Goal: Transaction & Acquisition: Purchase product/service

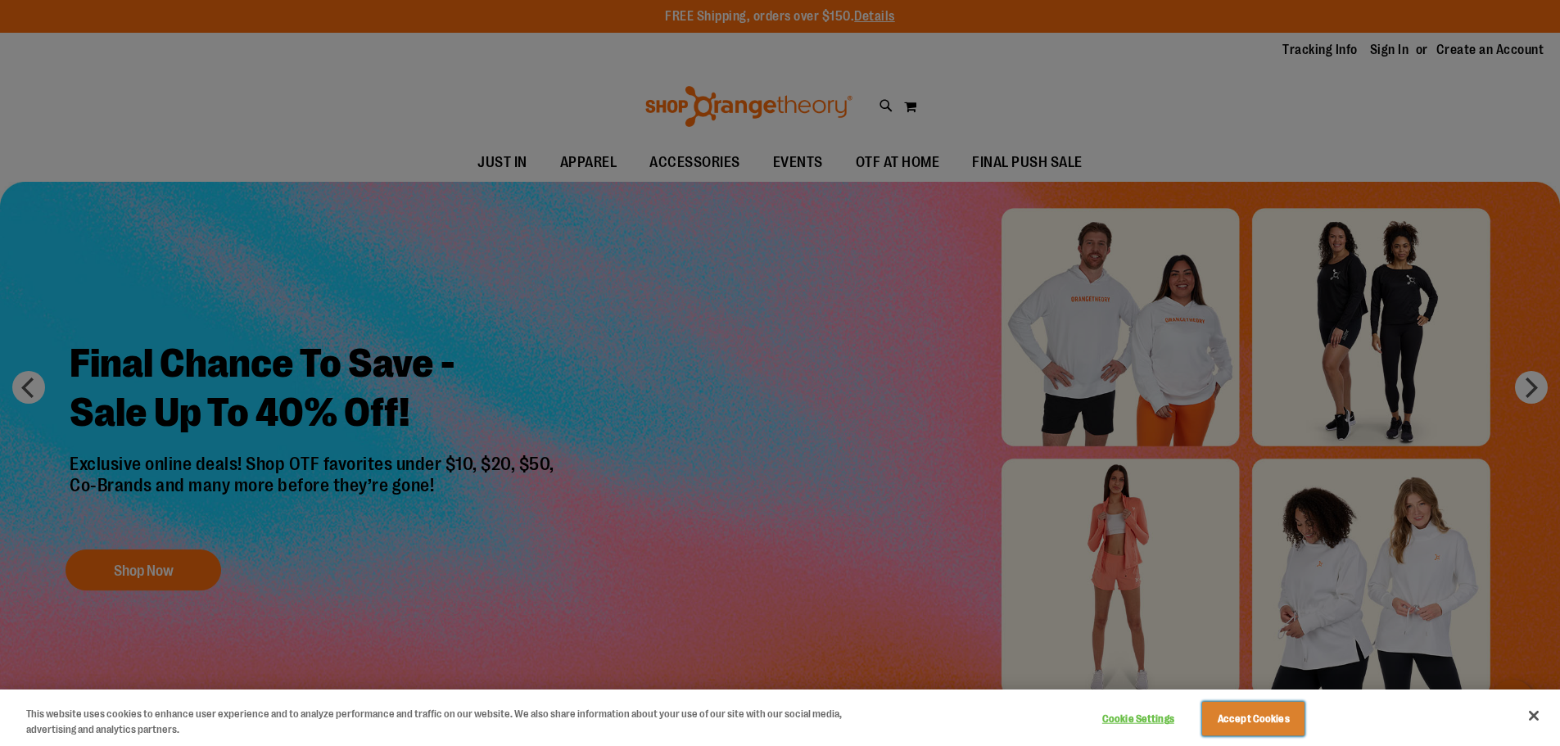
click at [1279, 732] on button "Accept Cookies" at bounding box center [1253, 719] width 102 height 34
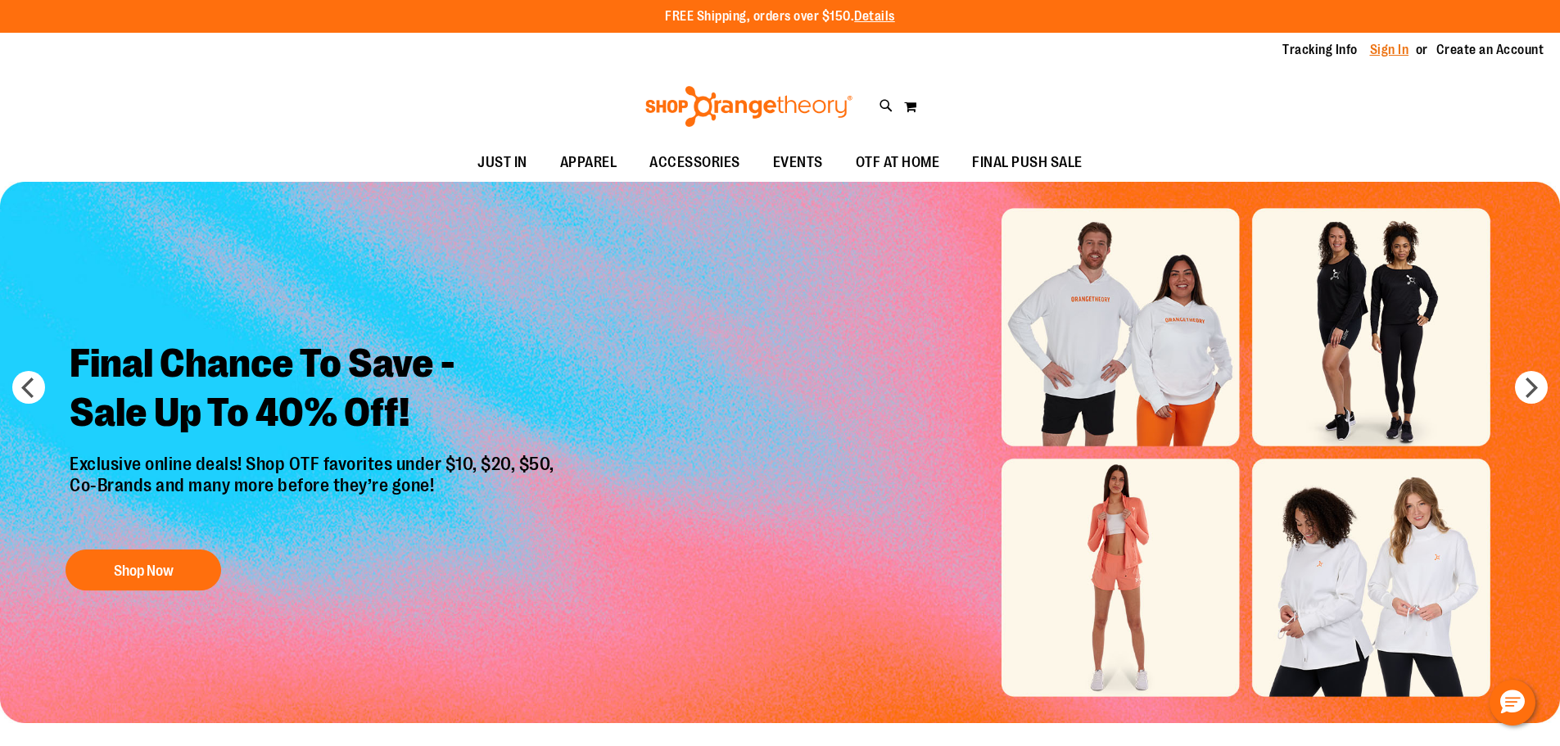
click at [1370, 53] on link "Sign In" at bounding box center [1389, 50] width 39 height 18
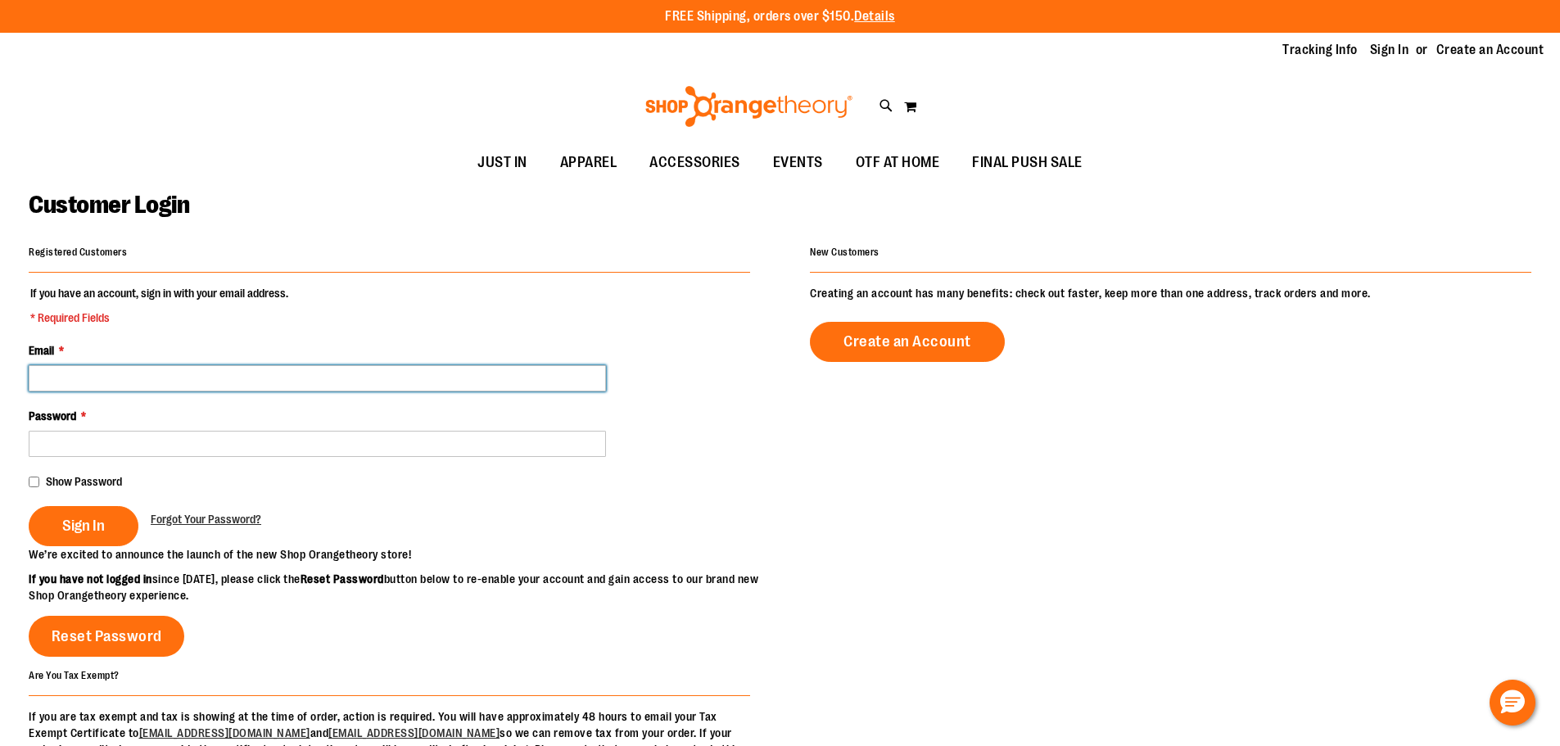
drag, startPoint x: 91, startPoint y: 383, endPoint x: 105, endPoint y: 374, distance: 16.6
click at [92, 384] on input "Email *" at bounding box center [317, 378] width 577 height 26
type input "**********"
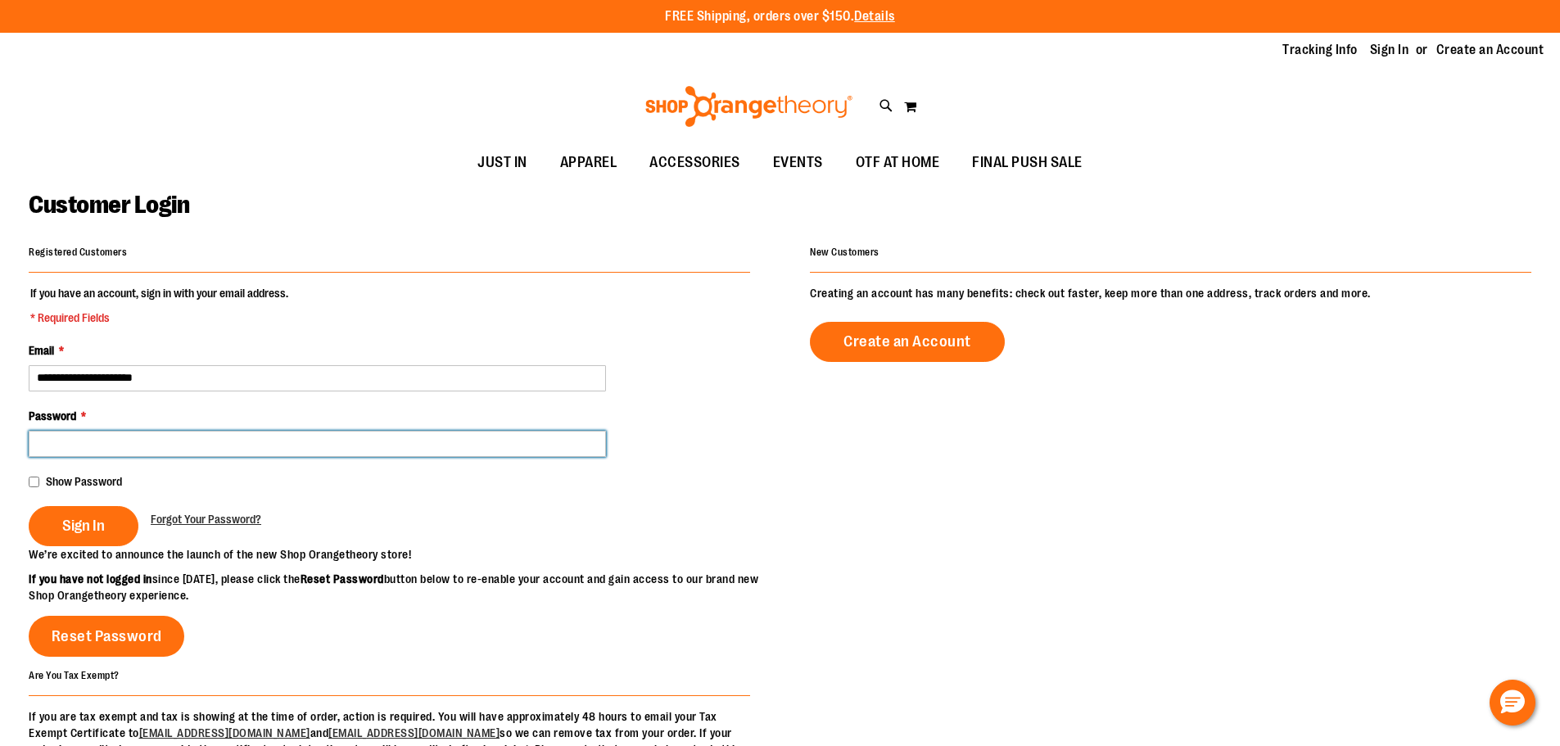
click at [29, 506] on button "Sign In" at bounding box center [84, 526] width 110 height 40
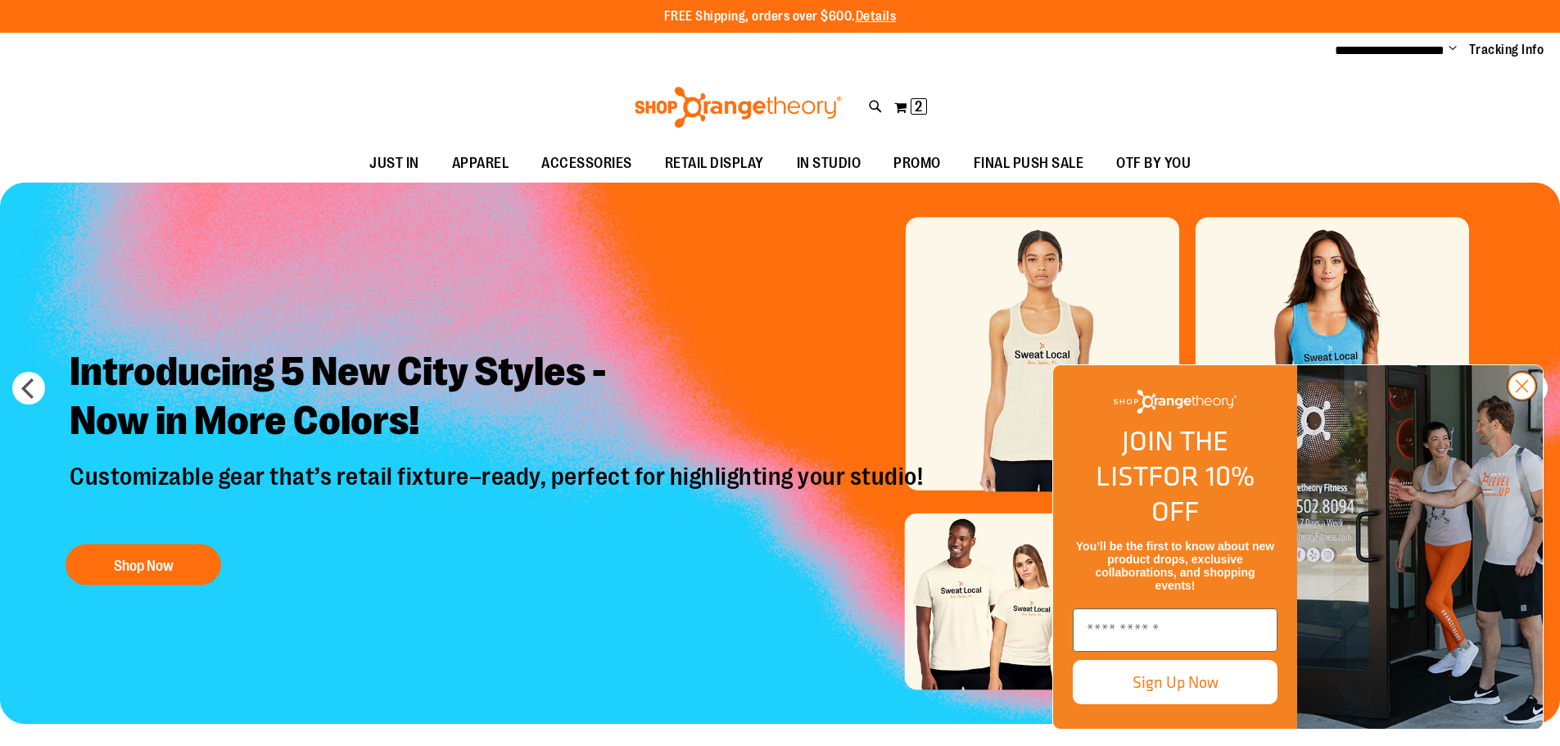
click at [1517, 400] on circle "Close dialog" at bounding box center [1521, 386] width 27 height 27
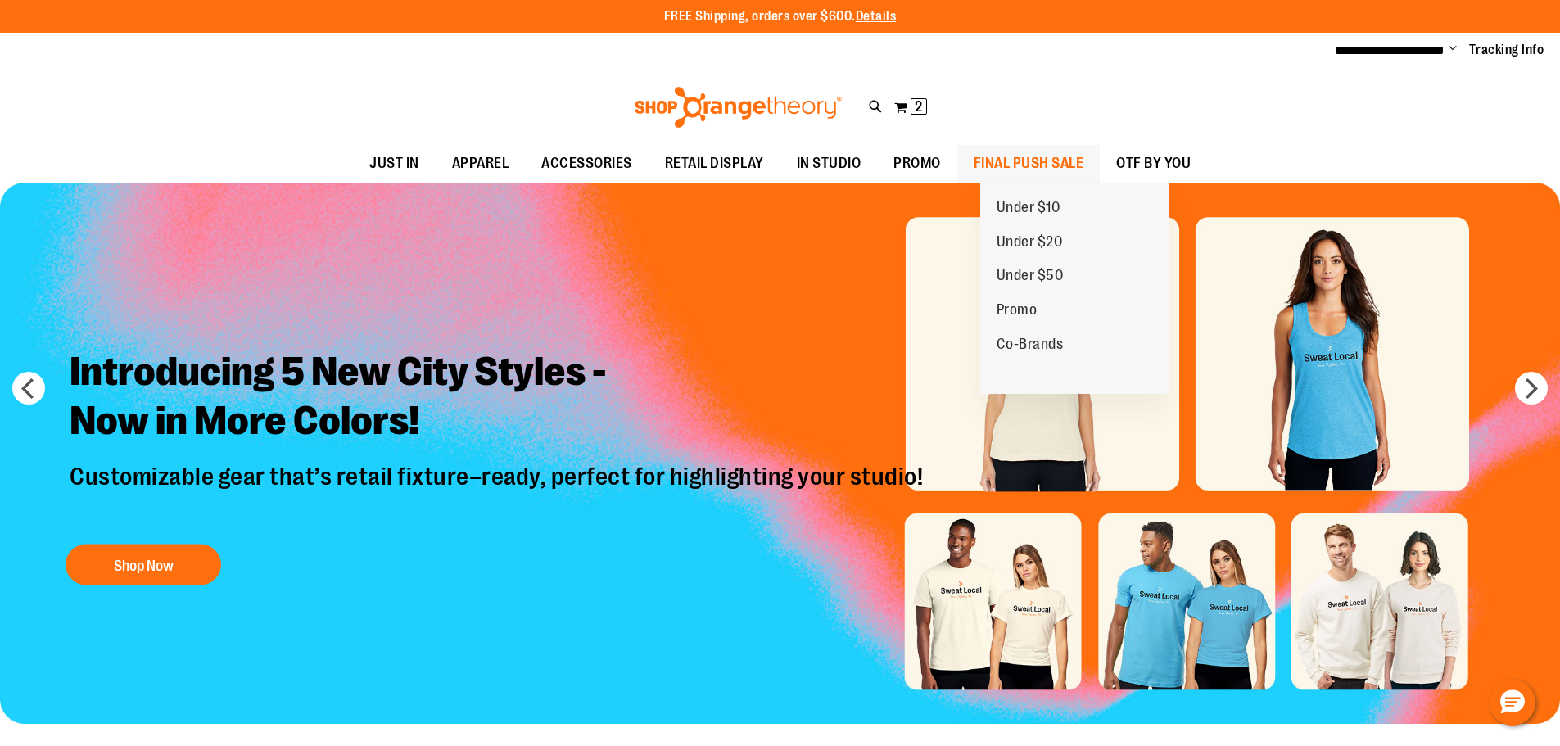
click at [1080, 156] on span "FINAL PUSH SALE" at bounding box center [1028, 163] width 111 height 37
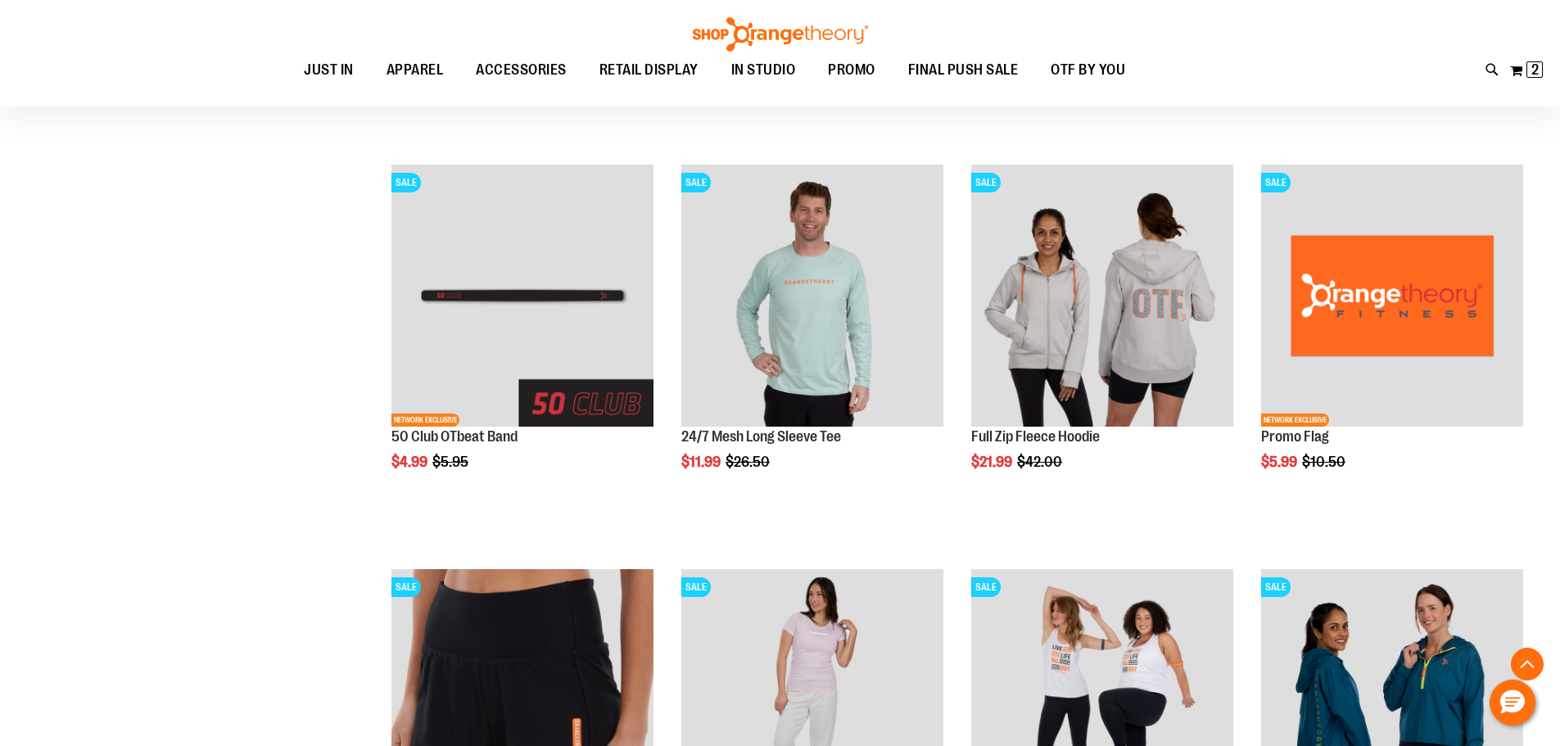
scroll to position [573, 0]
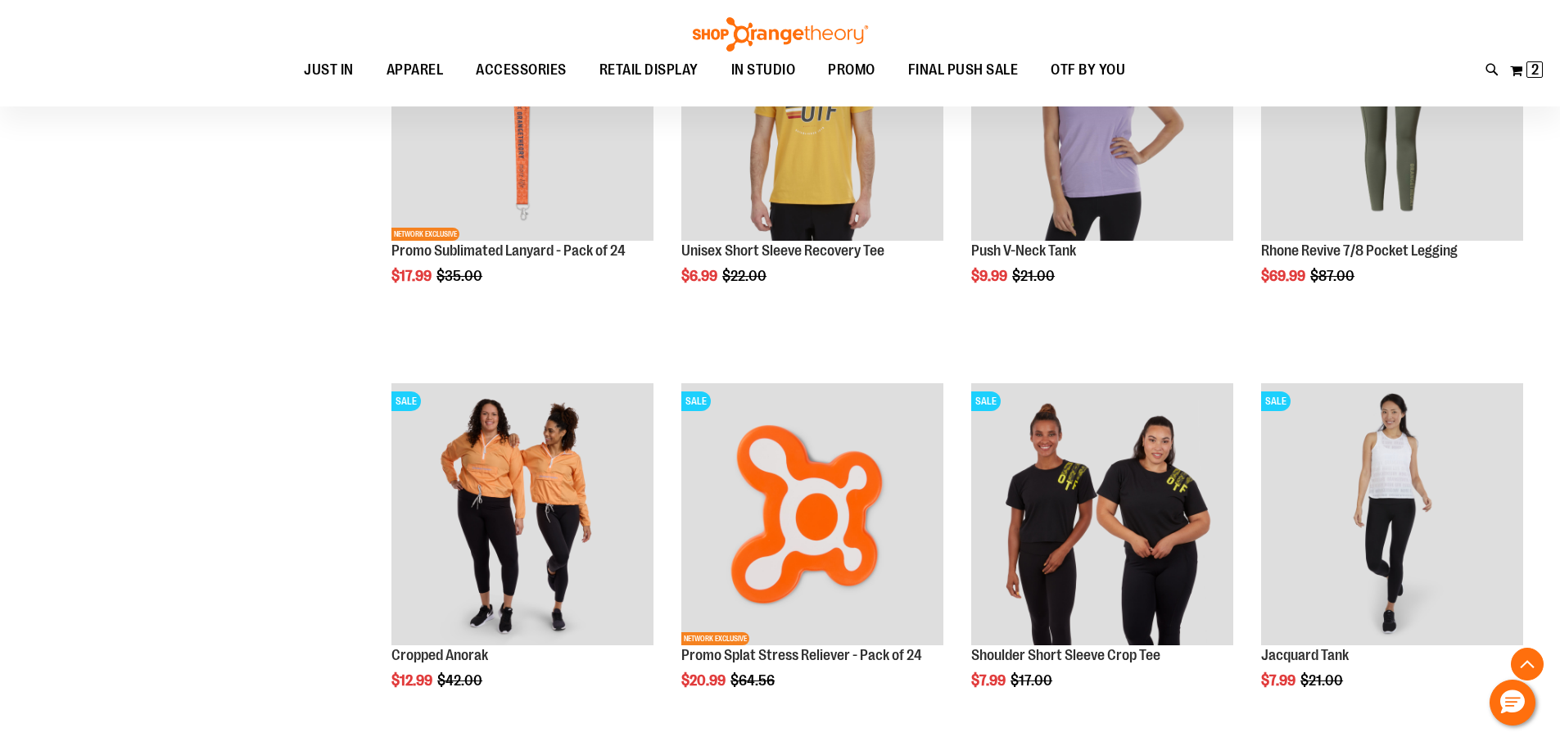
scroll to position [1813, 0]
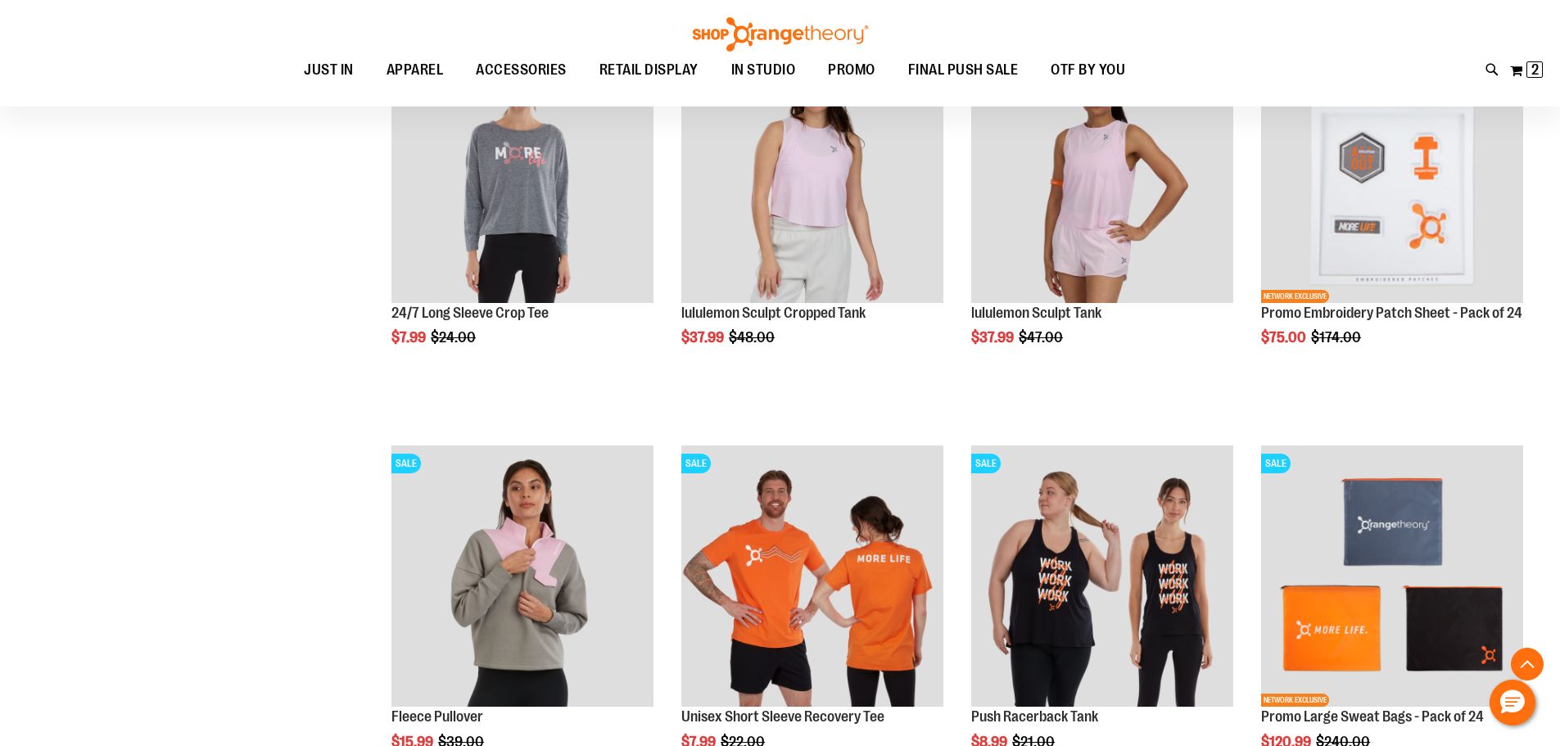
scroll to position [3451, 0]
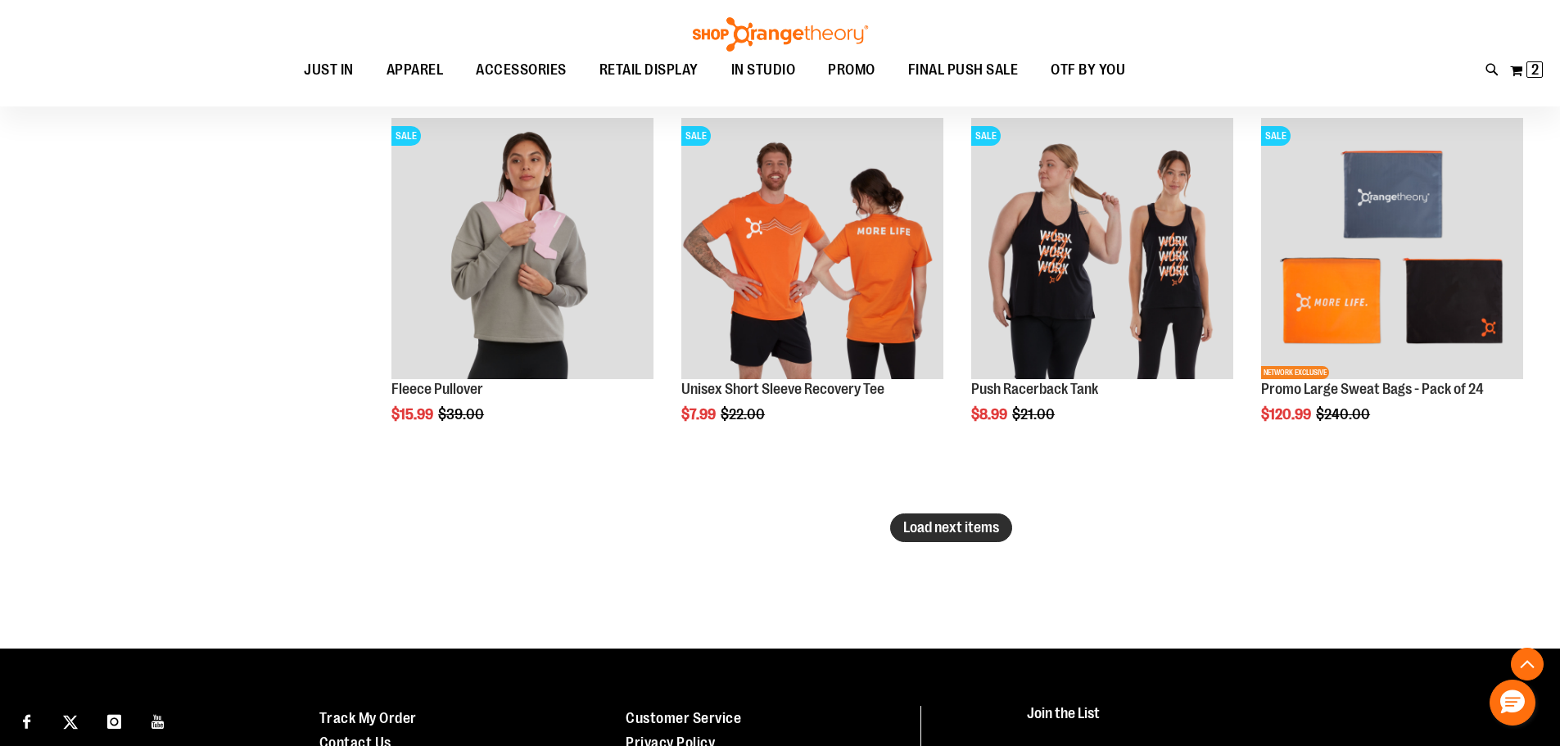
click at [955, 517] on button "Load next items" at bounding box center [951, 527] width 122 height 29
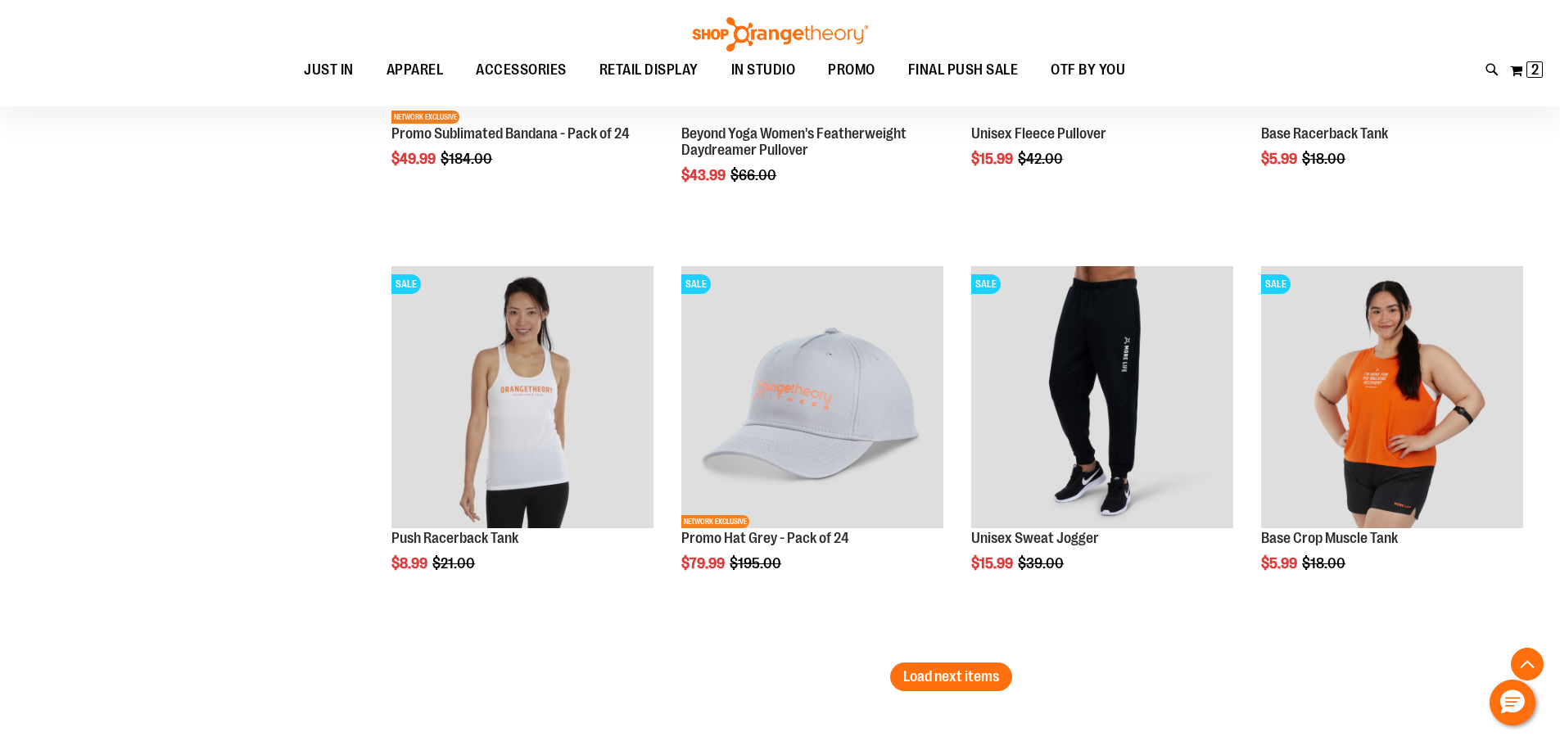
scroll to position [4843, 0]
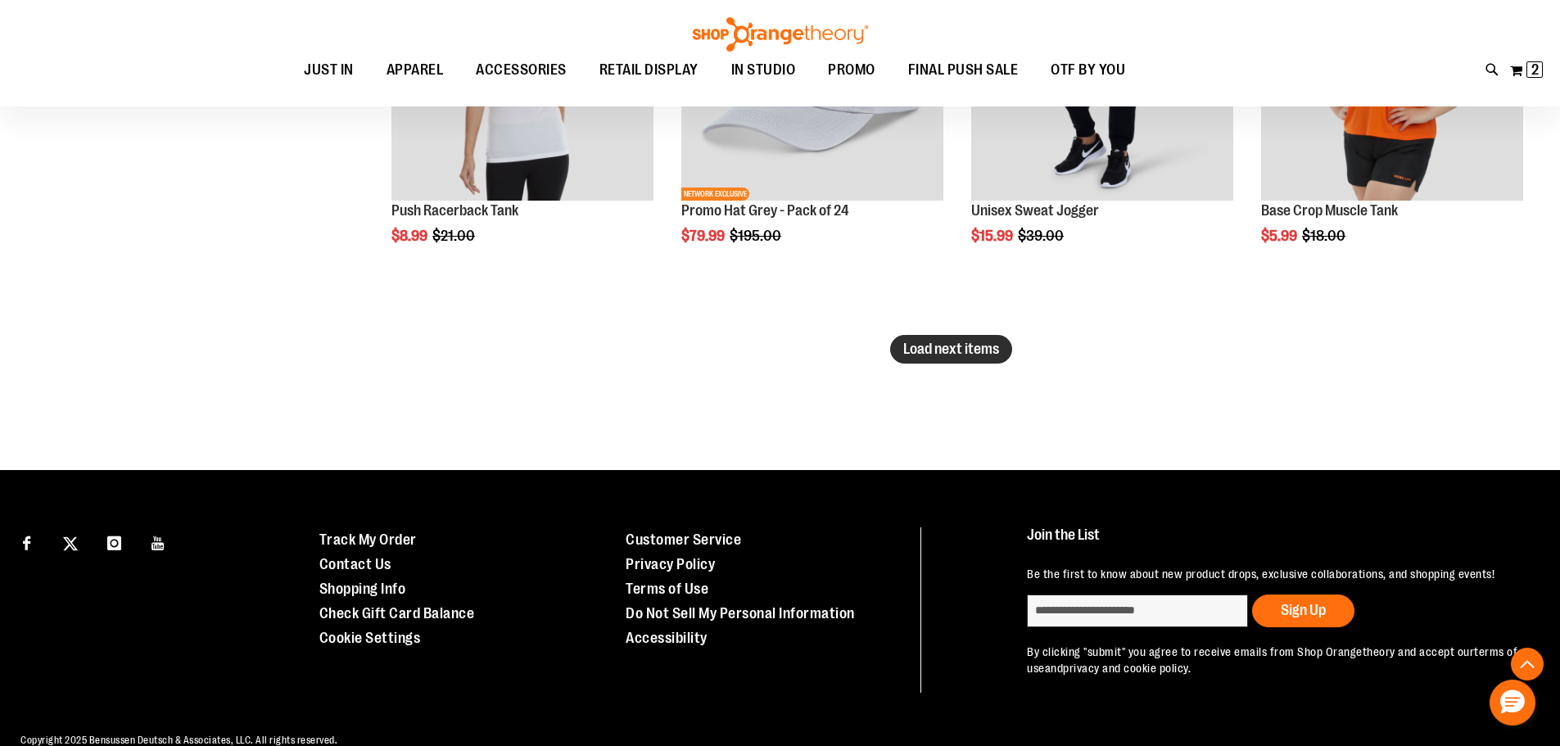
click at [955, 341] on span "Load next items" at bounding box center [951, 349] width 96 height 16
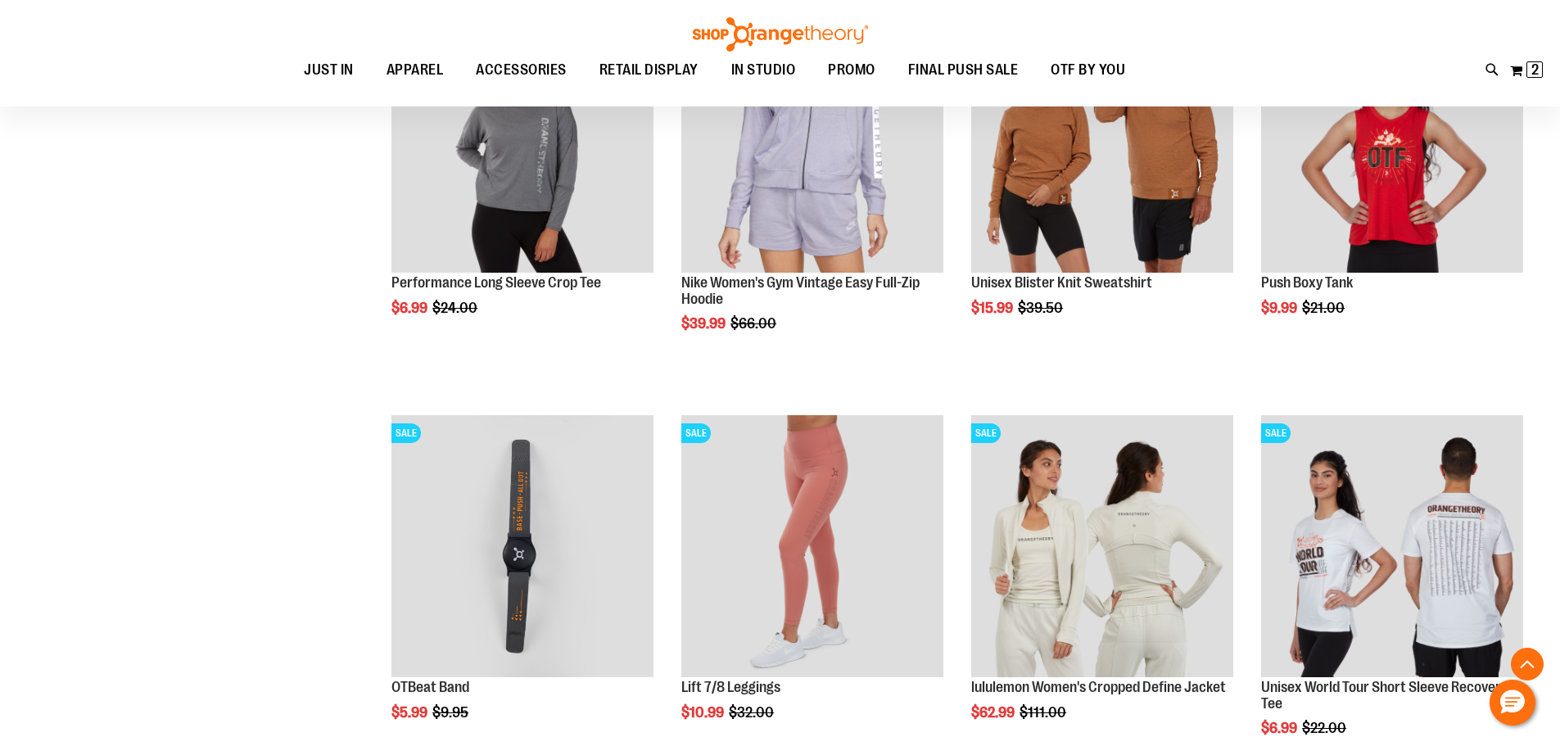
scroll to position [5825, 0]
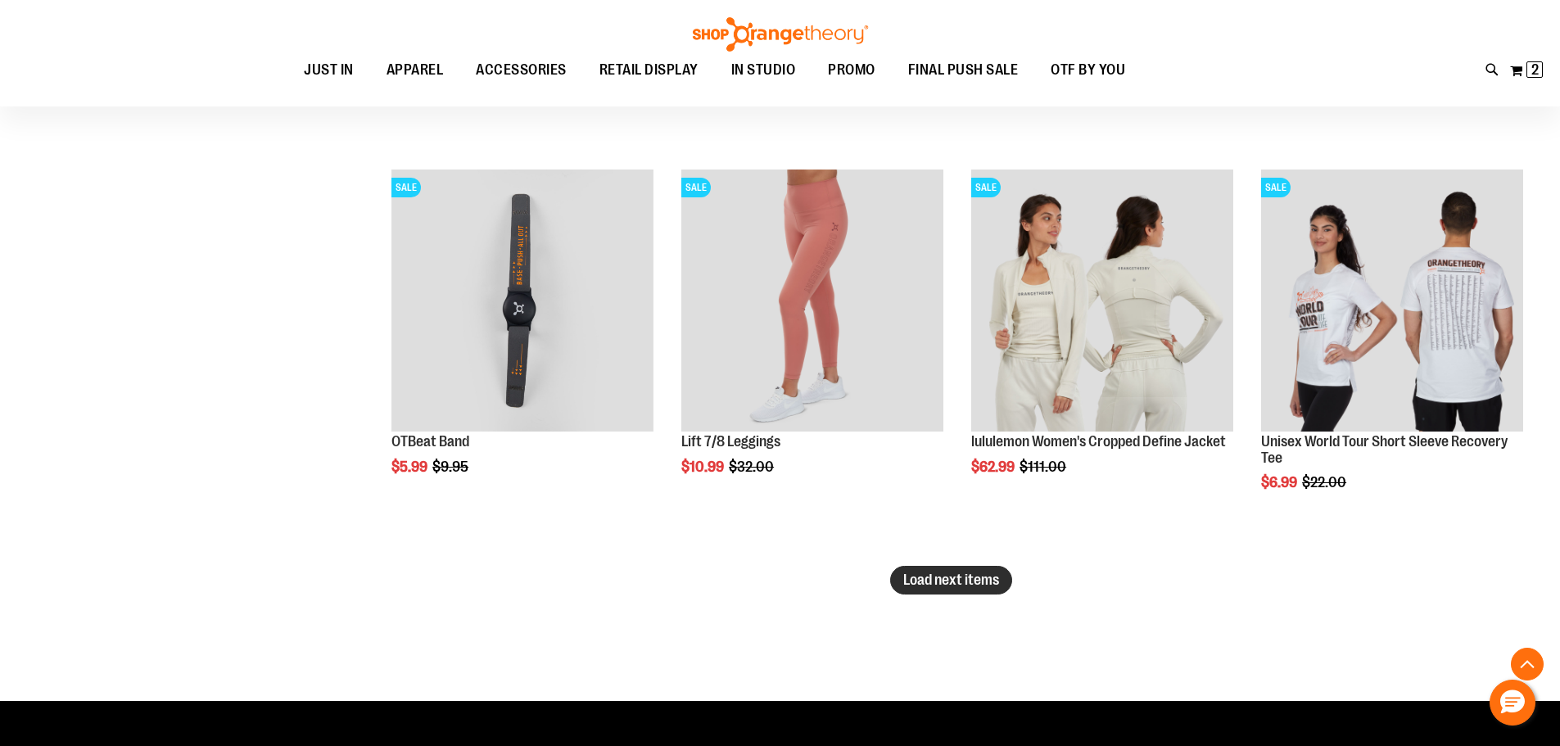
click at [976, 576] on span "Load next items" at bounding box center [951, 579] width 96 height 16
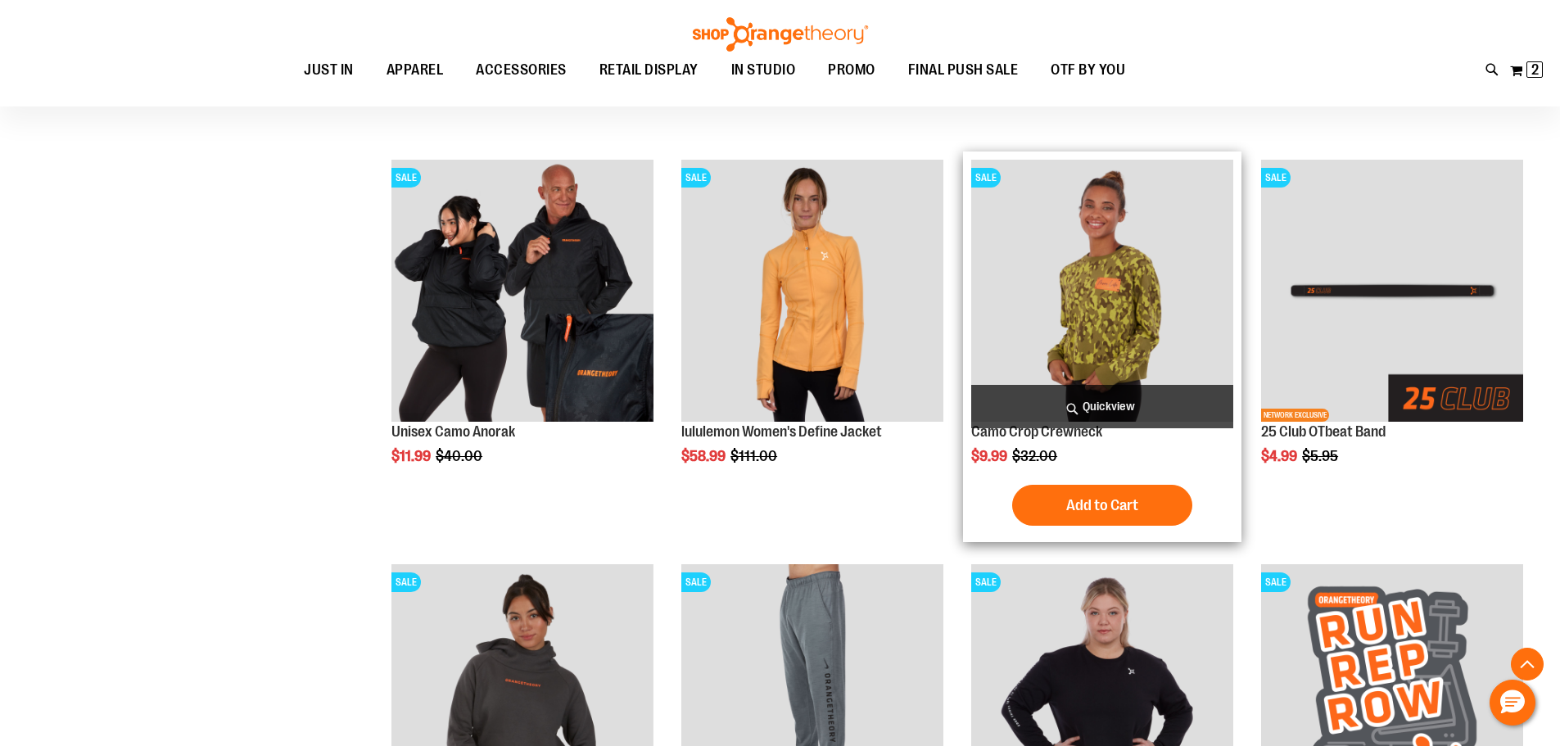
scroll to position [7053, 0]
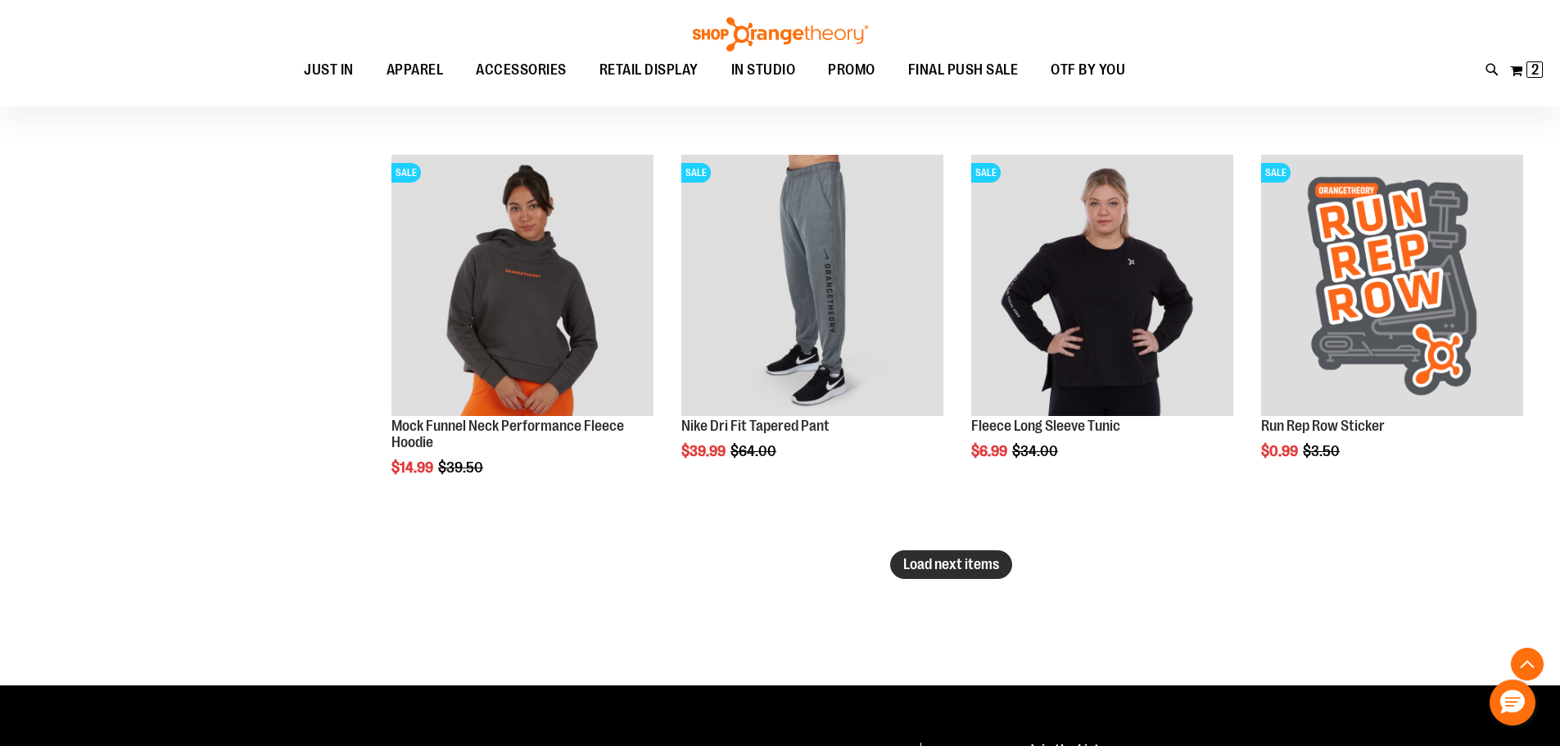
click at [980, 571] on span "Load next items" at bounding box center [951, 564] width 96 height 16
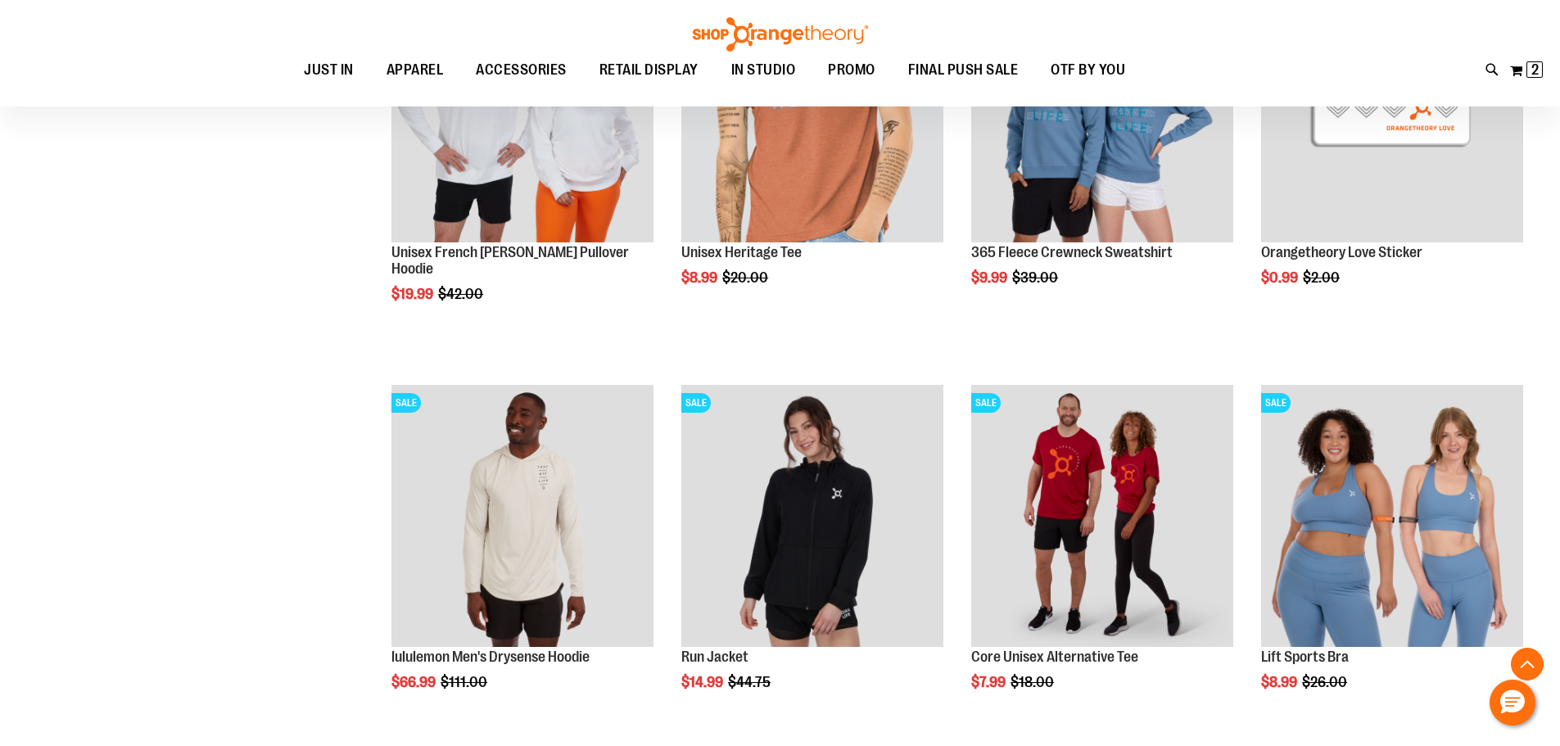
scroll to position [8445, 0]
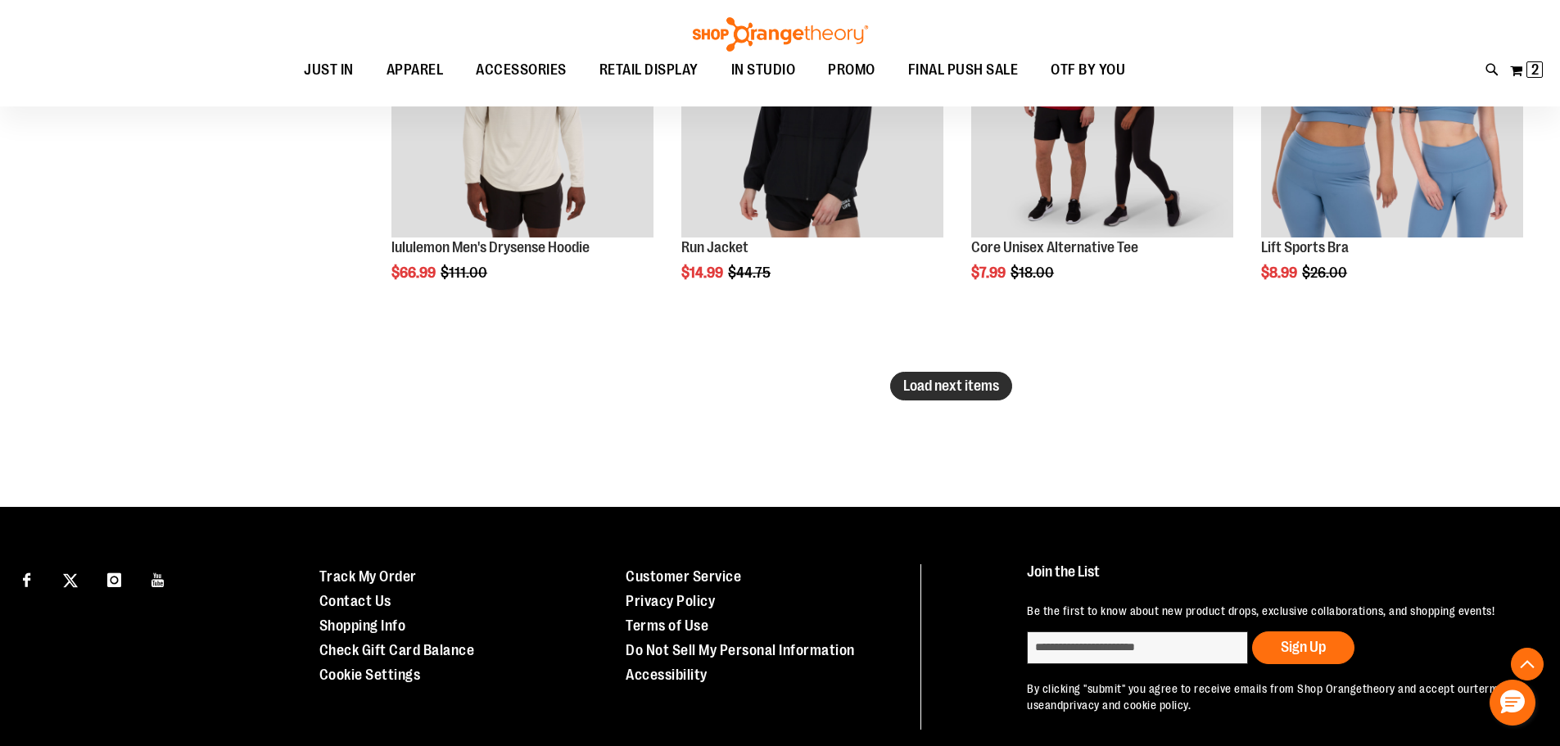
click at [982, 380] on span "Load next items" at bounding box center [951, 385] width 96 height 16
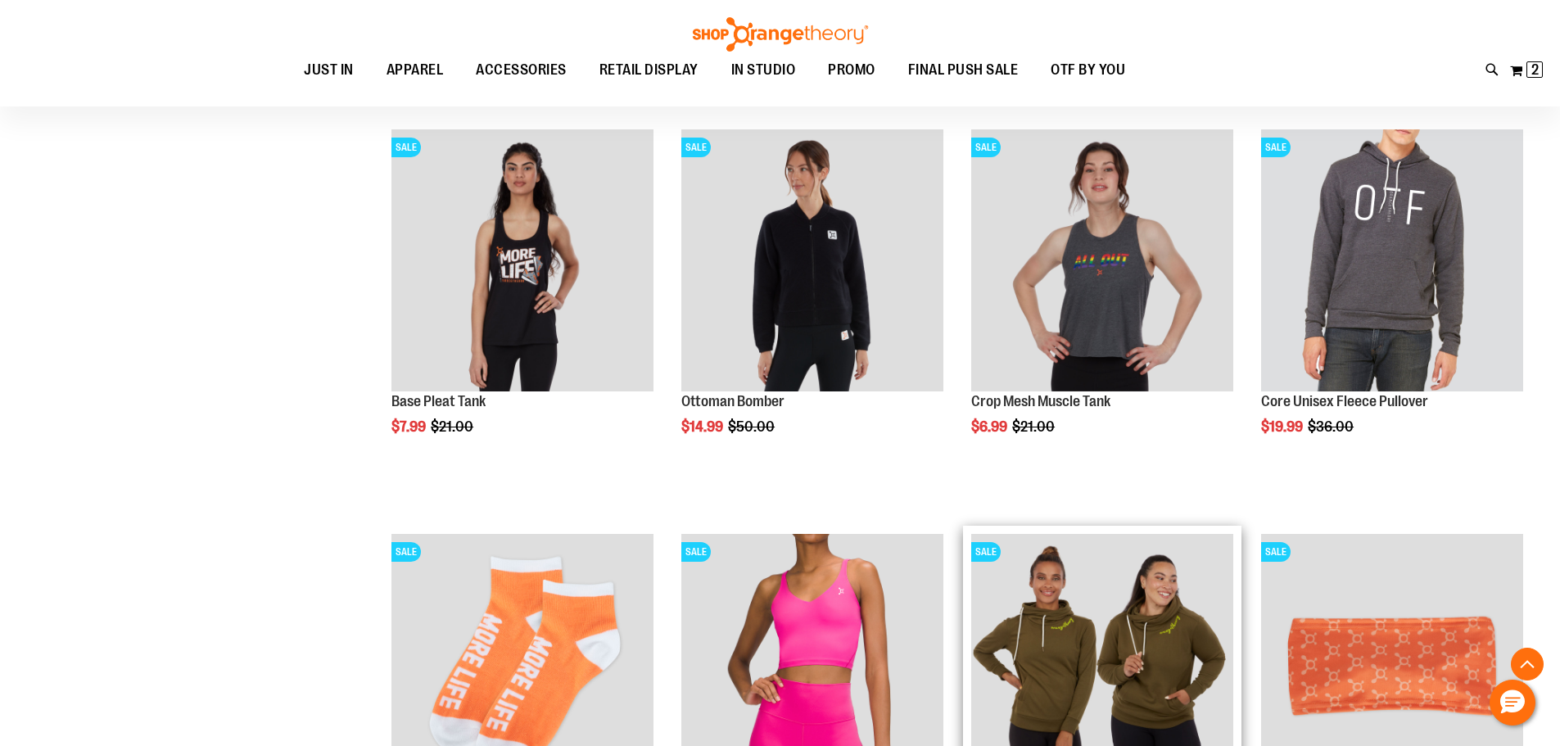
scroll to position [9509, 0]
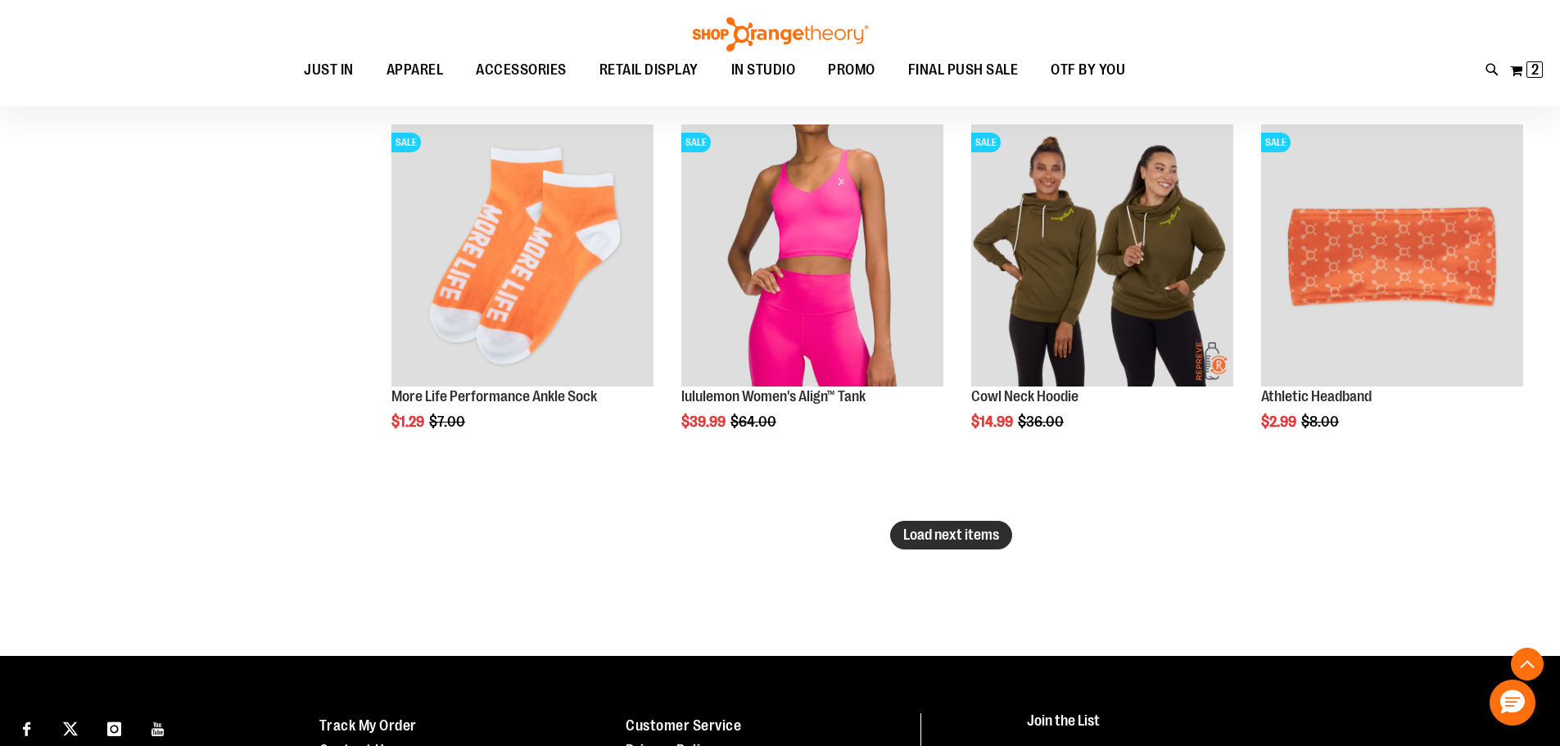
click at [980, 525] on button "Load next items" at bounding box center [951, 535] width 122 height 29
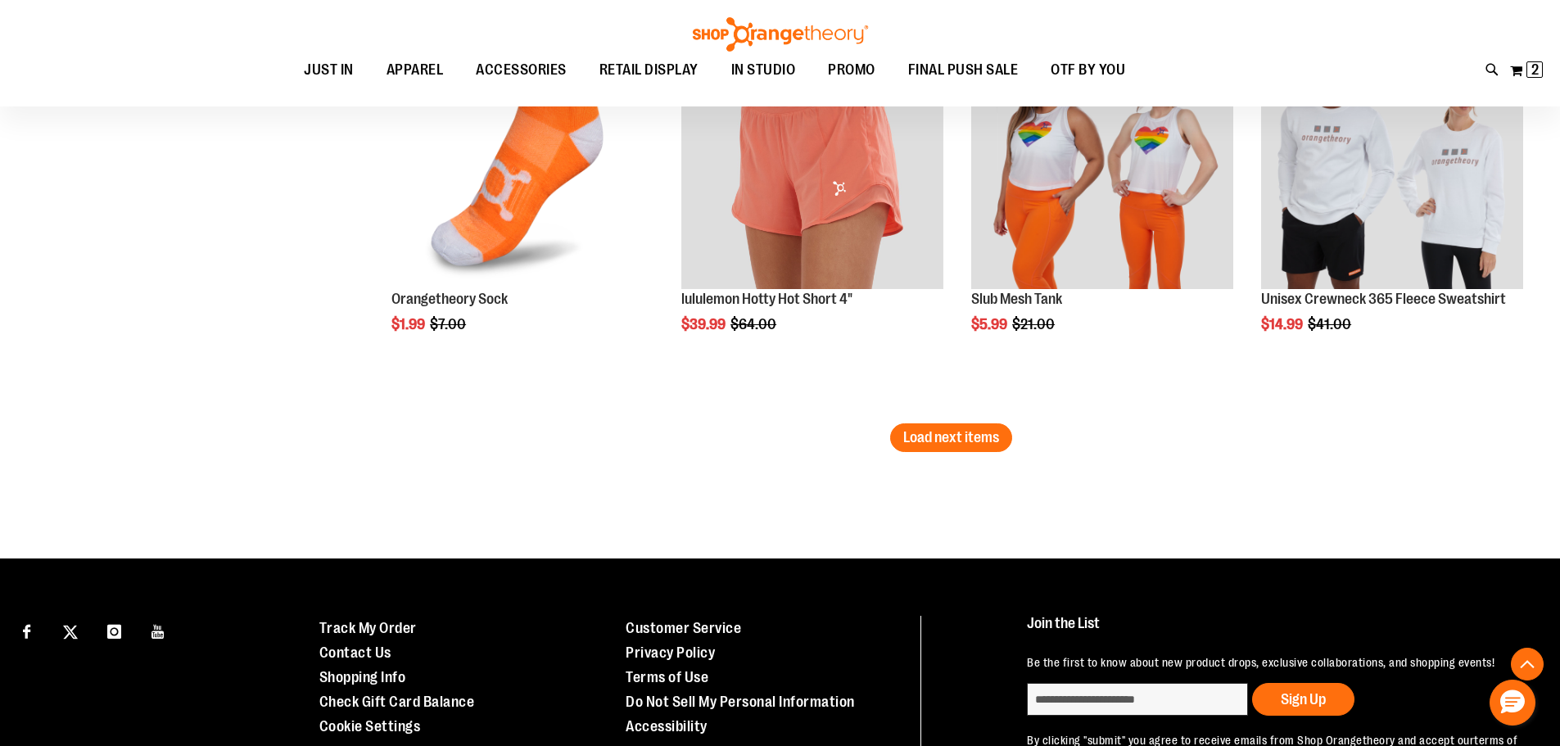
scroll to position [10957, 0]
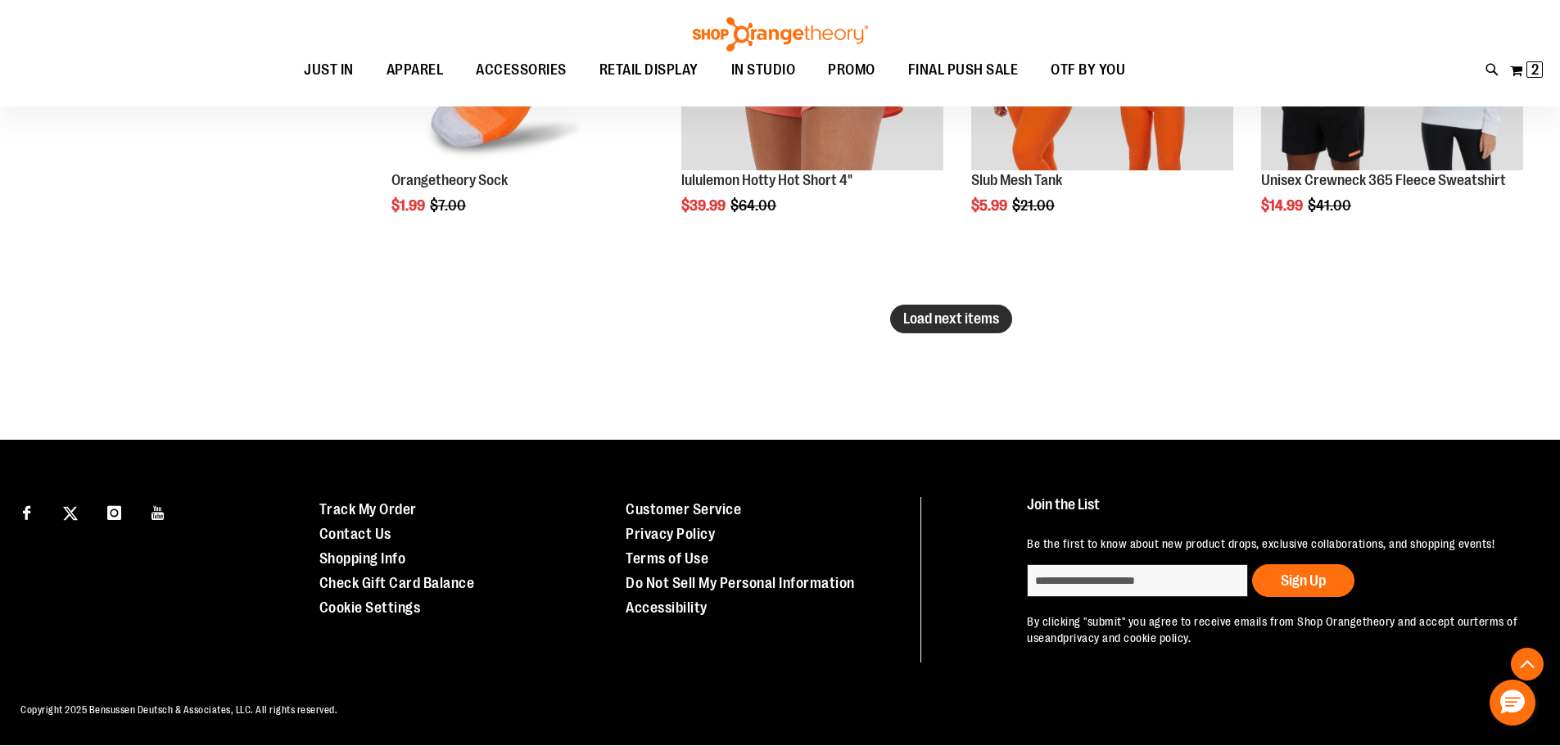
click at [996, 310] on span "Load next items" at bounding box center [951, 318] width 96 height 16
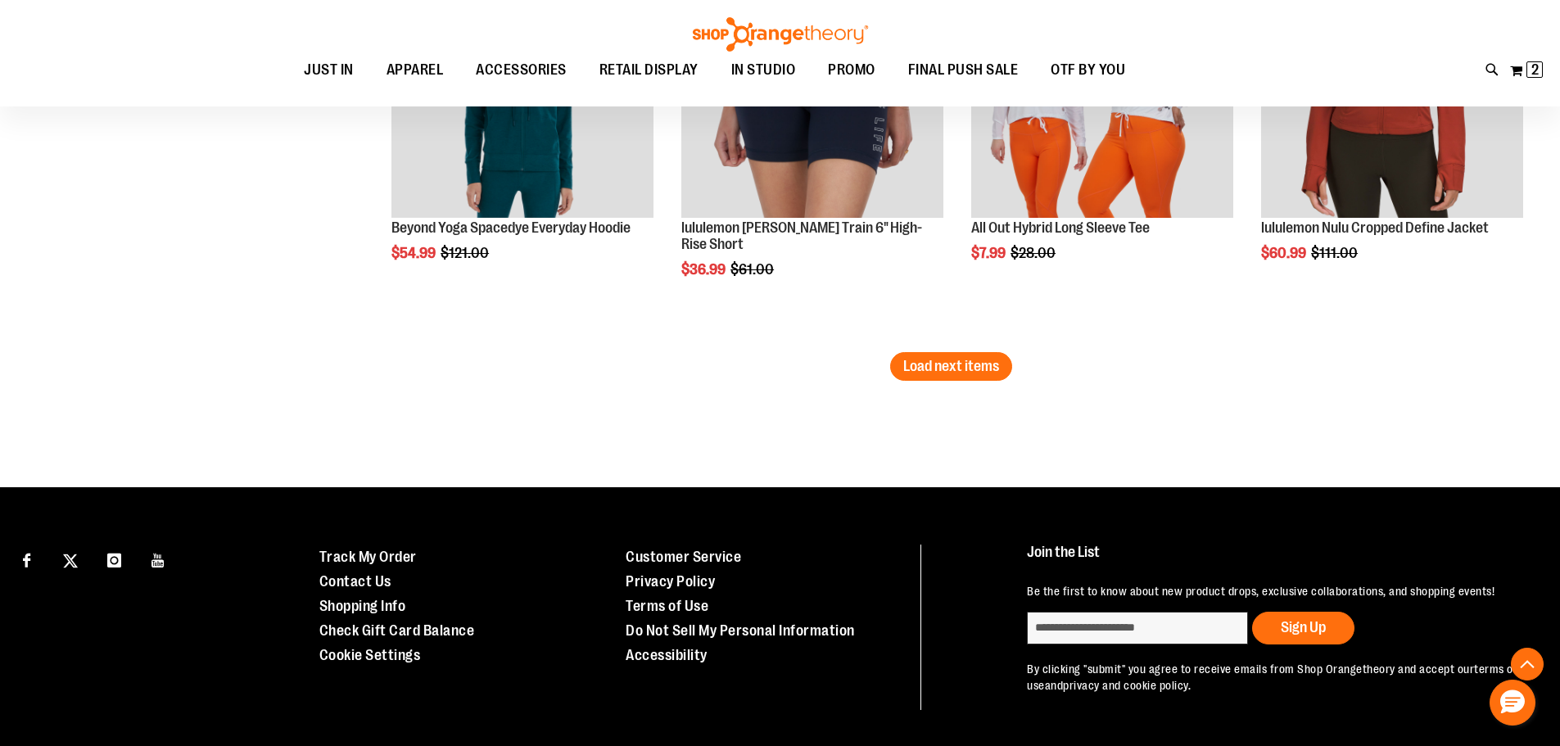
scroll to position [11776, 0]
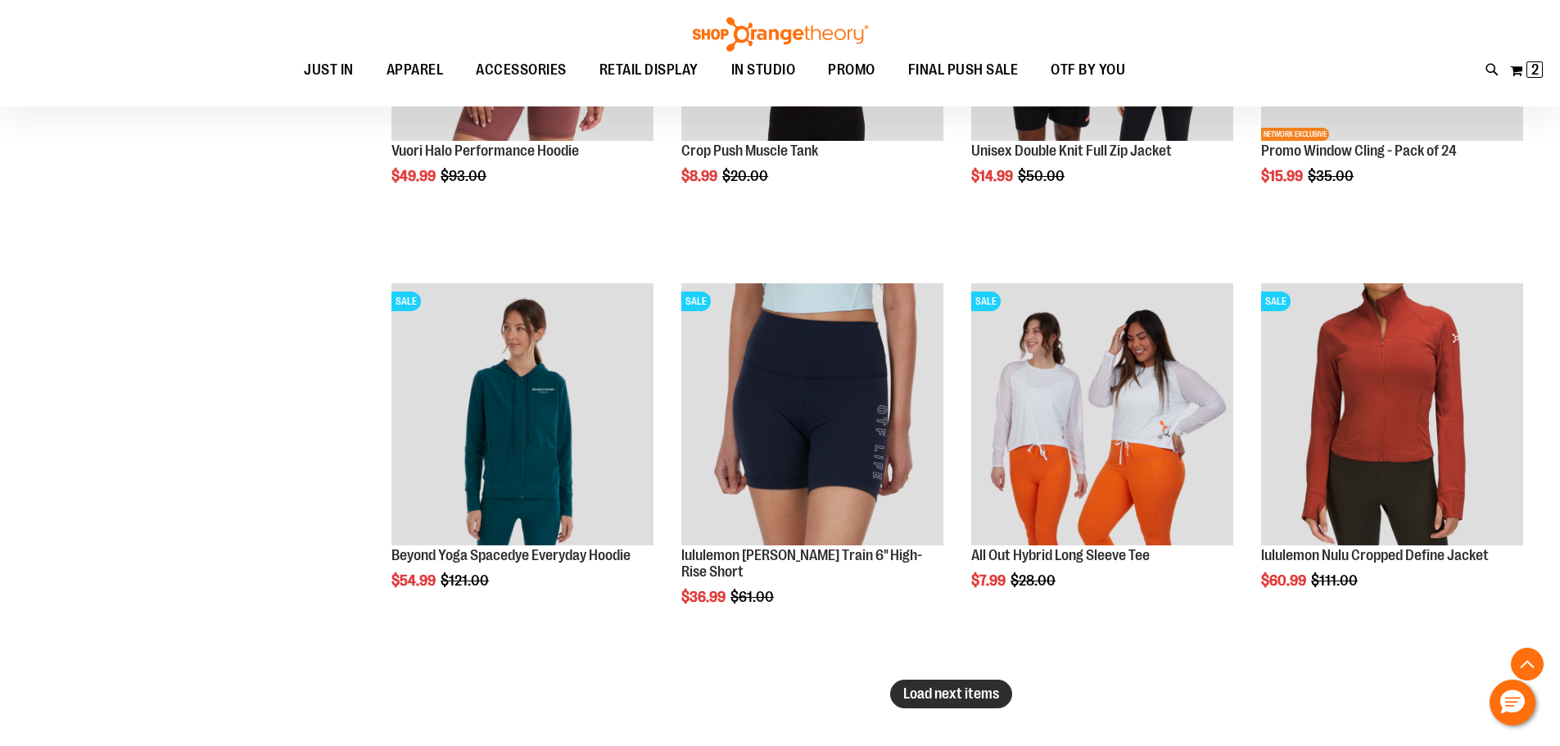
click at [956, 685] on span "Load next items" at bounding box center [951, 693] width 96 height 16
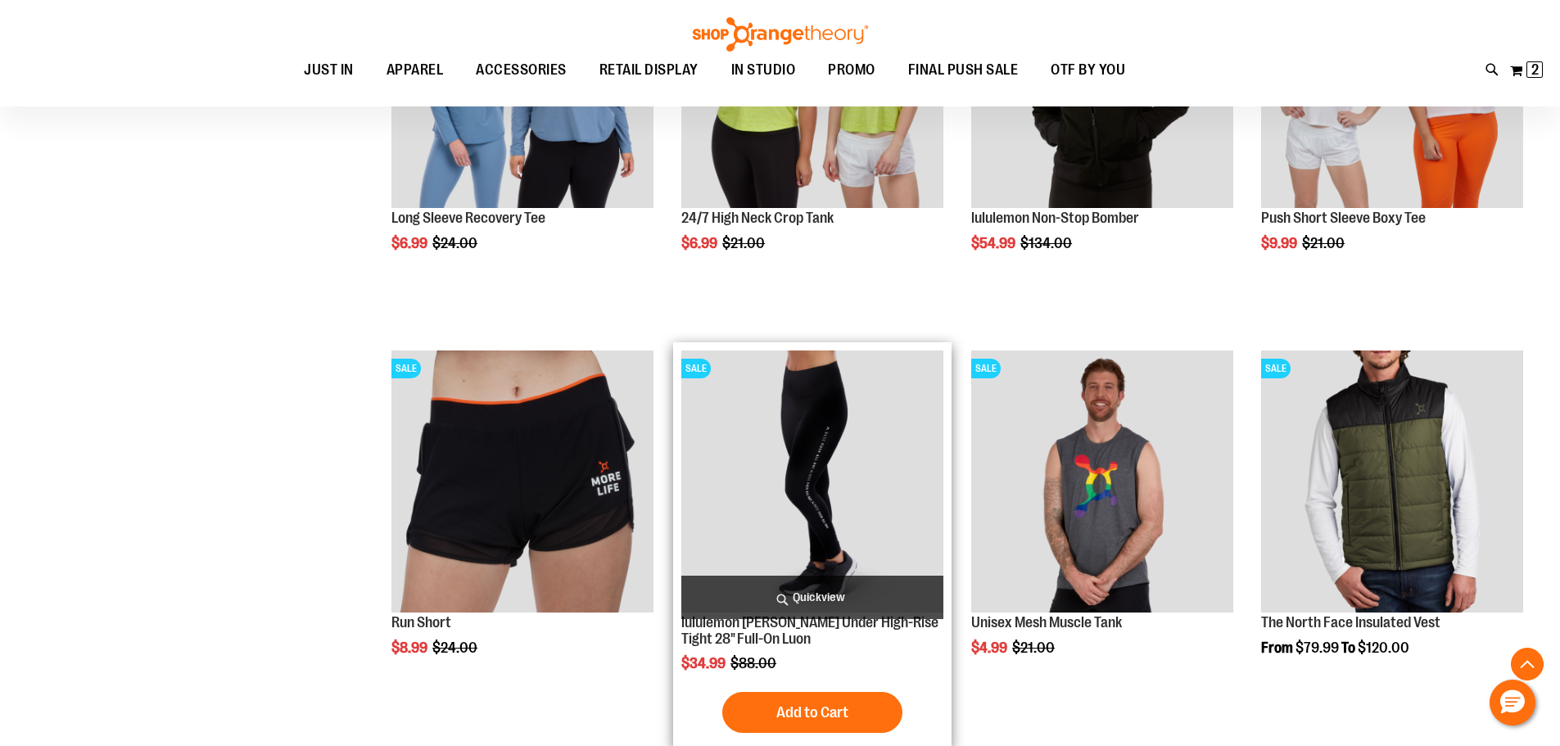
scroll to position [13168, 0]
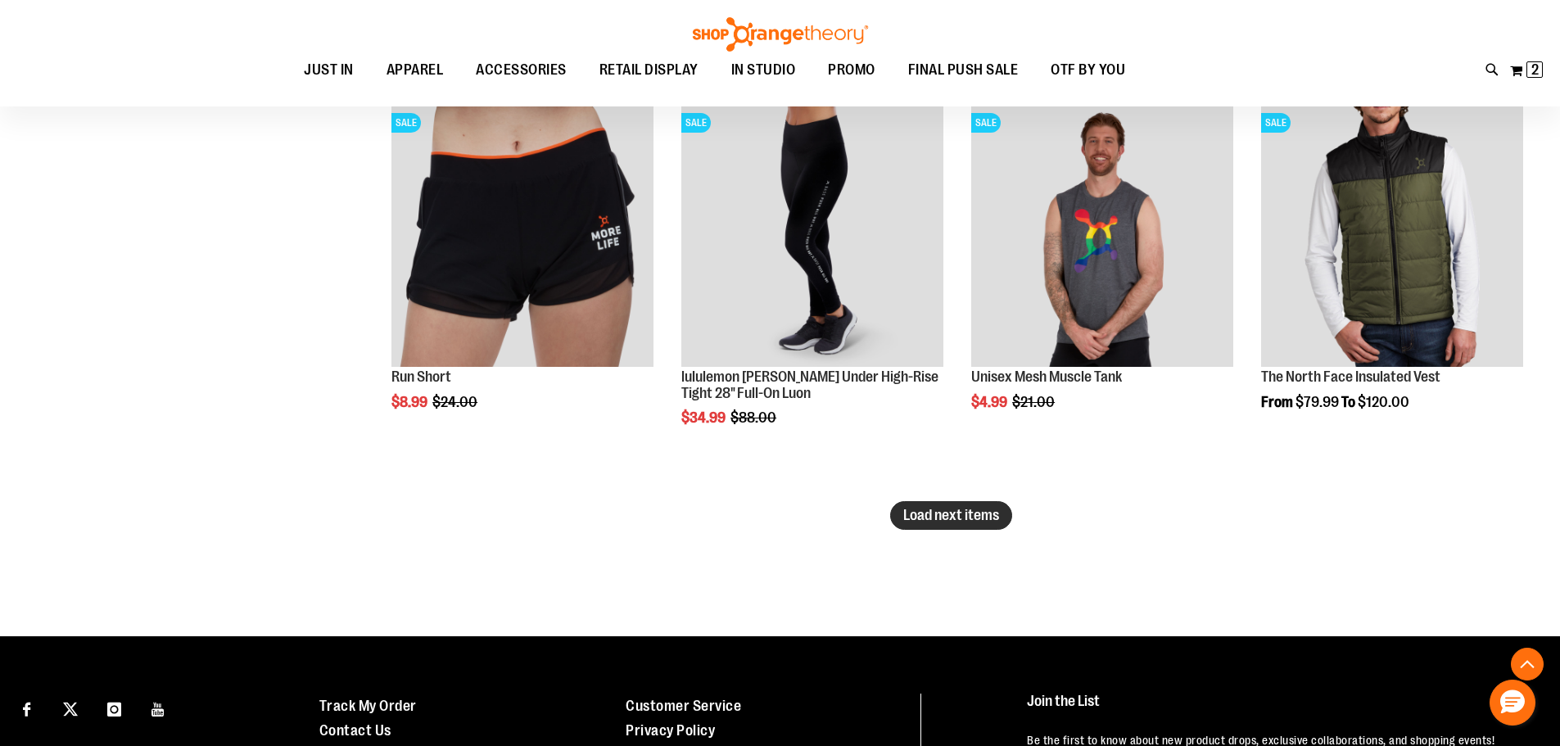
click at [996, 518] on span "Load next items" at bounding box center [951, 515] width 96 height 16
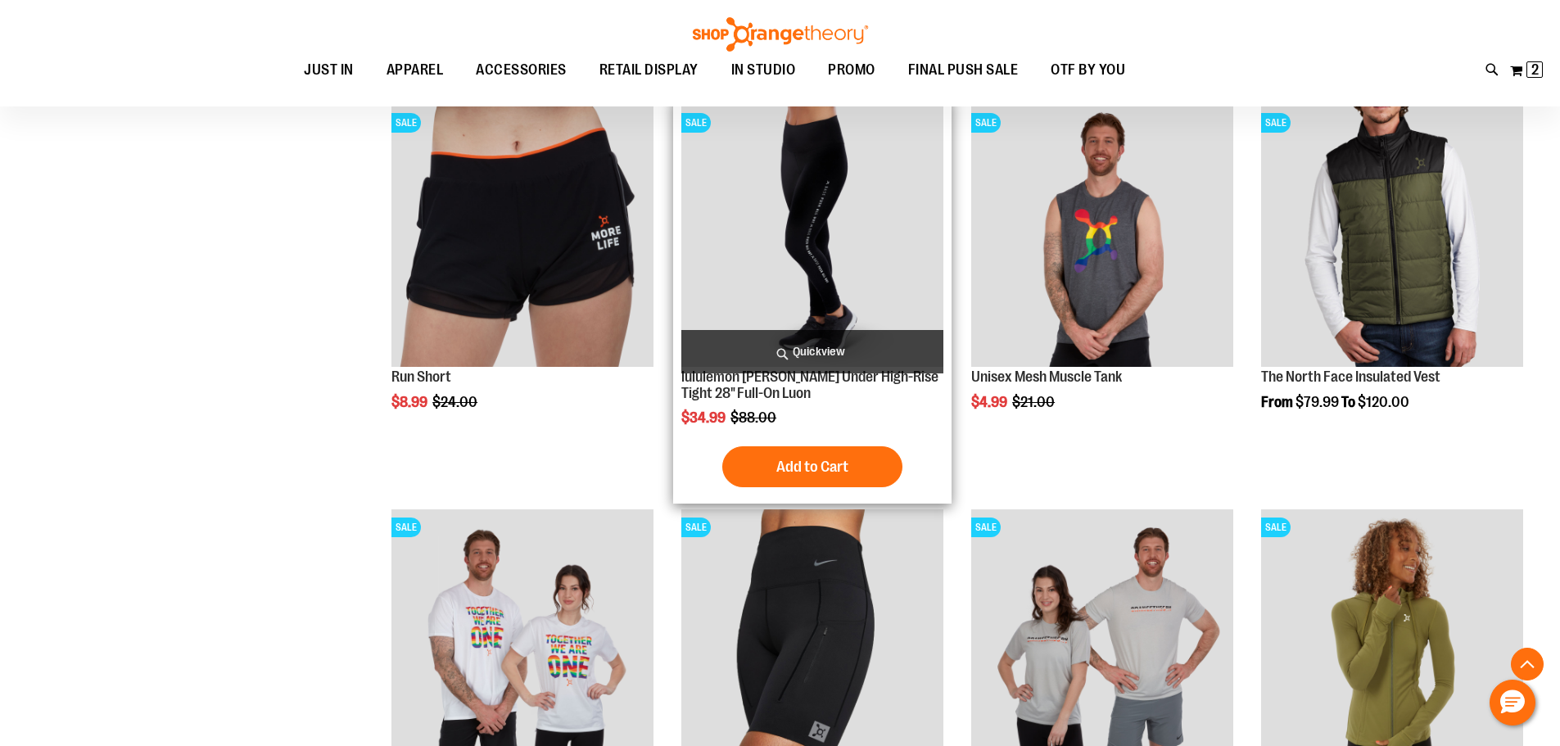
click at [792, 247] on img "product" at bounding box center [812, 236] width 262 height 262
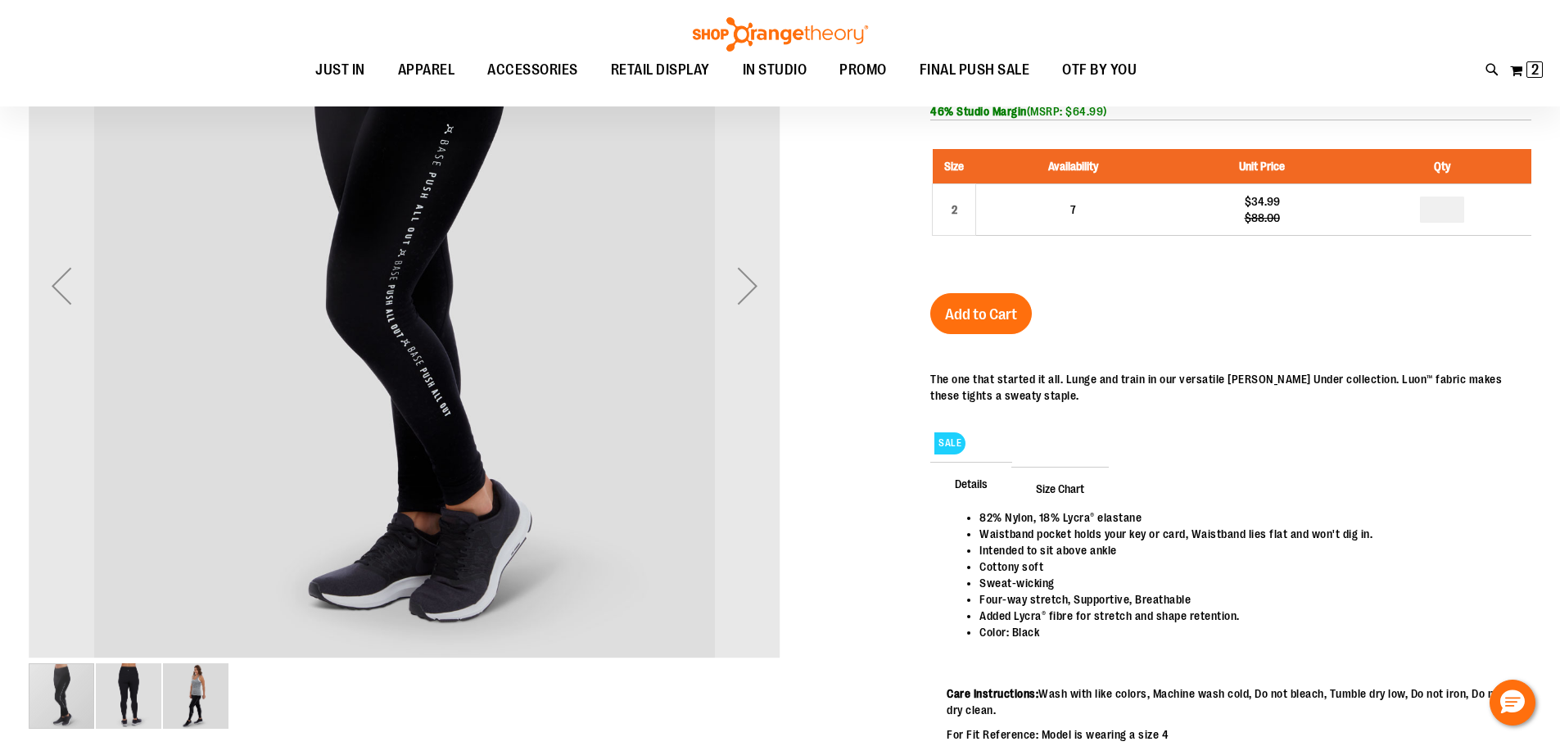
scroll to position [147, 0]
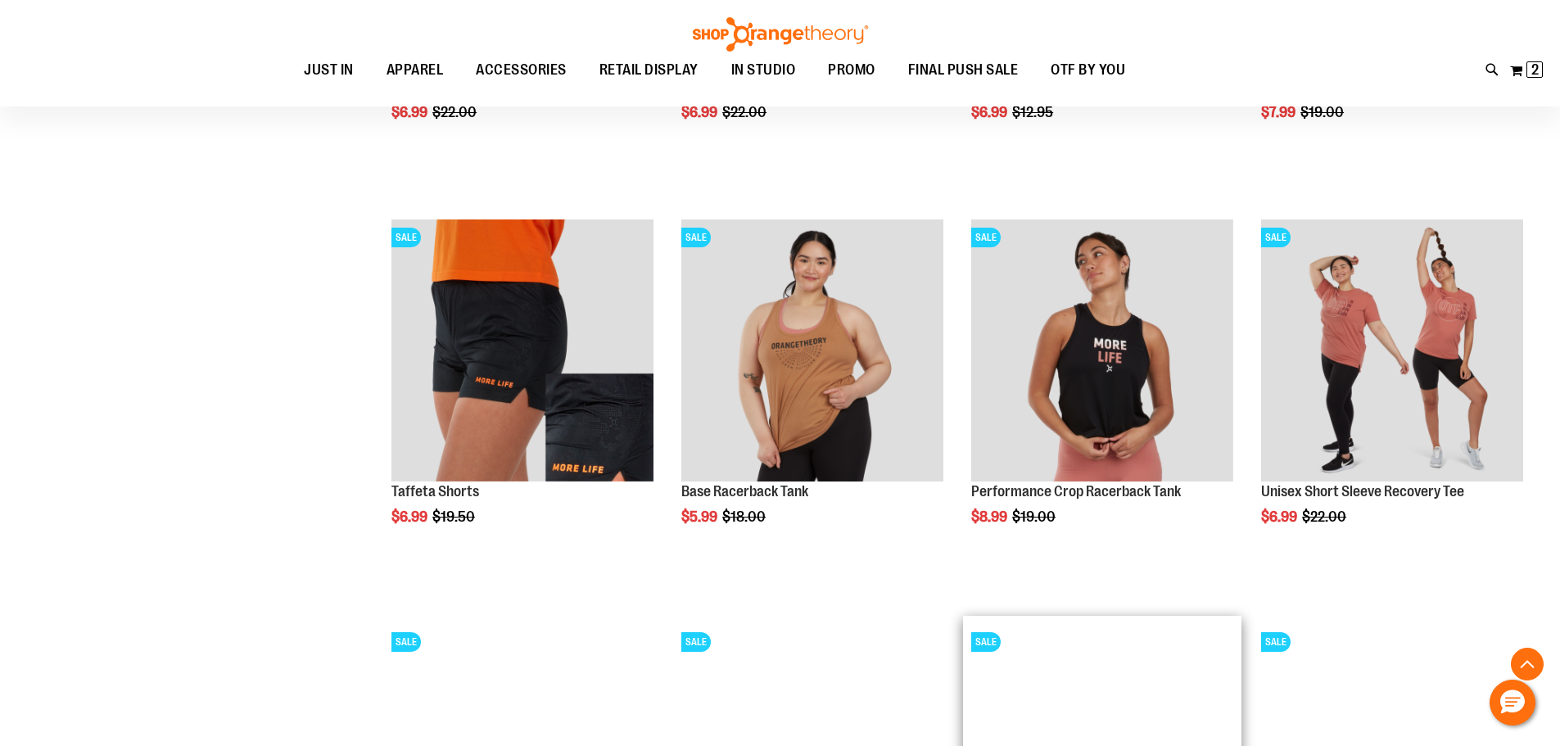
scroll to position [1813, 0]
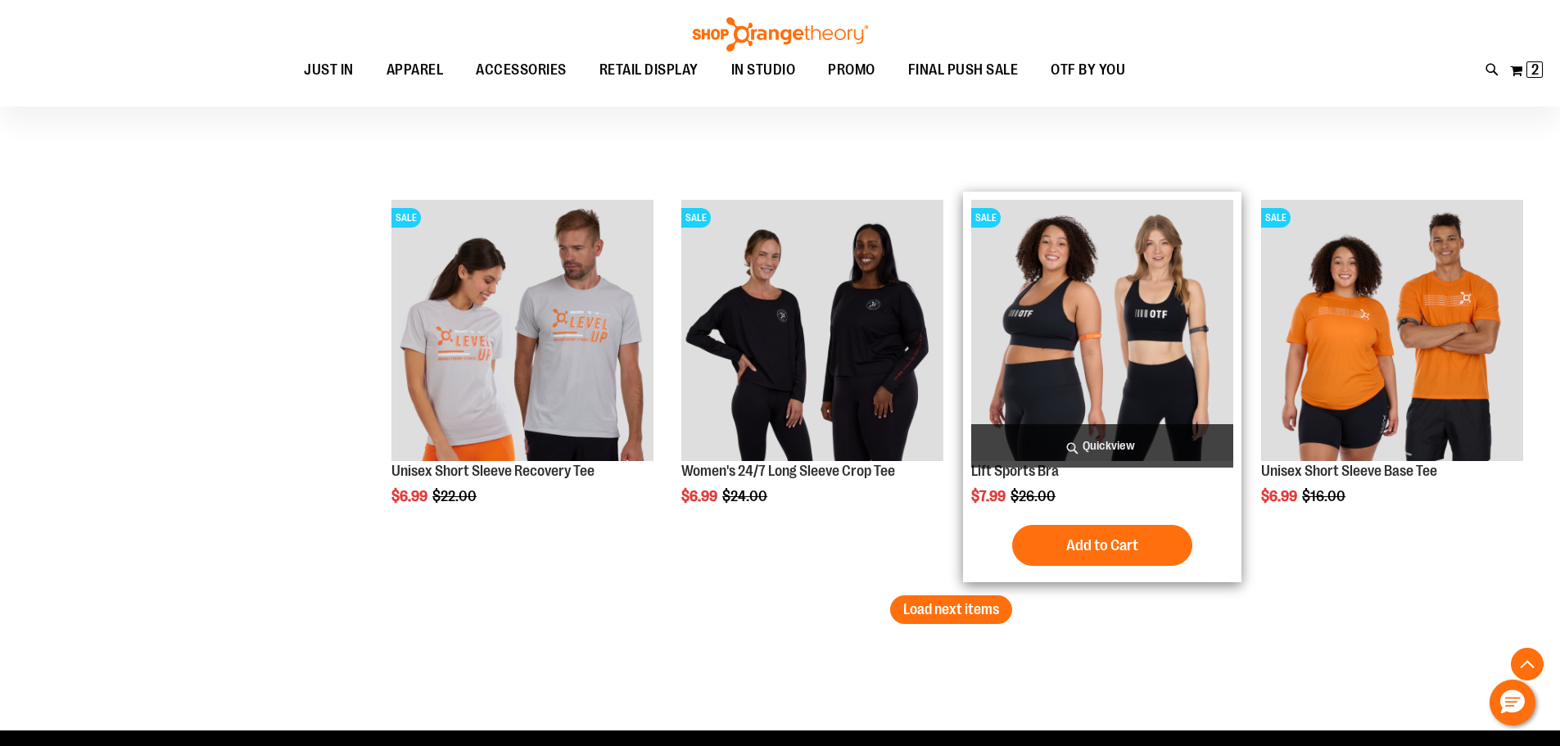
scroll to position [3679, 0]
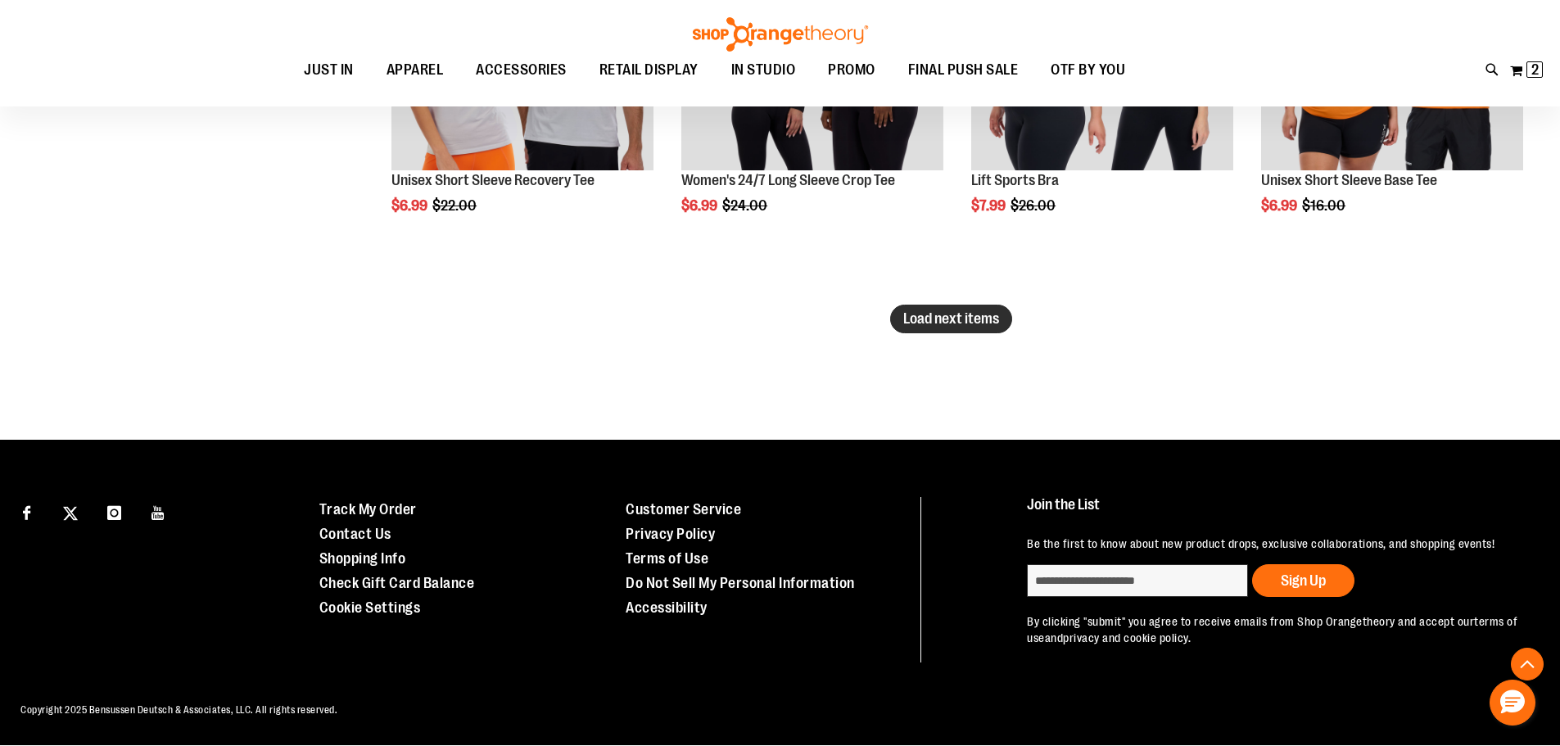
click at [947, 305] on button "Load next items" at bounding box center [951, 319] width 122 height 29
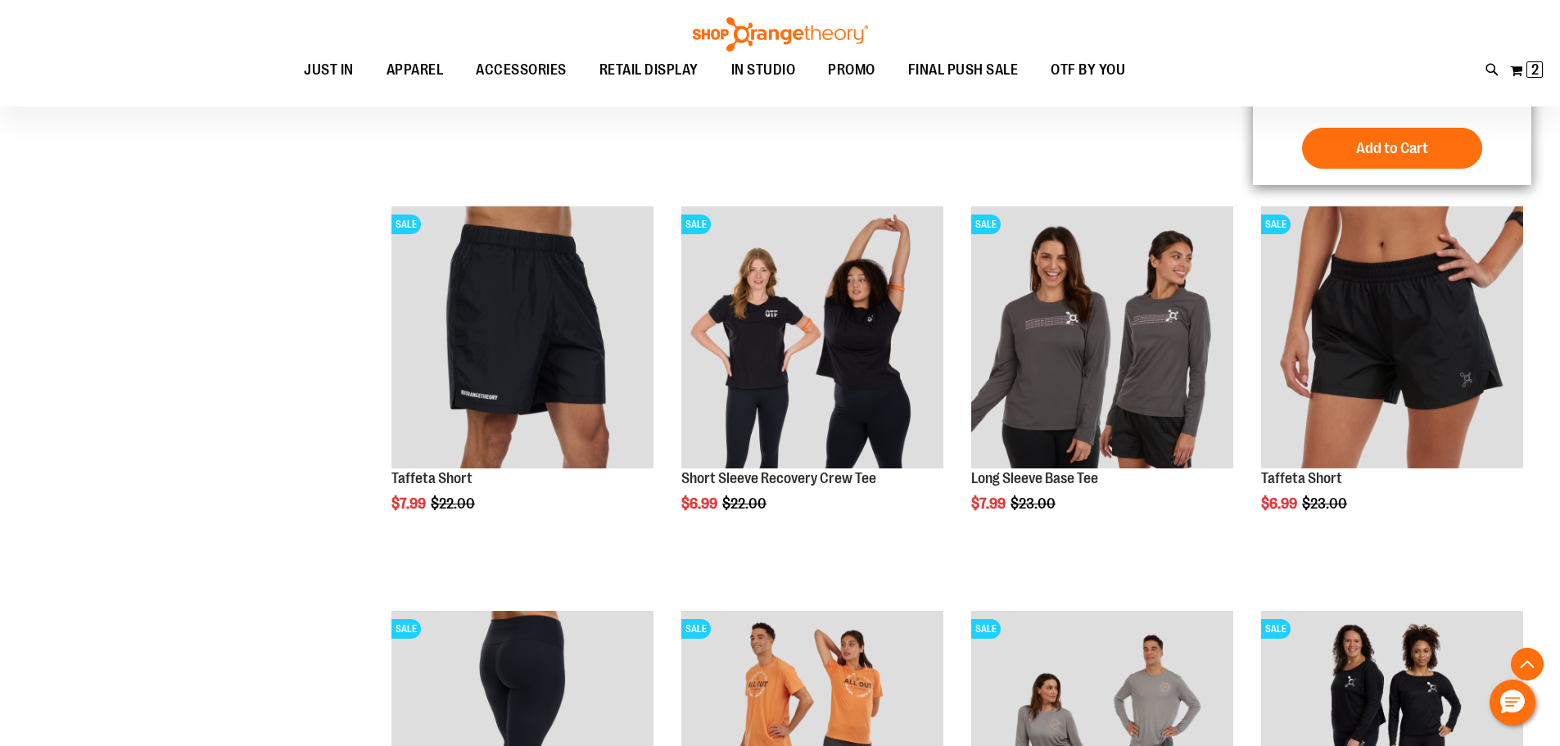
scroll to position [4580, 0]
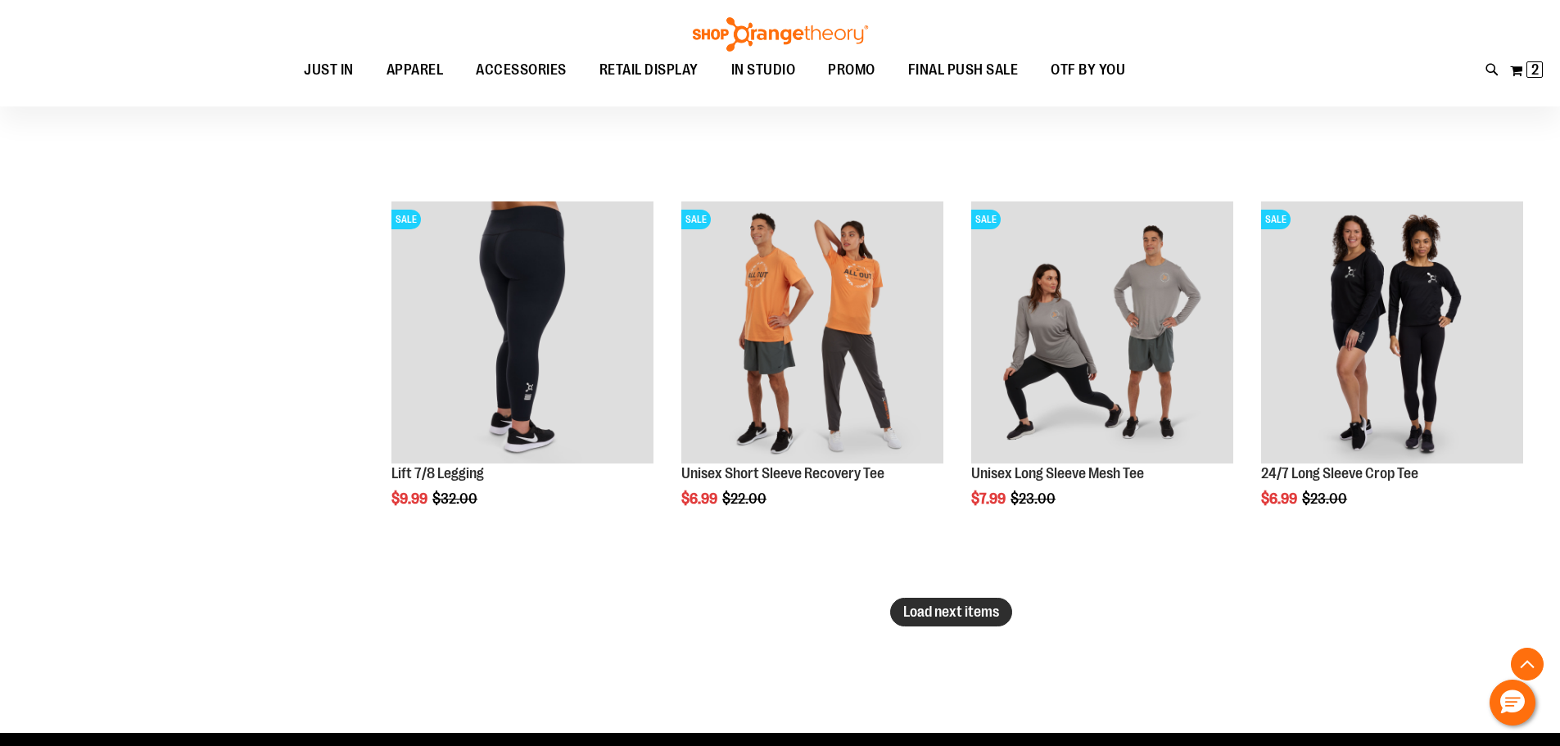
click at [962, 615] on span "Load next items" at bounding box center [951, 611] width 96 height 16
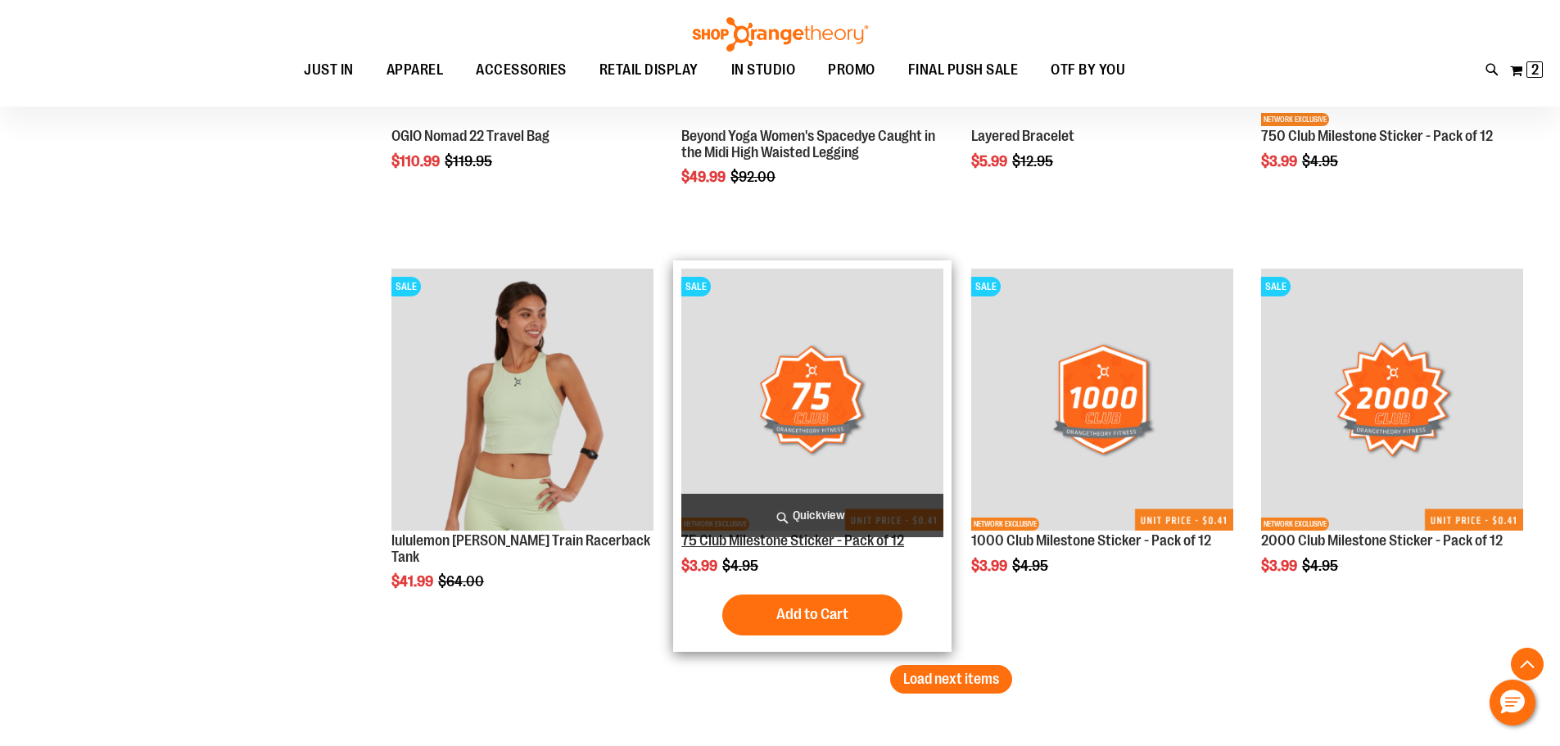
scroll to position [6106, 0]
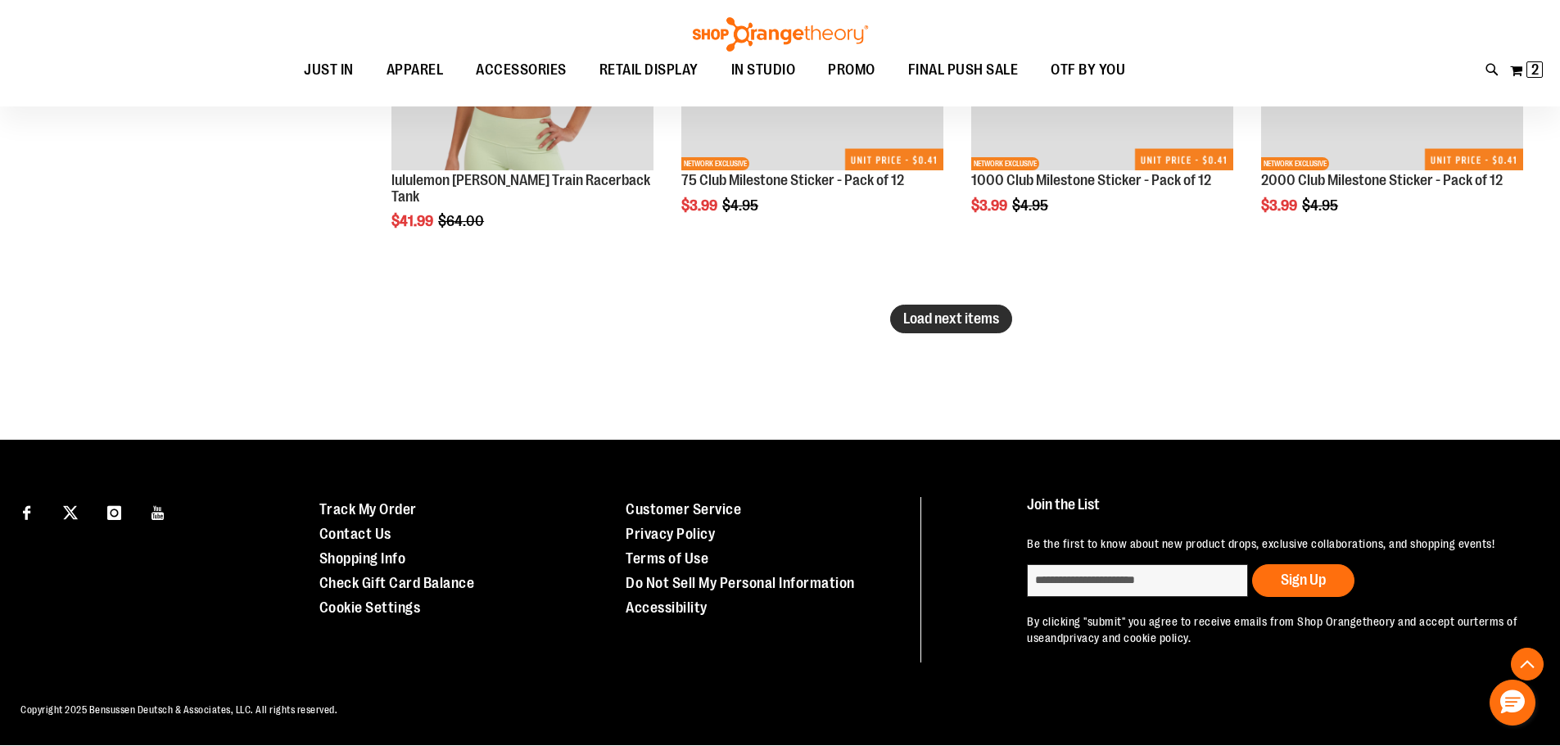
click at [938, 310] on span "Load next items" at bounding box center [951, 318] width 96 height 16
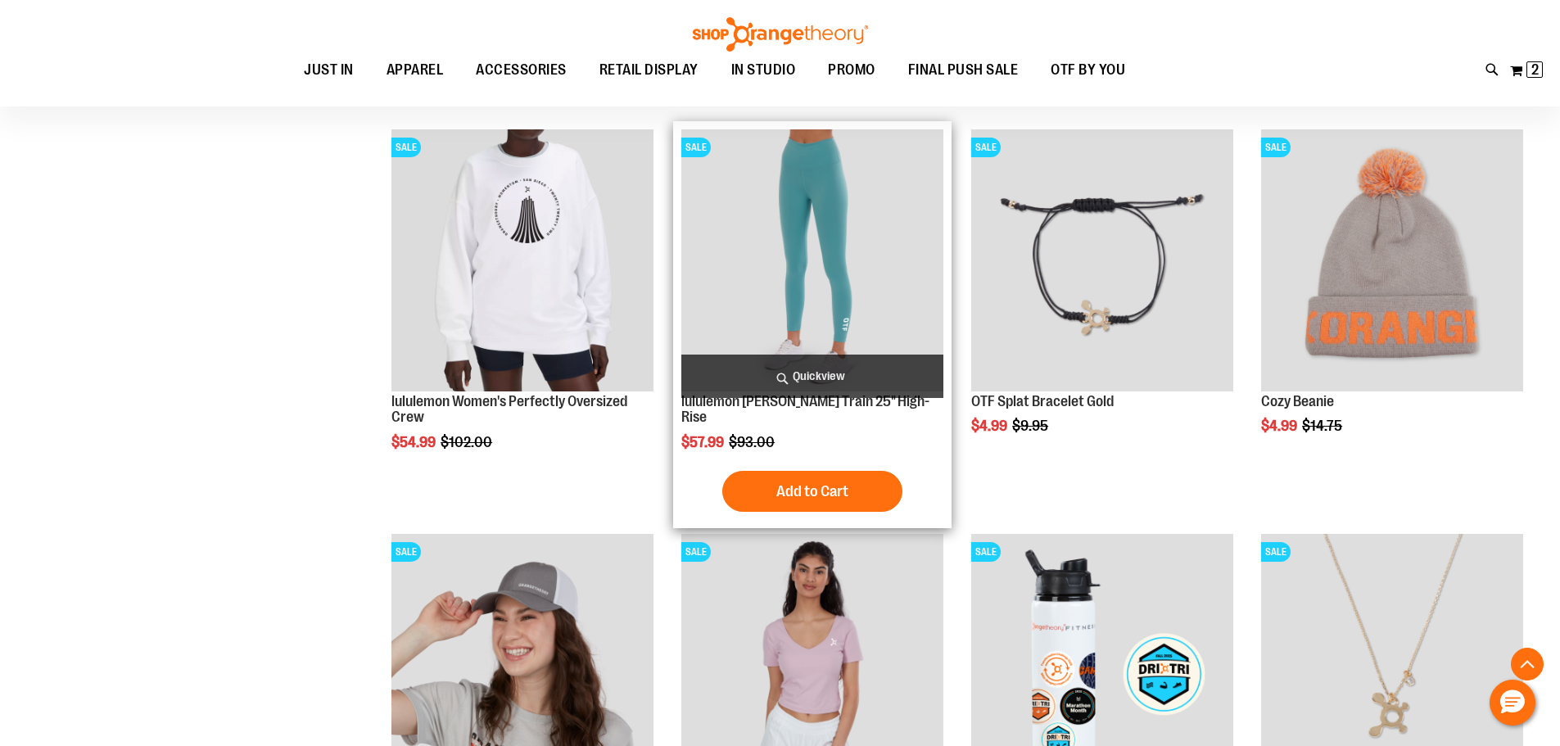
scroll to position [6188, 0]
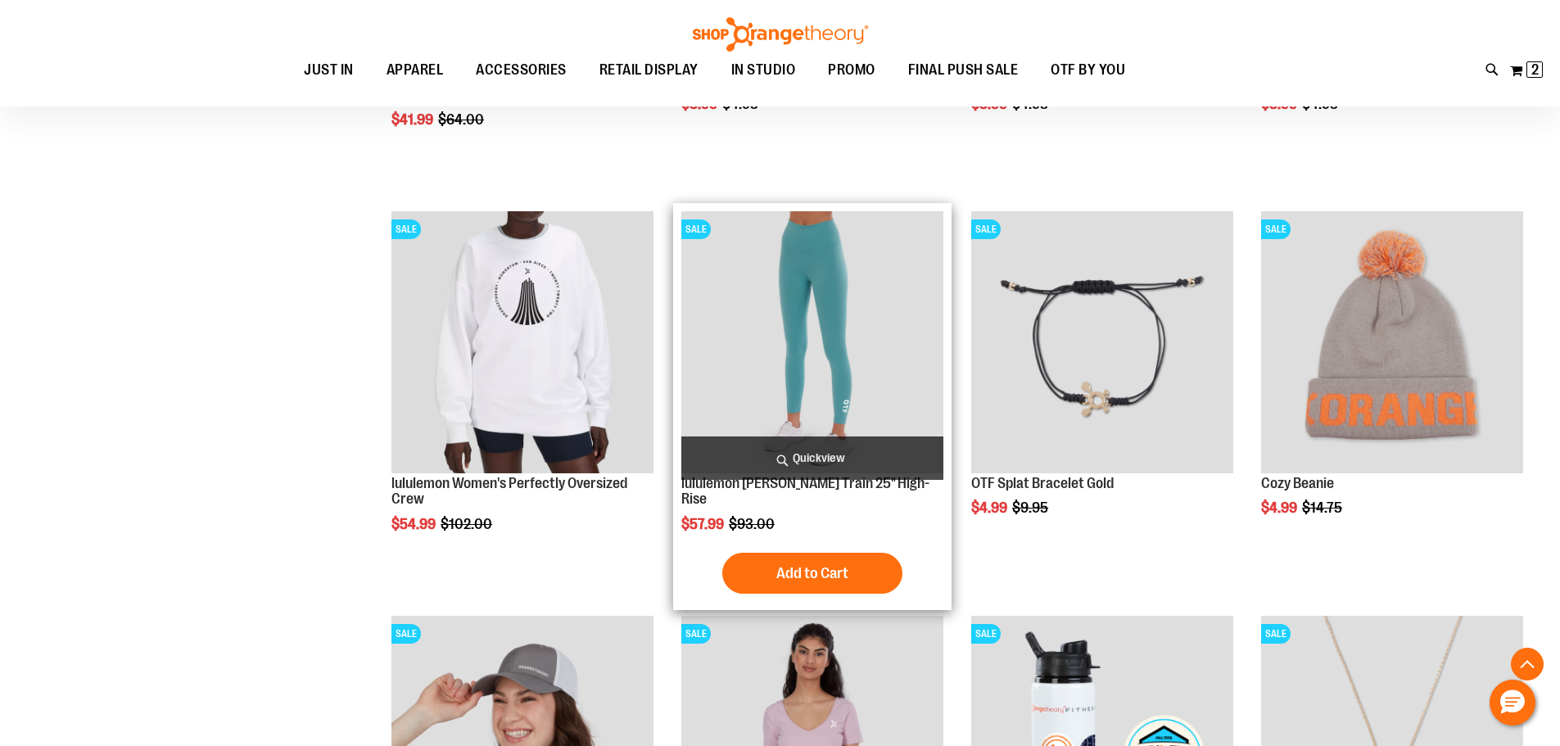
click at [868, 327] on img "product" at bounding box center [812, 342] width 262 height 262
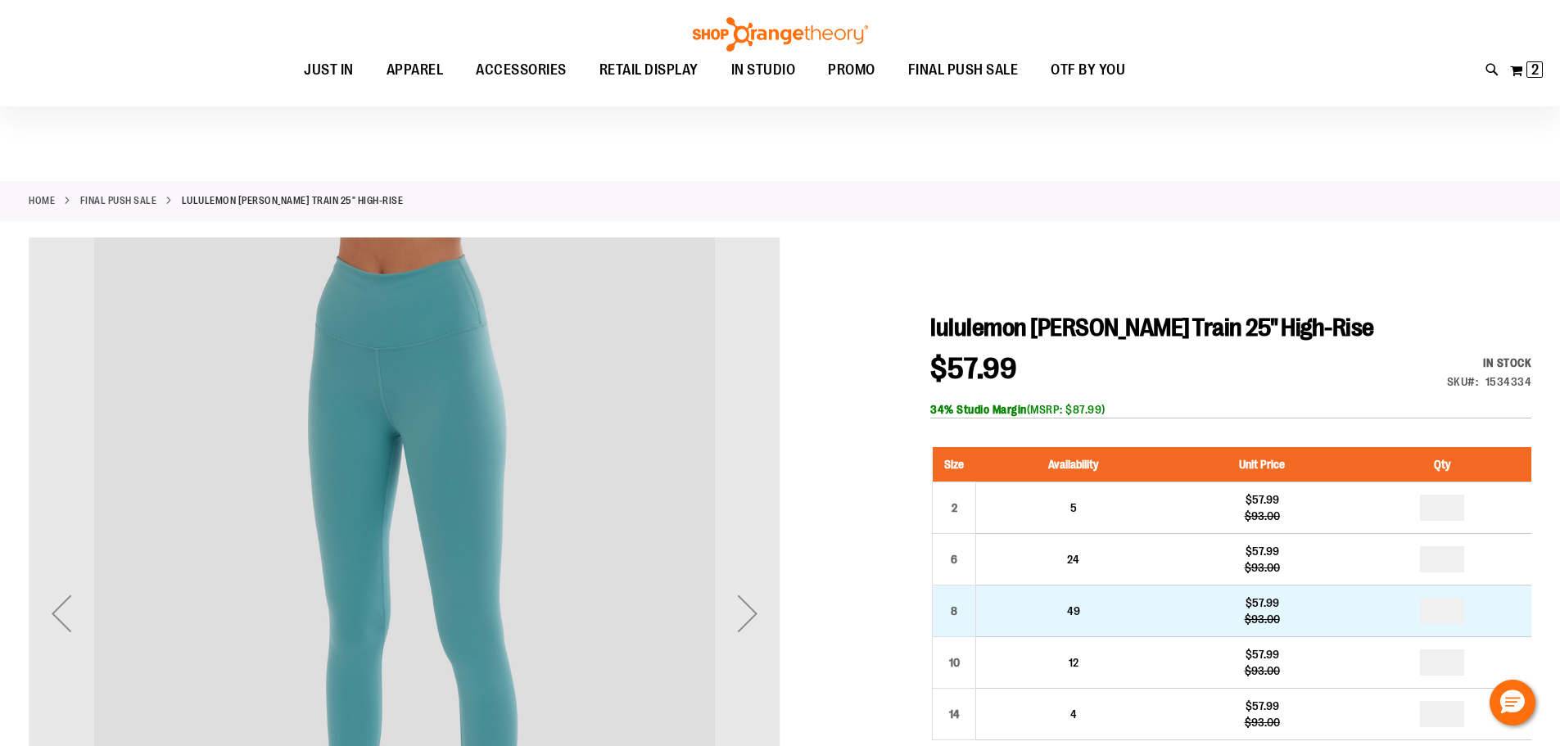
scroll to position [81, 0]
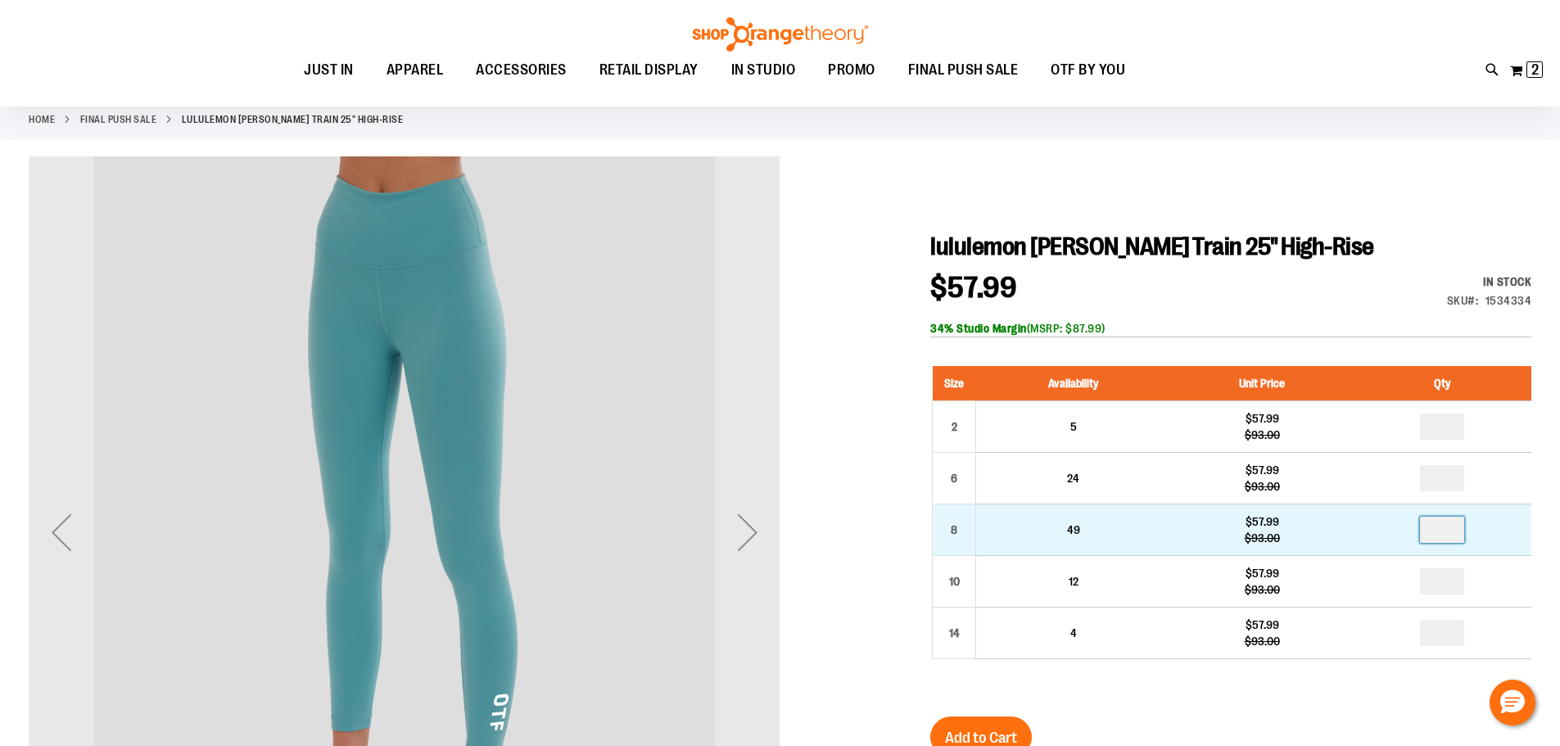
click at [1458, 537] on input "number" at bounding box center [1442, 530] width 44 height 26
type input "*"
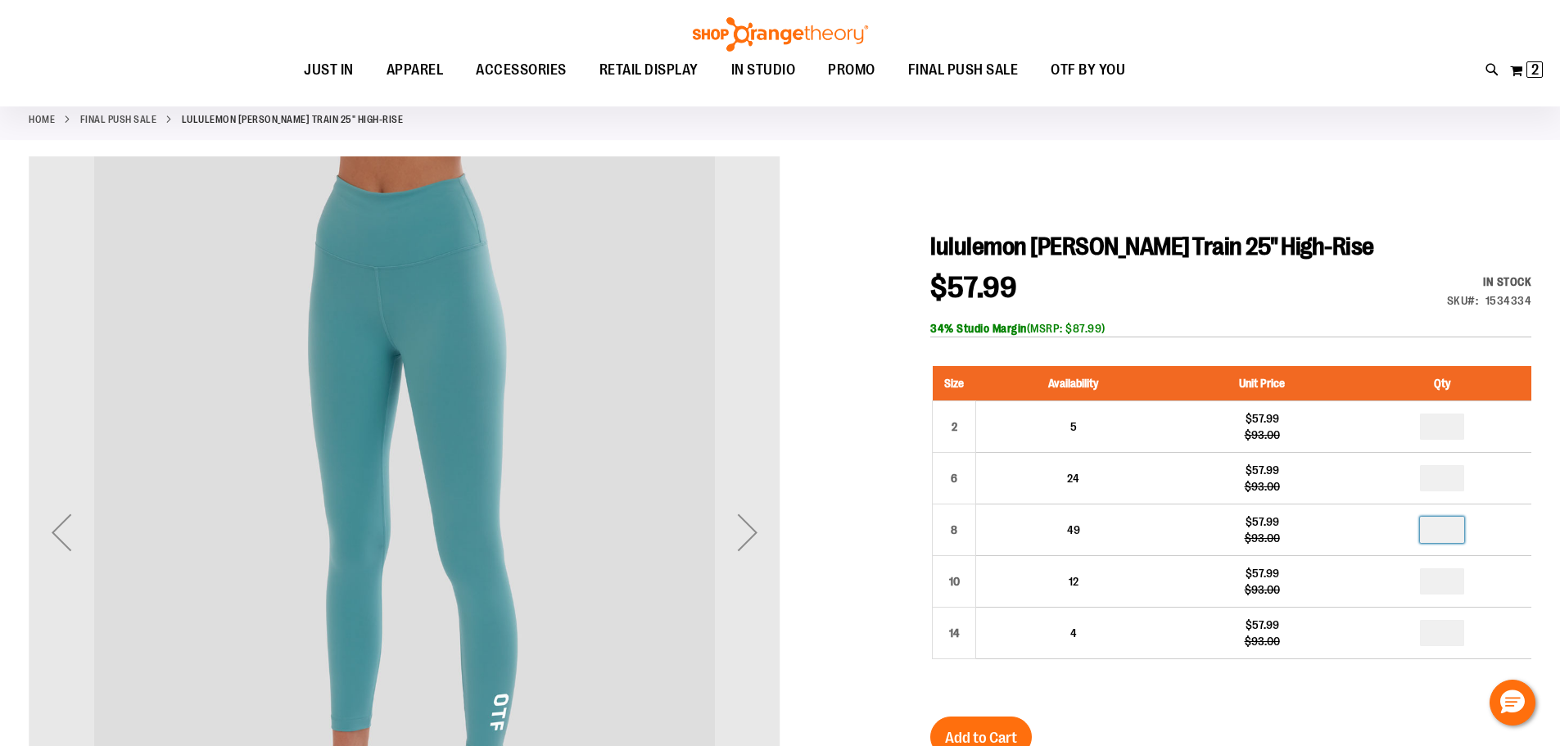
scroll to position [163, 0]
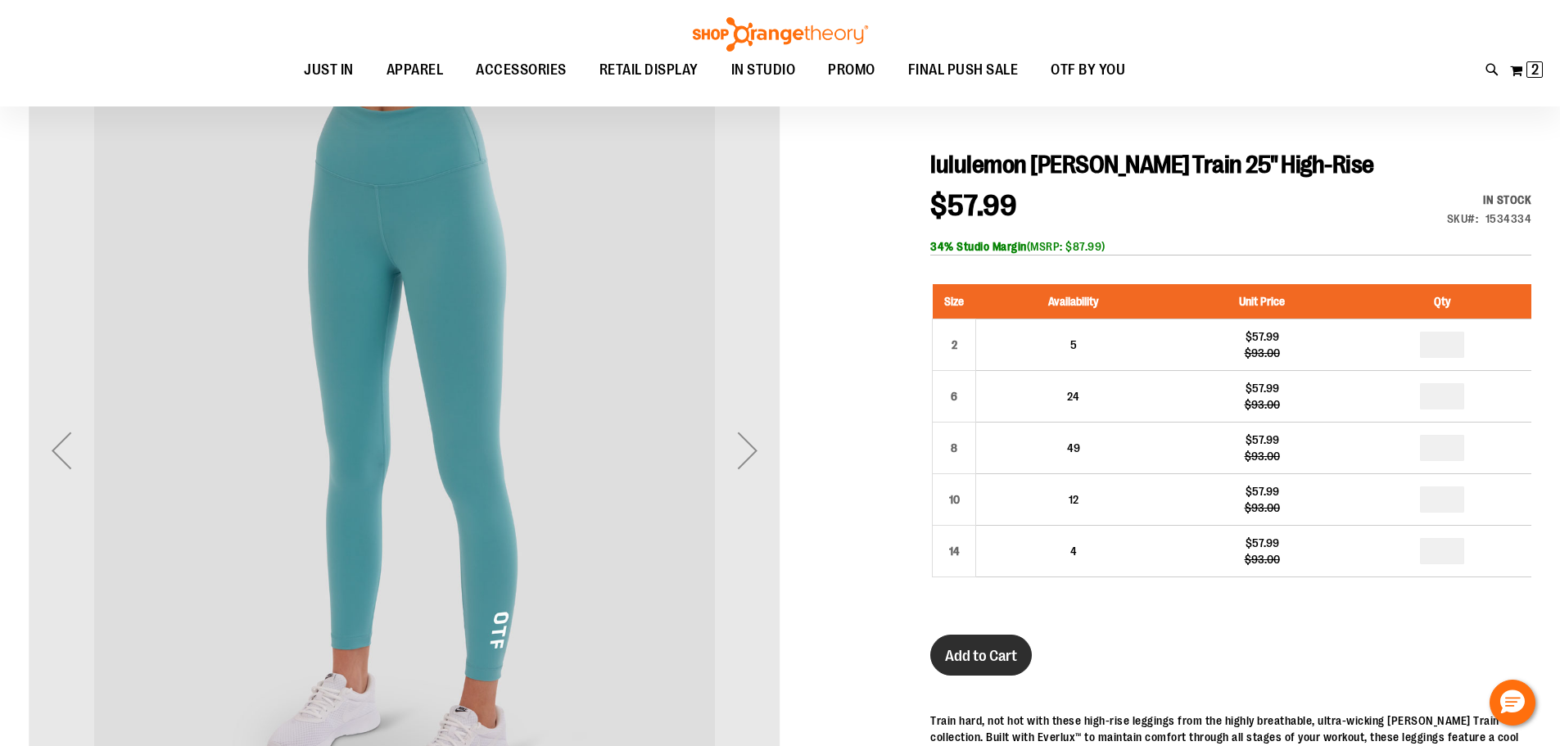
click at [1008, 665] on span "Add to Cart" at bounding box center [981, 656] width 72 height 18
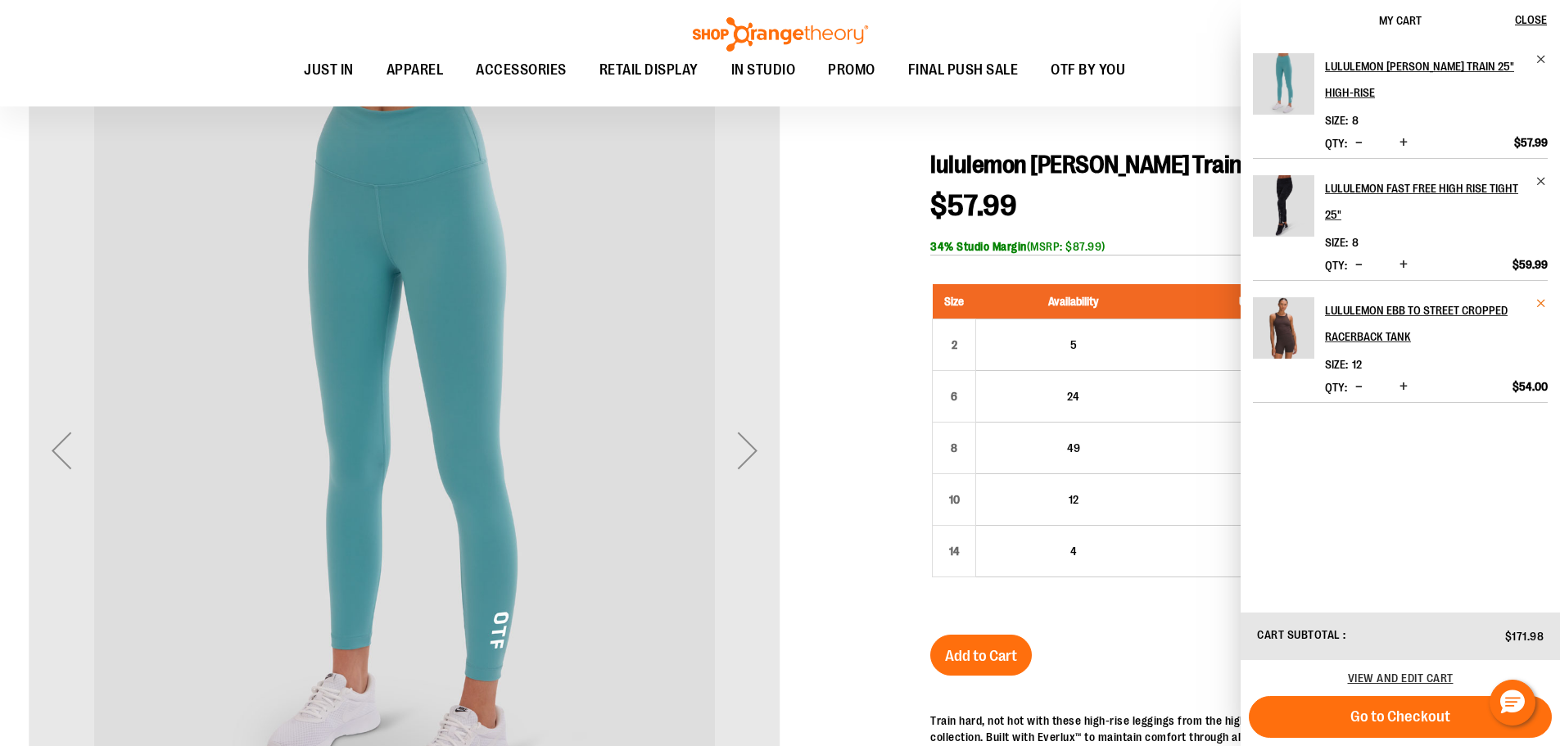
click at [1541, 300] on span "Remove item" at bounding box center [1541, 303] width 12 height 12
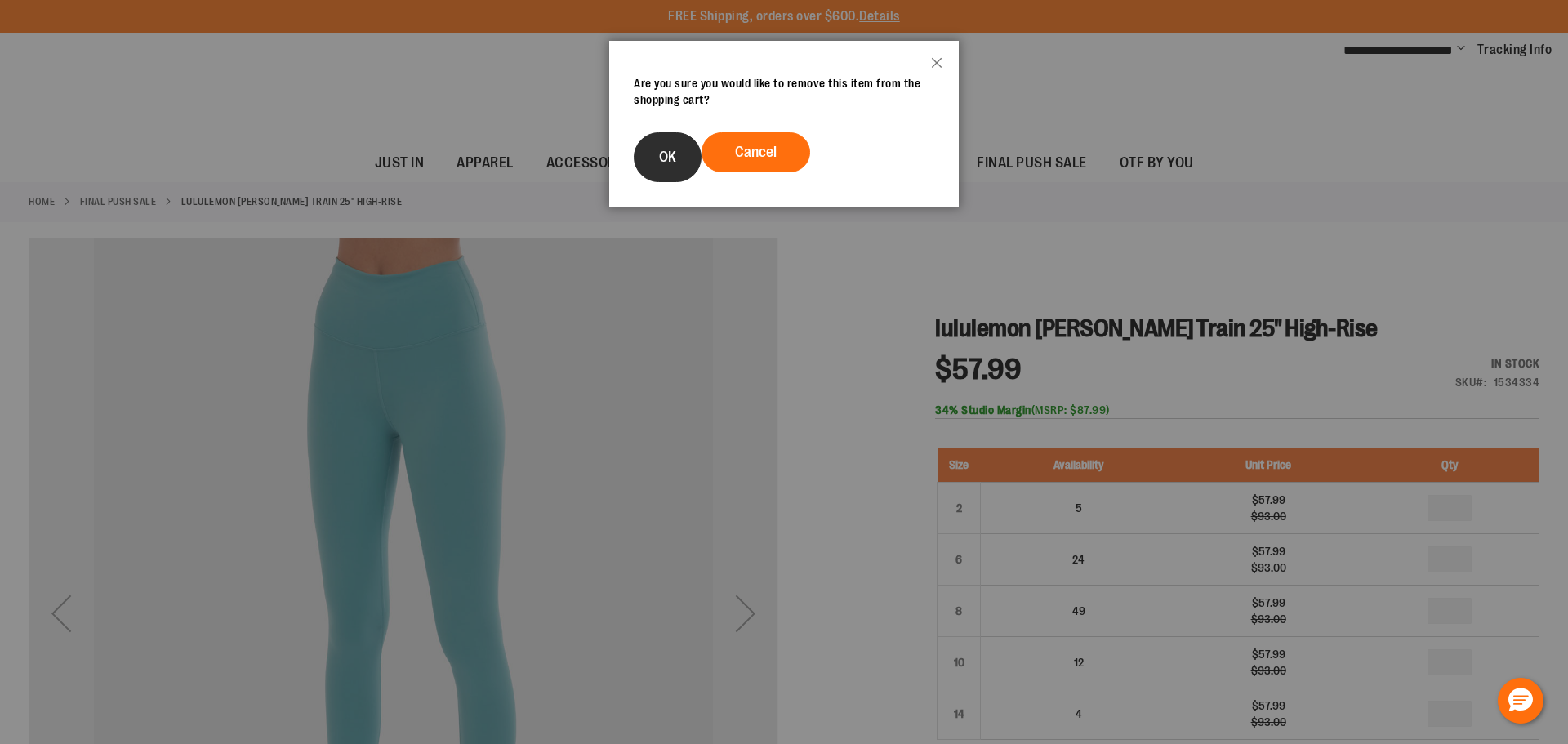
click at [659, 160] on span "OK" at bounding box center [667, 157] width 17 height 16
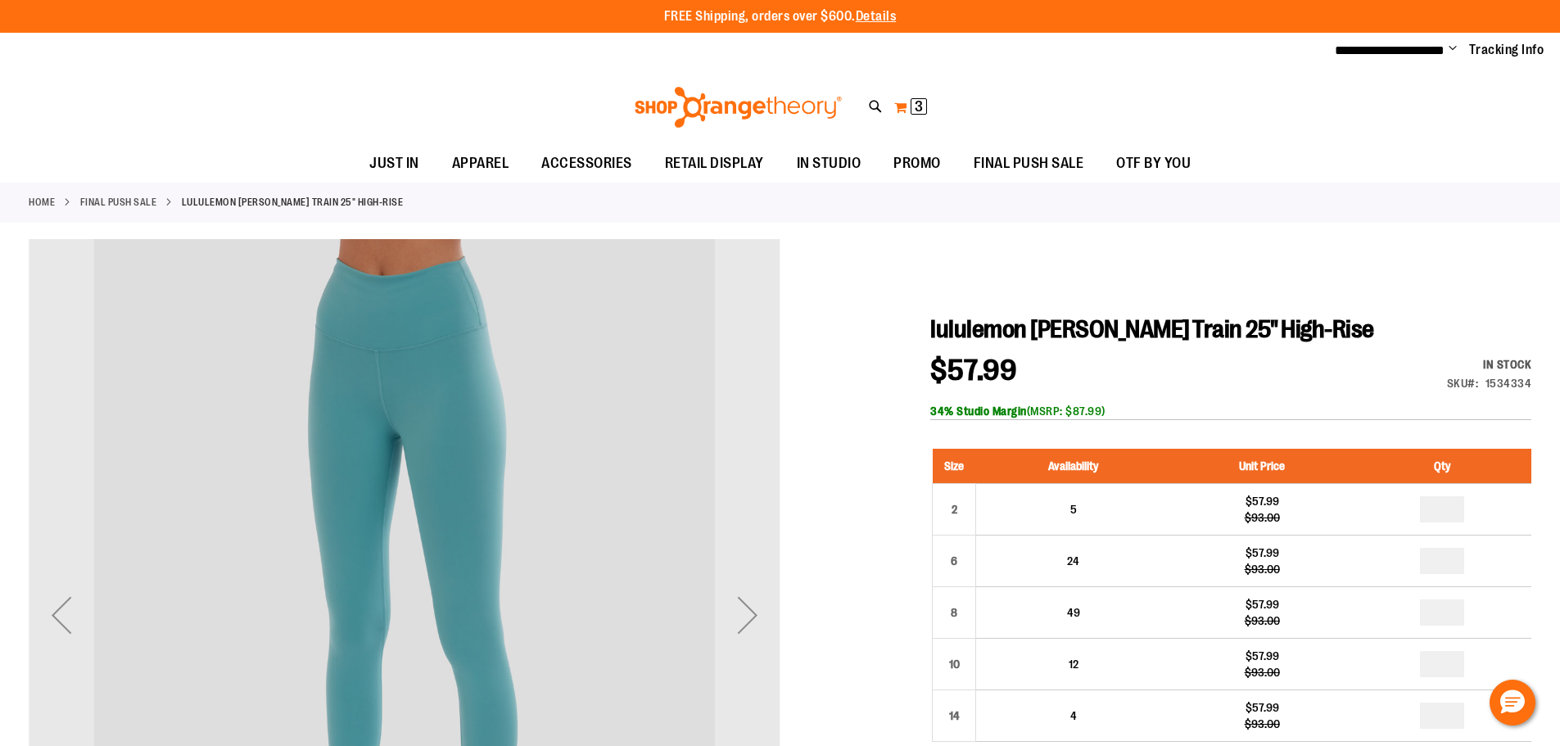
click at [923, 101] on span "3" at bounding box center [918, 106] width 8 height 16
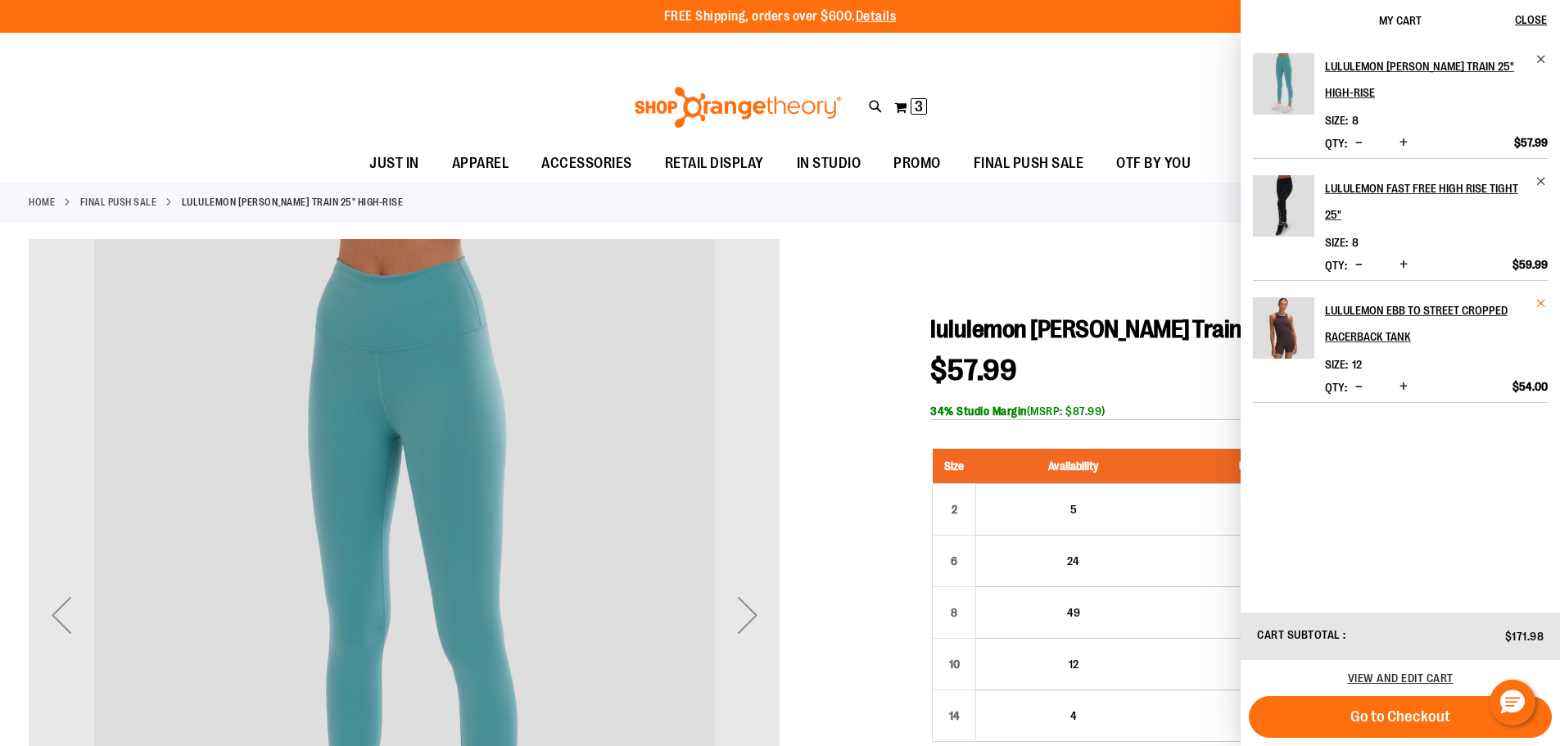
click at [1540, 302] on span "Remove item" at bounding box center [1541, 303] width 12 height 12
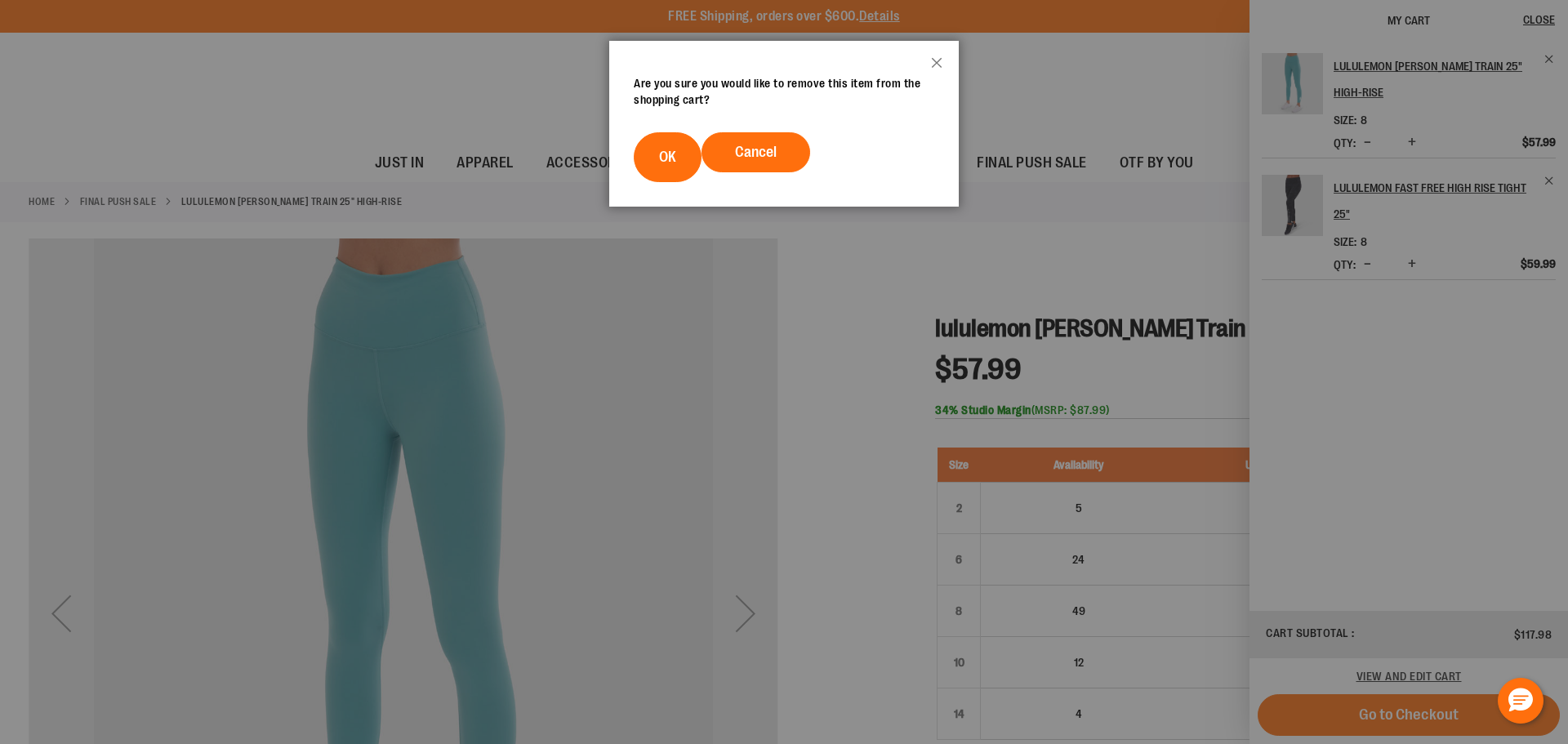
click at [516, 160] on div at bounding box center [784, 372] width 1568 height 744
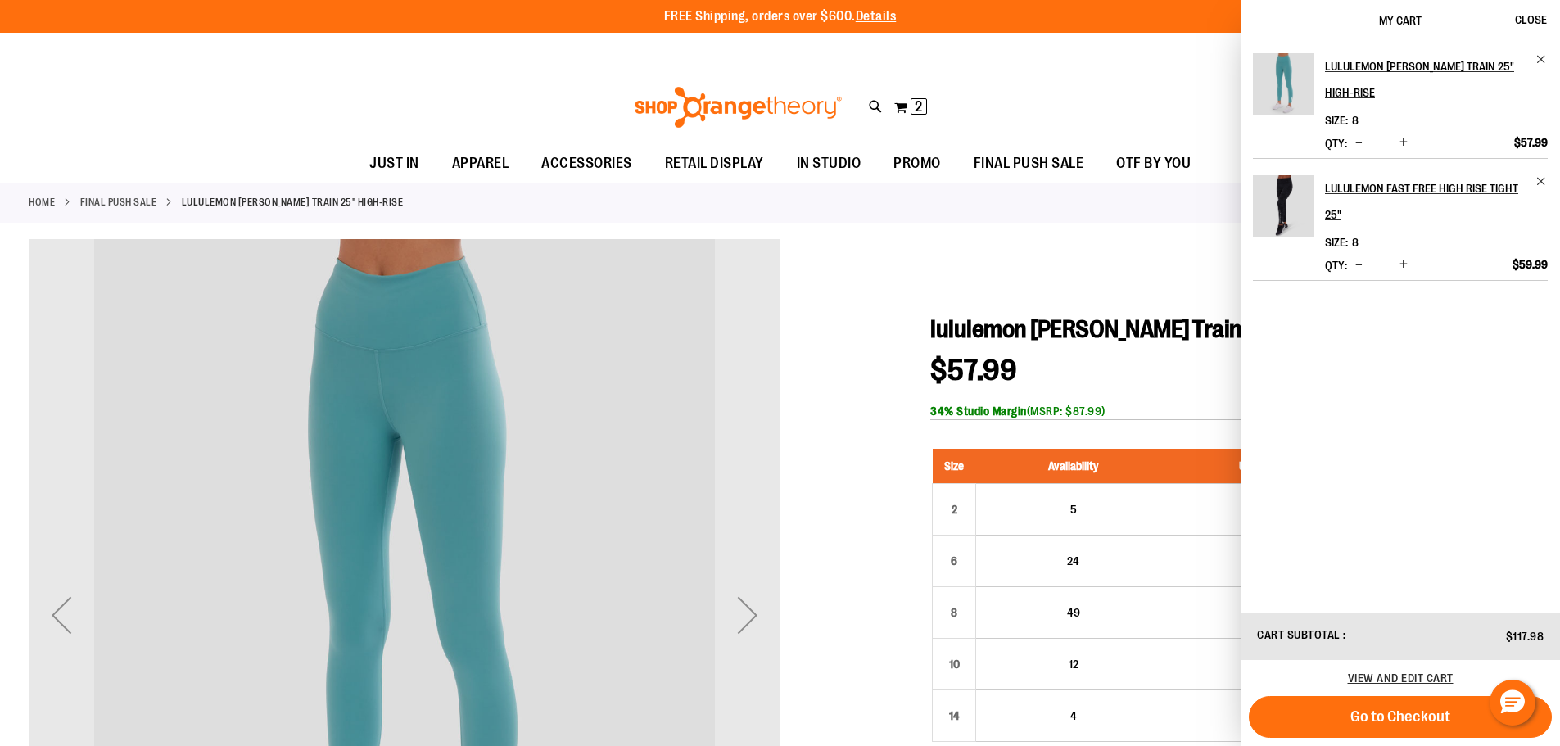
click at [1005, 110] on div "Toggle Nav Search Popular Suggestions Advanced Search" at bounding box center [780, 107] width 1560 height 75
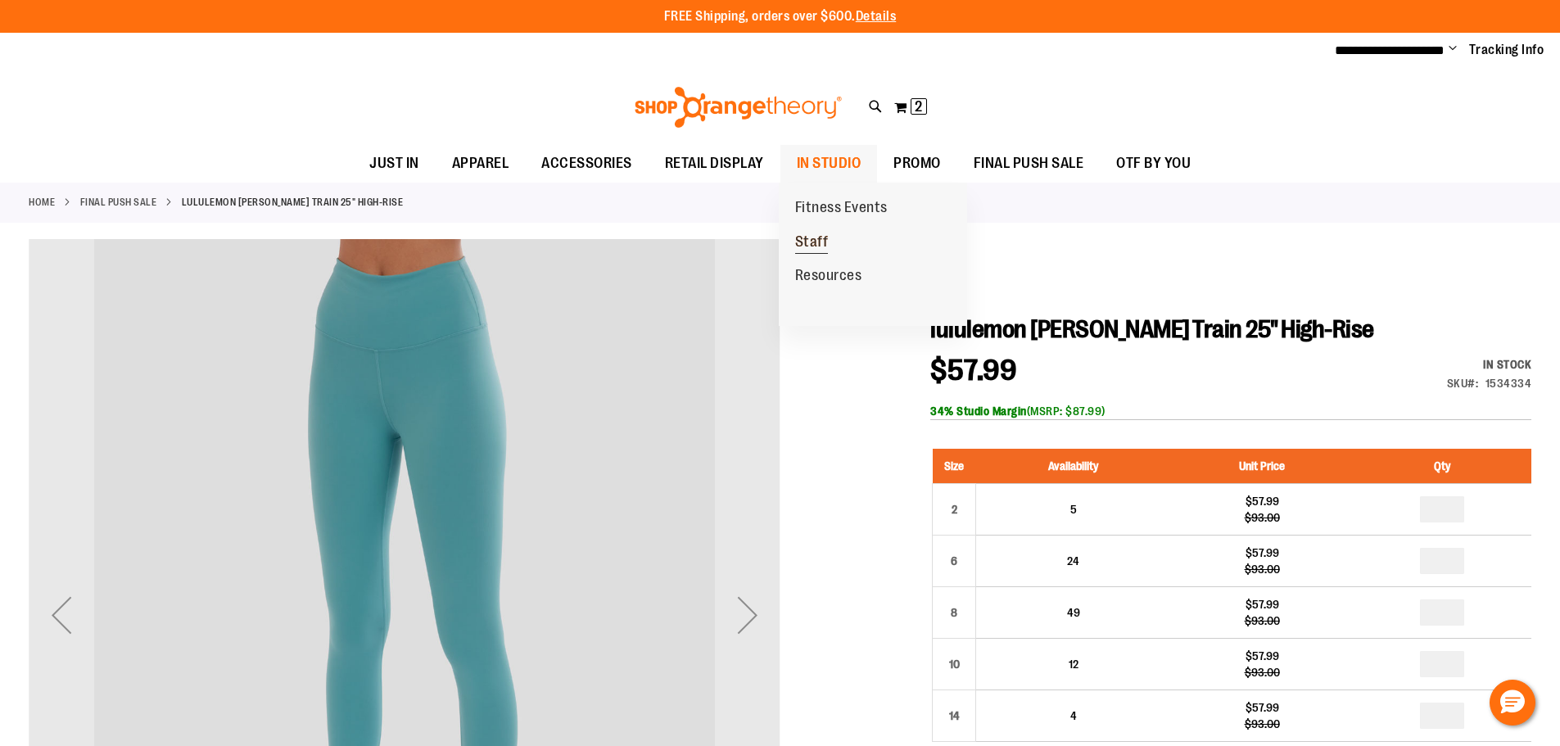
click at [802, 240] on span "Staff" at bounding box center [812, 243] width 34 height 20
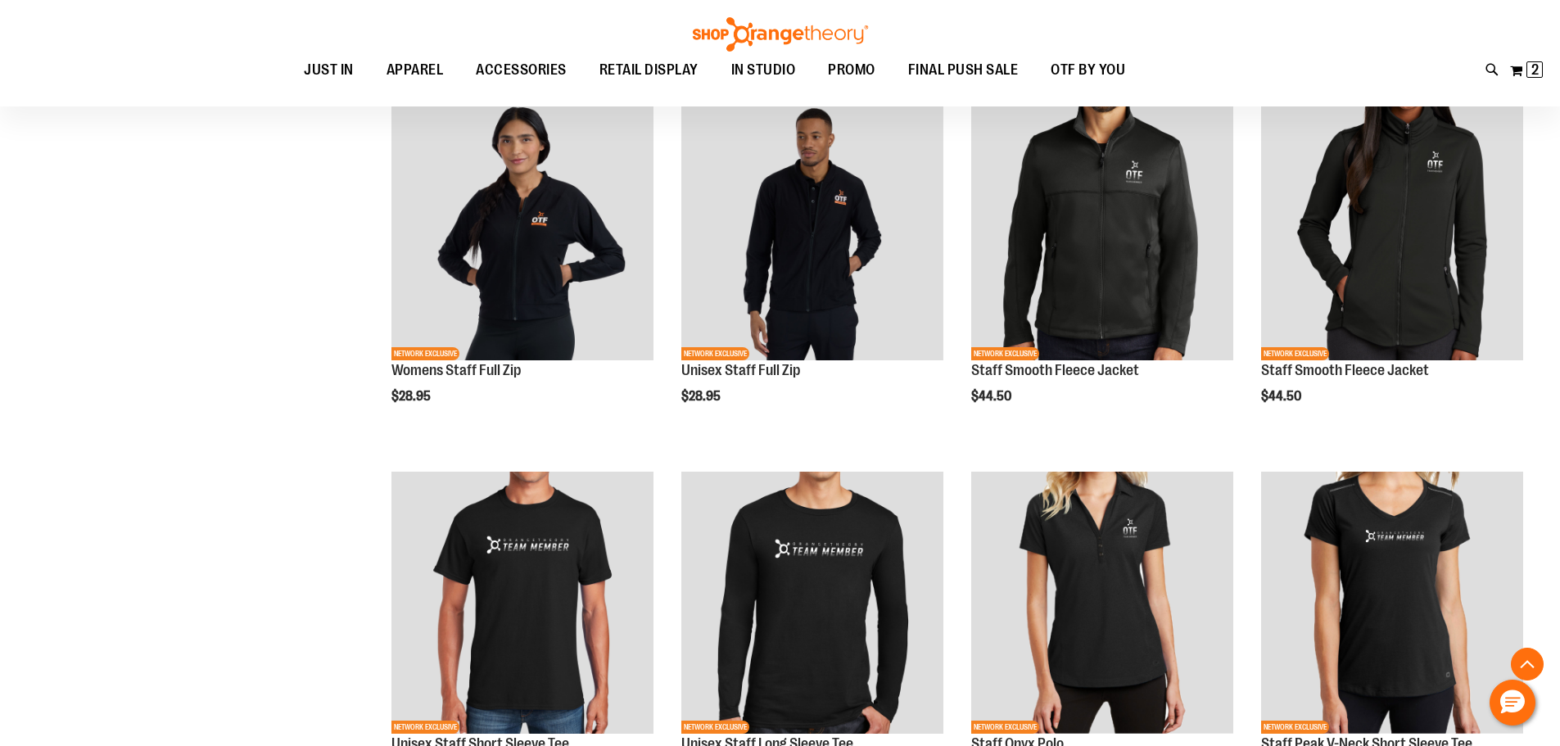
scroll to position [637, 0]
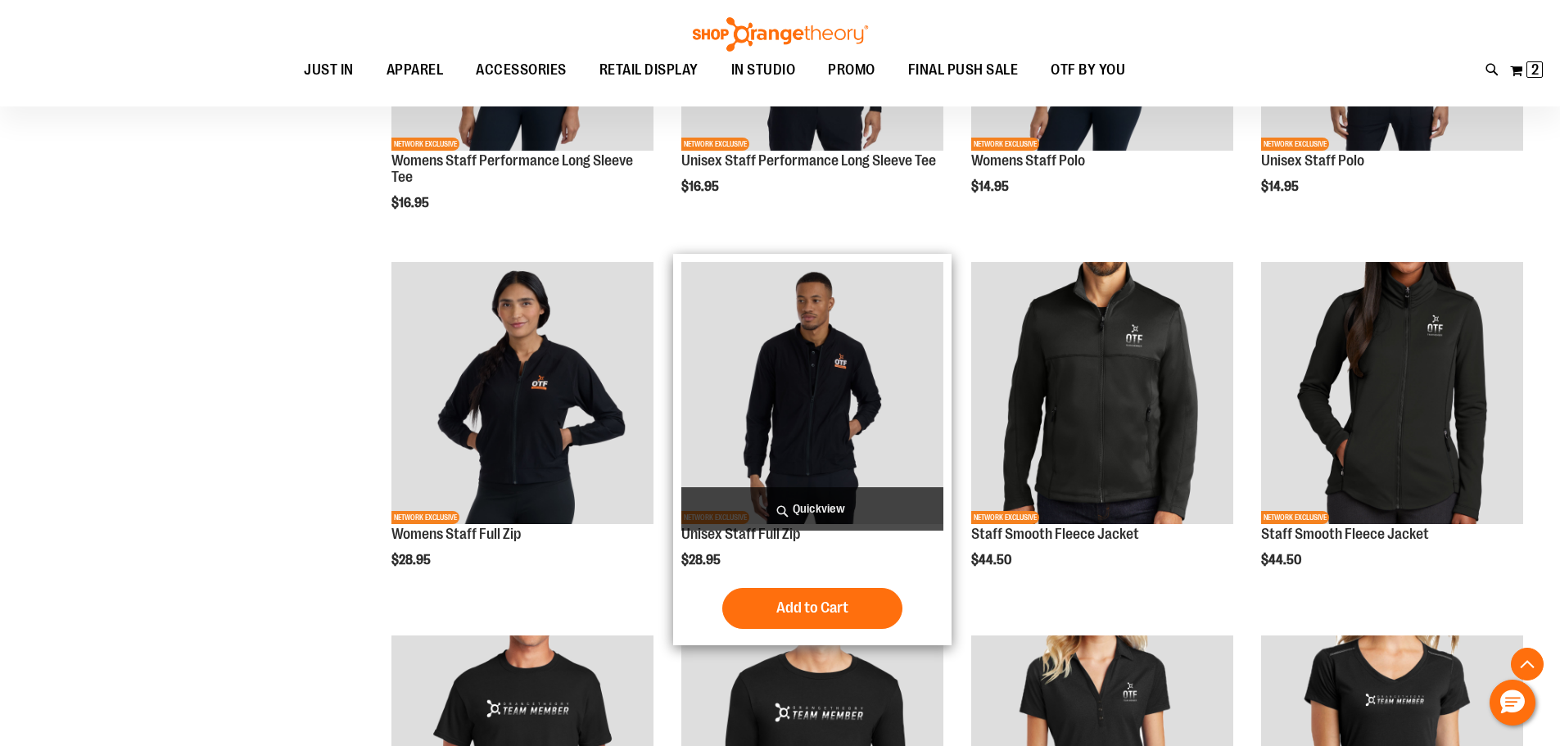
click at [807, 400] on img "product" at bounding box center [812, 393] width 262 height 262
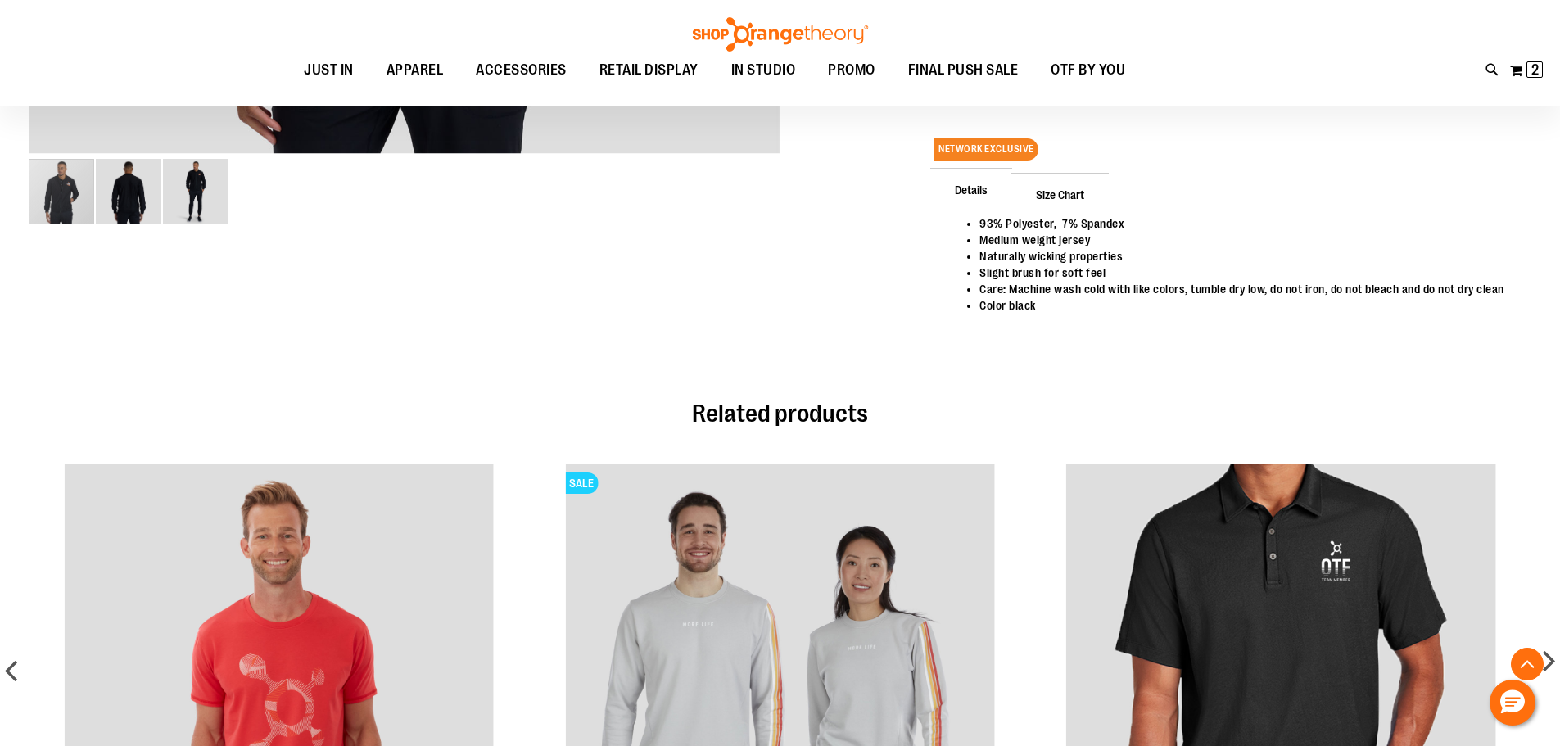
scroll to position [242, 0]
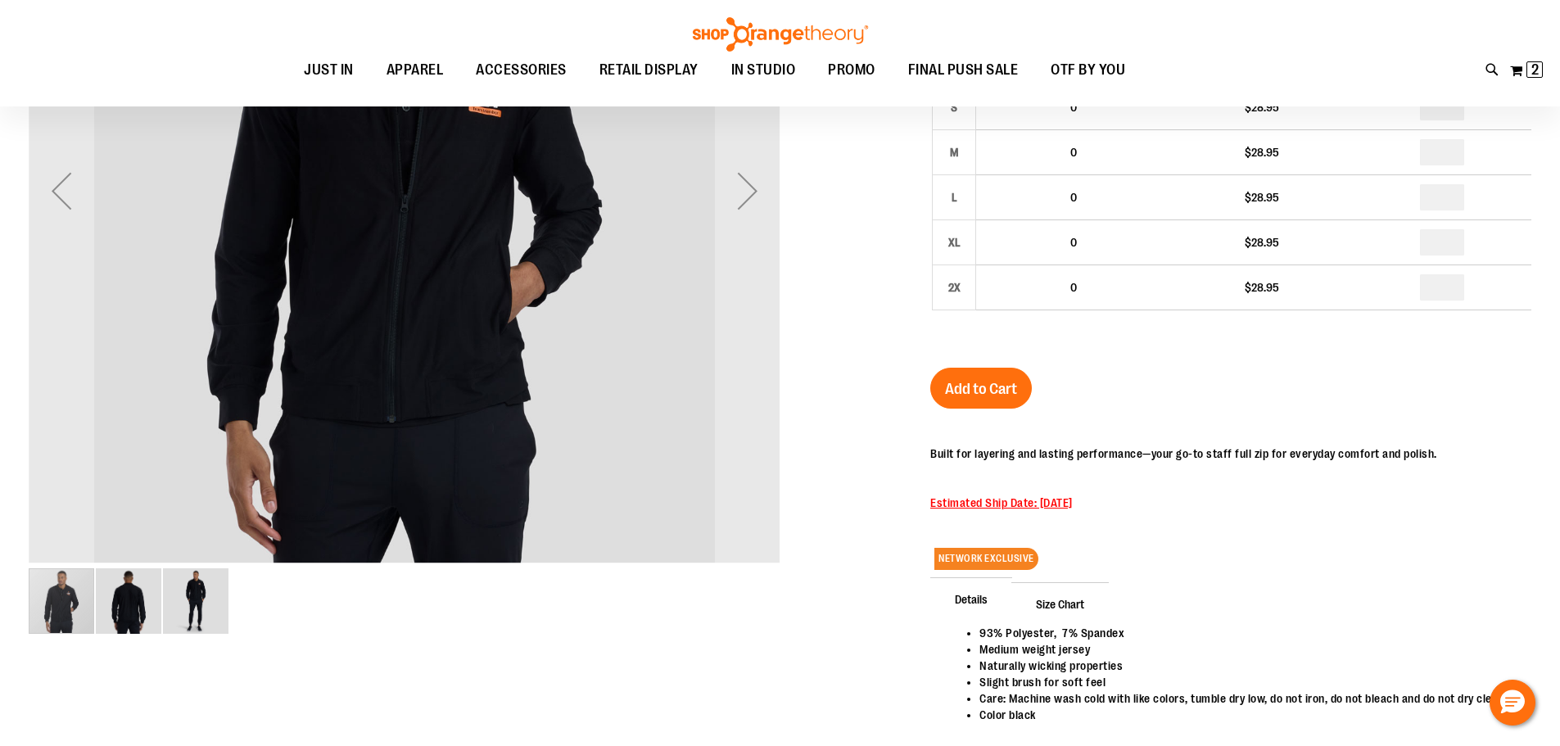
click at [52, 598] on div "carousel" at bounding box center [61, 600] width 65 height 65
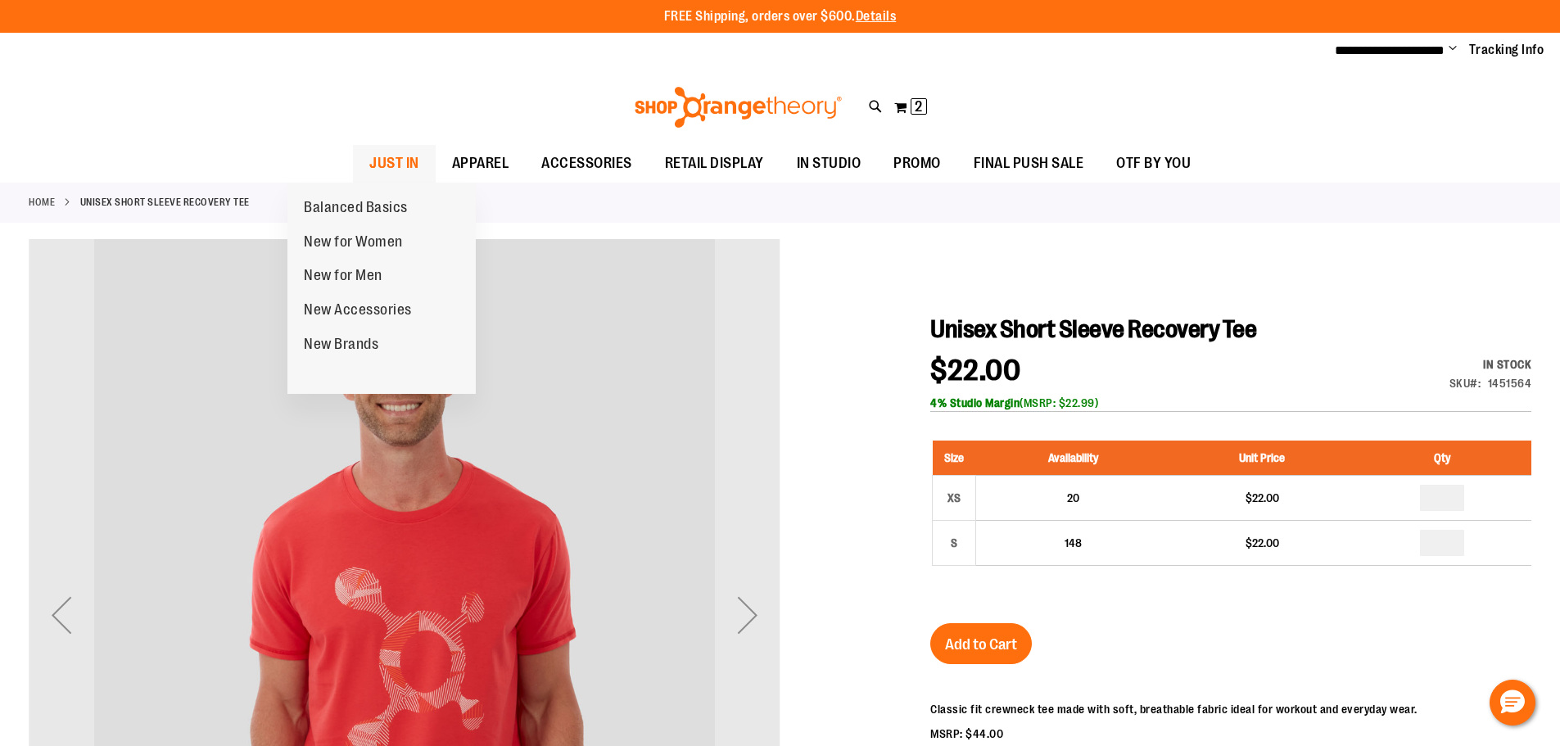
click at [369, 156] on span "JUST IN" at bounding box center [394, 163] width 50 height 37
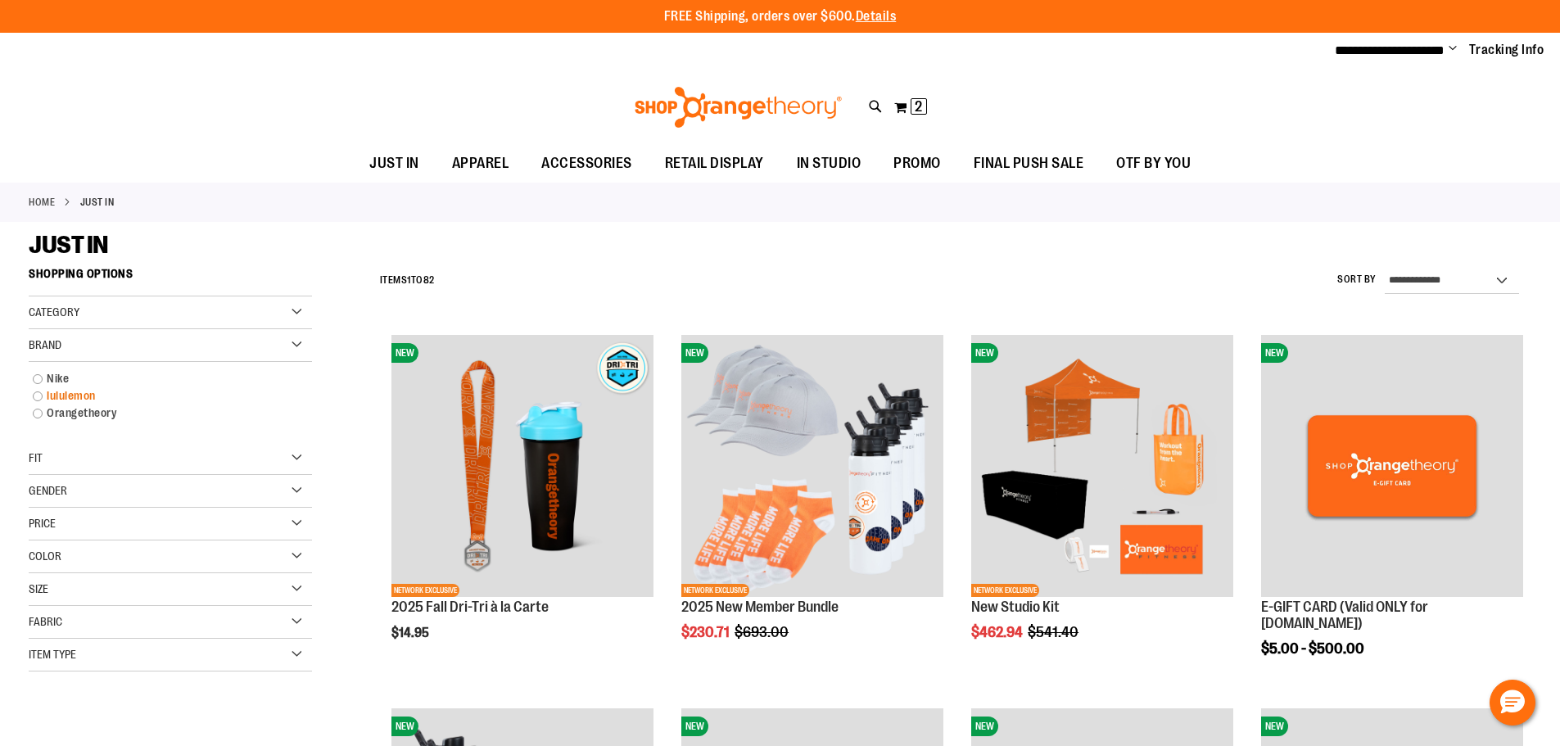
click at [70, 396] on link "lululemon" at bounding box center [161, 395] width 272 height 17
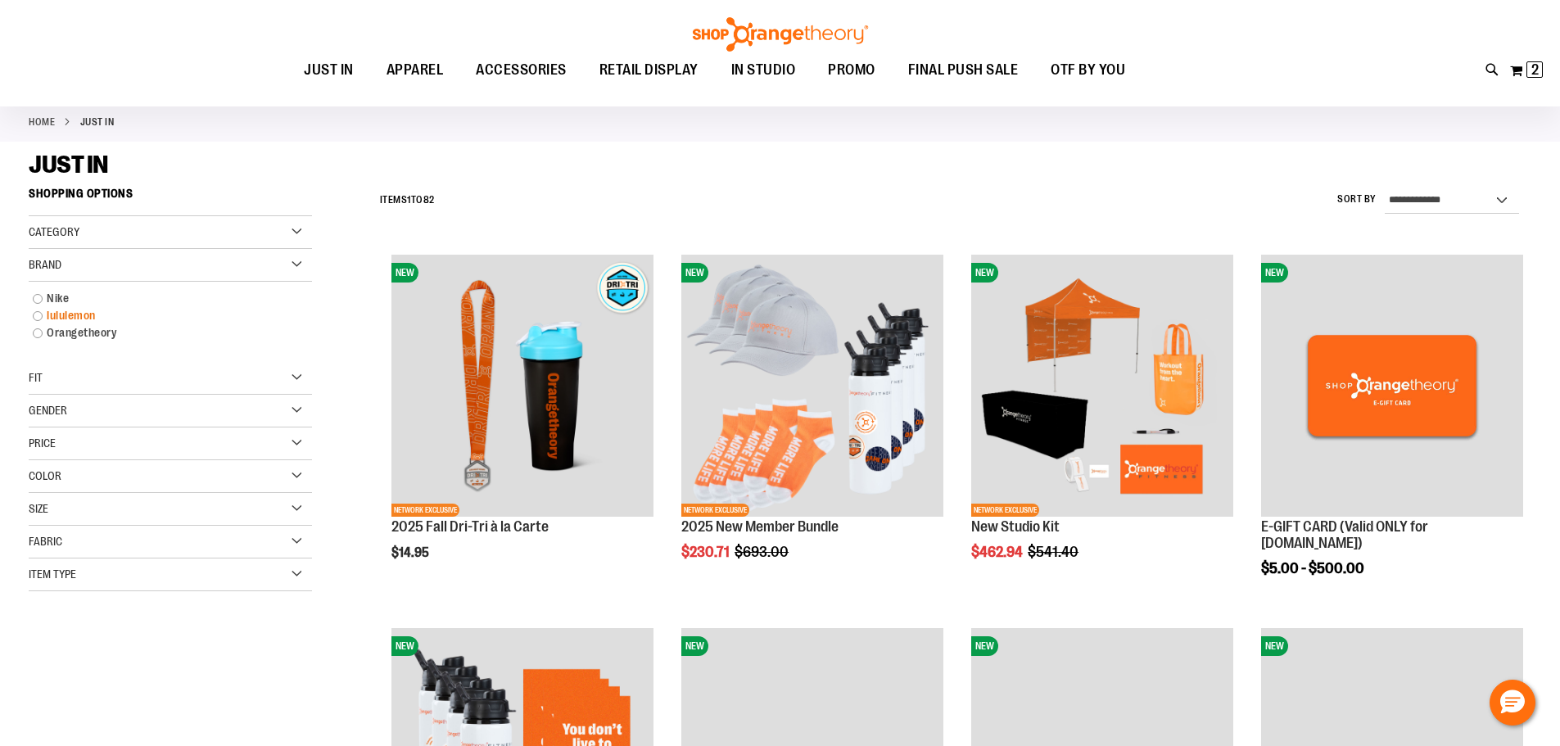
scroll to position [259, 0]
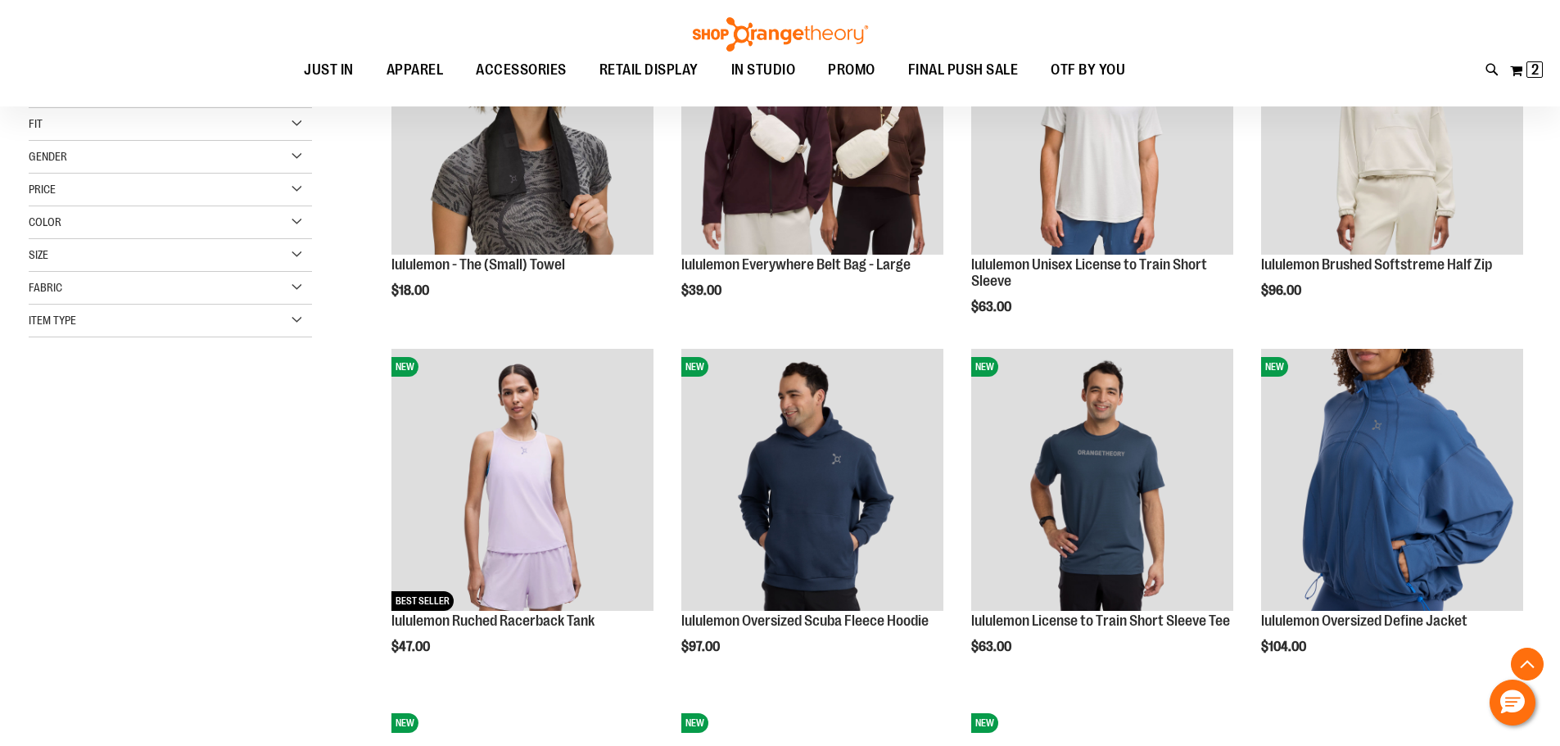
scroll to position [13, 0]
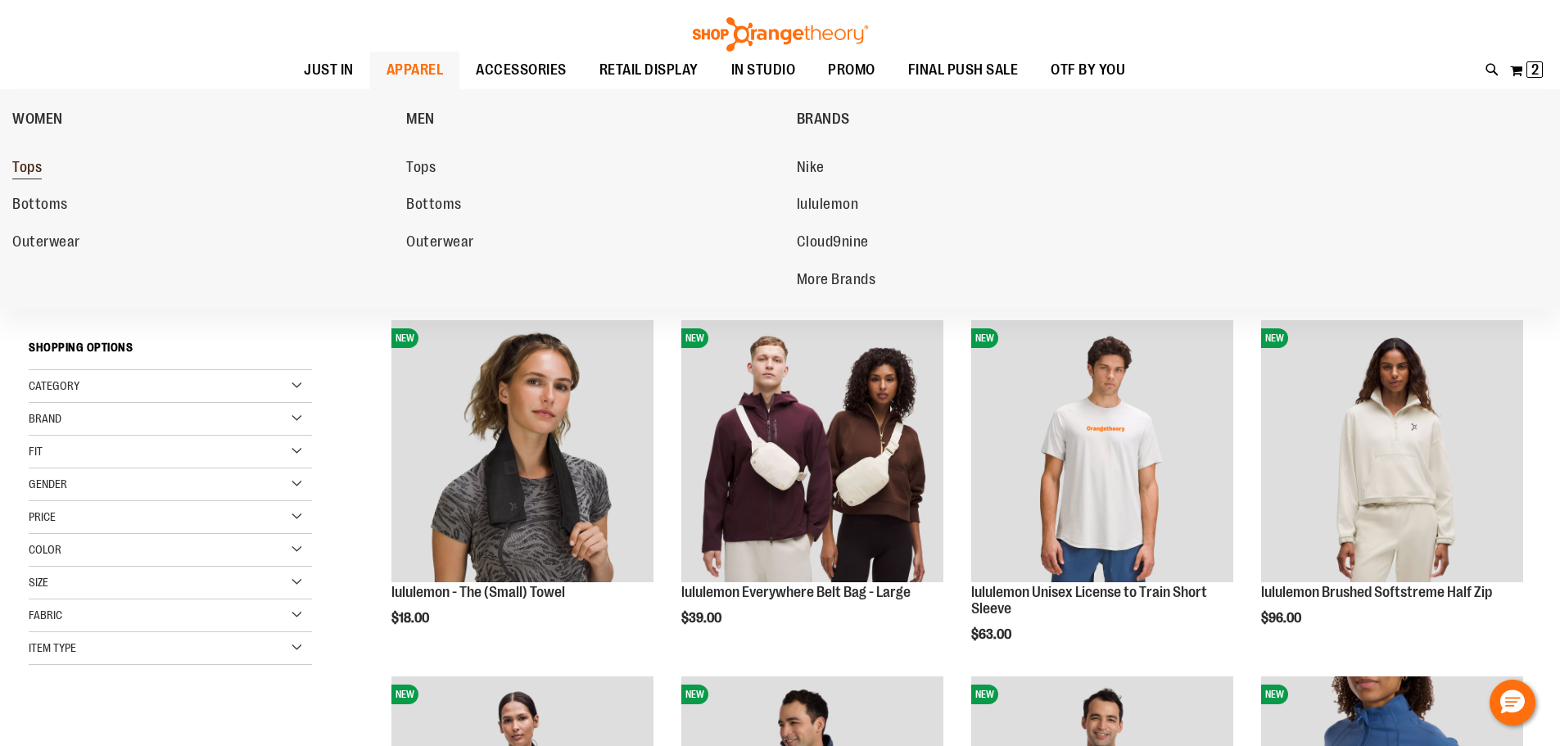
click at [27, 168] on span "Tops" at bounding box center [26, 169] width 29 height 20
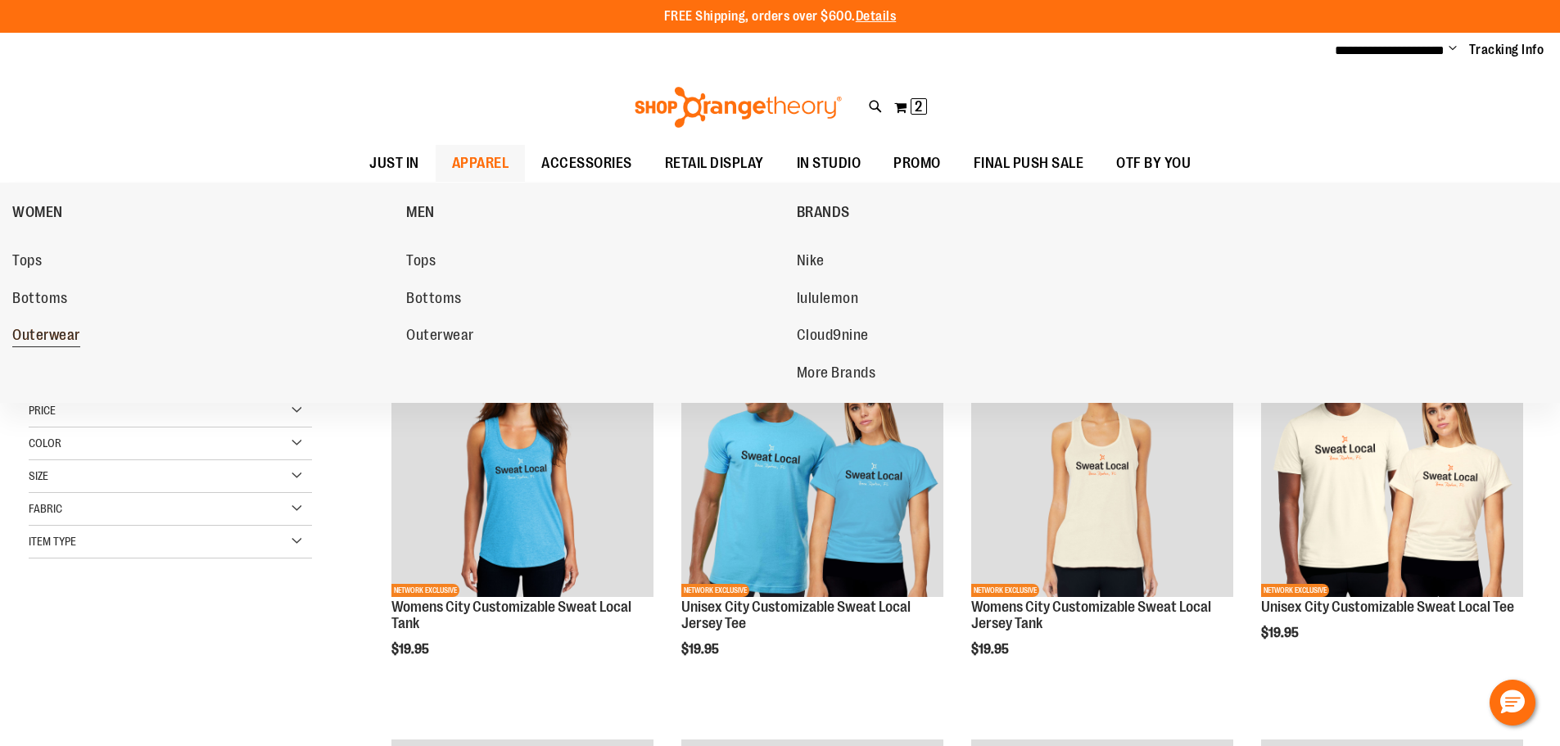
click at [52, 336] on span "Outerwear" at bounding box center [46, 337] width 68 height 20
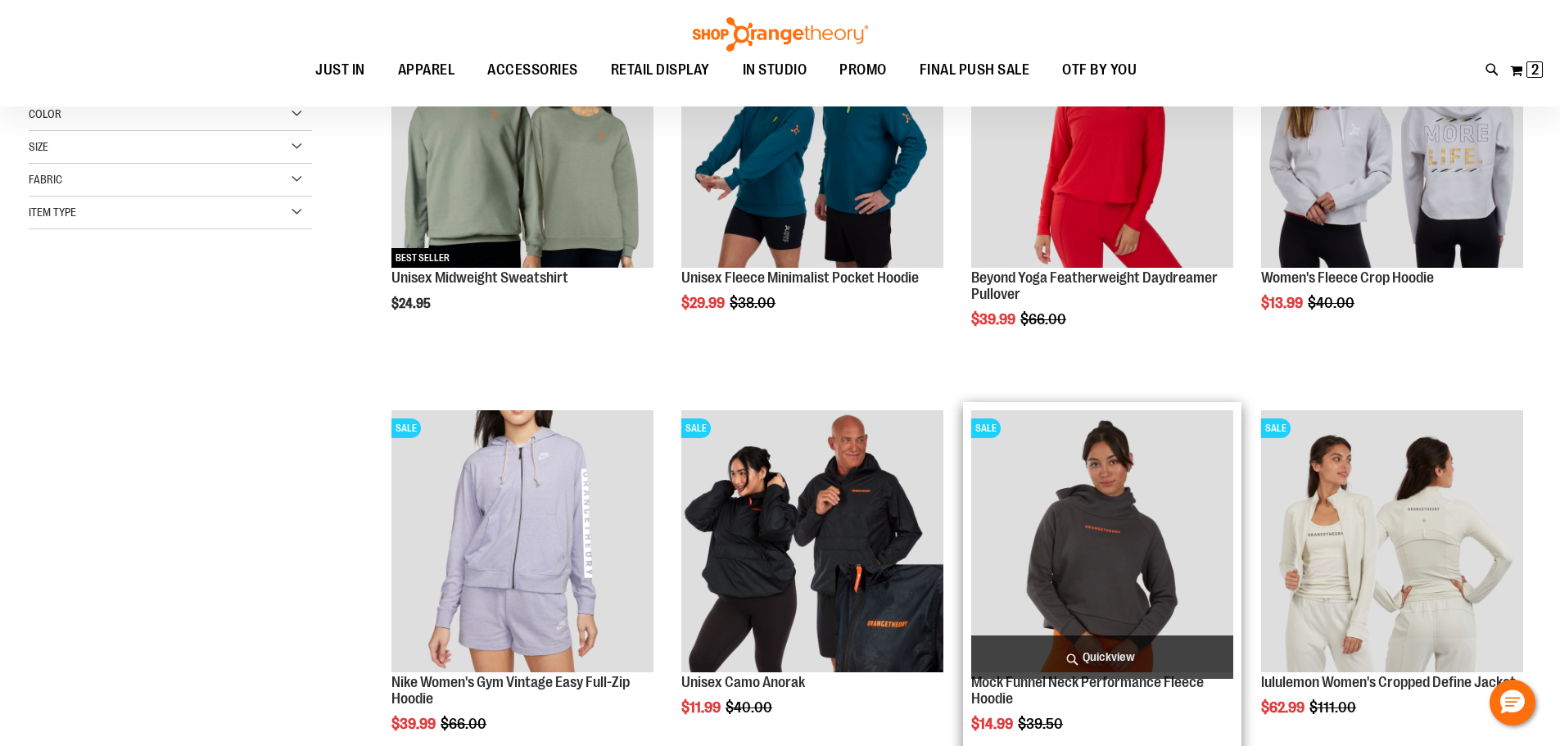
scroll to position [310, 0]
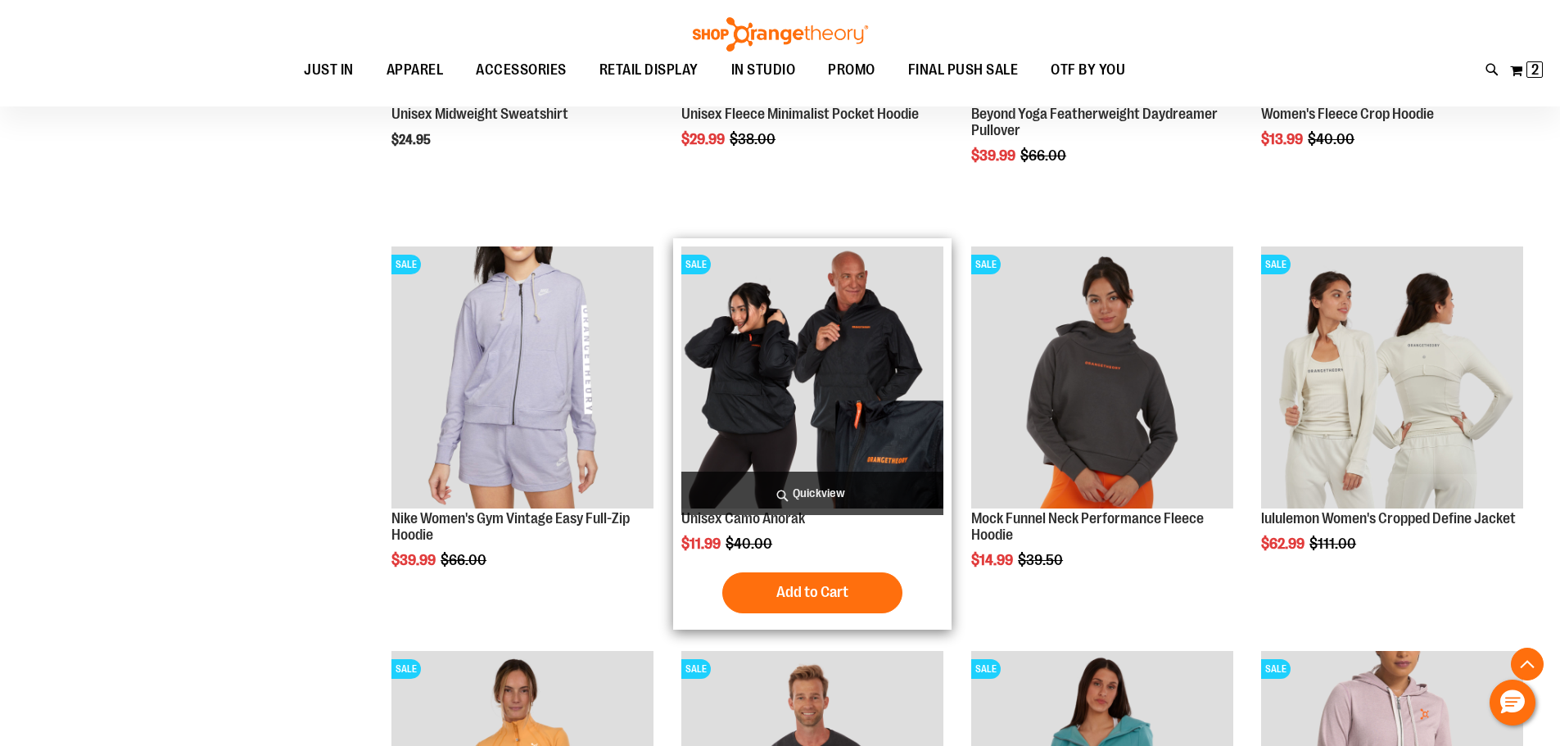
click at [797, 368] on img "product" at bounding box center [812, 377] width 262 height 262
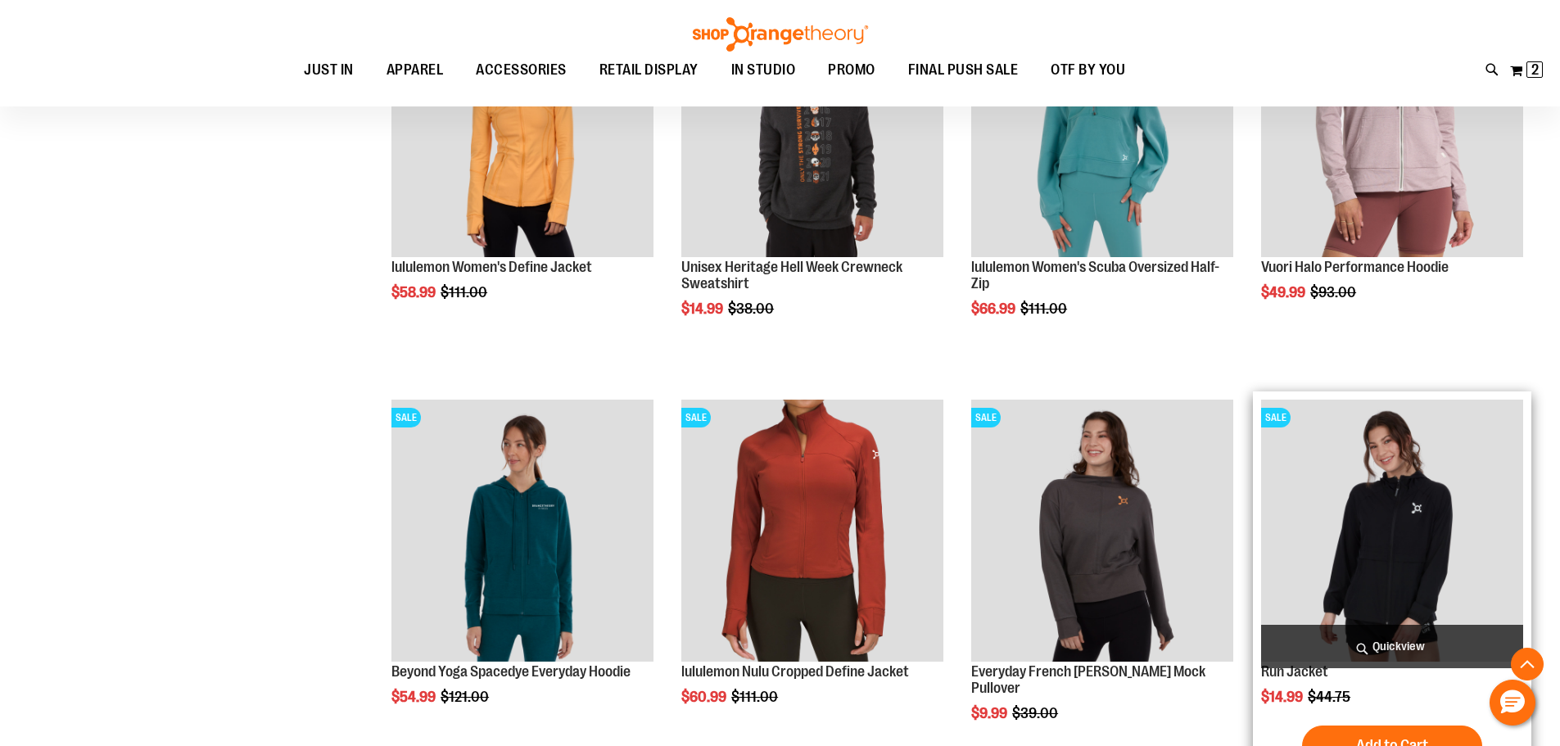
scroll to position [1556, 0]
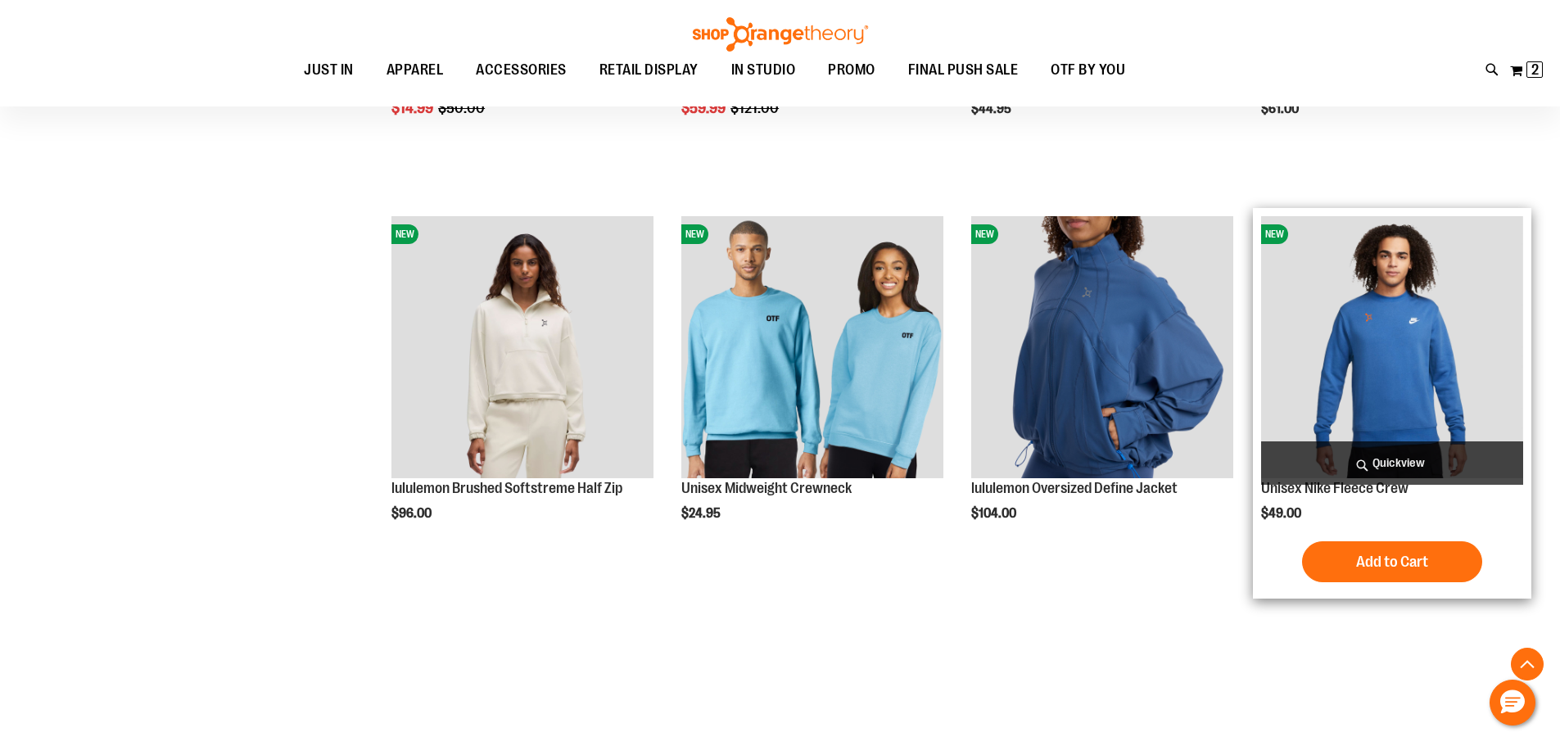
scroll to position [3276, 0]
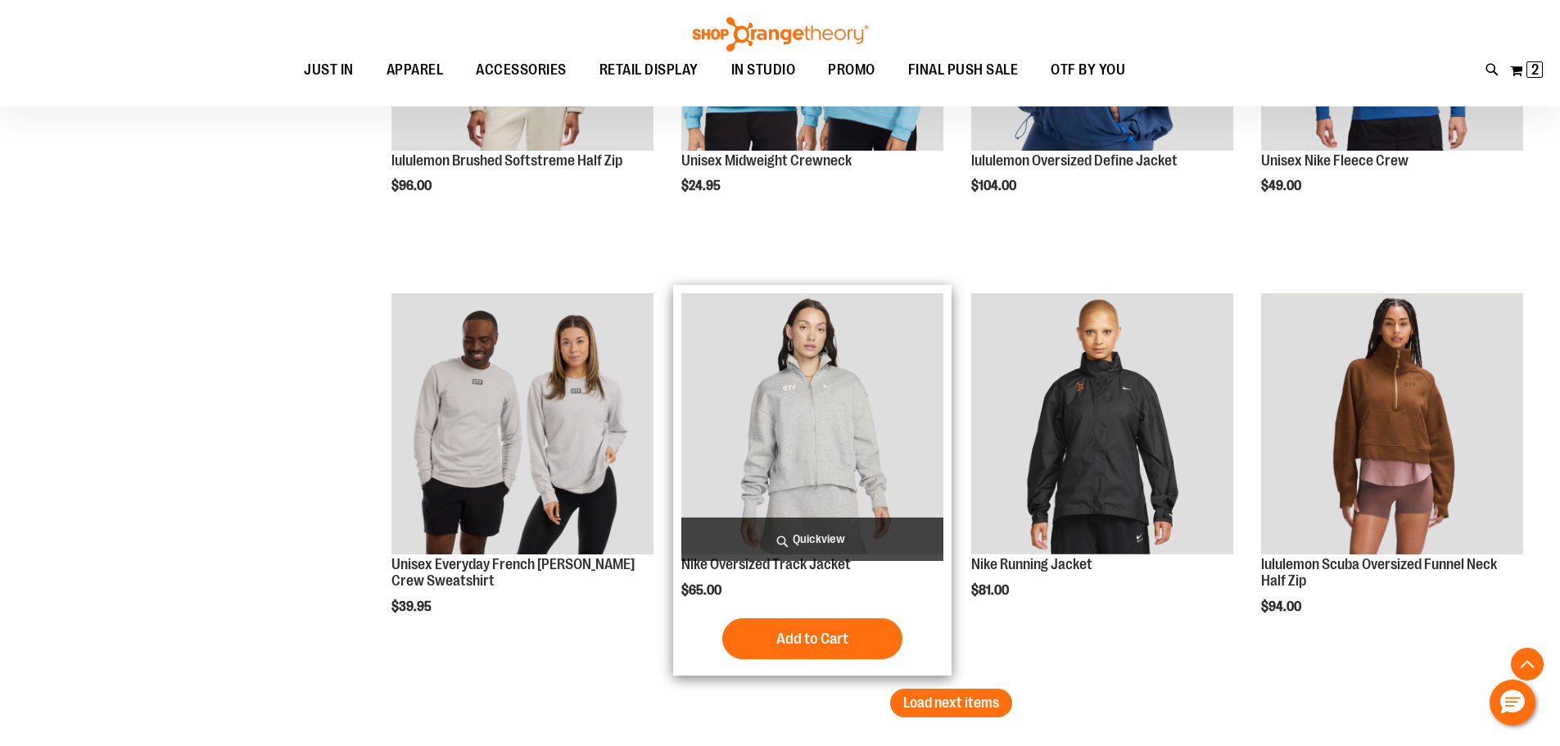
click at [847, 343] on img "product" at bounding box center [812, 424] width 262 height 262
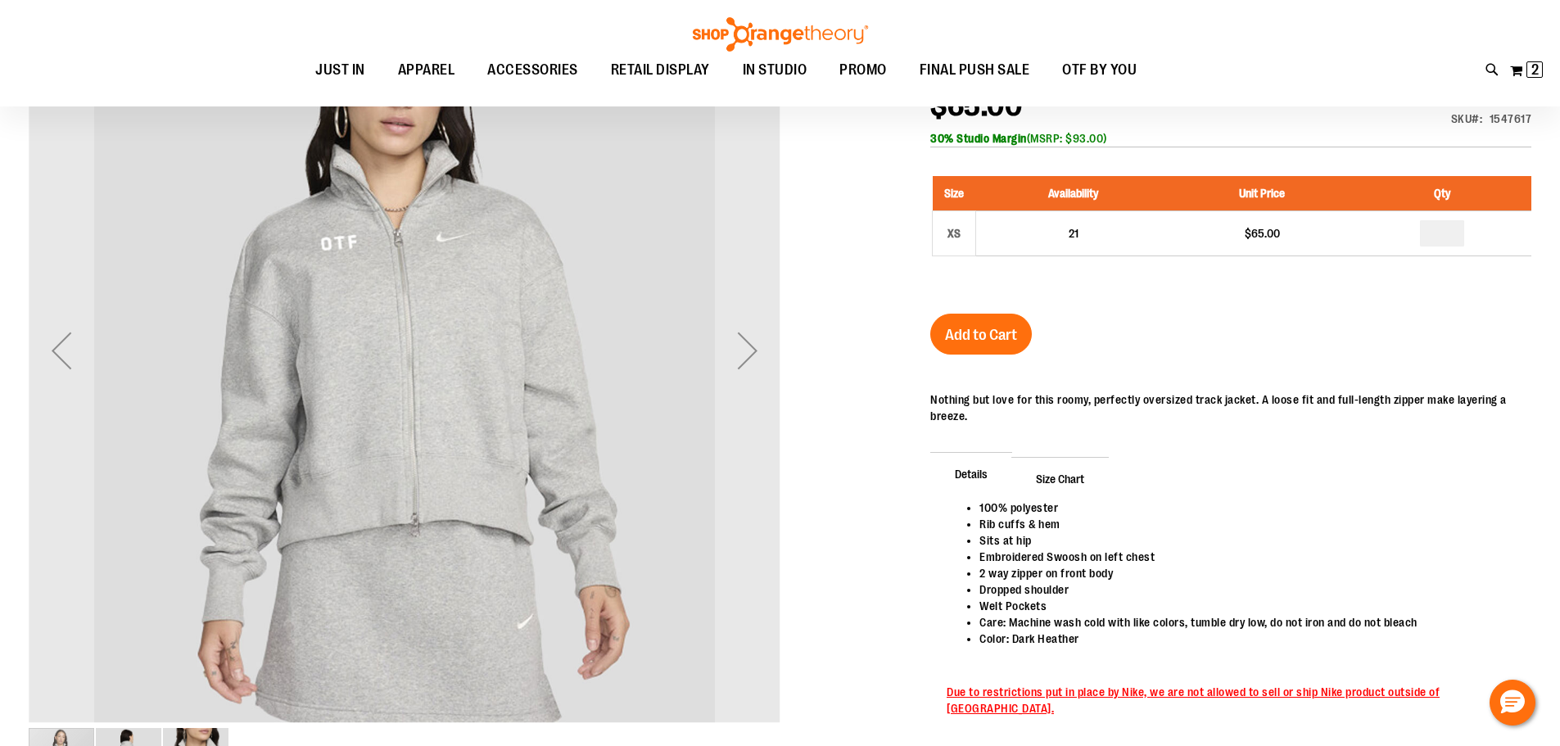
scroll to position [82, 0]
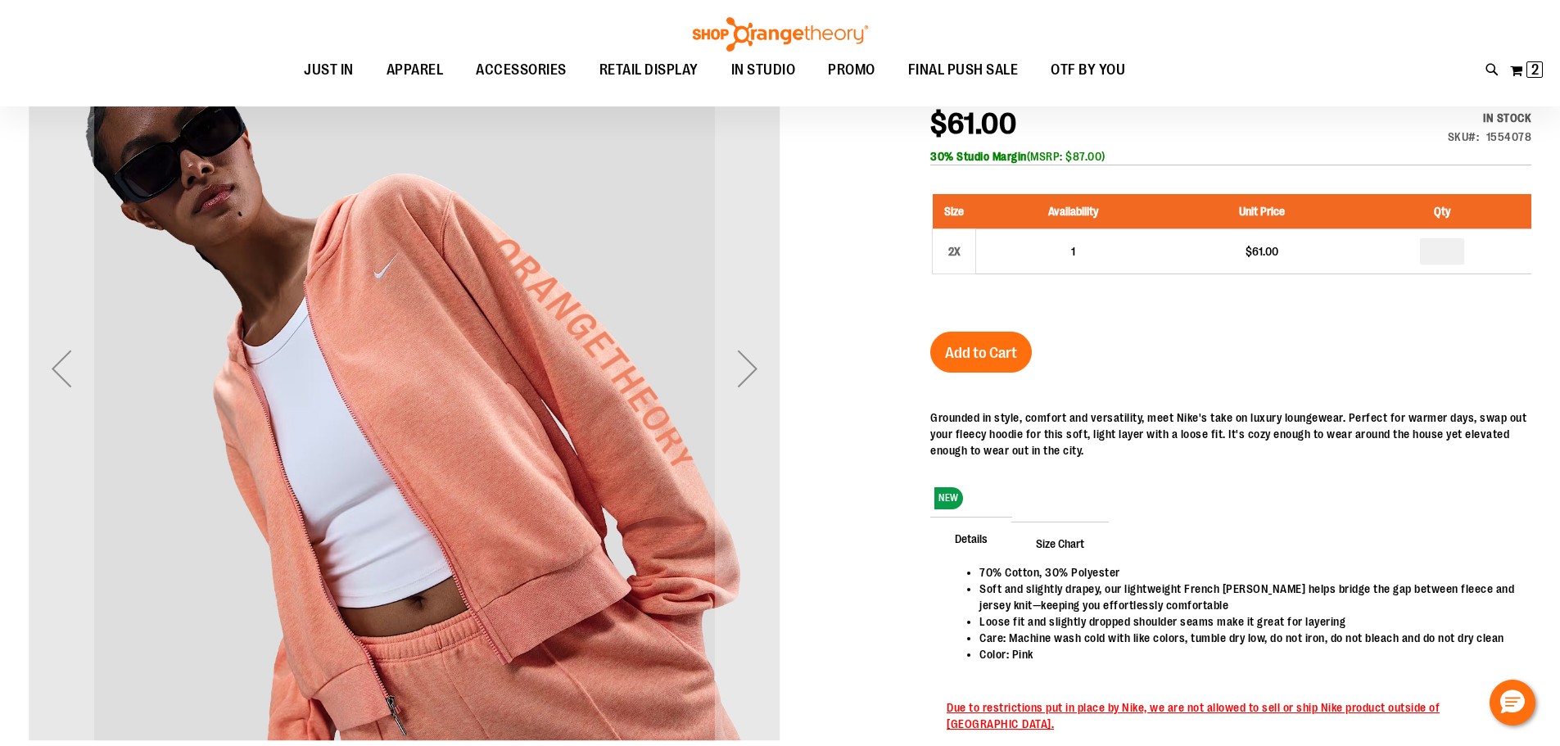
scroll to position [245, 0]
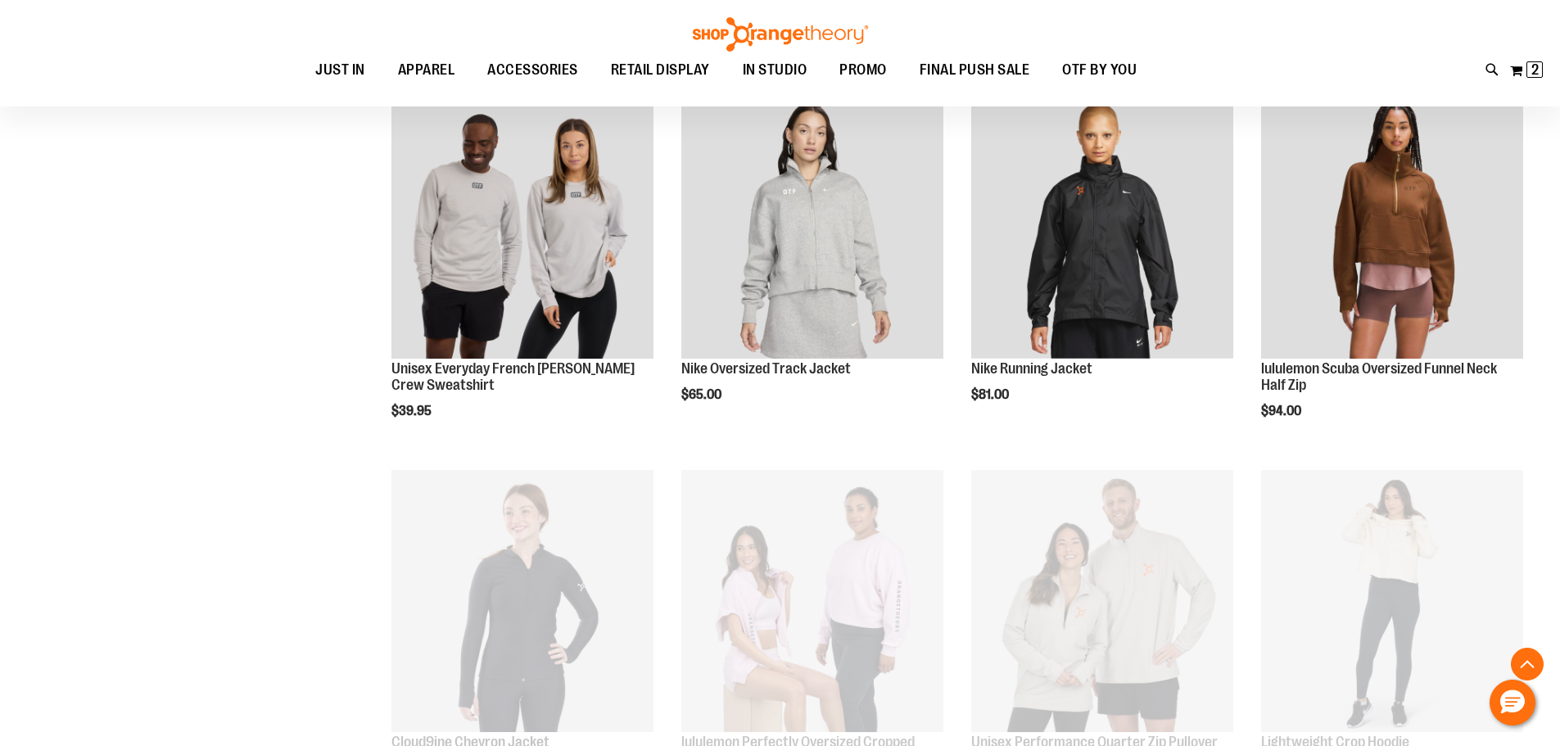
scroll to position [802, 0]
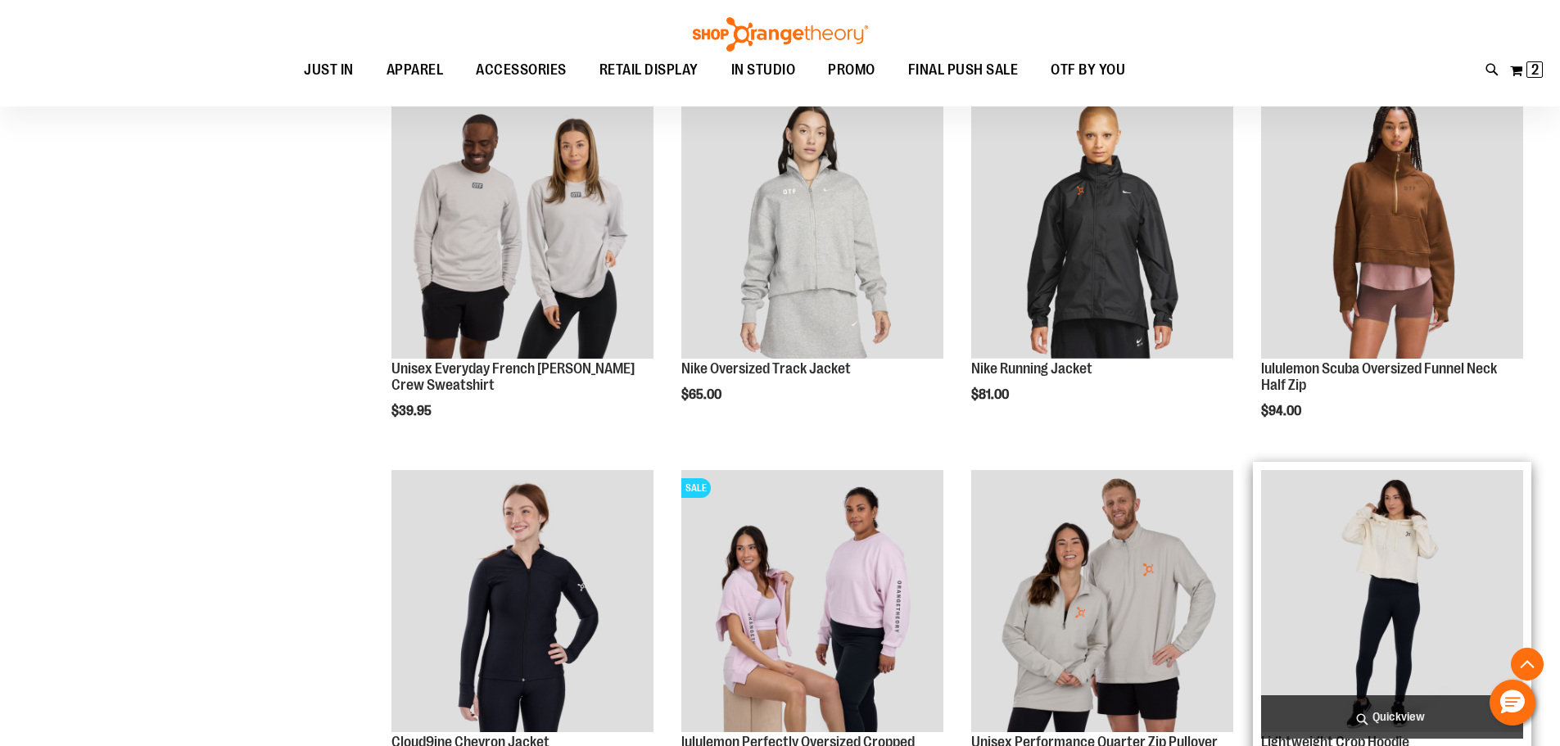
scroll to position [1130, 0]
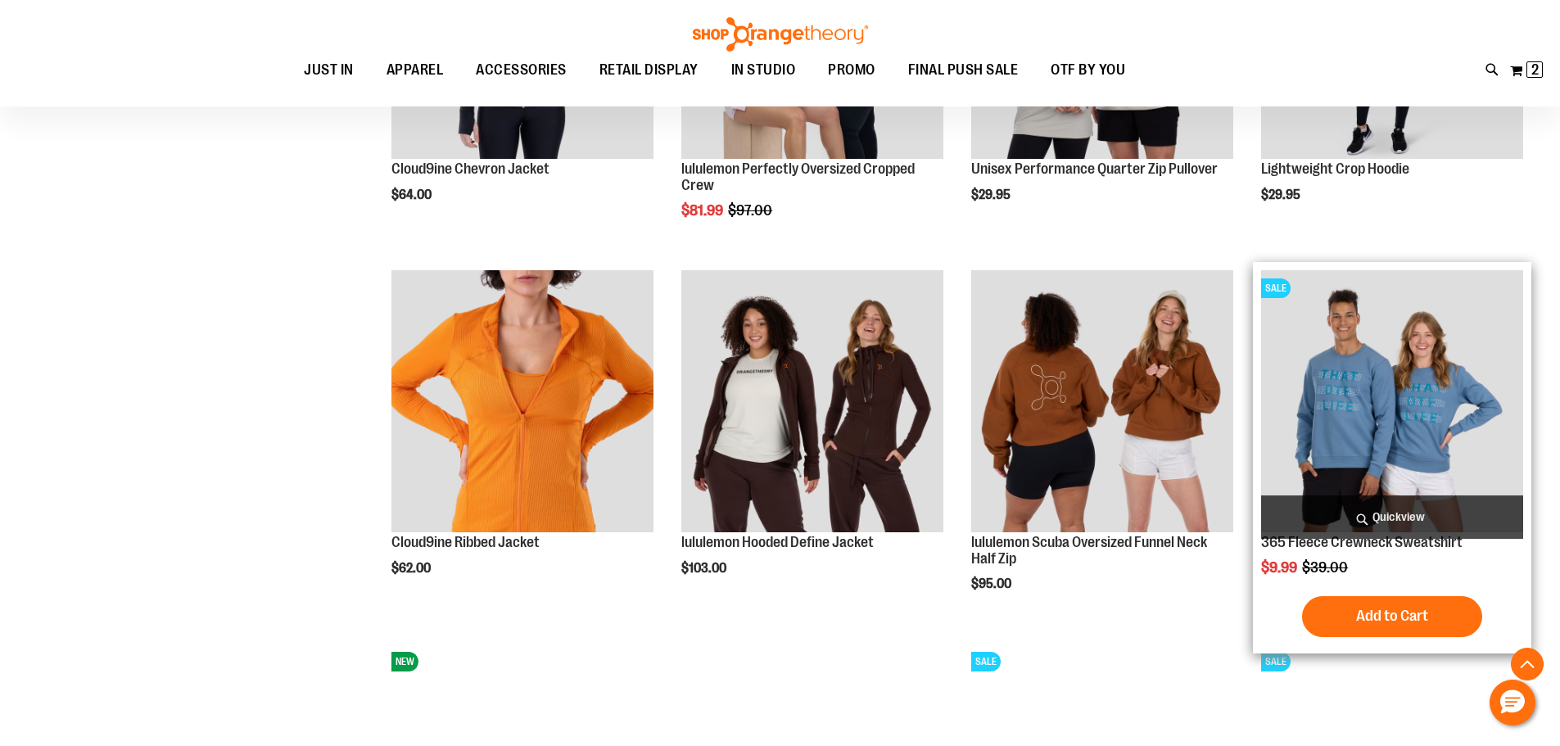
scroll to position [1621, 0]
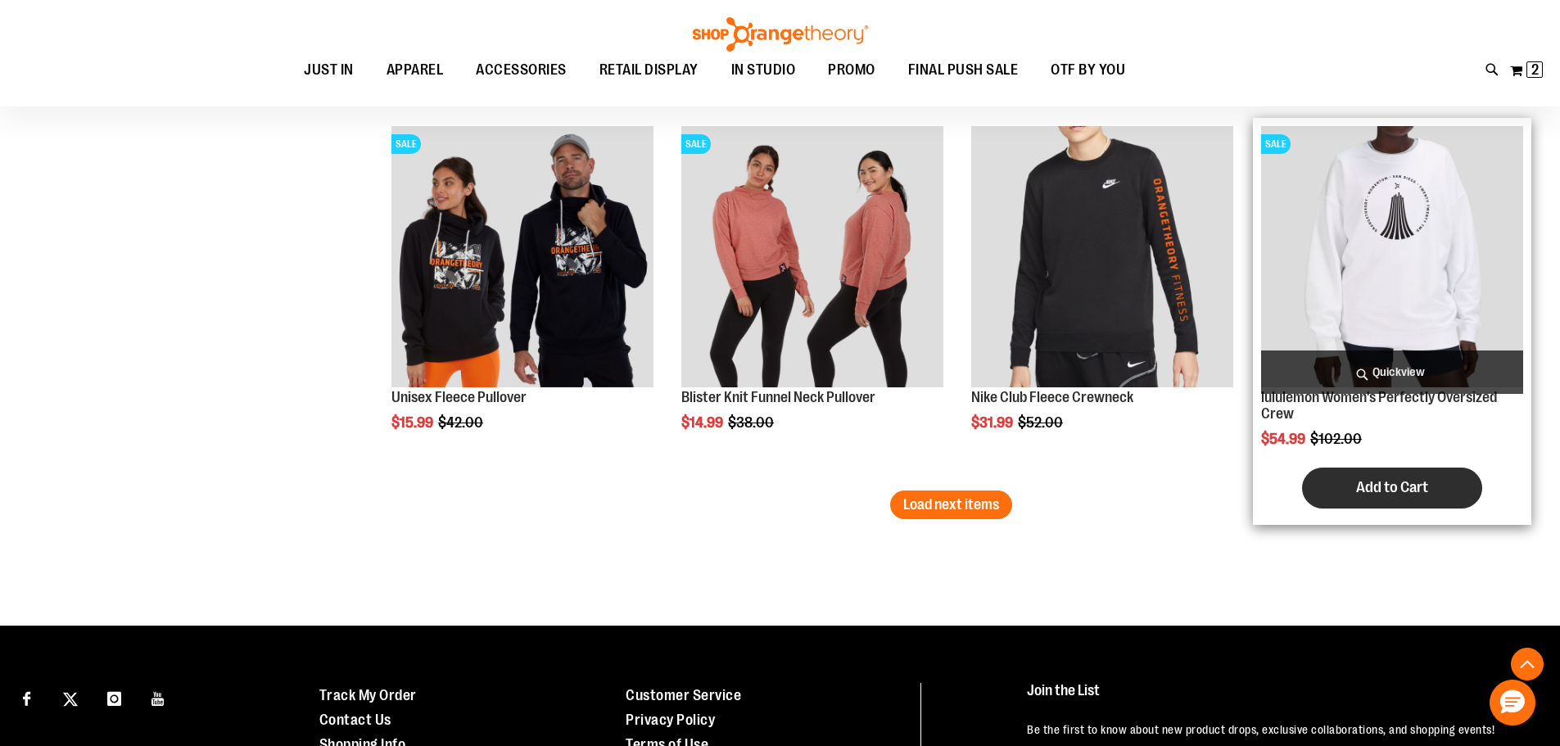
scroll to position [3095, 0]
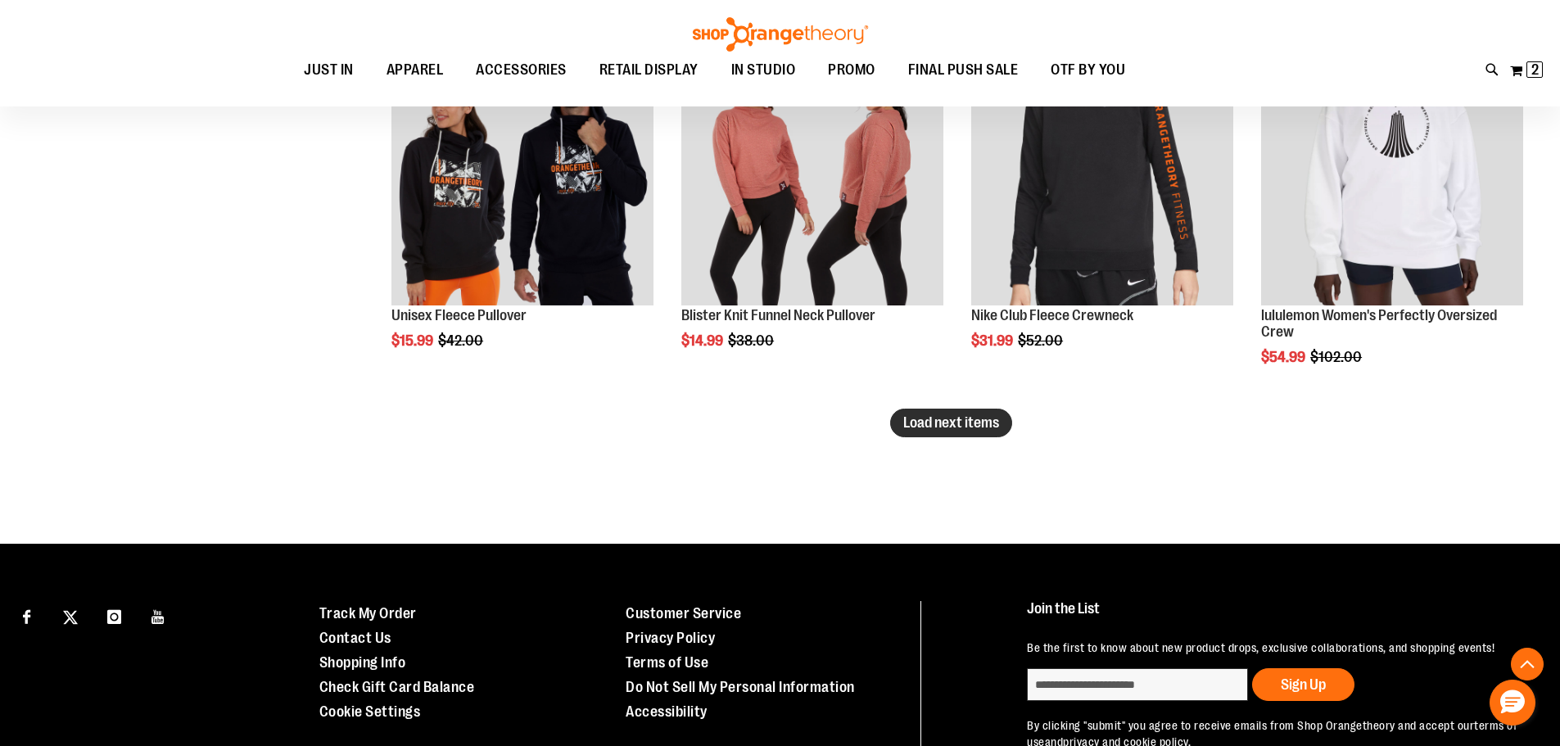
click at [930, 416] on span "Load next items" at bounding box center [951, 422] width 96 height 16
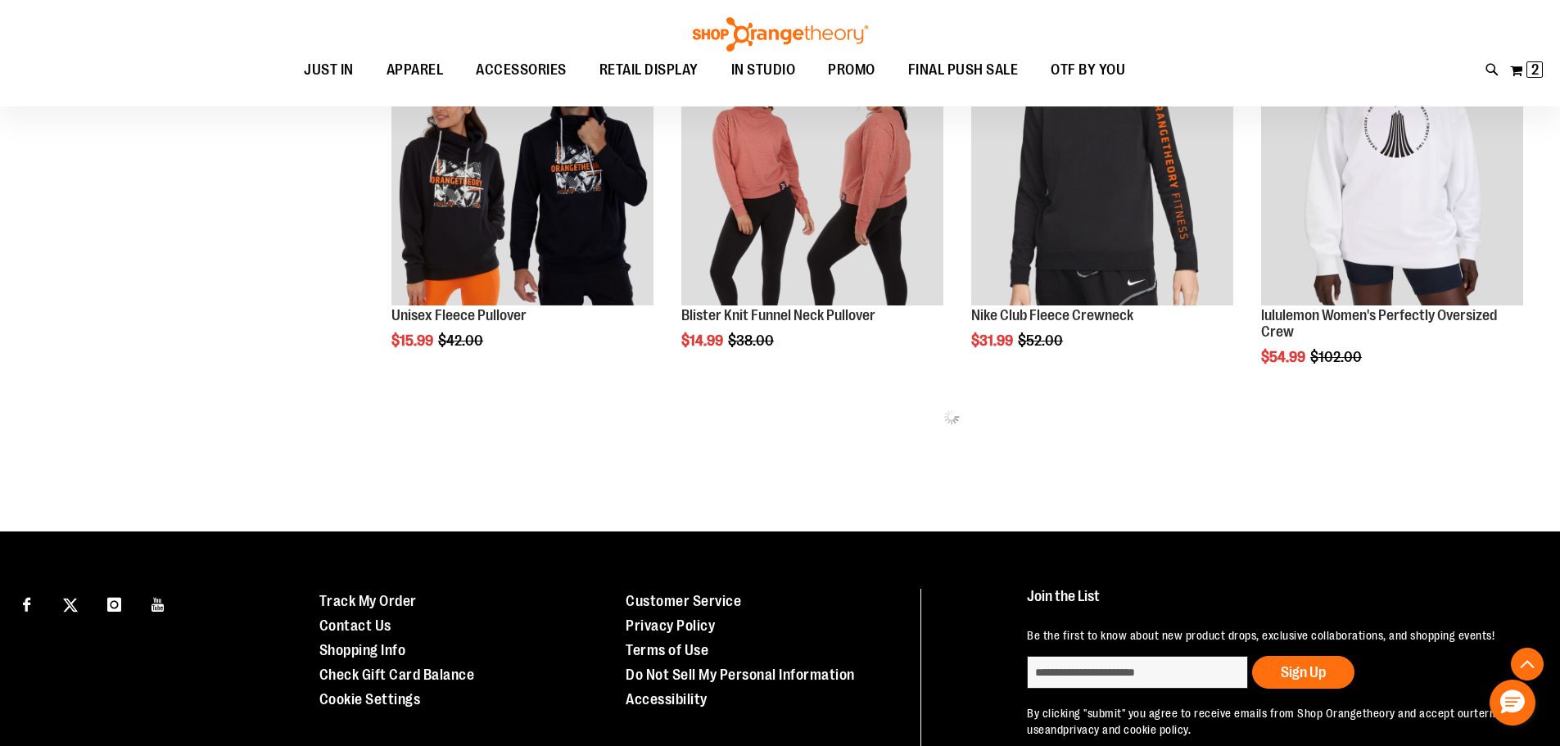
scroll to position [2849, 0]
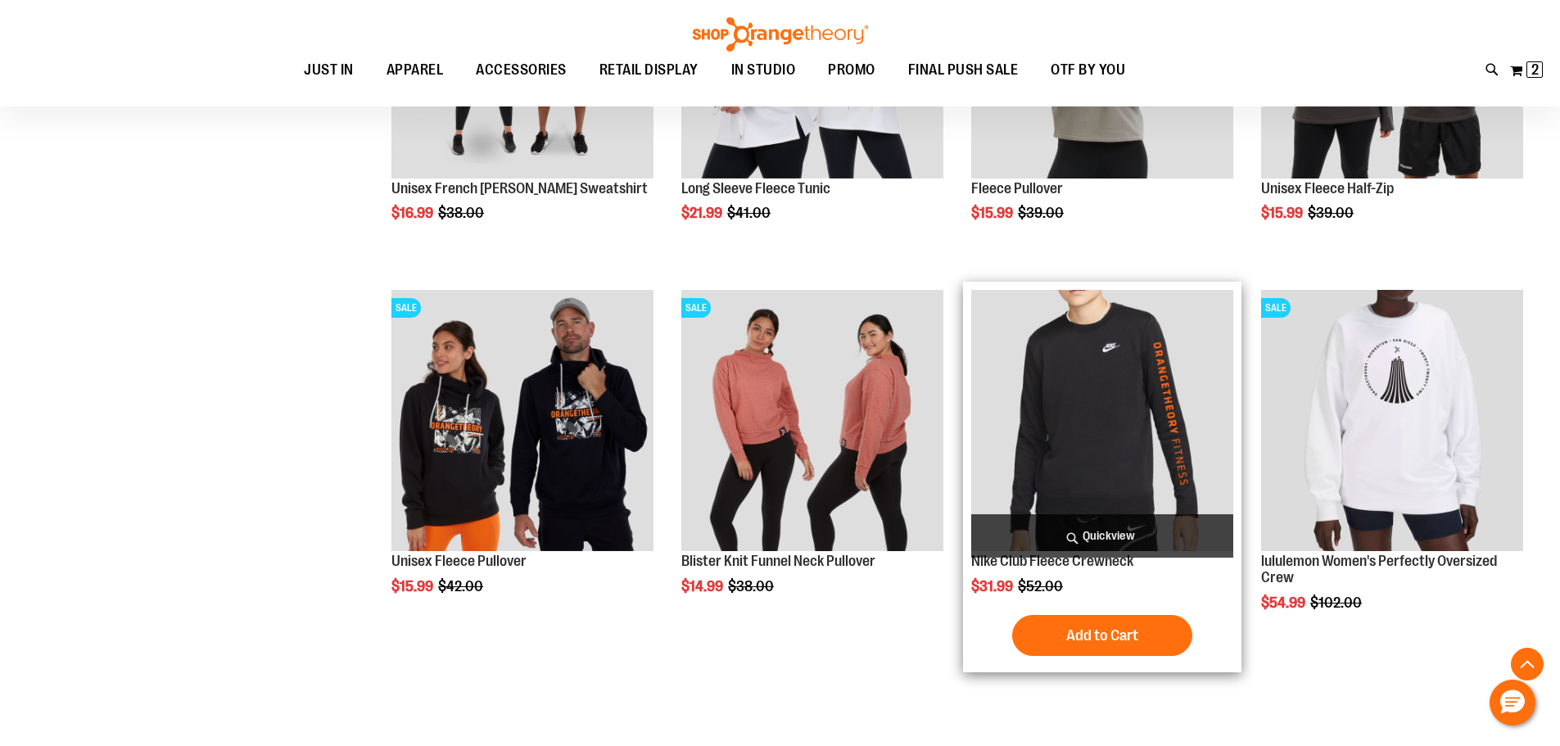
scroll to position [3095, 0]
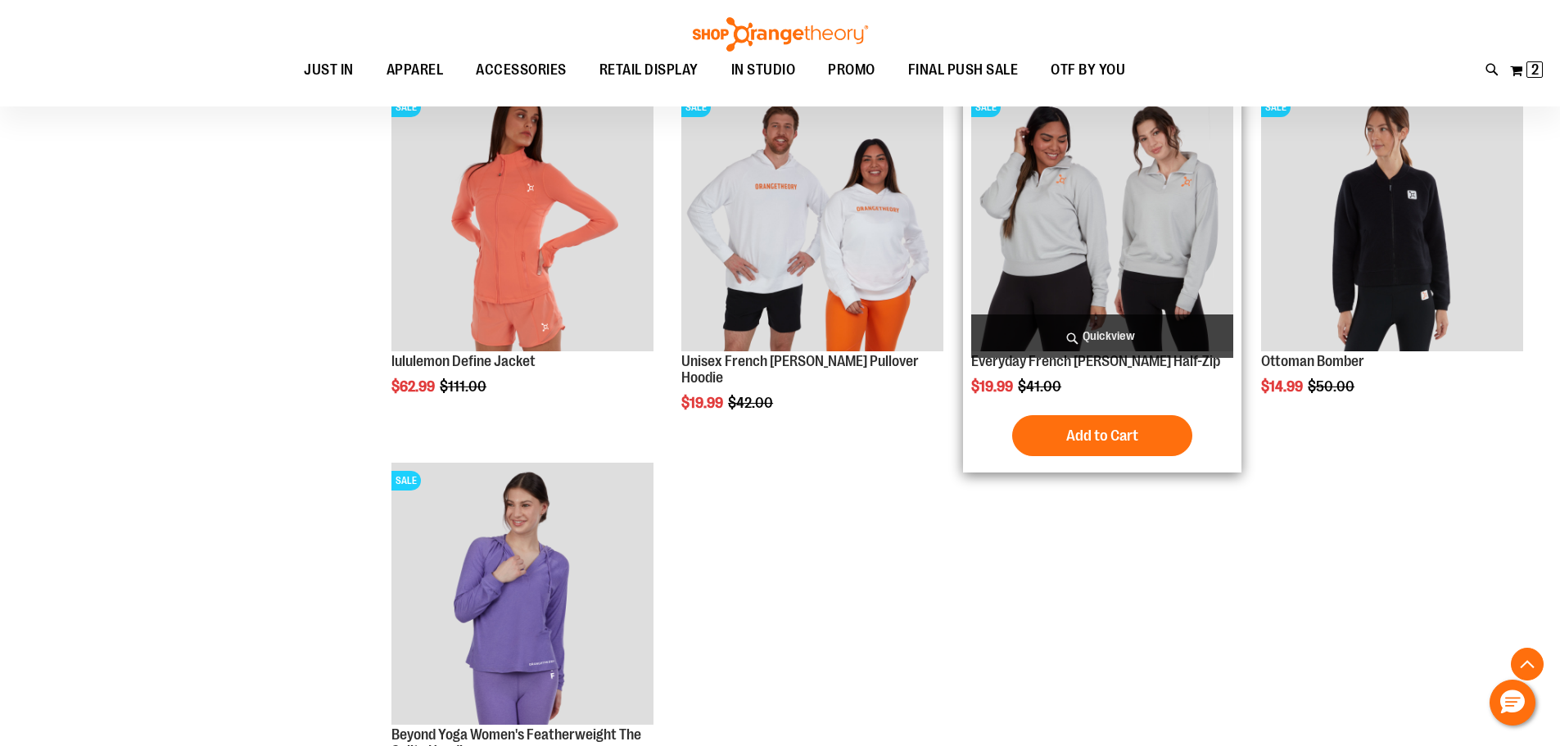
scroll to position [3258, 0]
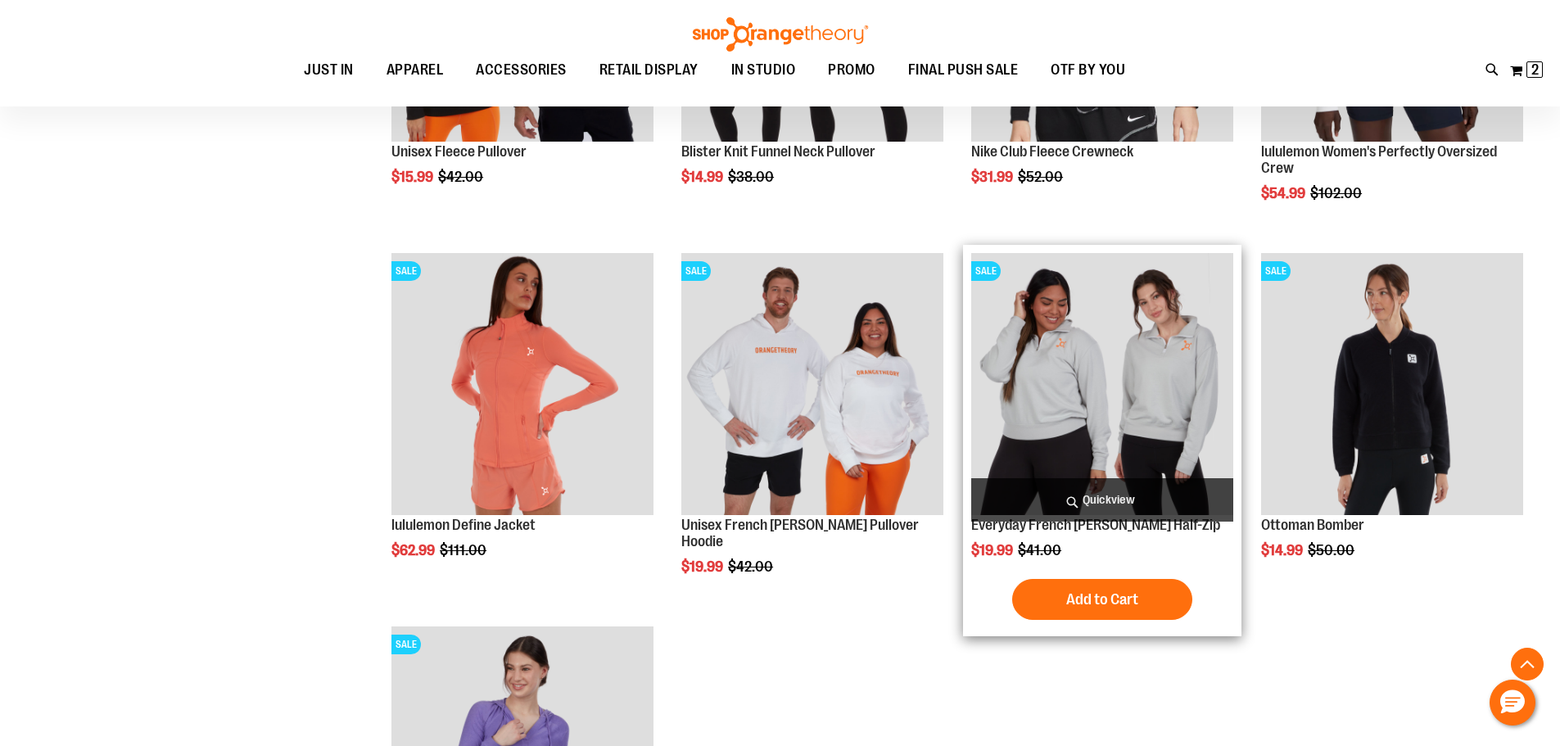
click at [1076, 413] on img "product" at bounding box center [1102, 384] width 262 height 262
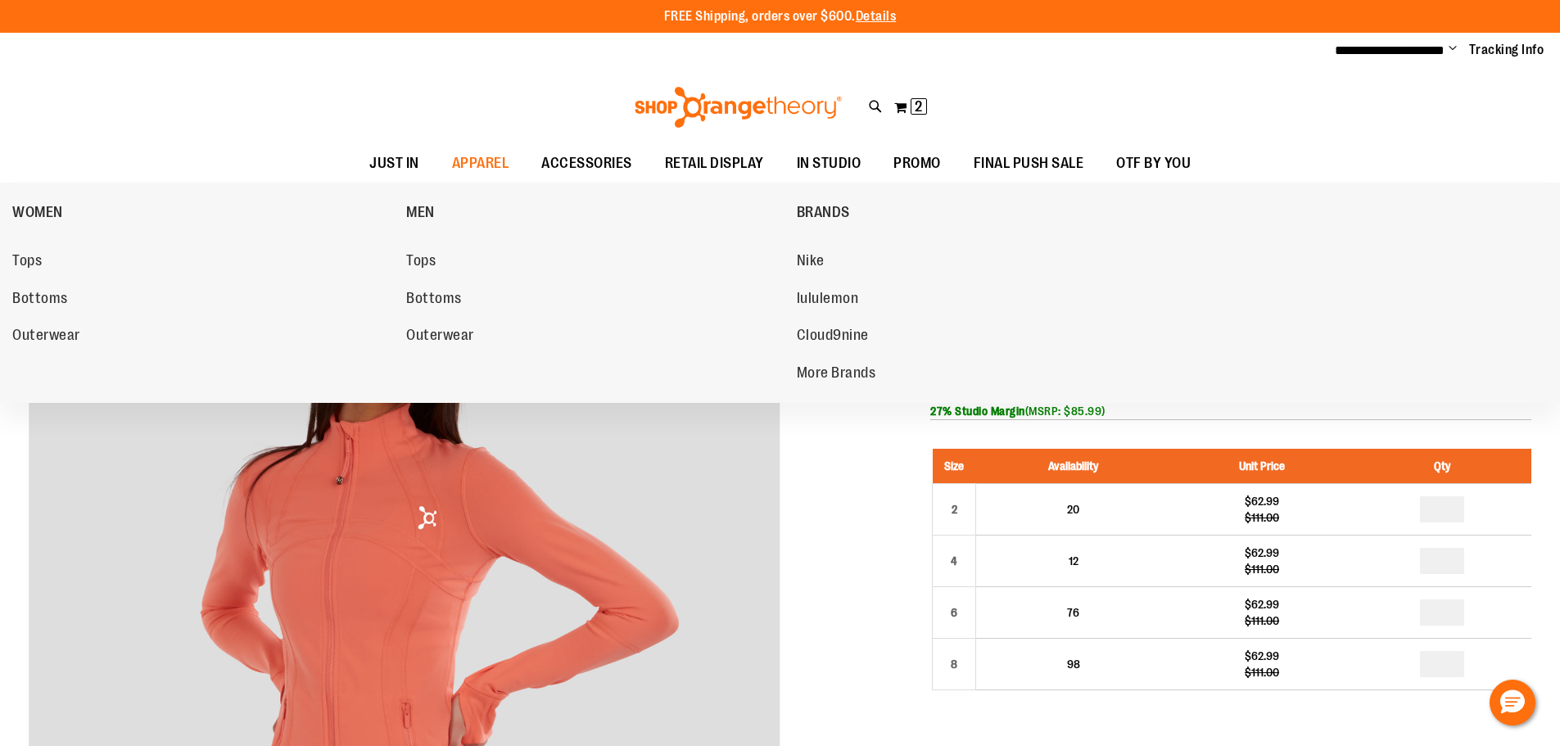
click at [439, 327] on span "Outerwear" at bounding box center [440, 337] width 68 height 20
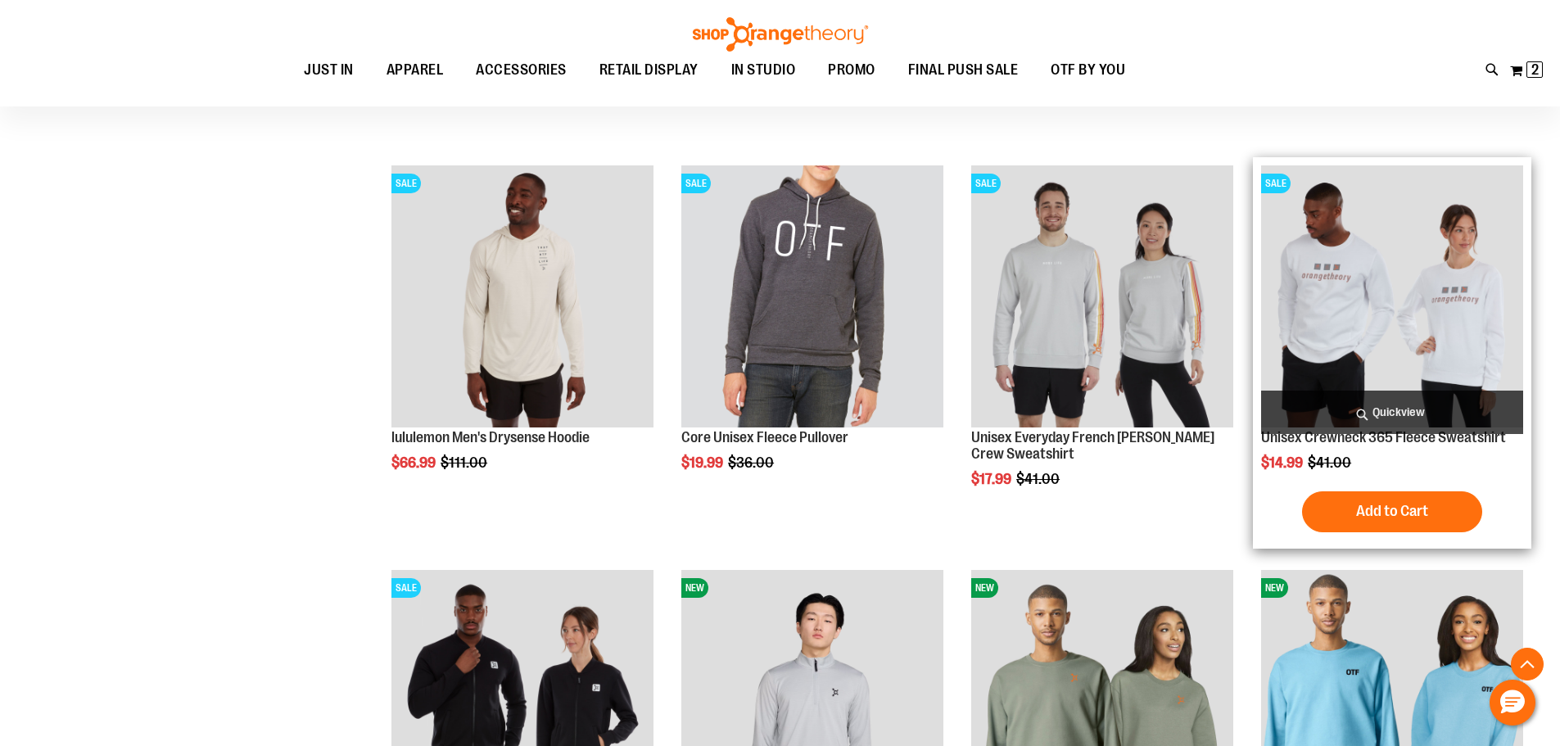
scroll to position [654, 0]
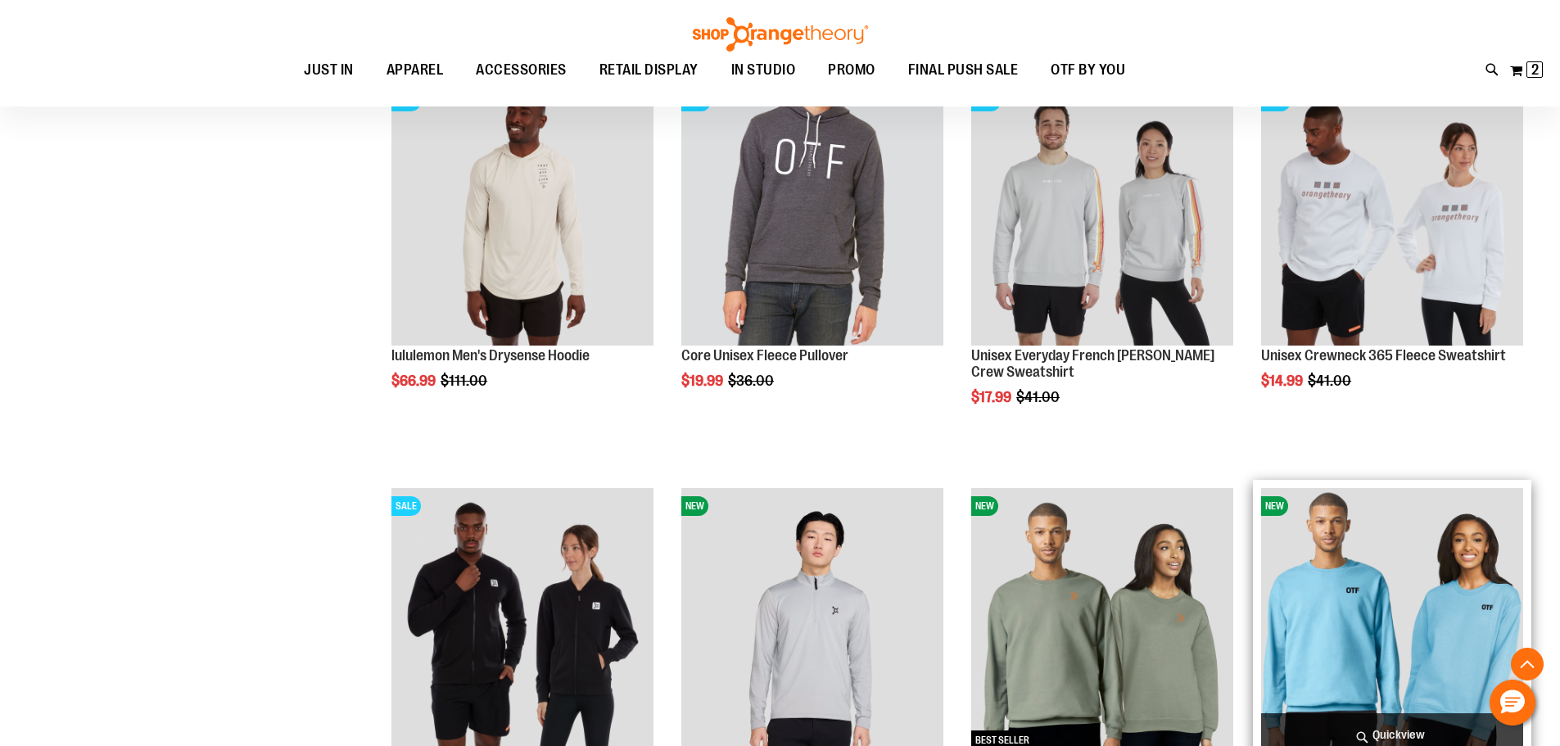
scroll to position [818, 0]
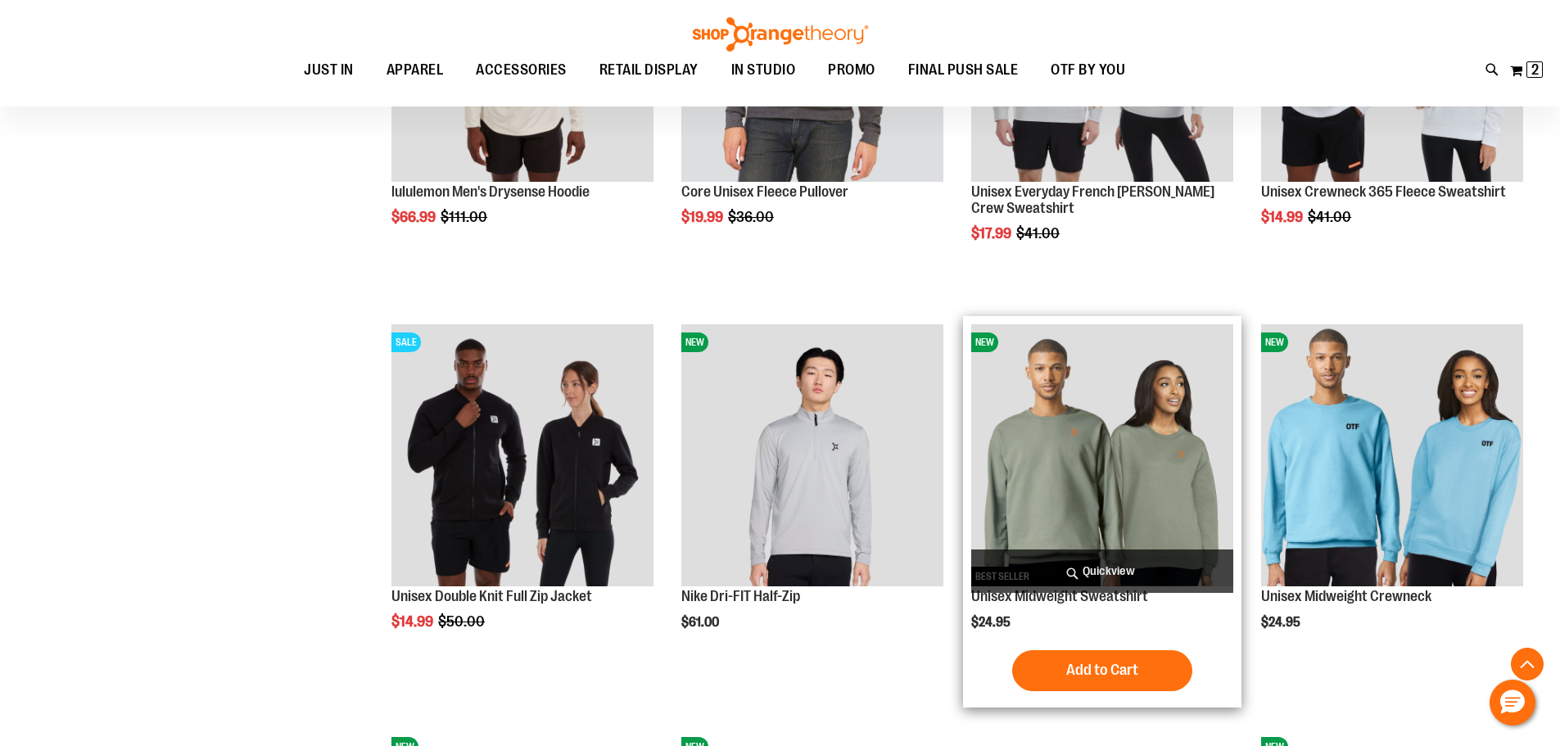
click at [1186, 446] on img "product" at bounding box center [1102, 455] width 262 height 262
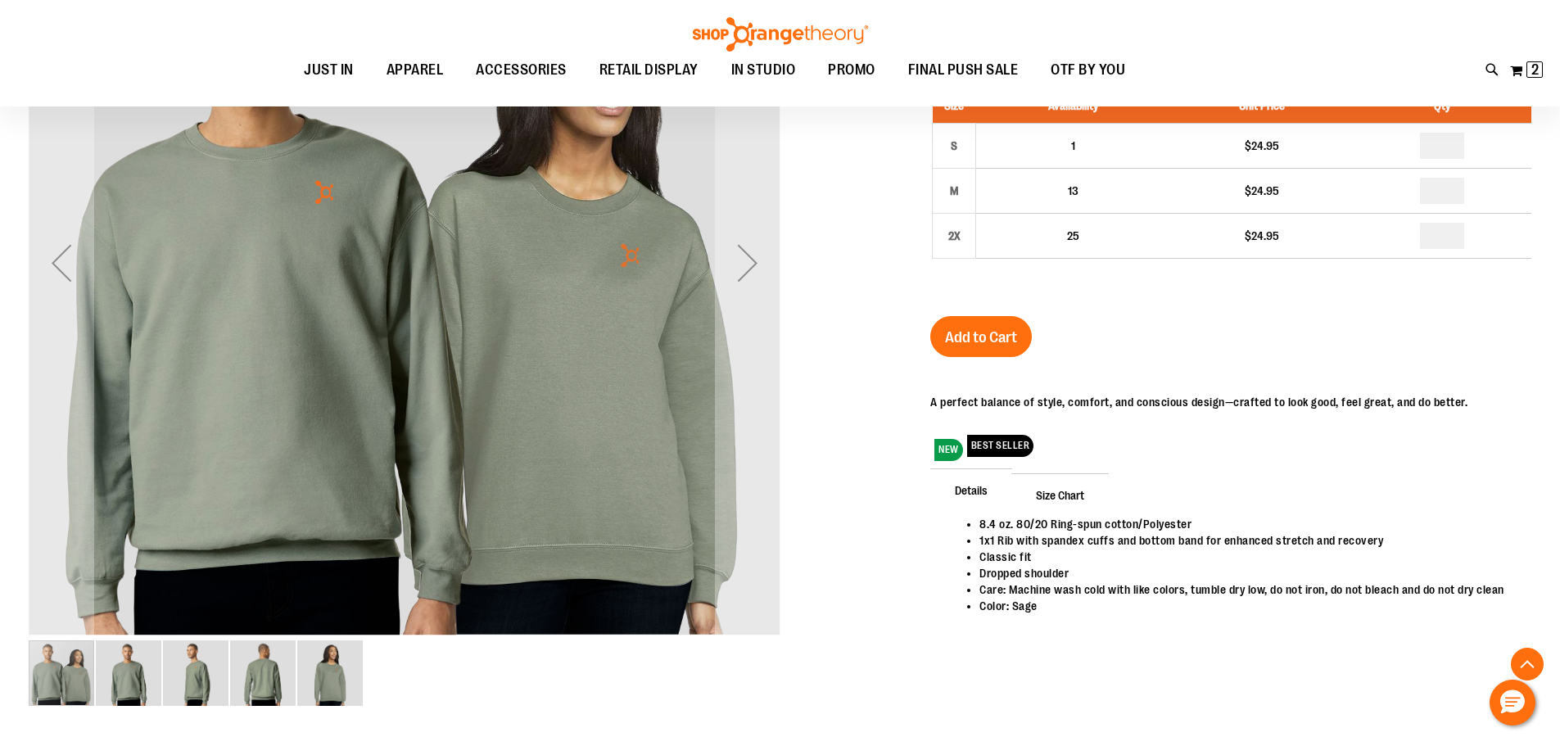
scroll to position [345, 0]
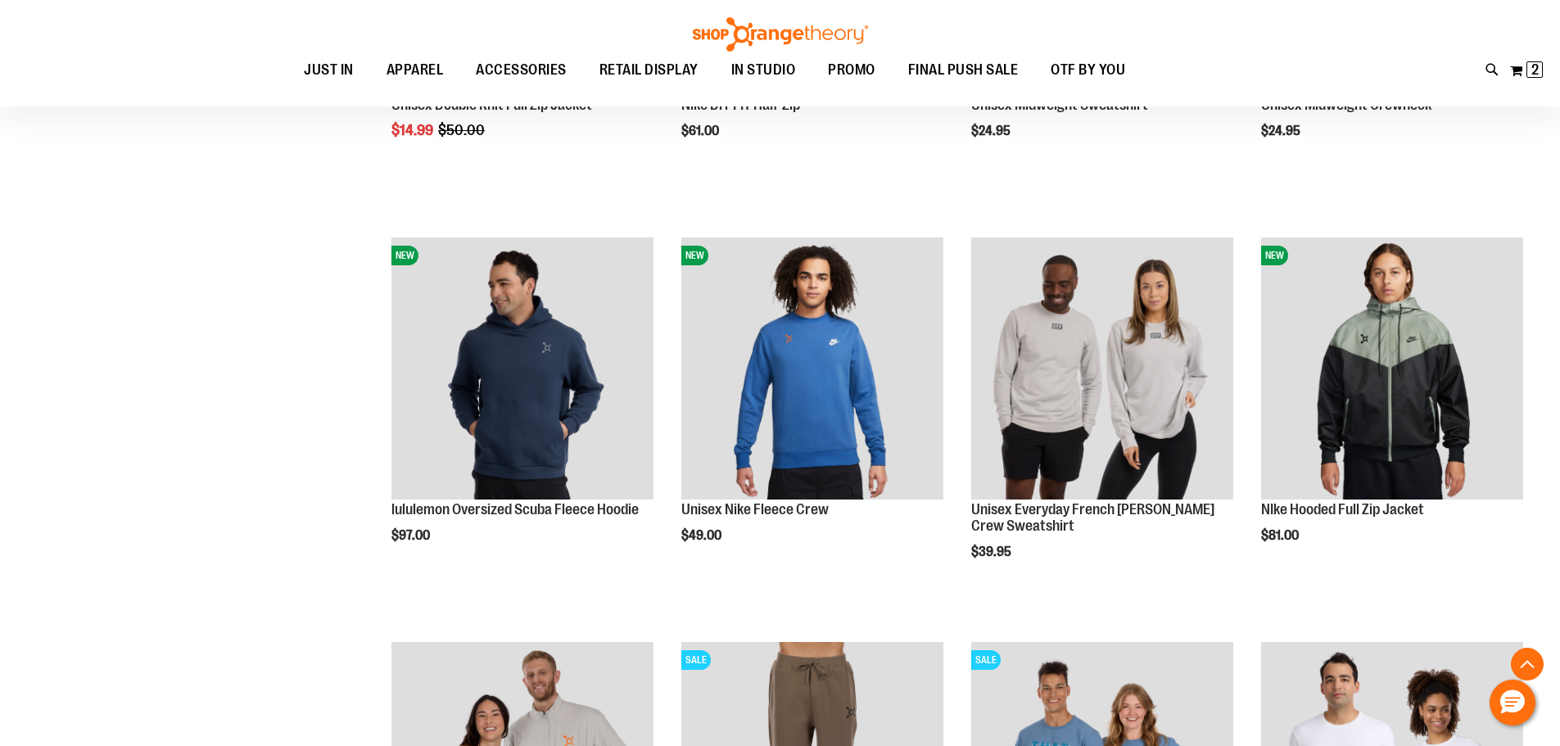
scroll to position [1292, 0]
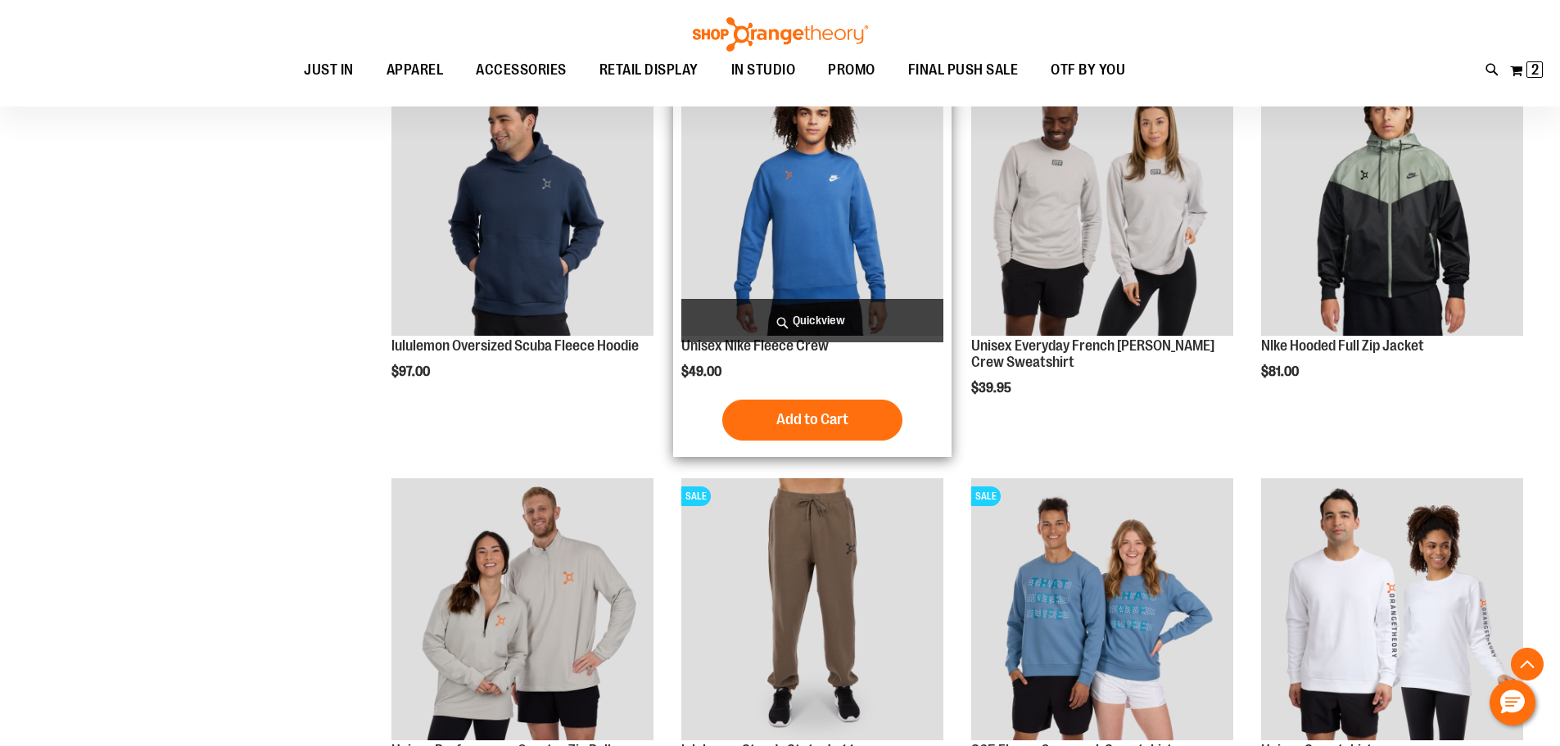
click at [841, 242] on img "product" at bounding box center [812, 205] width 262 height 262
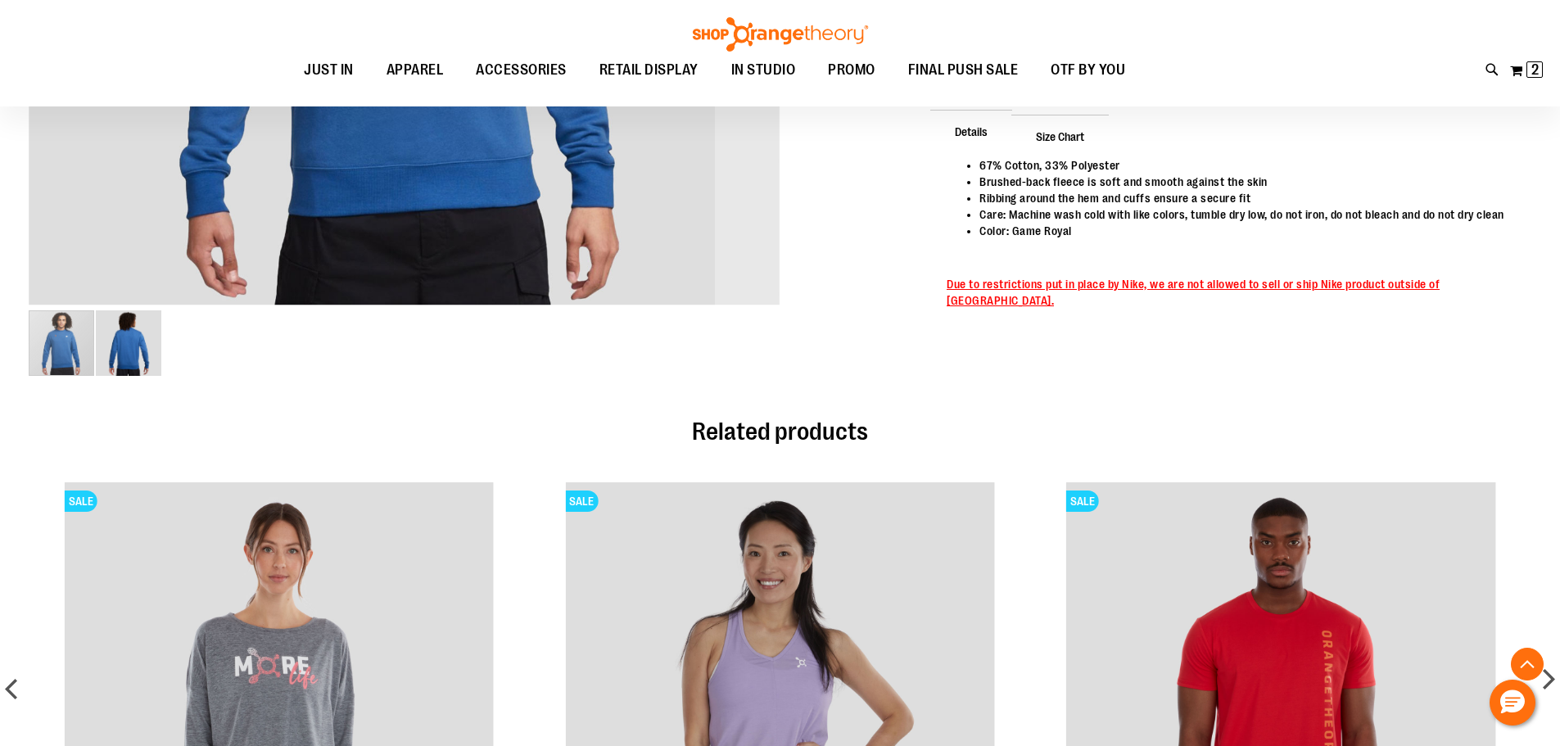
scroll to position [499, 0]
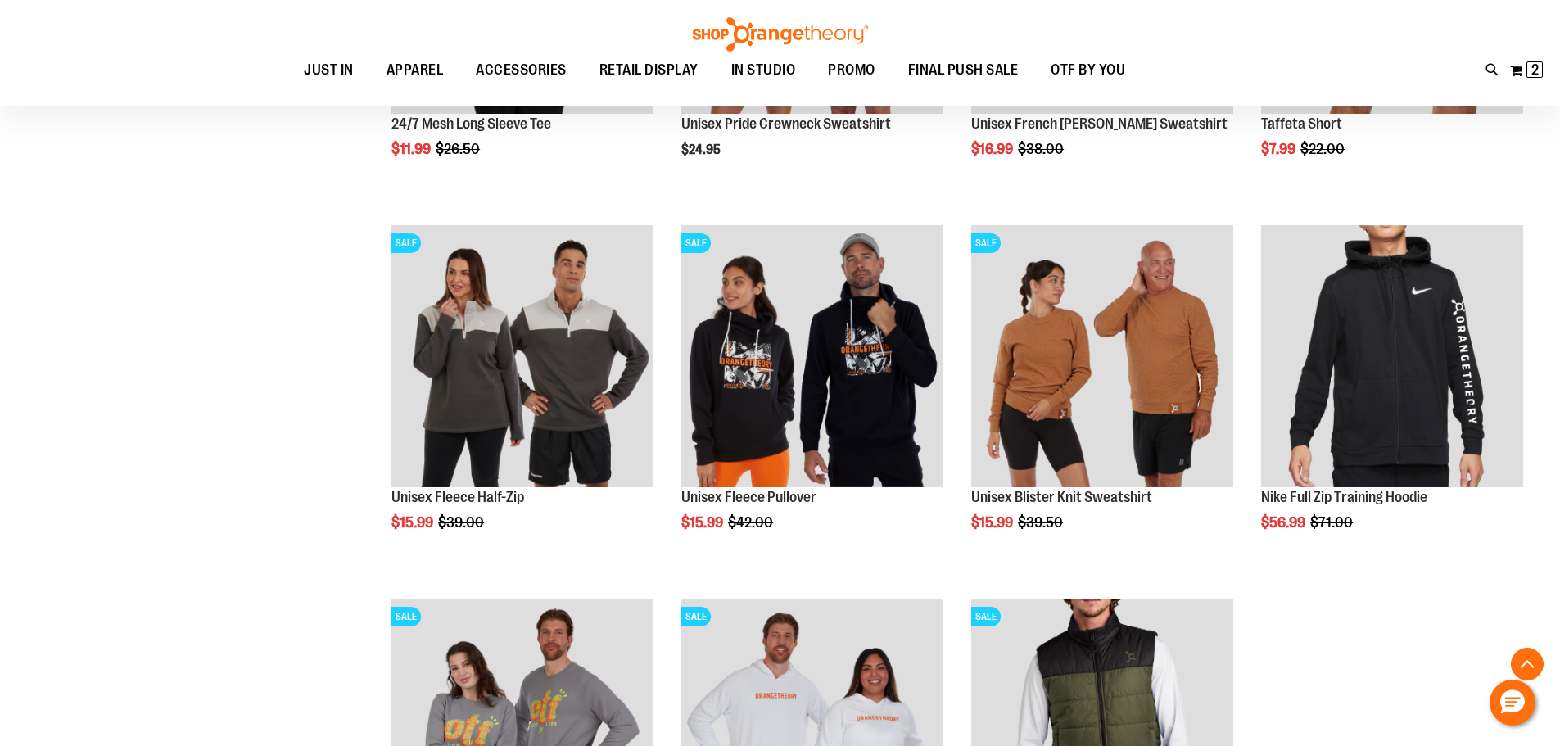
scroll to position [965, 0]
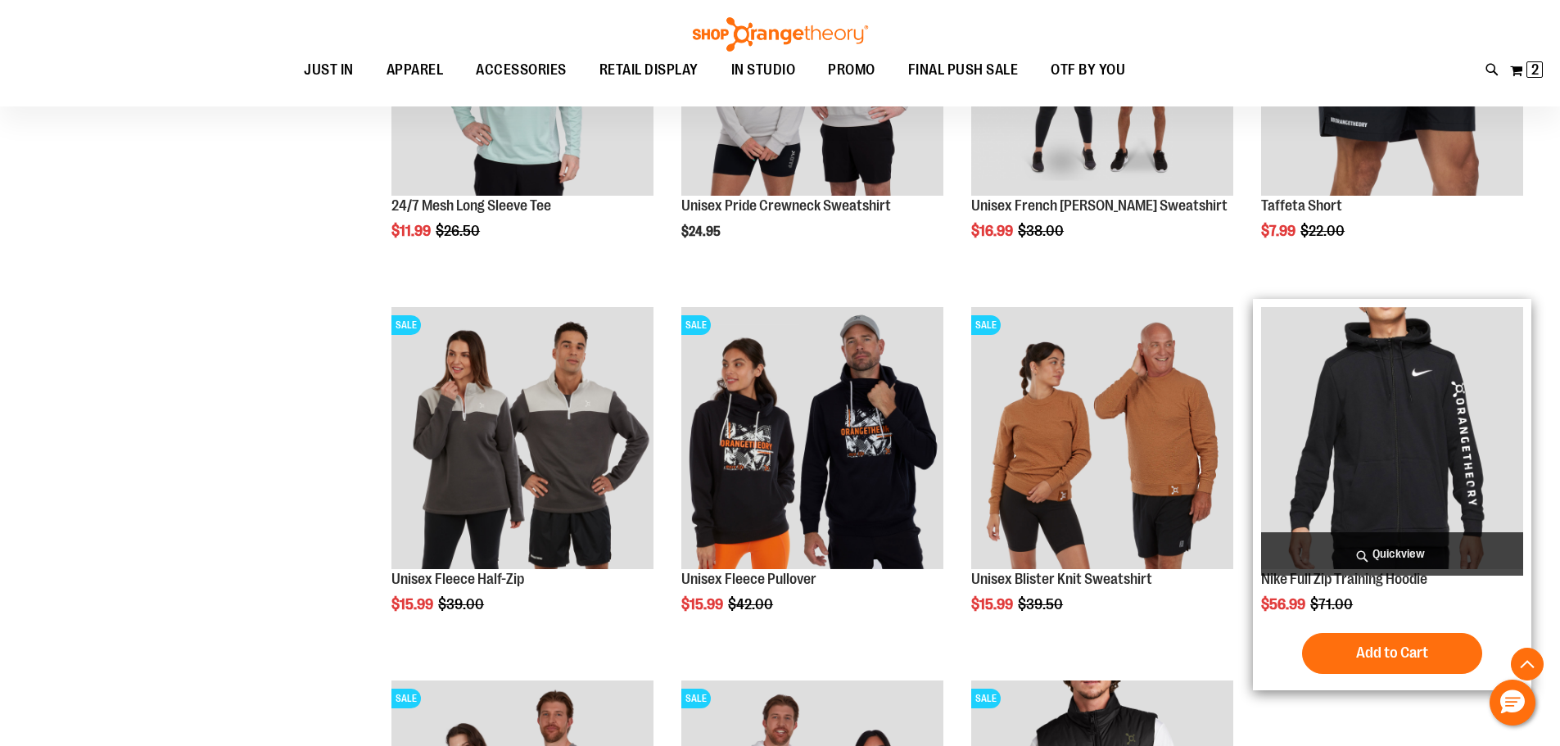
click at [1369, 458] on img "product" at bounding box center [1392, 438] width 262 height 262
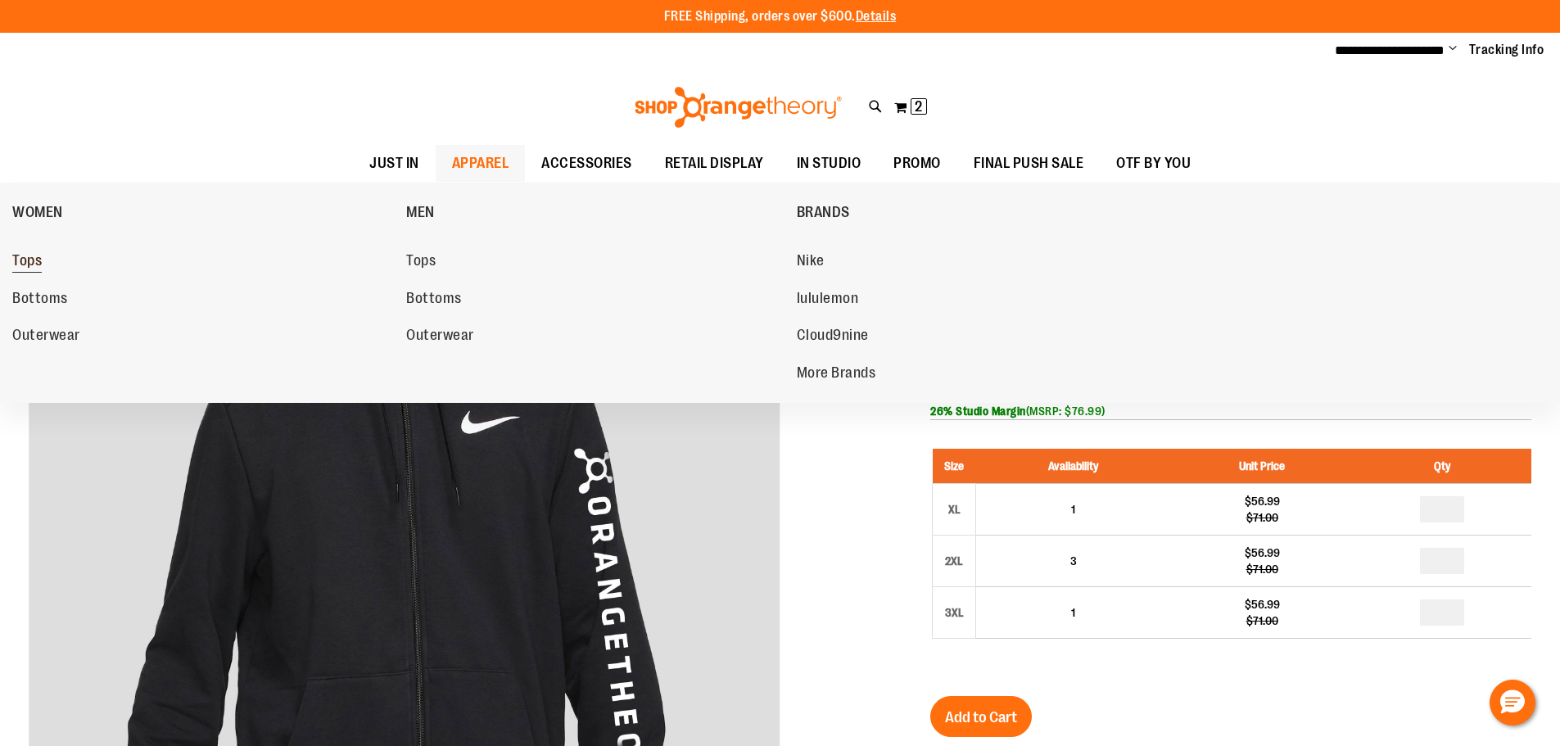
click at [37, 261] on span "Tops" at bounding box center [26, 262] width 29 height 20
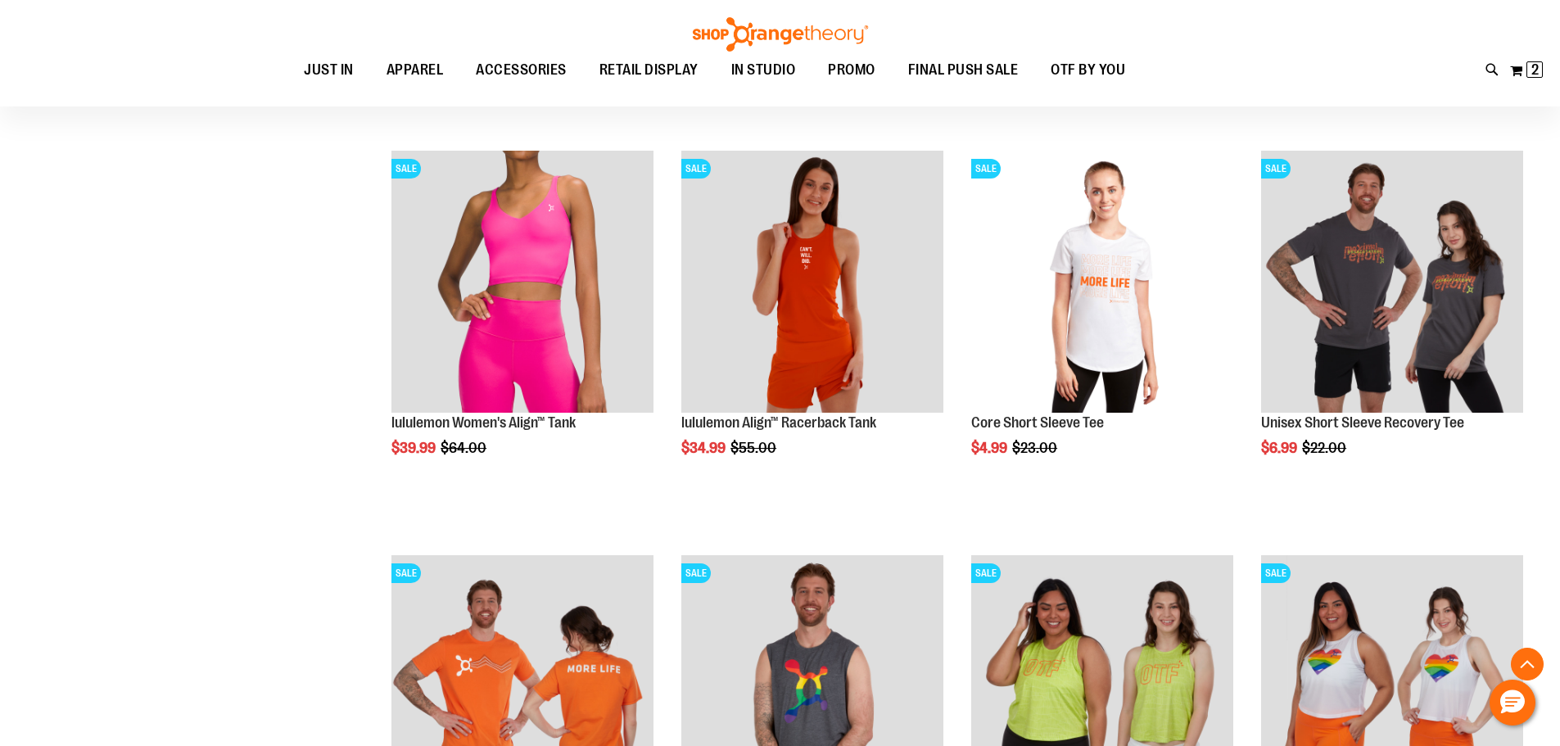
scroll to position [1701, 0]
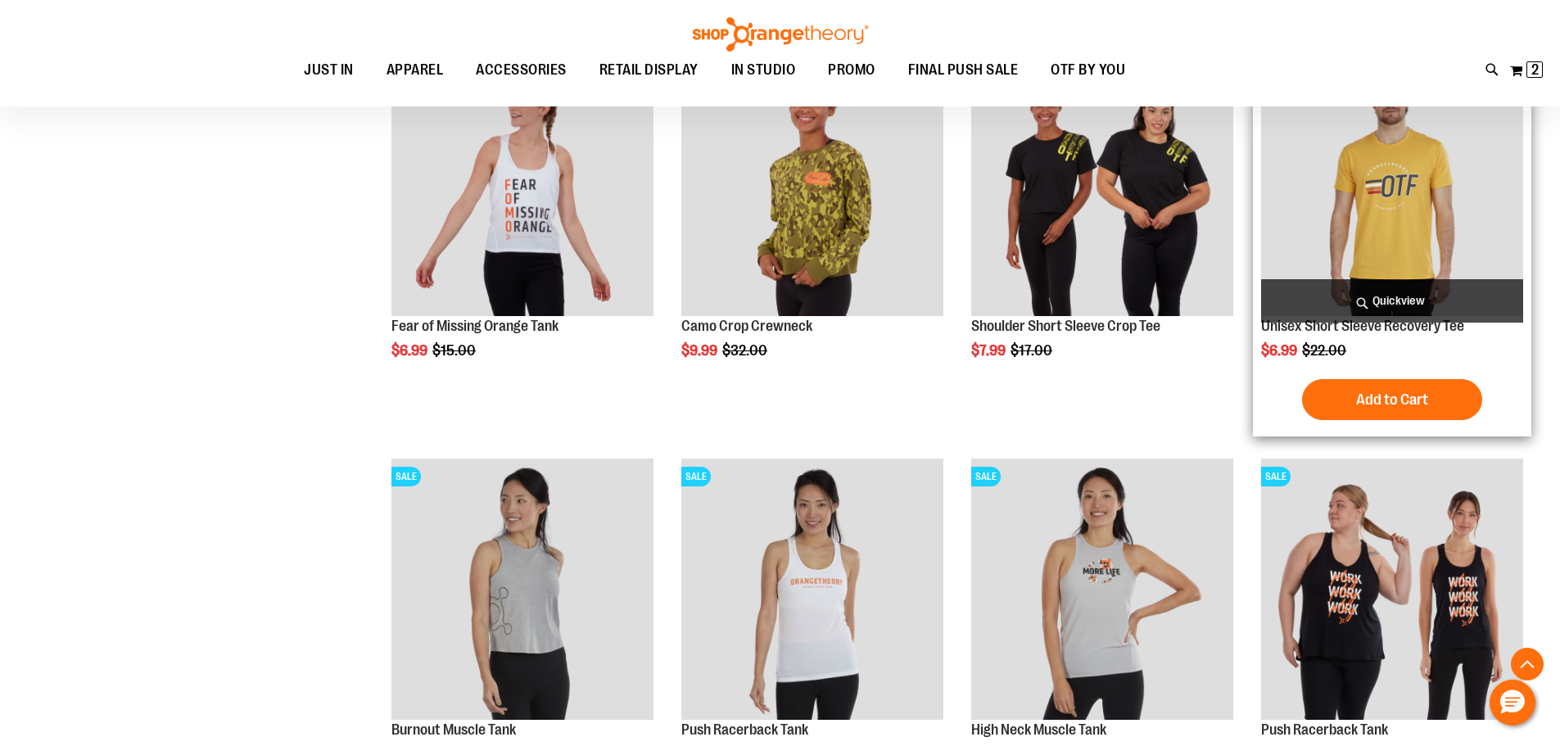
scroll to position [3257, 0]
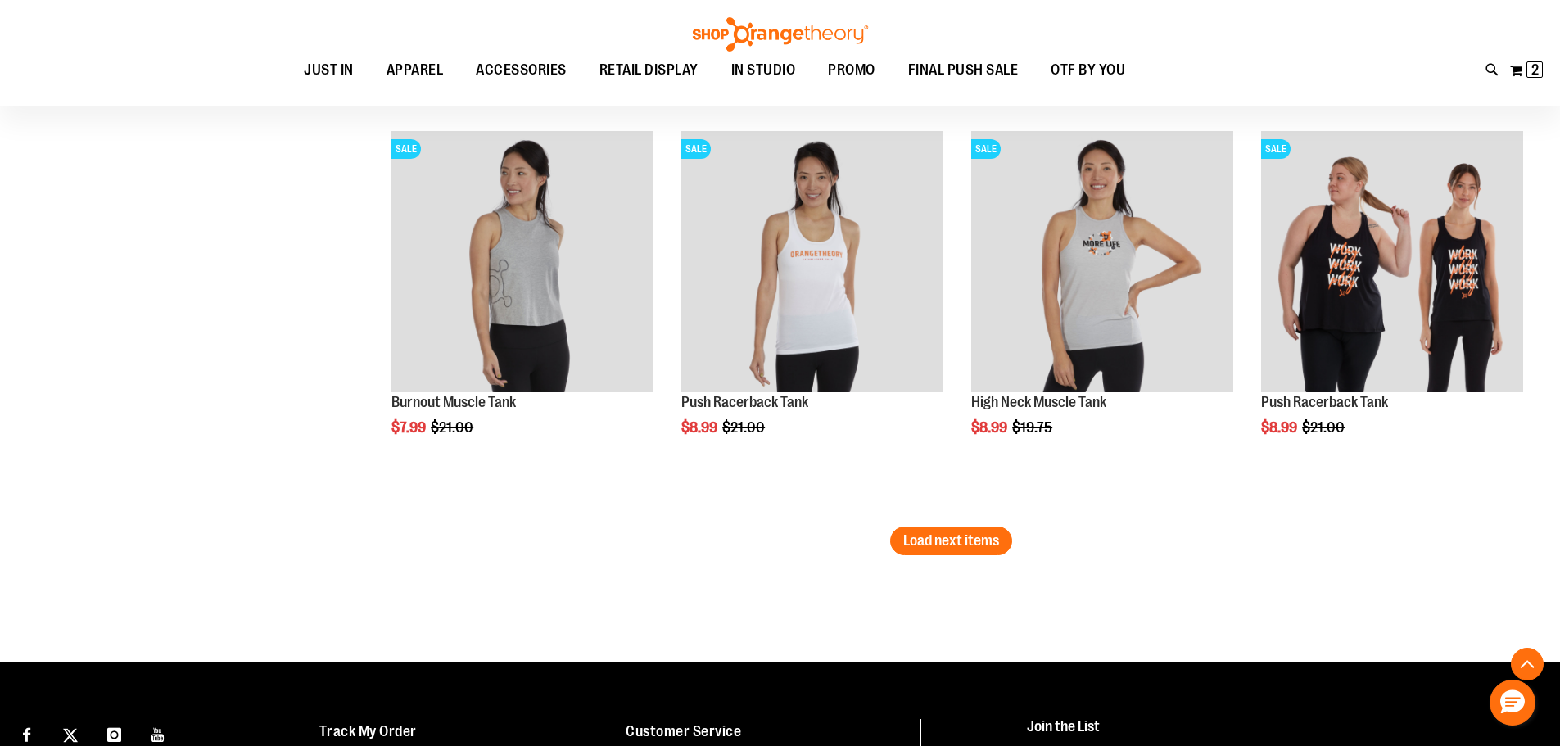
click at [913, 548] on span "Load next items" at bounding box center [951, 540] width 96 height 16
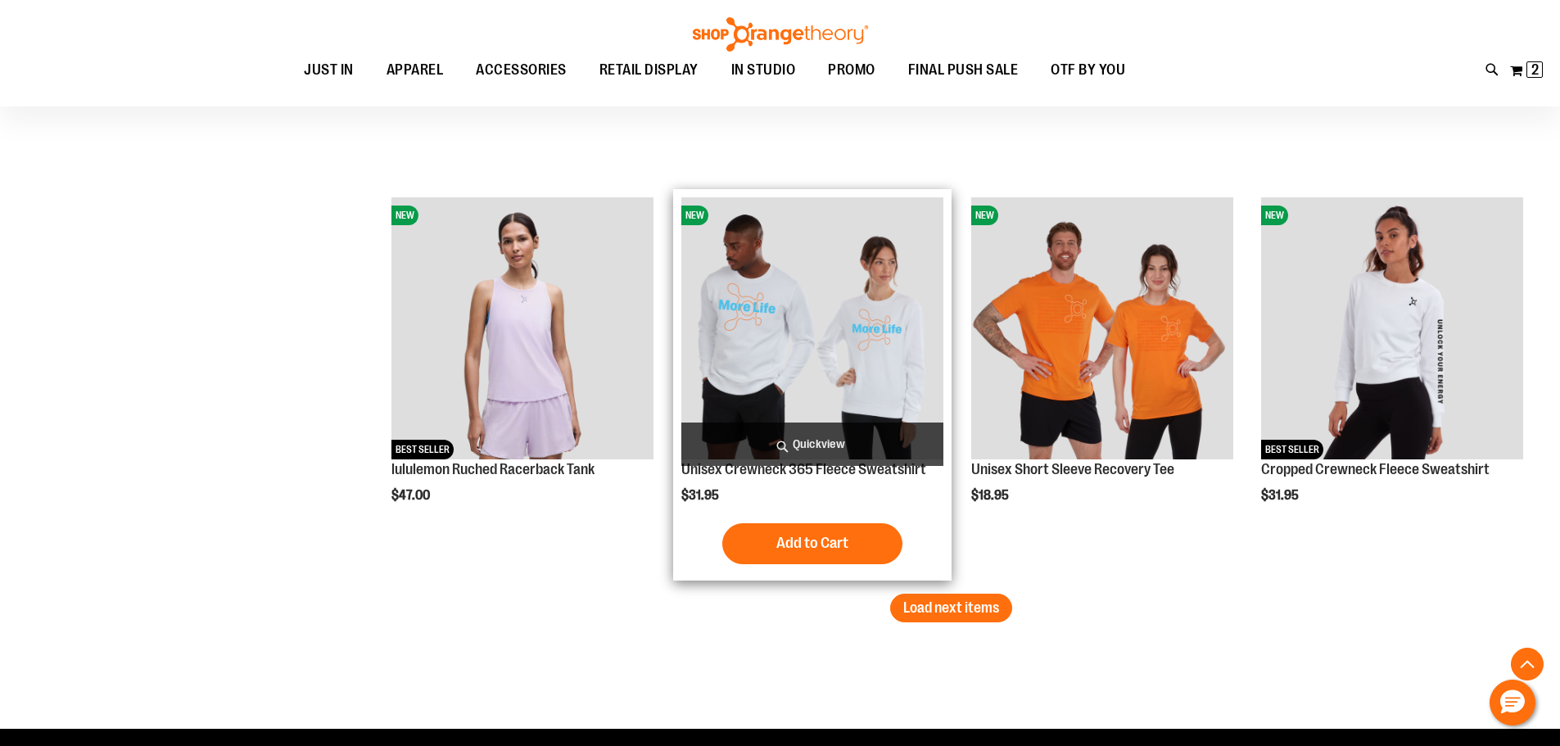
scroll to position [4321, 0]
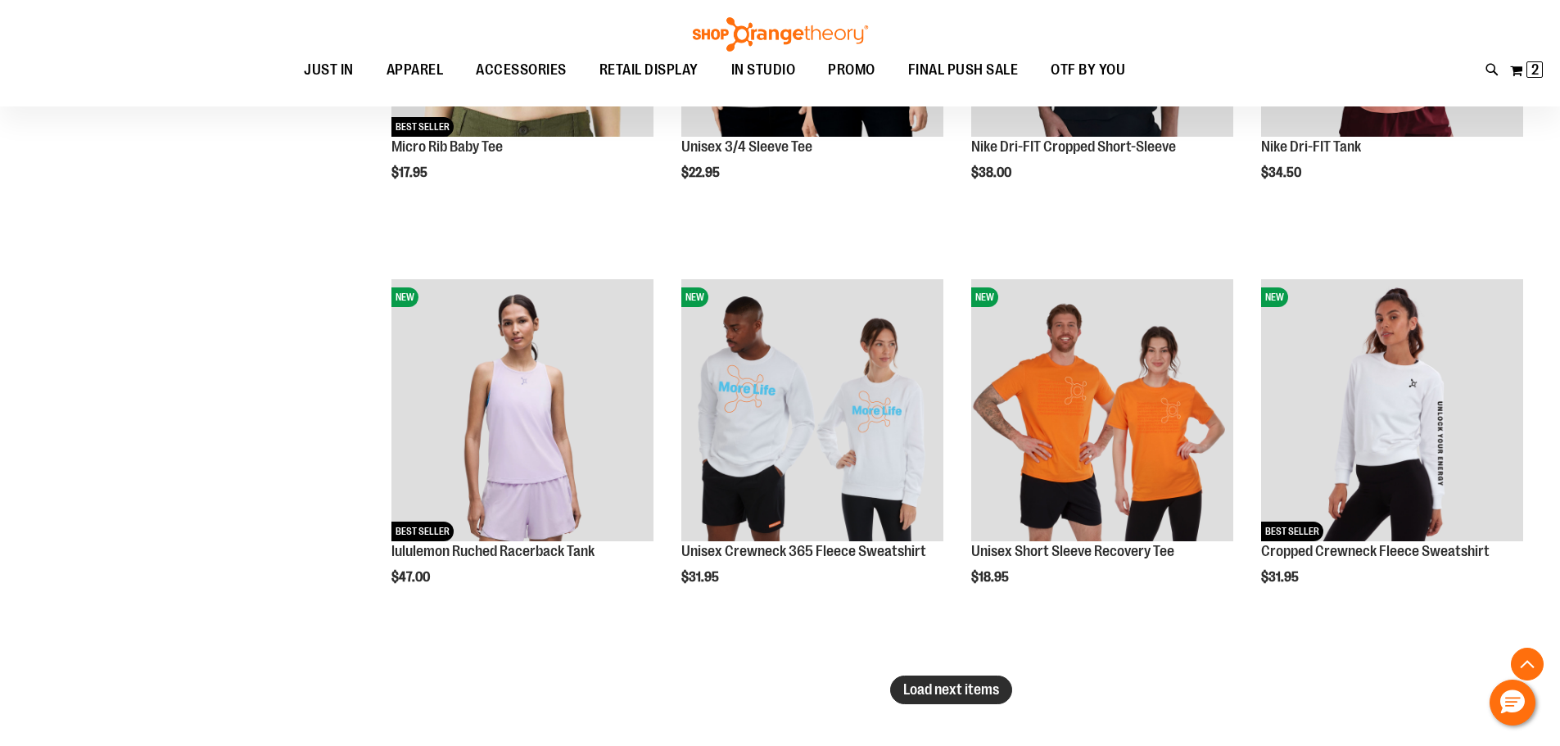
click at [940, 683] on span "Load next items" at bounding box center [951, 689] width 96 height 16
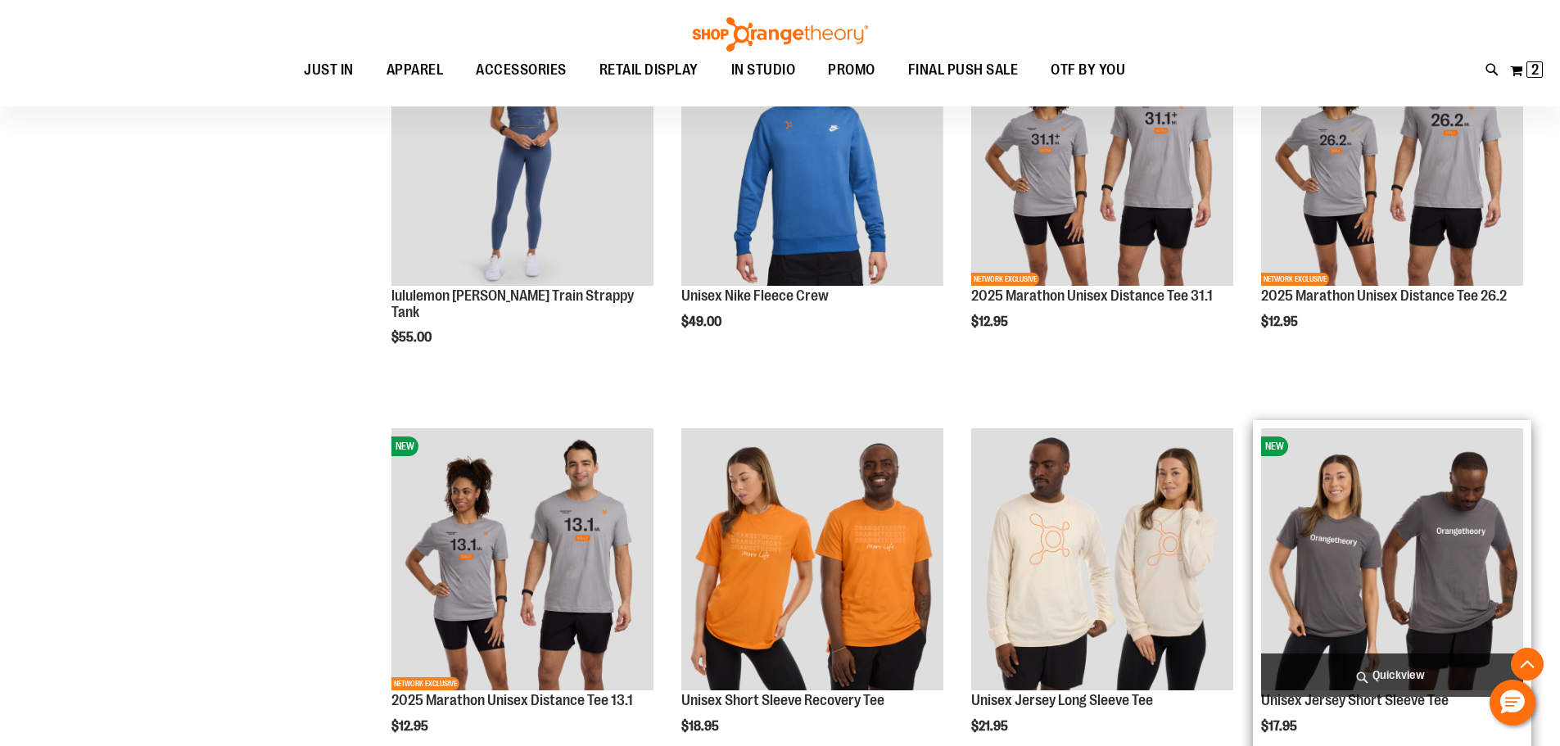
scroll to position [5713, 0]
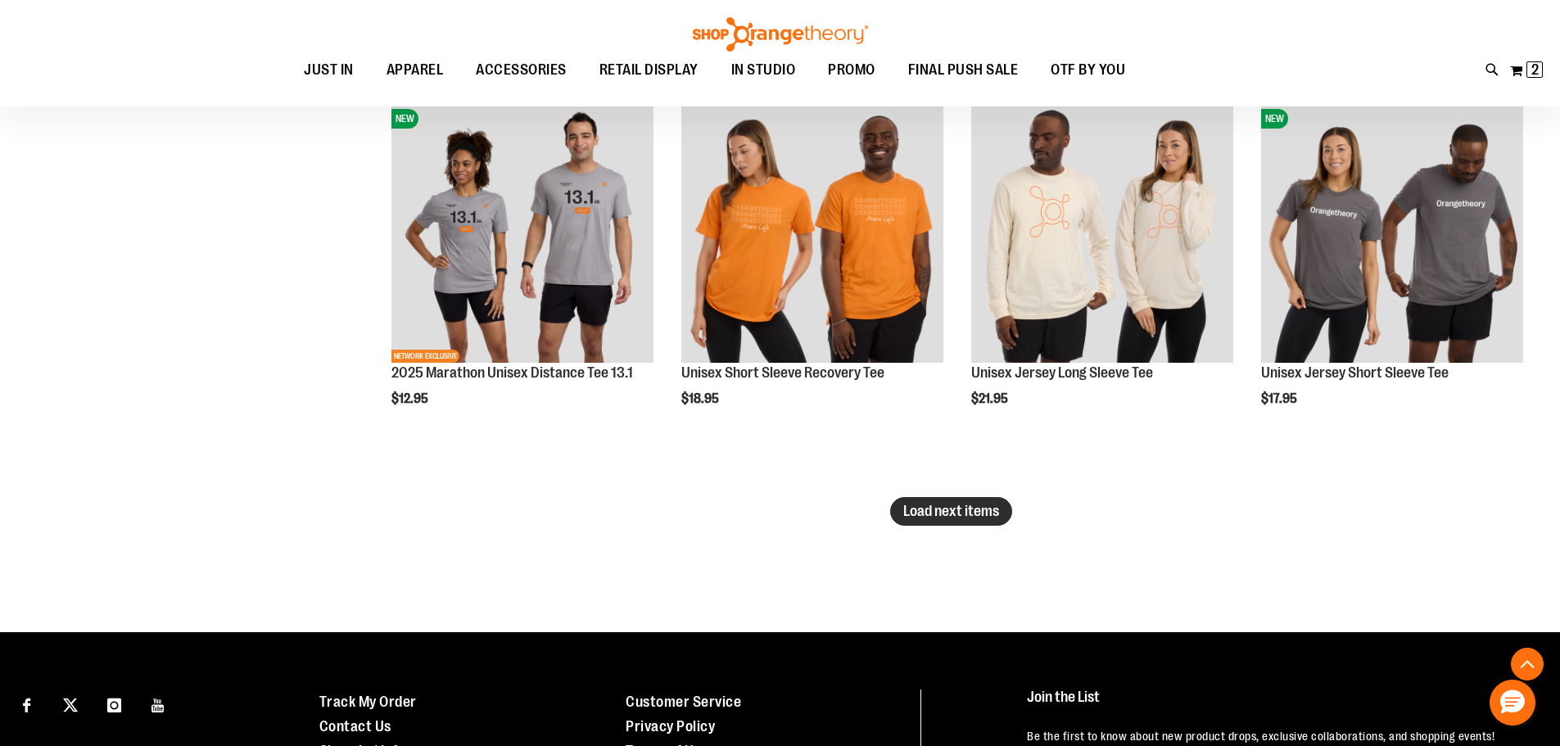
click at [964, 508] on span "Load next items" at bounding box center [951, 511] width 96 height 16
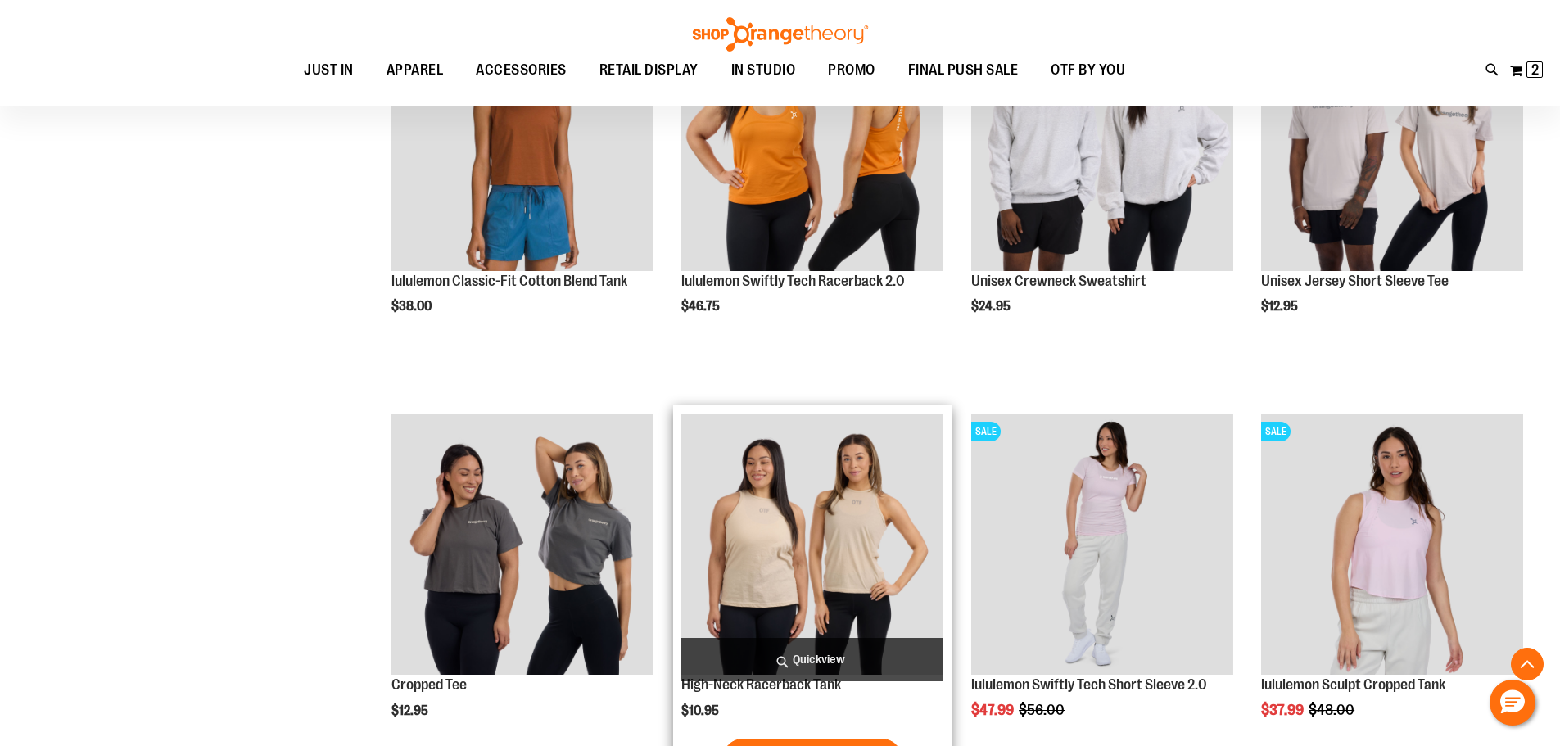
scroll to position [6941, 0]
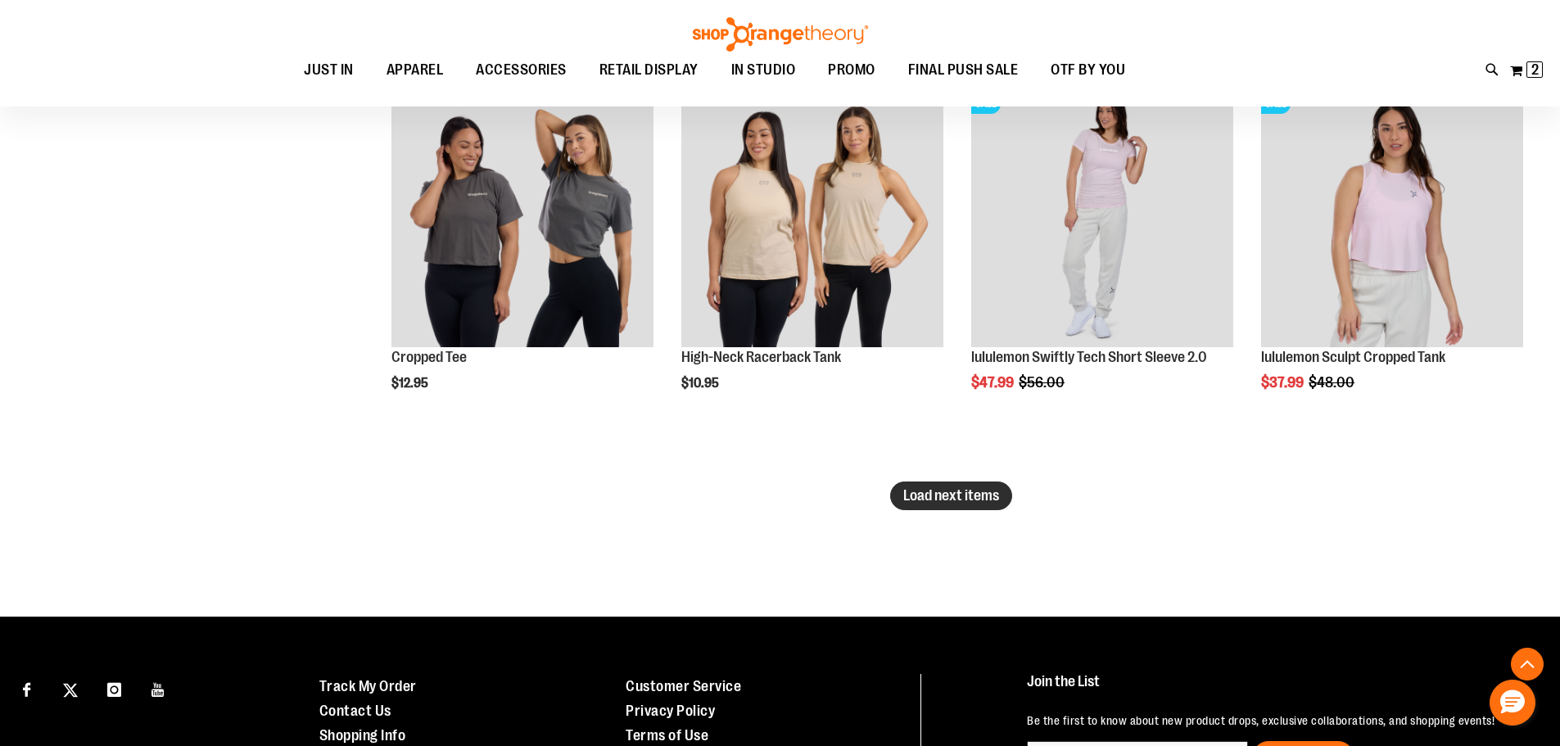
click at [920, 500] on span "Load next items" at bounding box center [951, 495] width 96 height 16
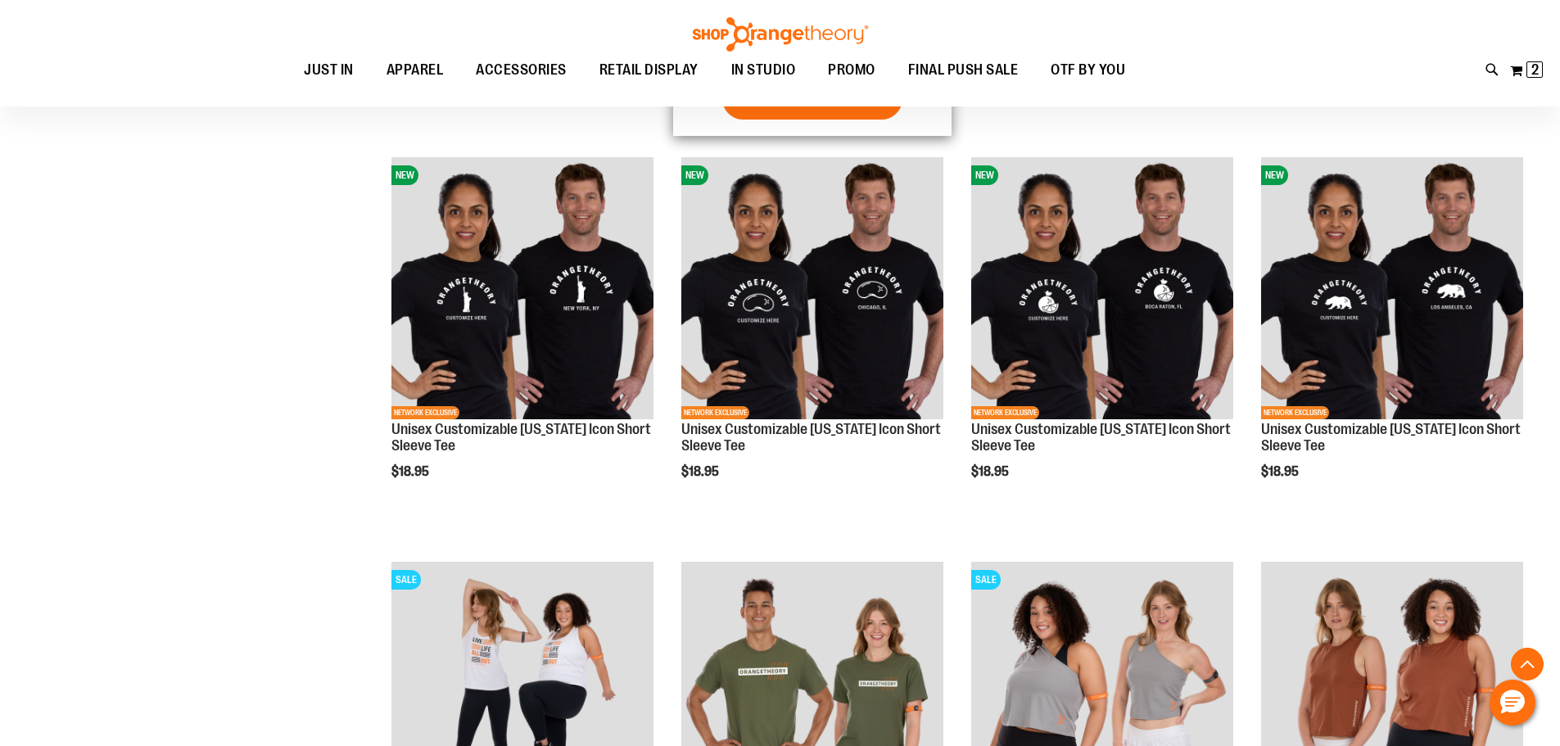
scroll to position [8005, 0]
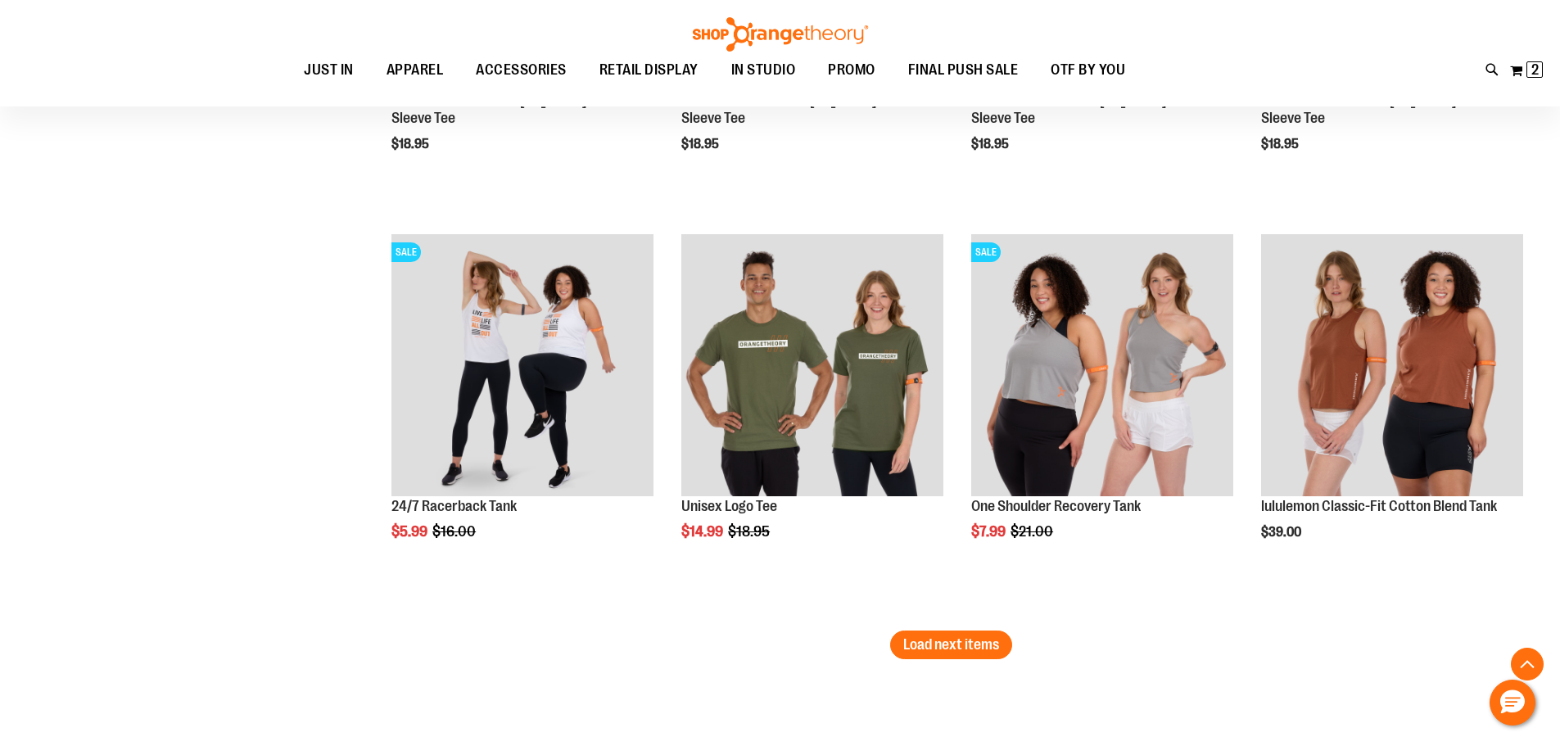
click at [964, 636] on span "Load next items" at bounding box center [951, 644] width 96 height 16
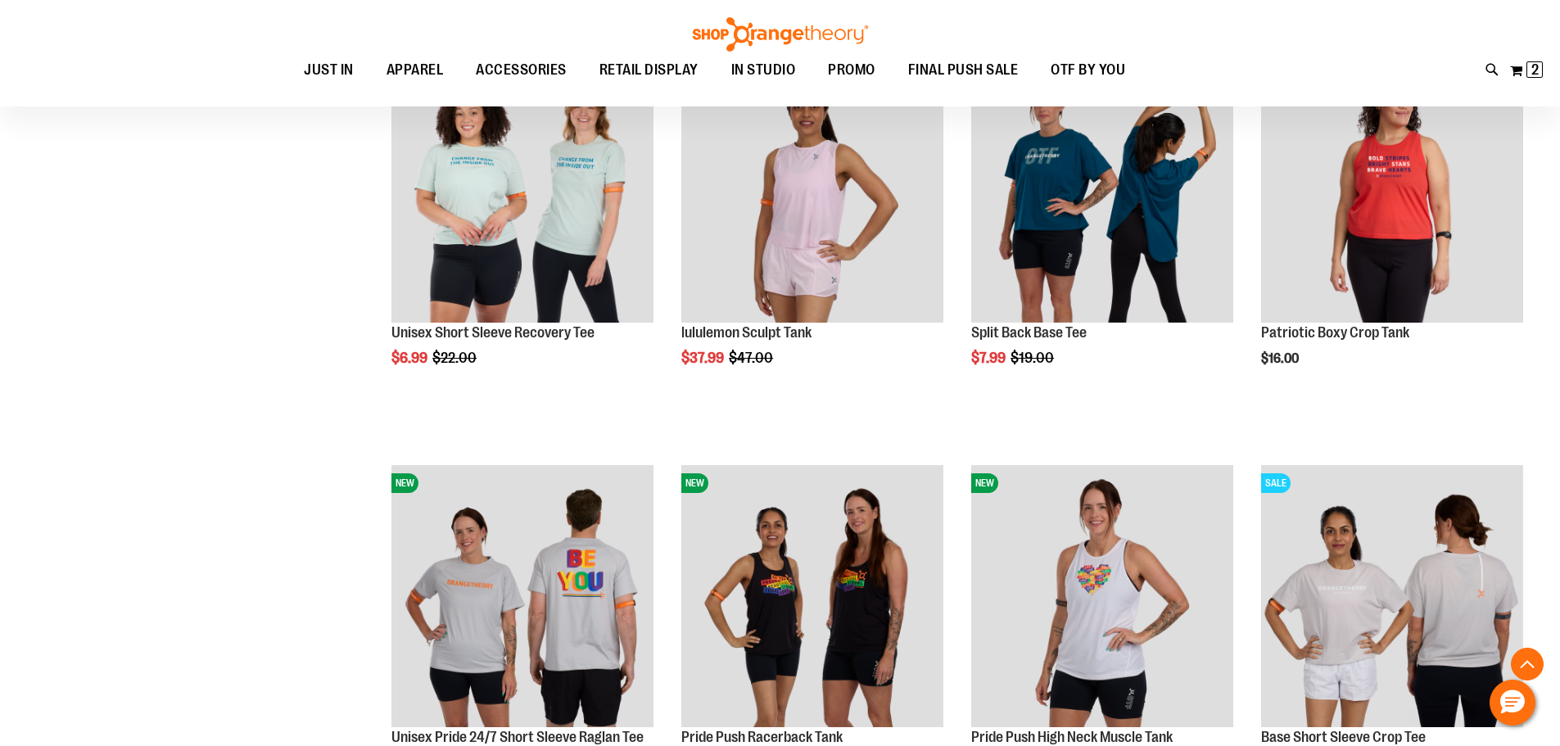
scroll to position [9397, 0]
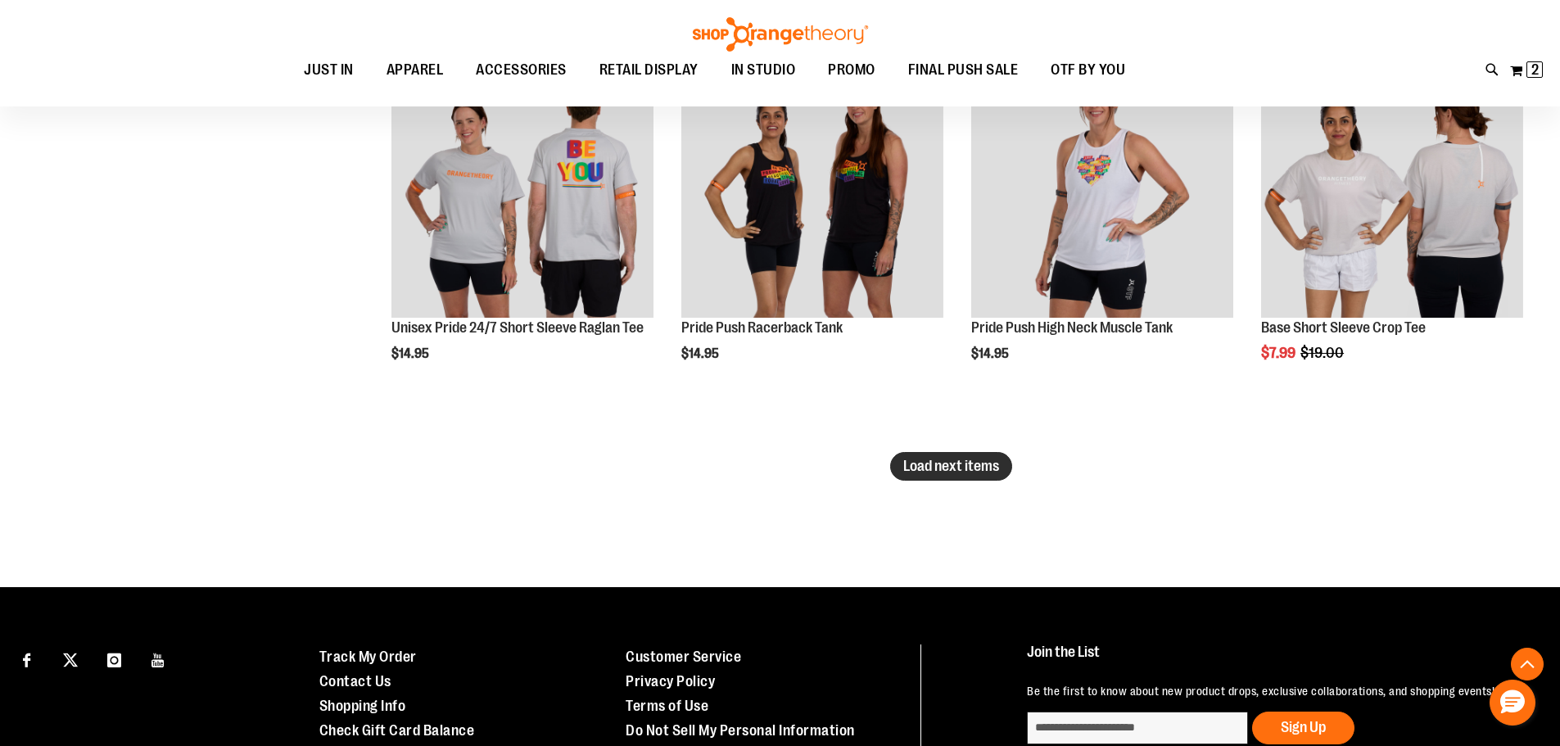
click at [973, 465] on span "Load next items" at bounding box center [951, 466] width 96 height 16
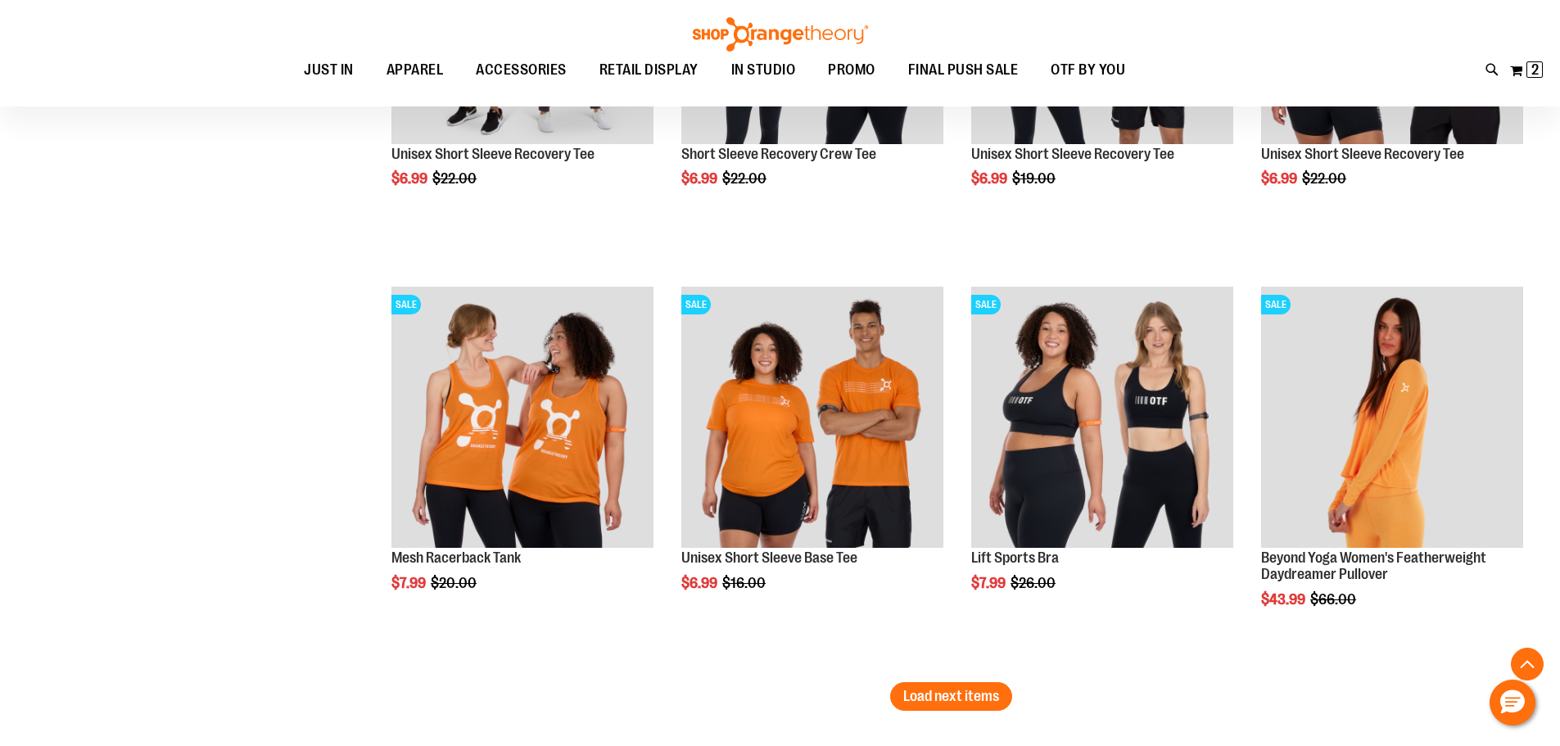
scroll to position [10461, 0]
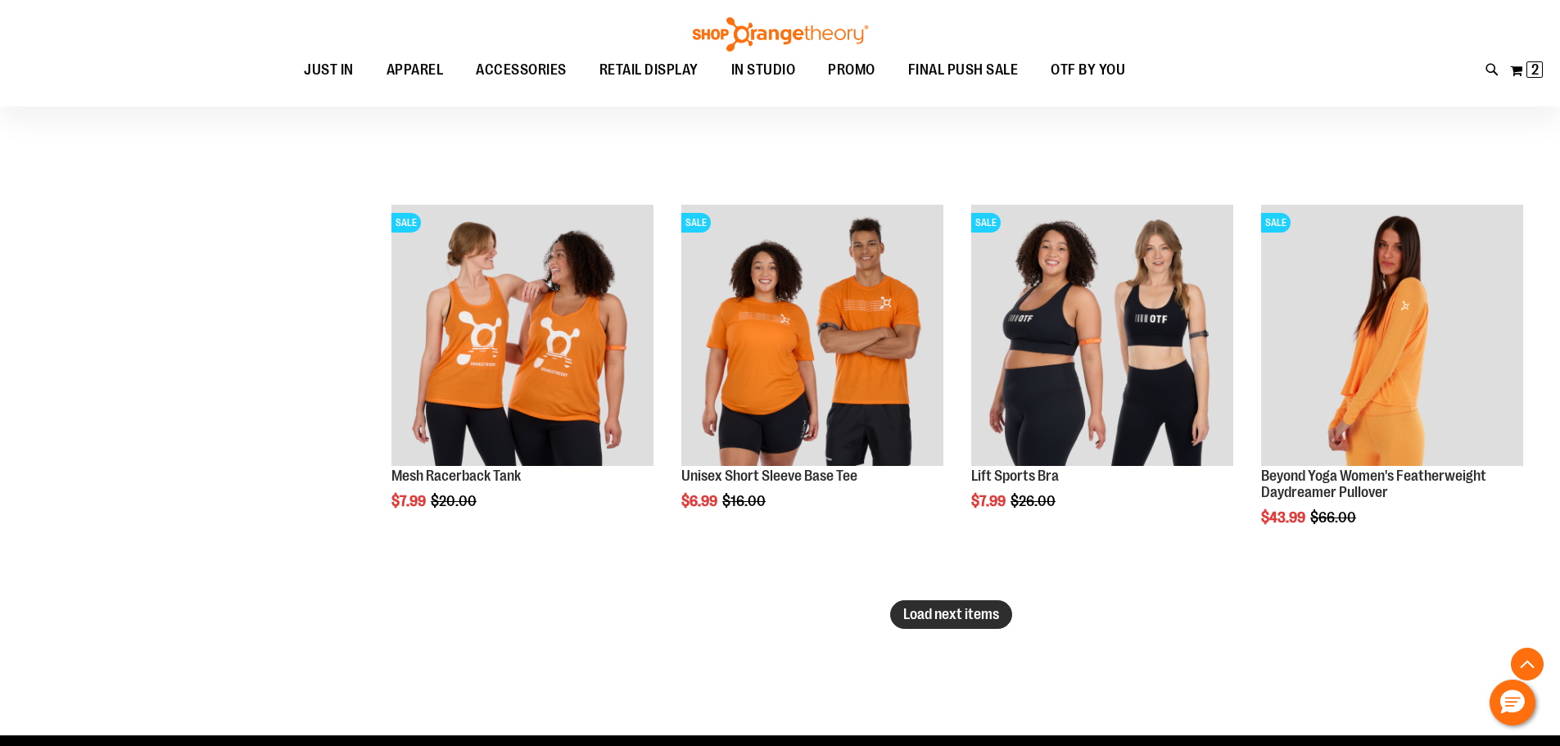
click at [953, 612] on span "Load next items" at bounding box center [951, 614] width 96 height 16
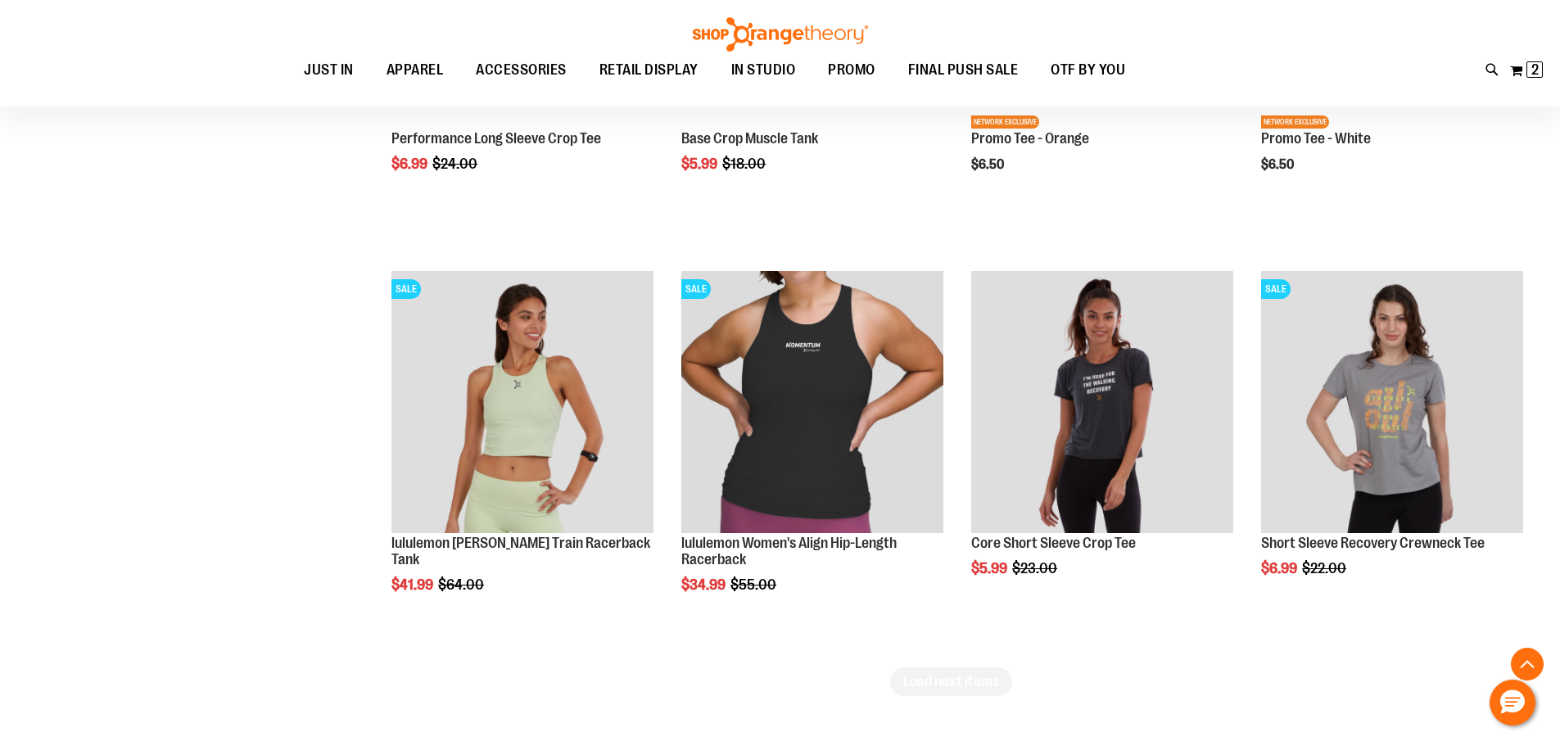
scroll to position [11689, 0]
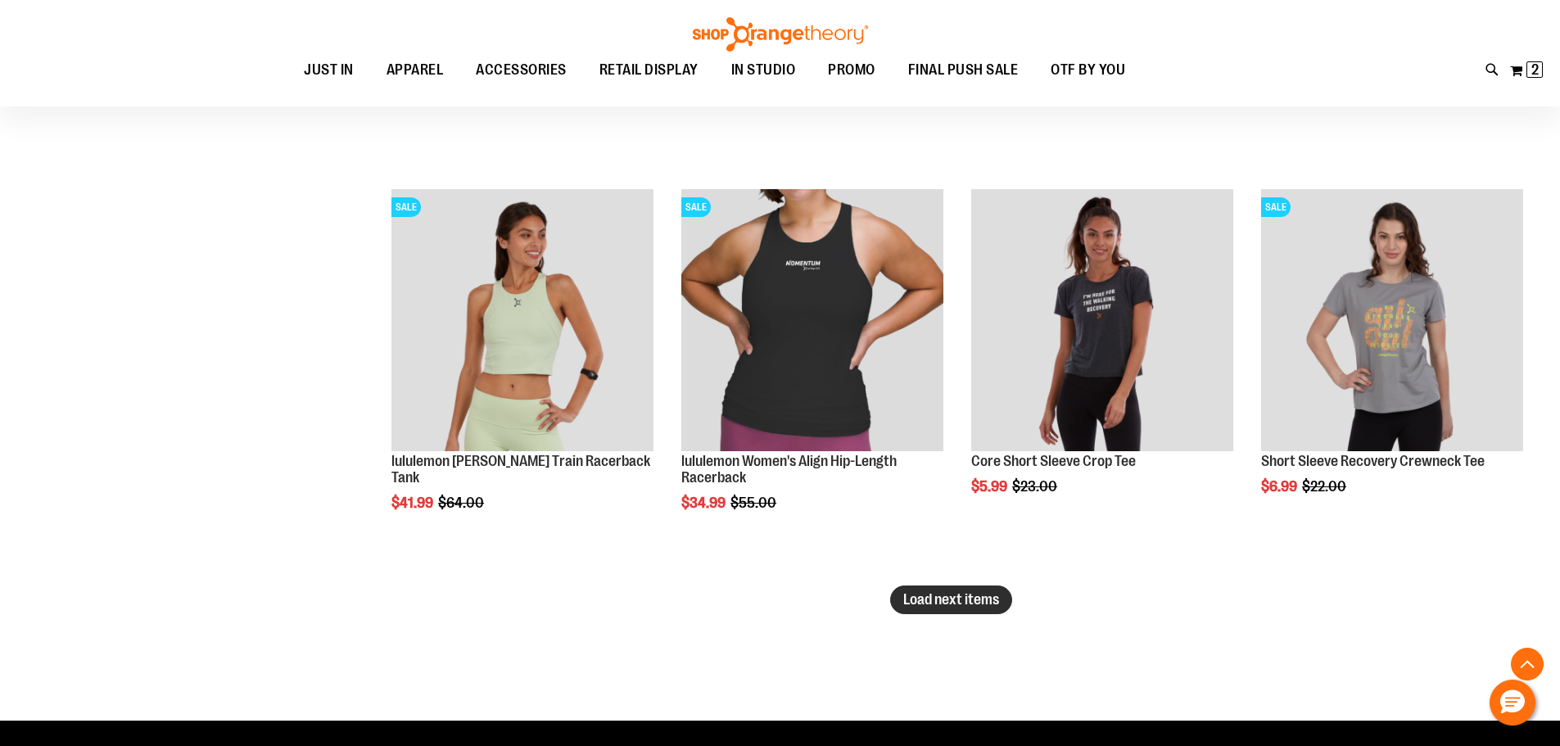
click at [960, 594] on span "Load next items" at bounding box center [951, 599] width 96 height 16
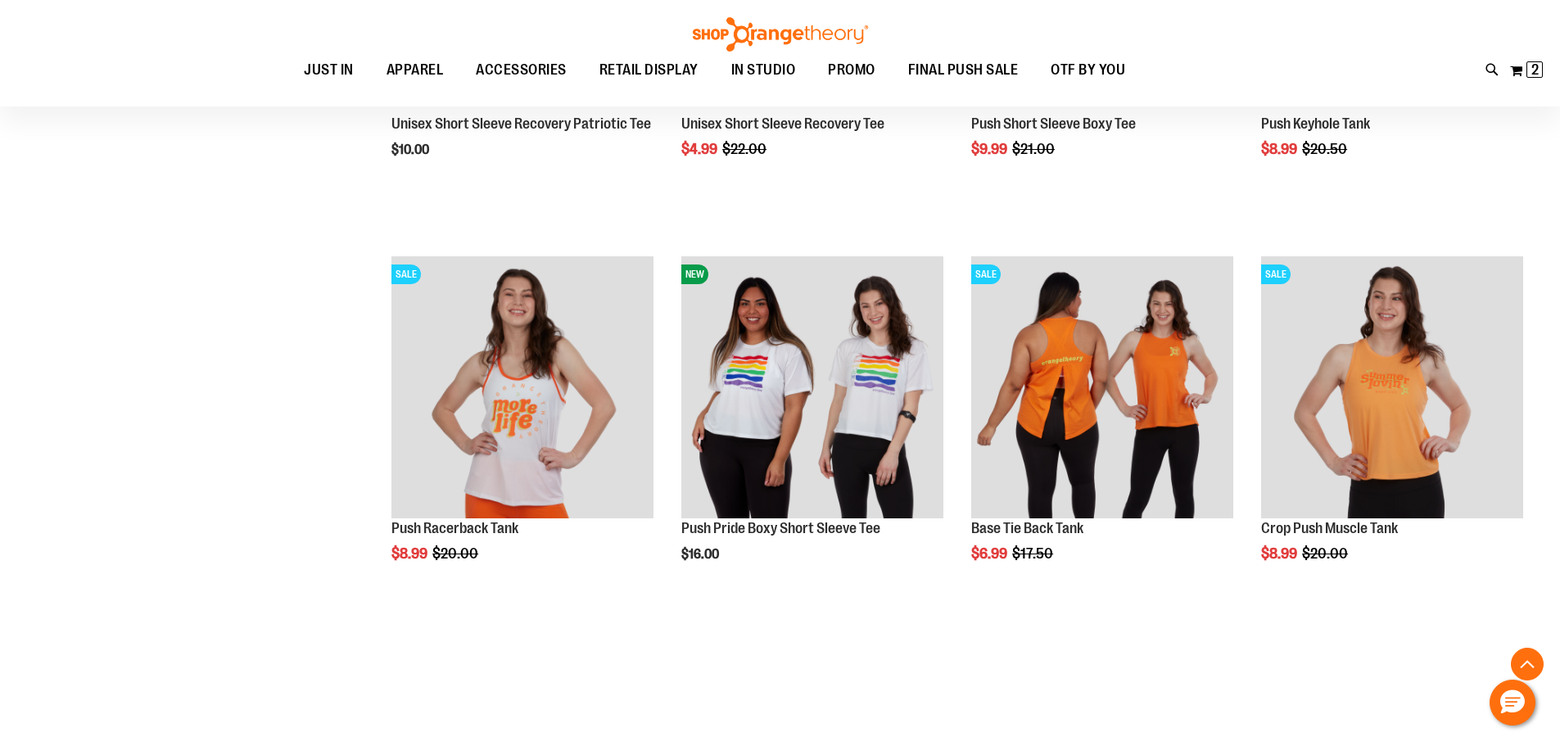
scroll to position [12917, 0]
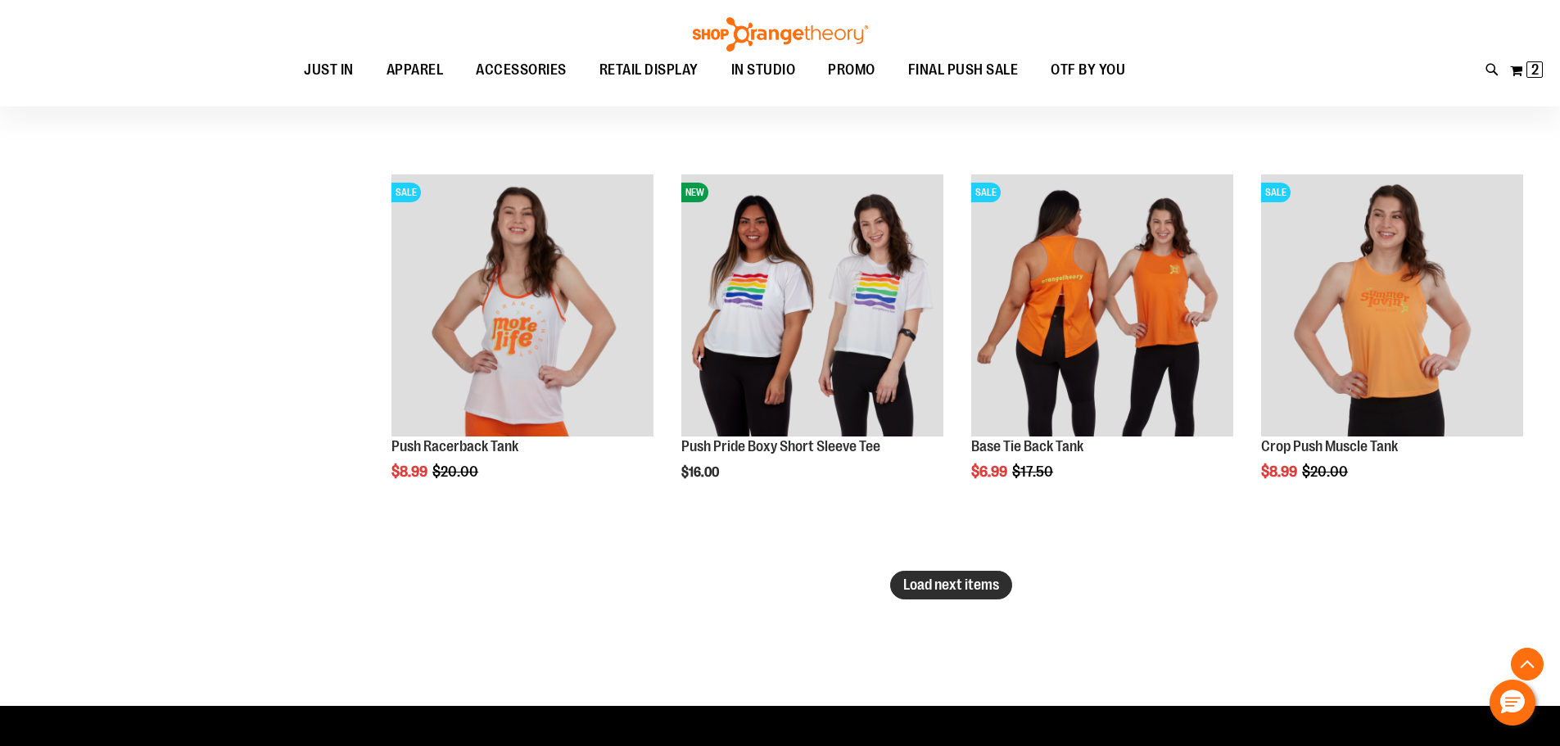
click at [962, 590] on span "Load next items" at bounding box center [951, 584] width 96 height 16
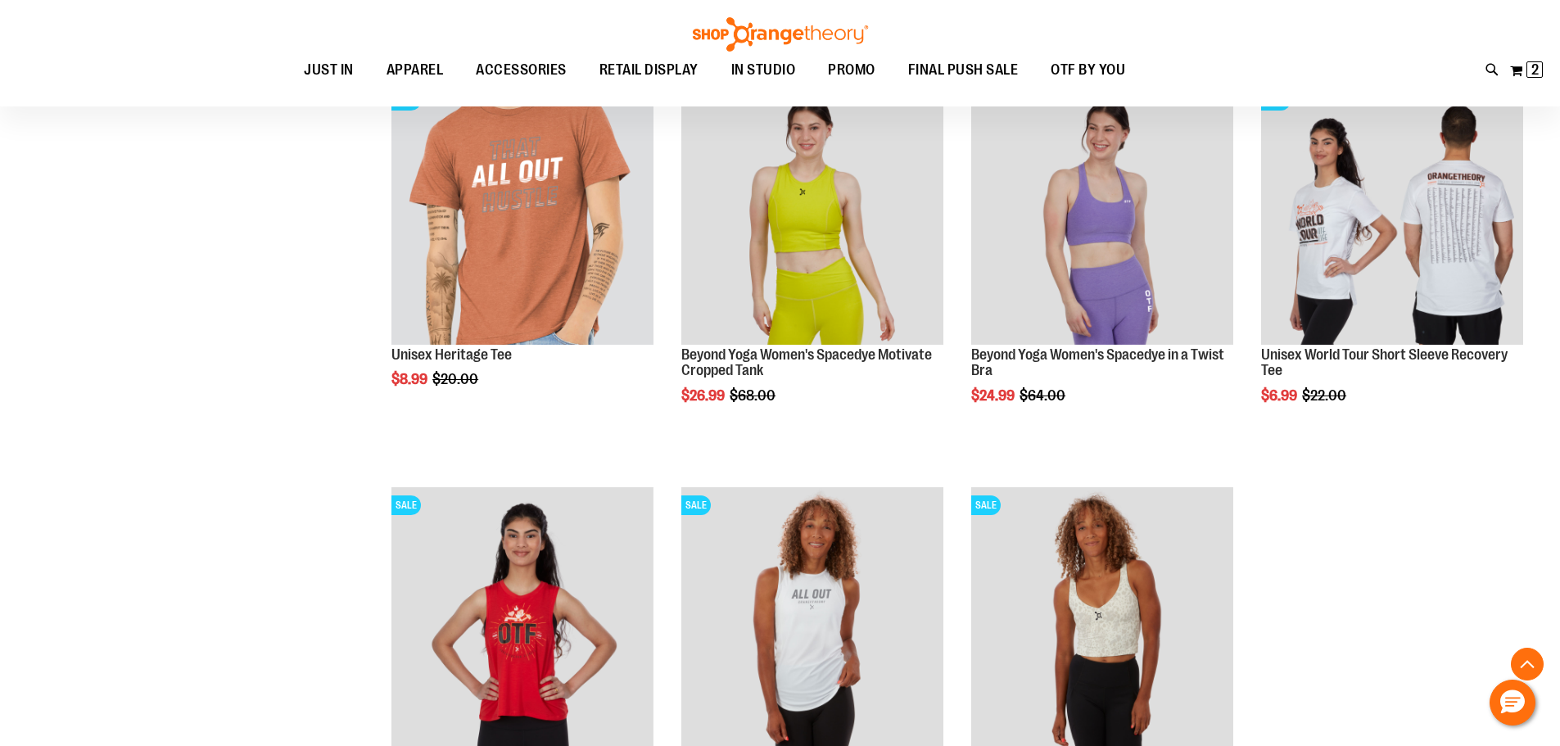
scroll to position [13654, 0]
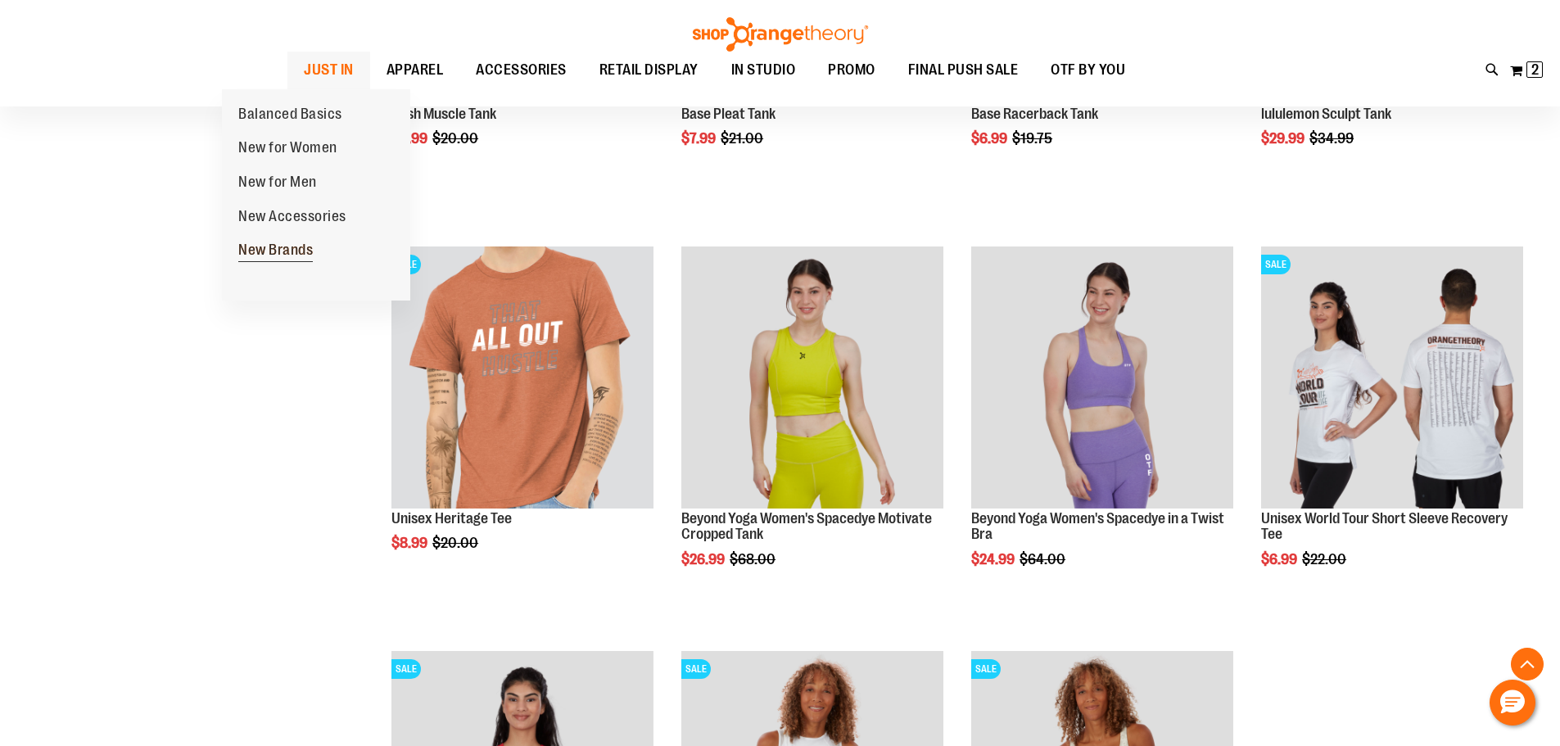
click at [303, 256] on span "New Brands" at bounding box center [275, 252] width 75 height 20
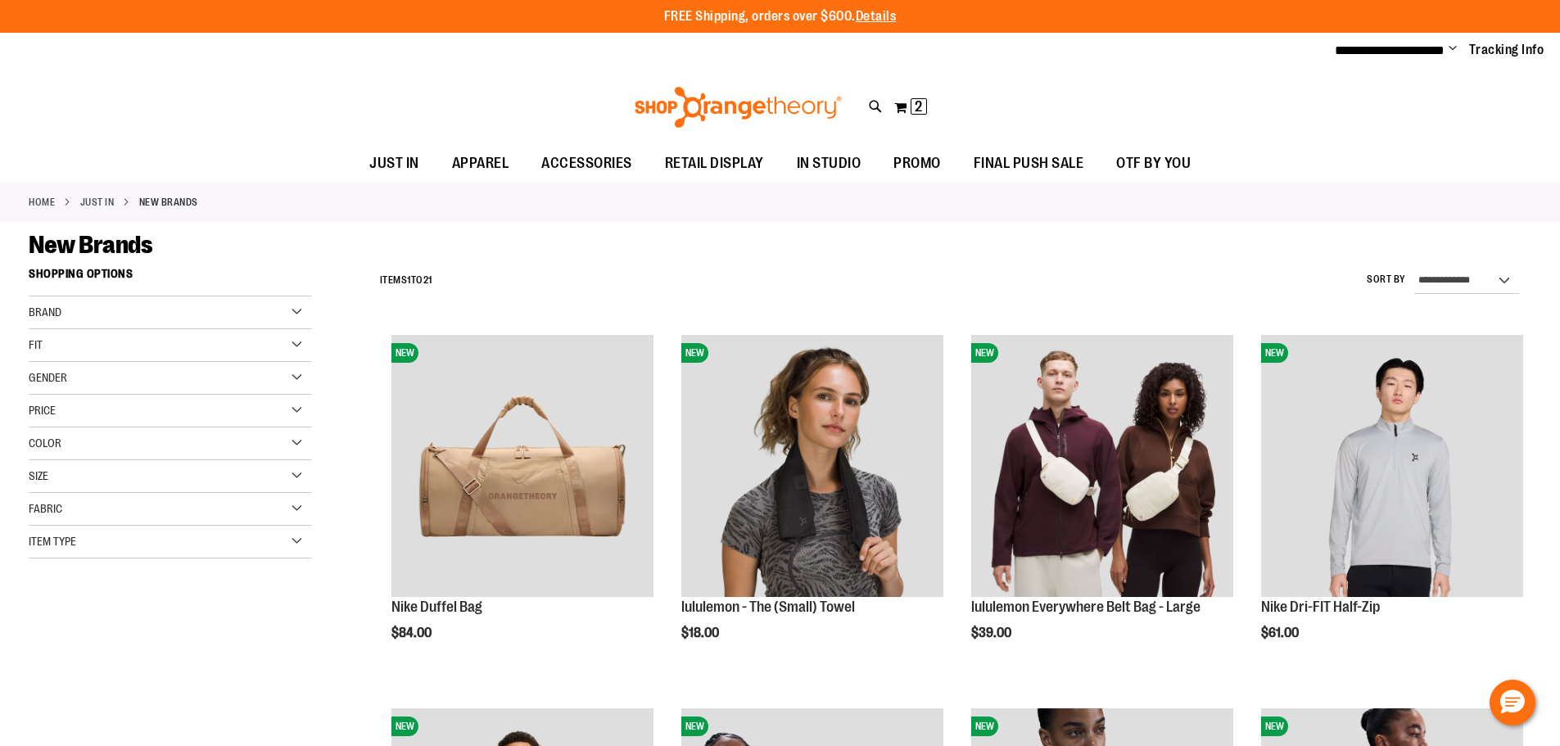
click at [298, 310] on div "Brand" at bounding box center [170, 312] width 283 height 33
click at [44, 359] on link "lululemon" at bounding box center [161, 362] width 272 height 17
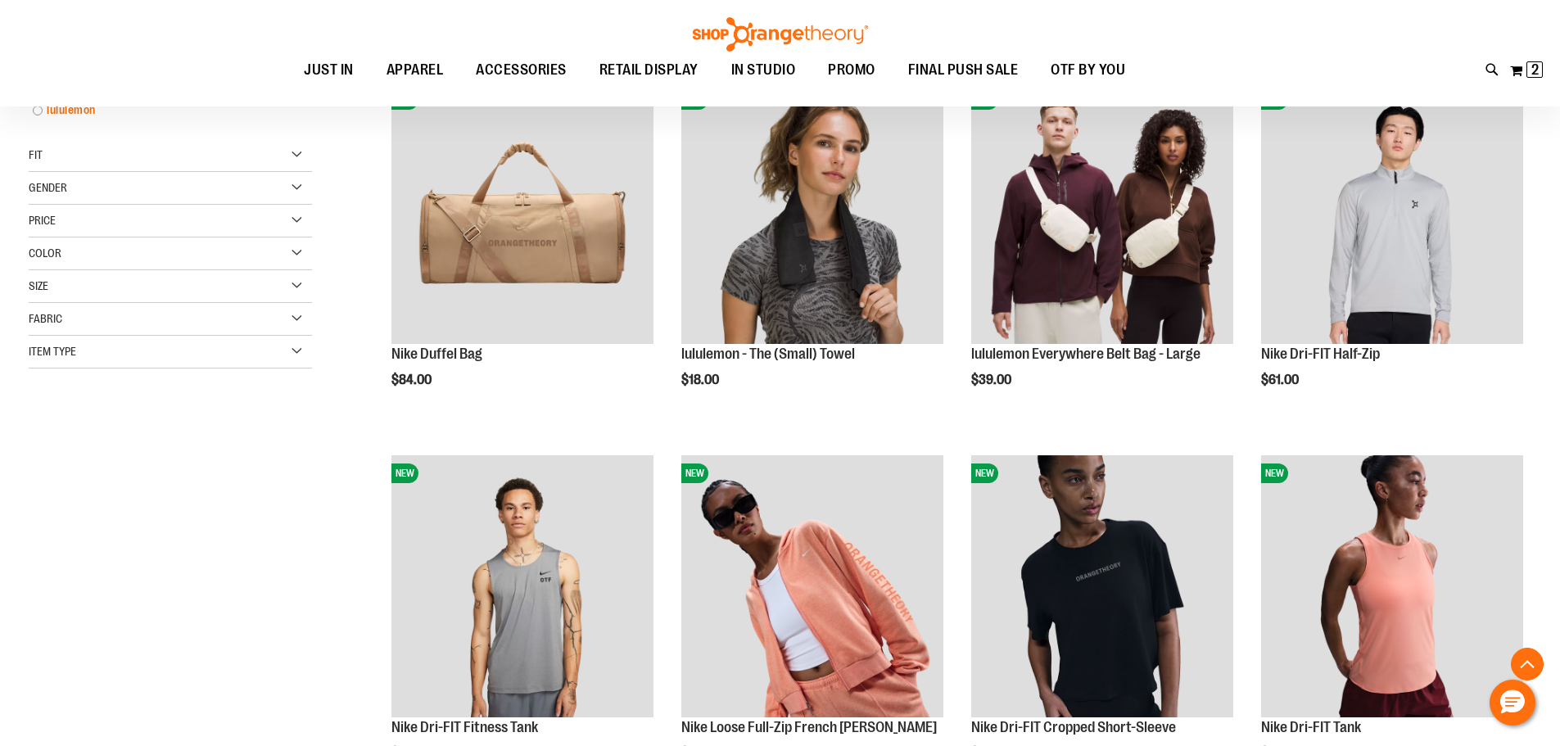
scroll to position [259, 0]
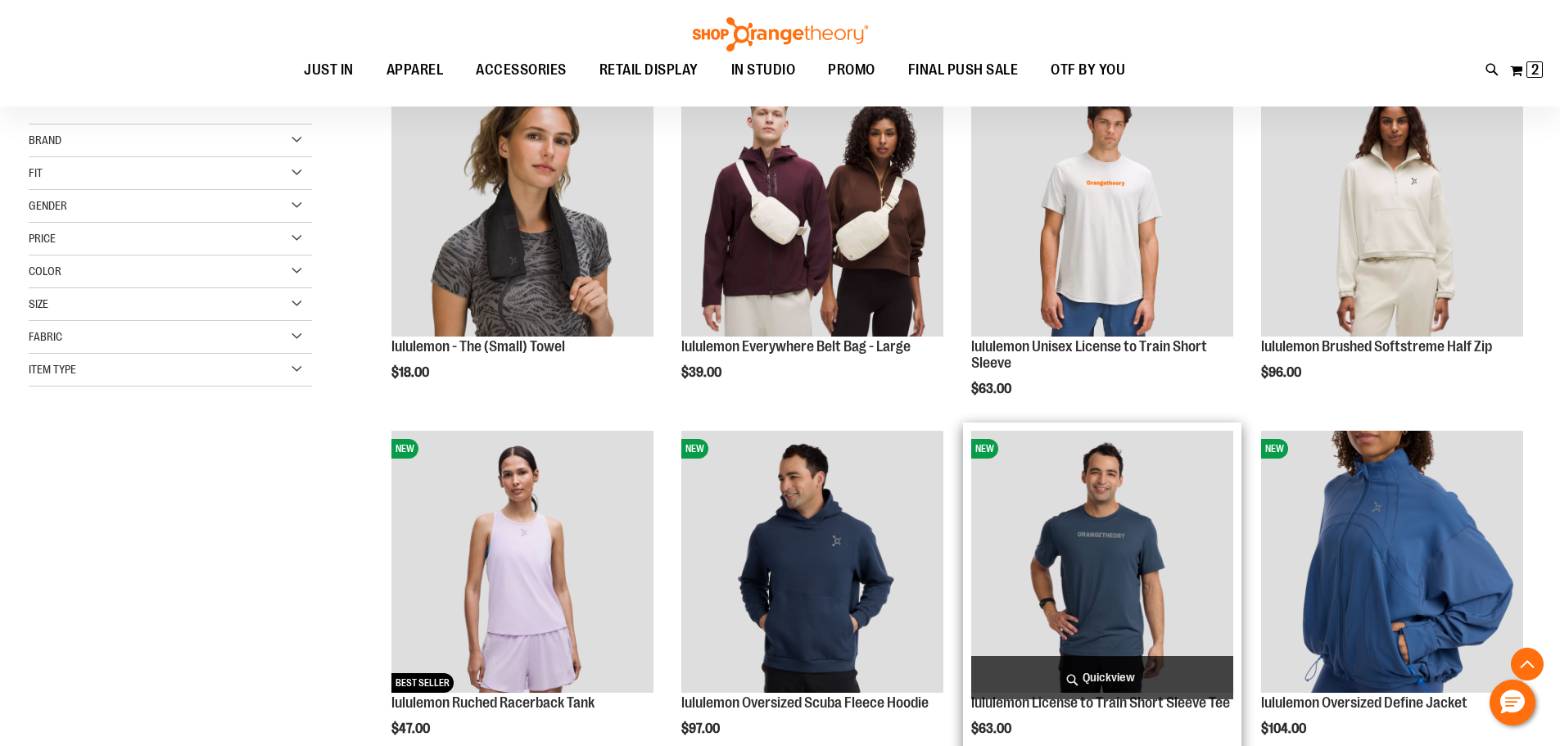
scroll to position [177, 0]
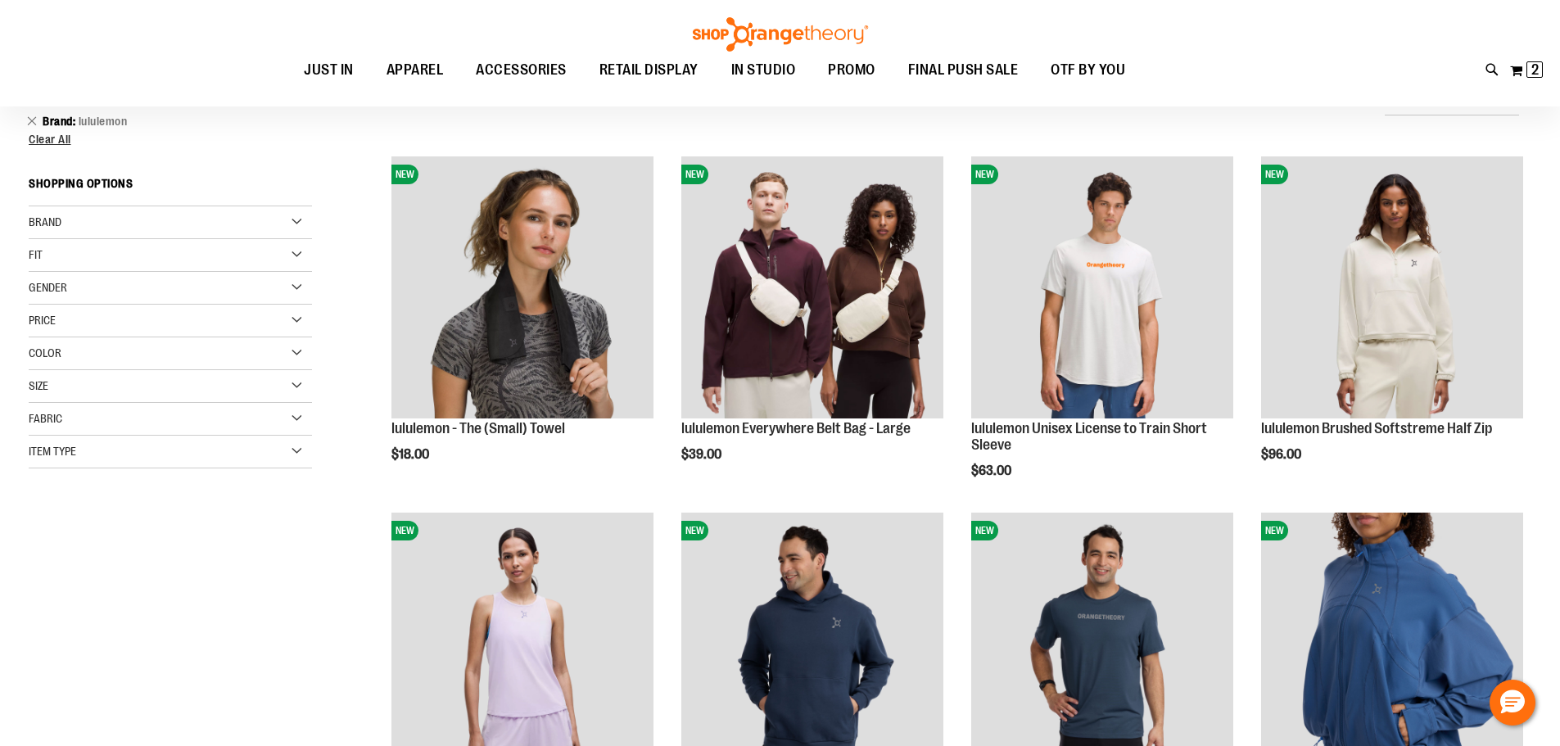
click at [290, 224] on div "Brand" at bounding box center [170, 222] width 283 height 33
click at [37, 271] on link "lululemon" at bounding box center [161, 272] width 272 height 17
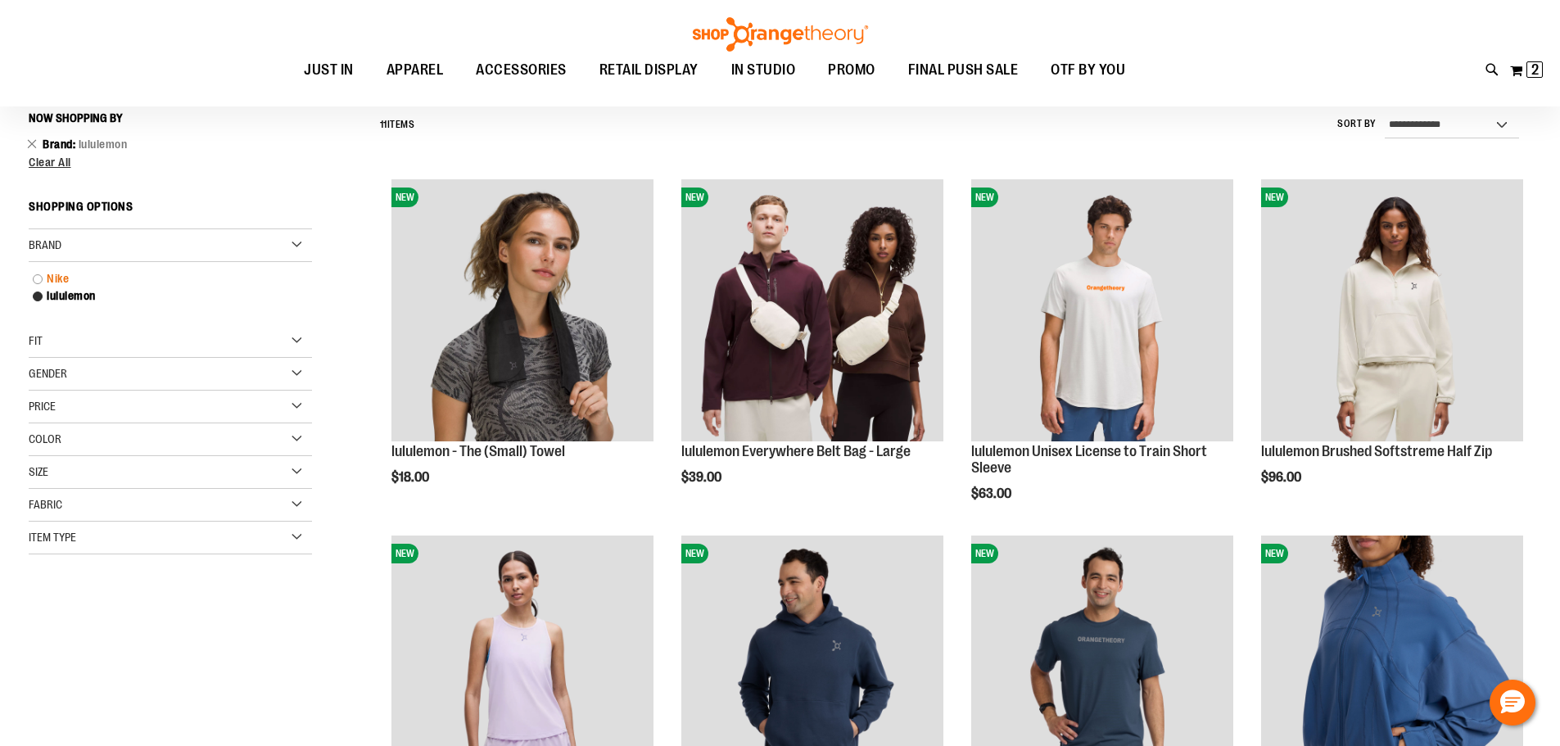
scroll to position [152, 0]
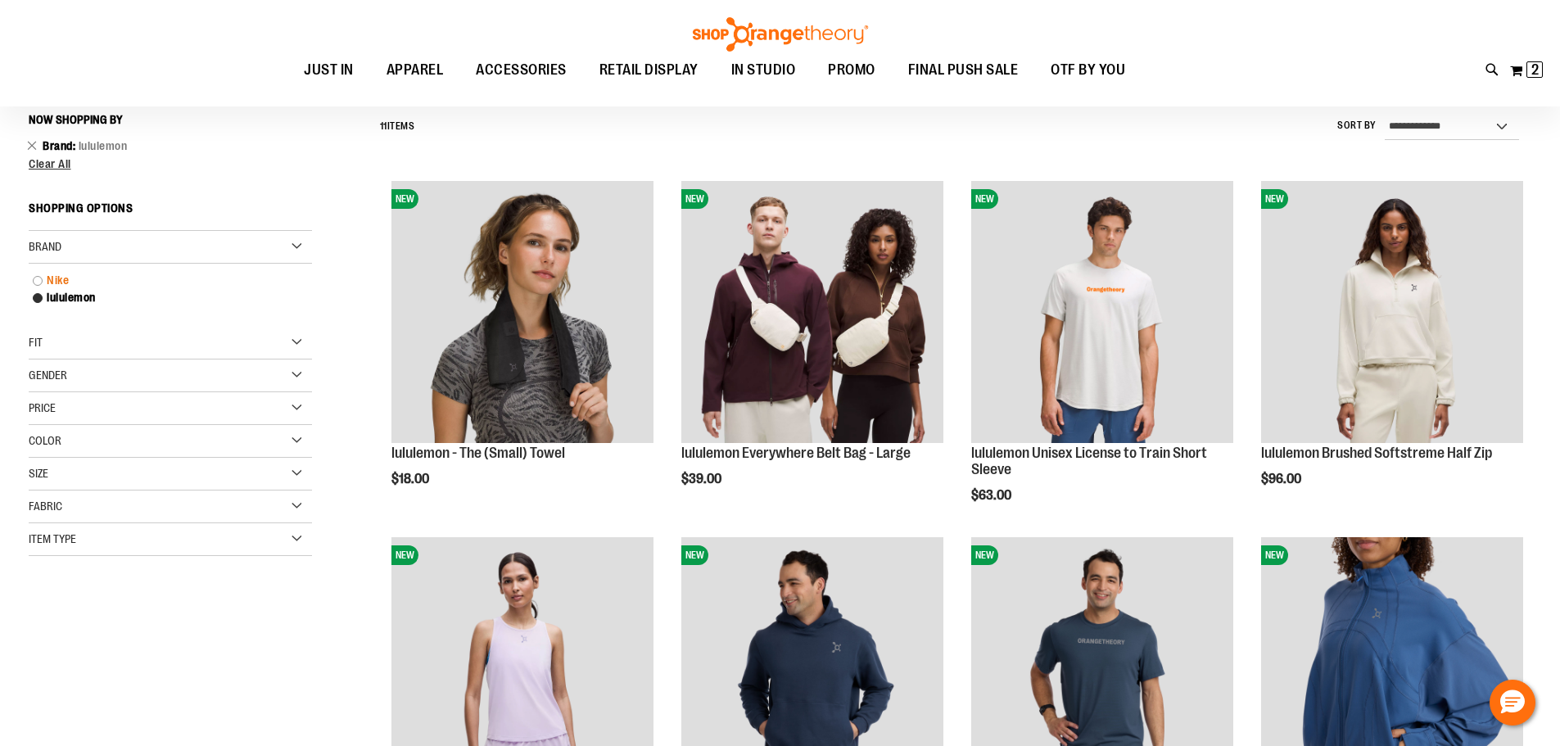
click at [39, 283] on link "Nike" at bounding box center [161, 280] width 272 height 17
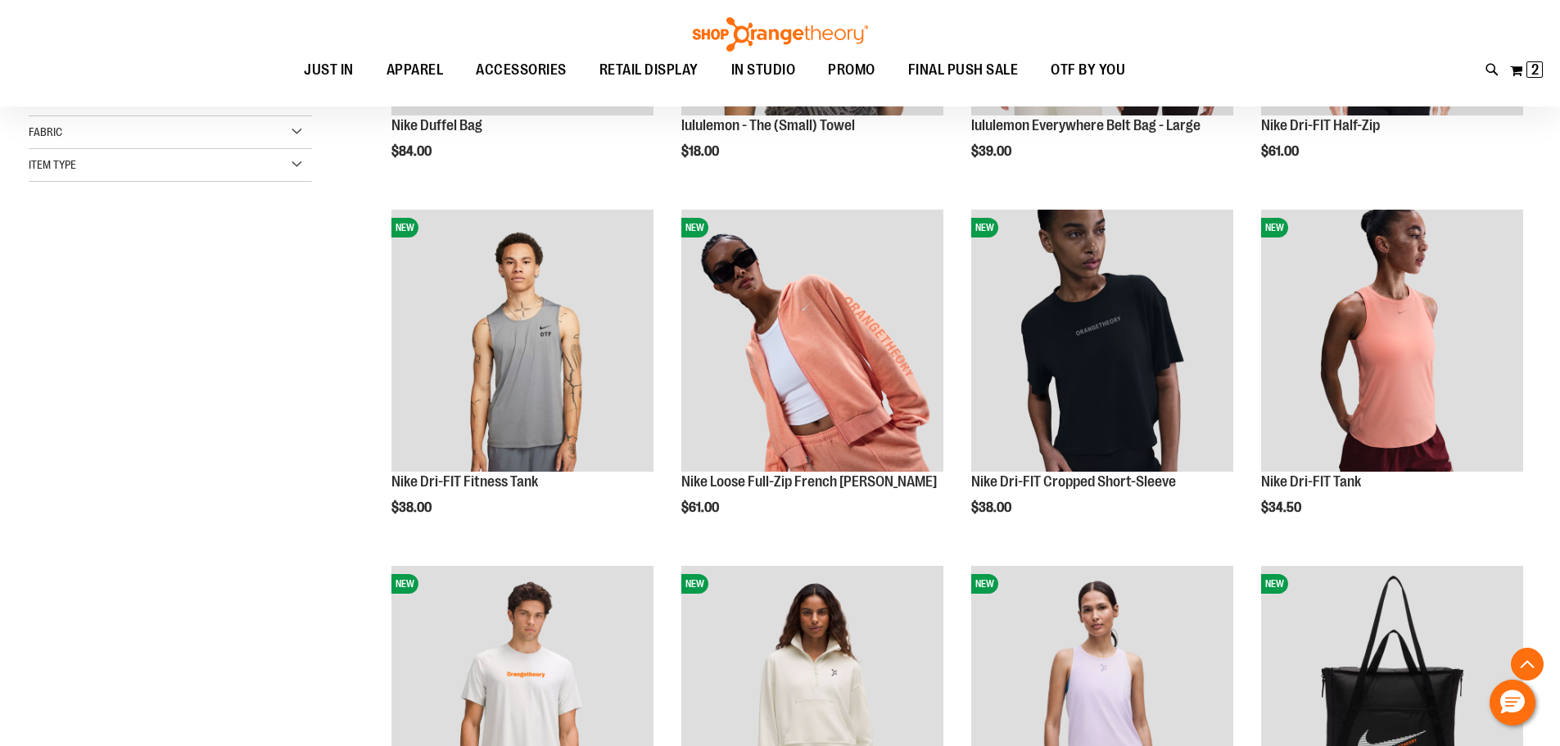
scroll to position [562, 0]
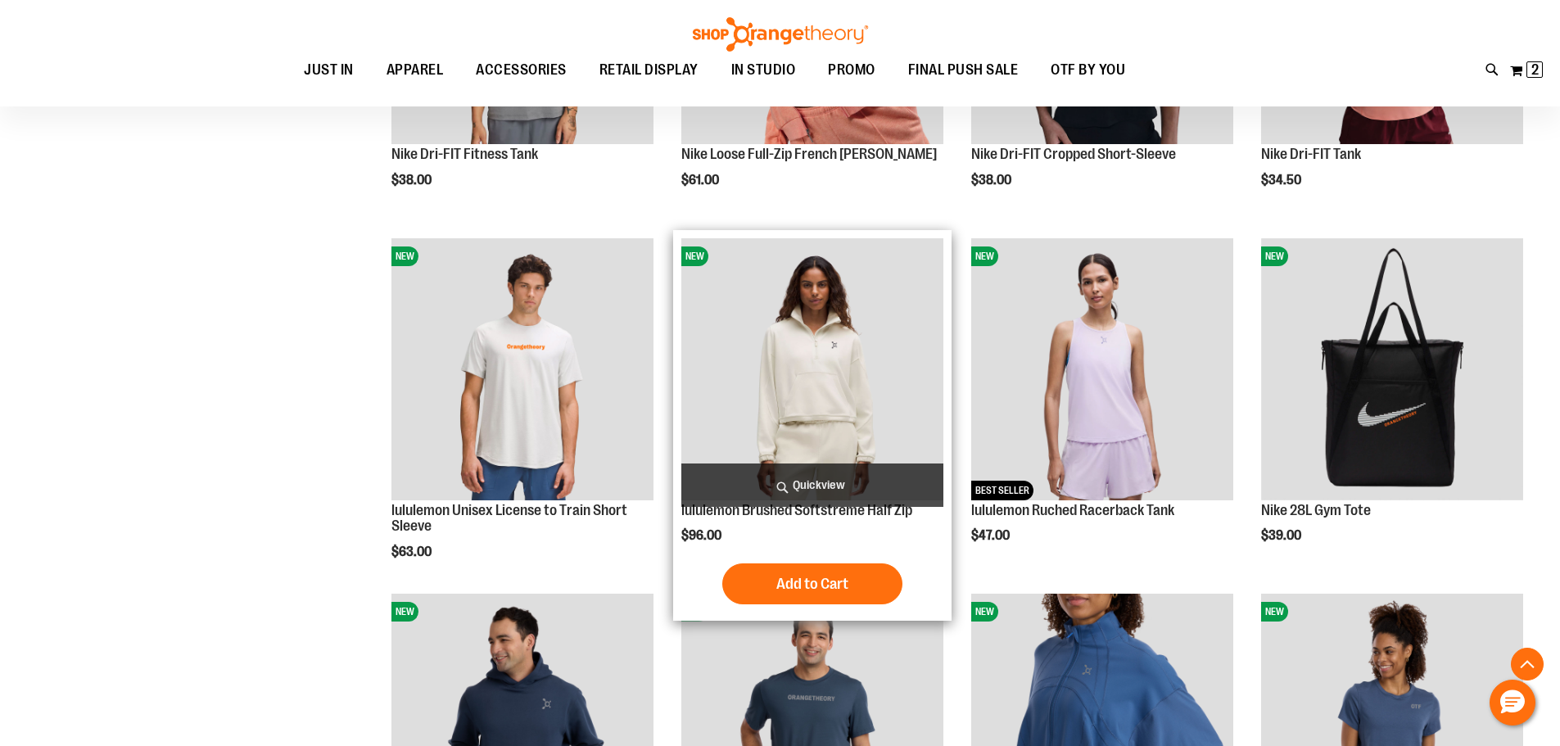
scroll to position [480, 0]
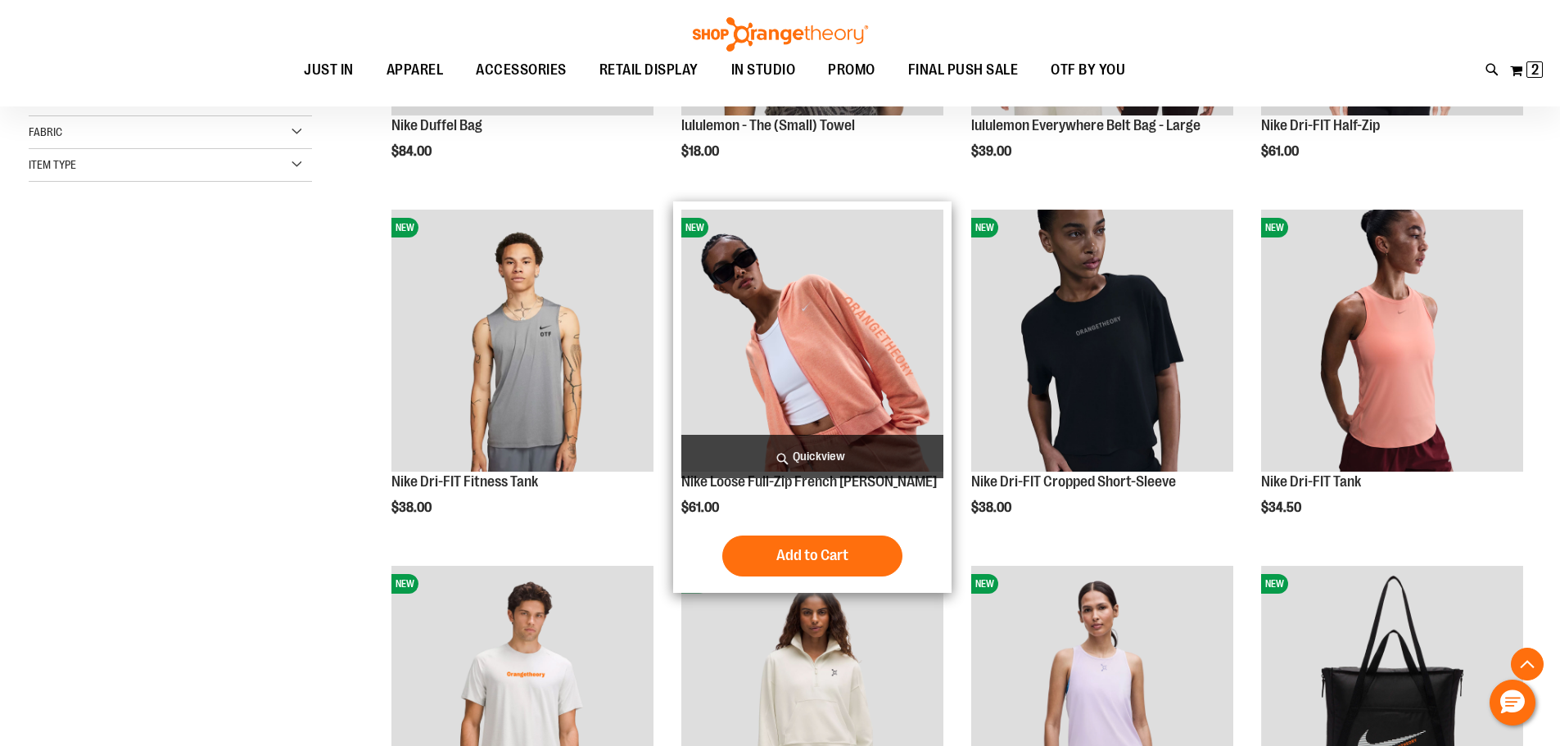
click at [798, 359] on img "product" at bounding box center [812, 341] width 262 height 262
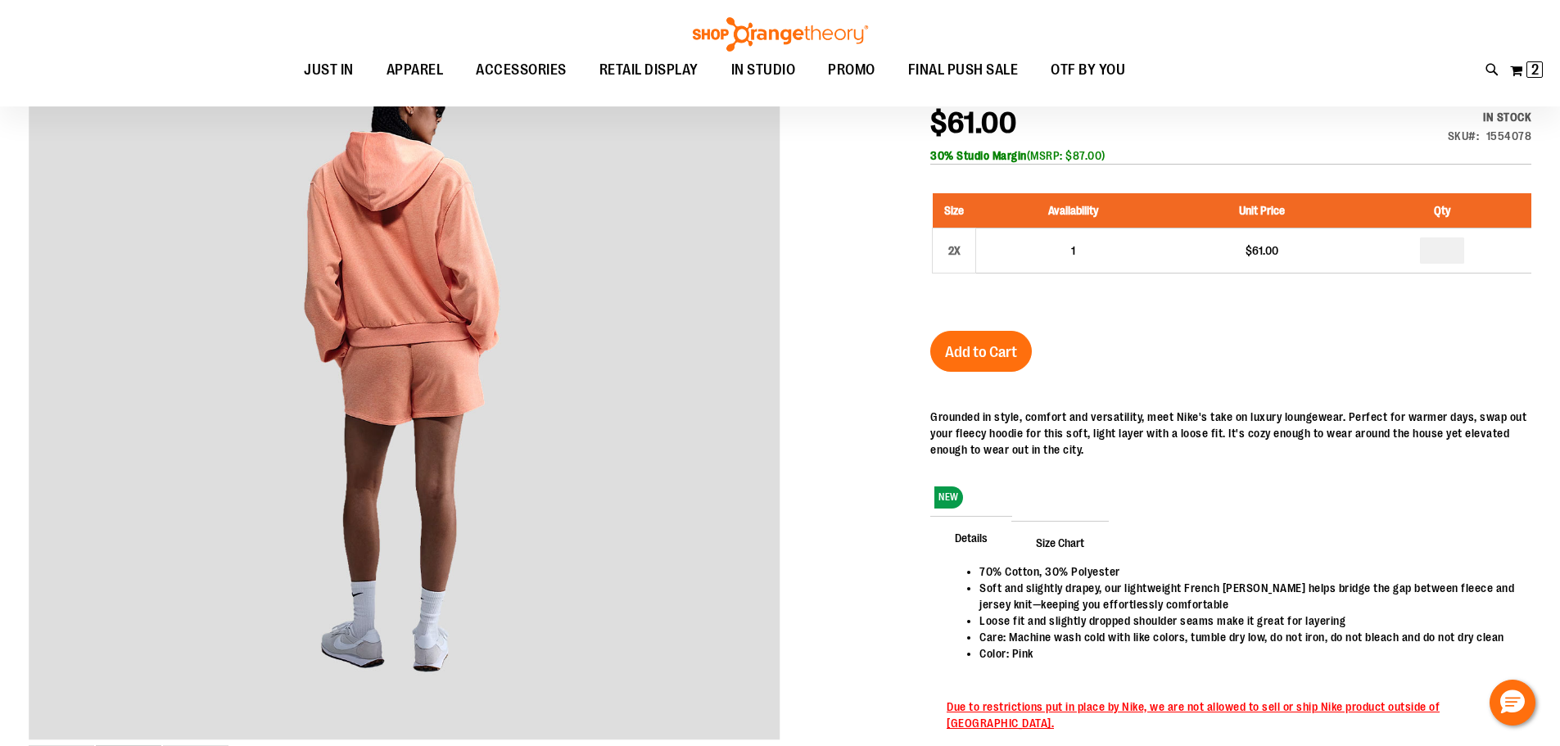
scroll to position [164, 0]
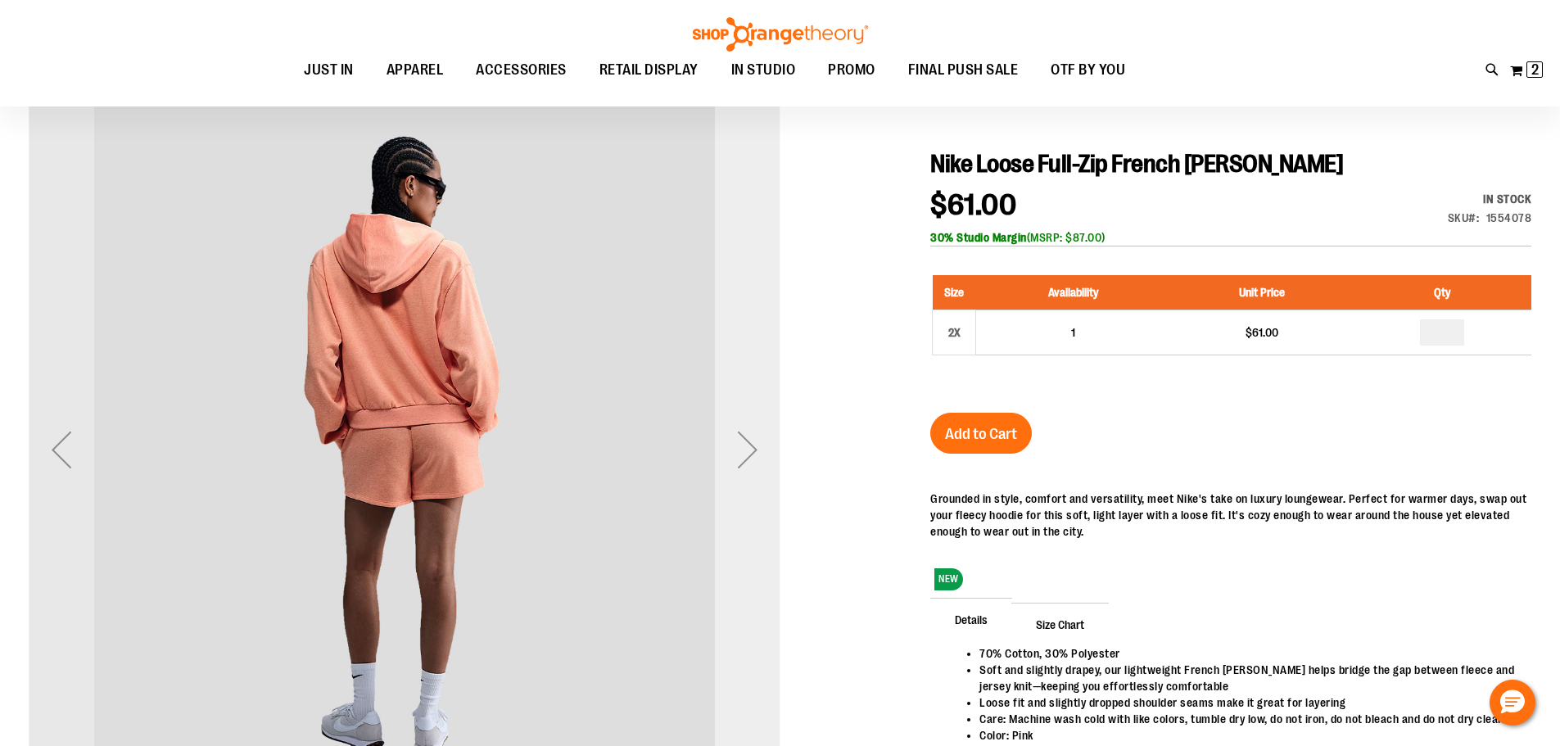
click at [756, 455] on div "Next" at bounding box center [747, 449] width 65 height 65
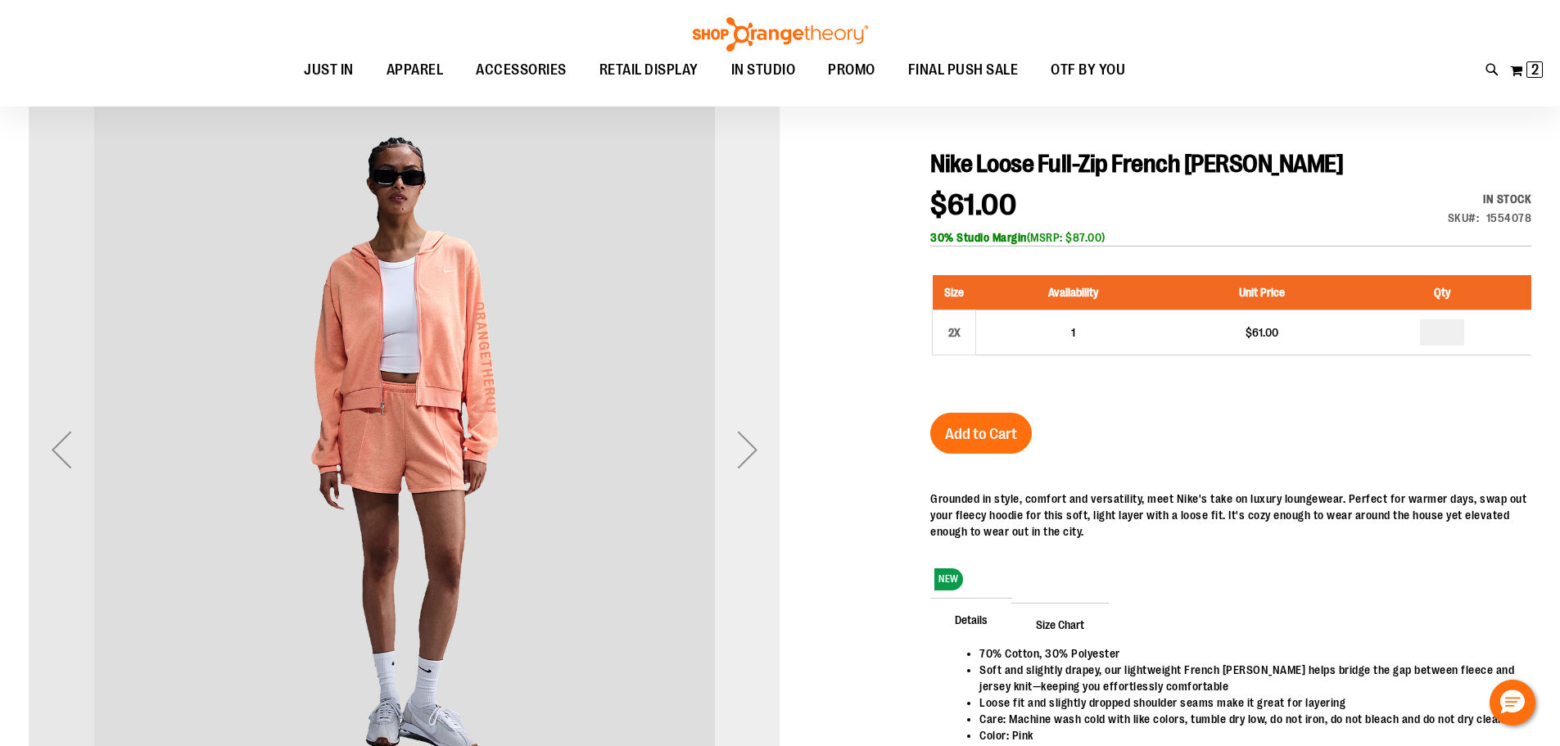
click at [756, 455] on div "Next" at bounding box center [747, 449] width 65 height 65
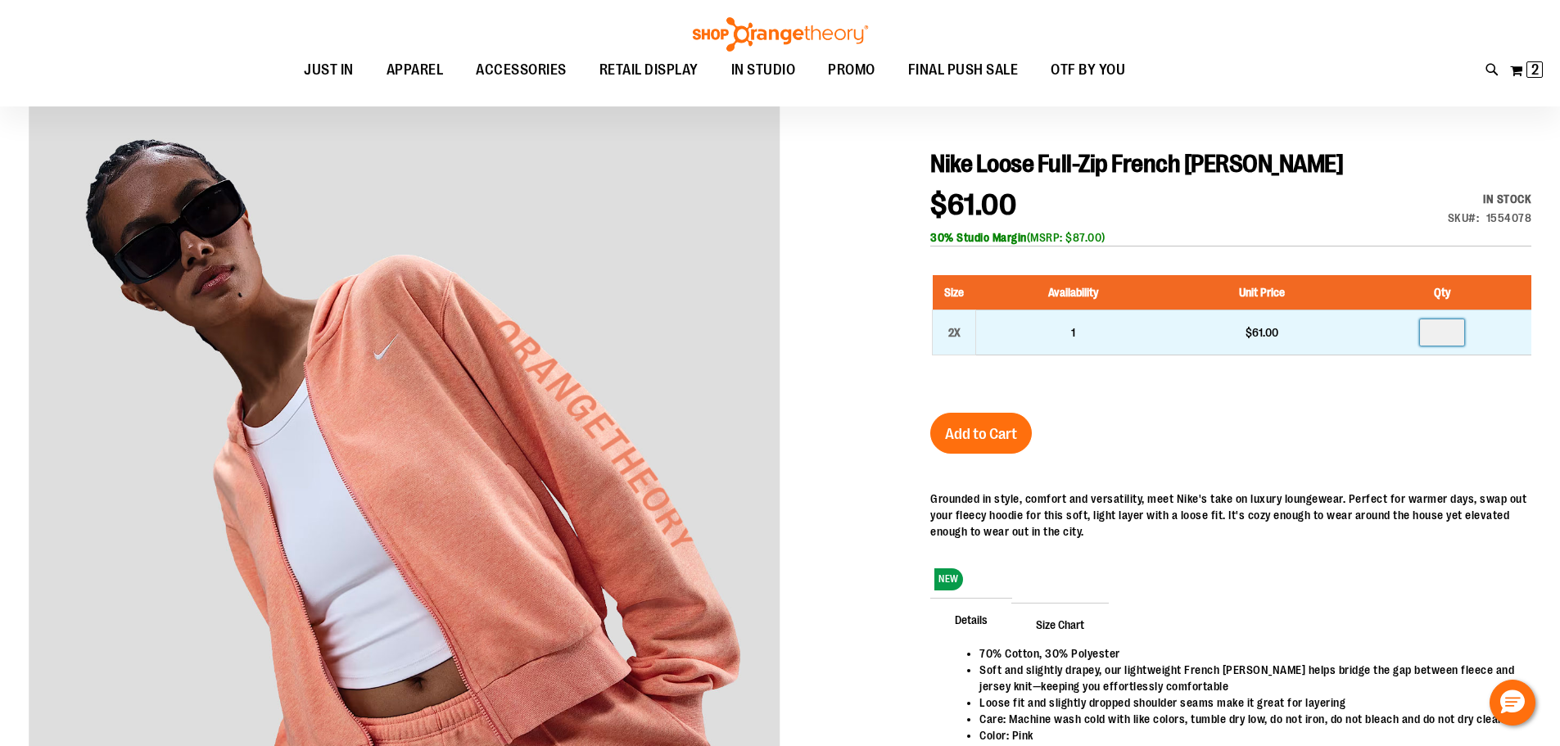
click at [1462, 333] on input "number" at bounding box center [1442, 332] width 44 height 26
type input "*"
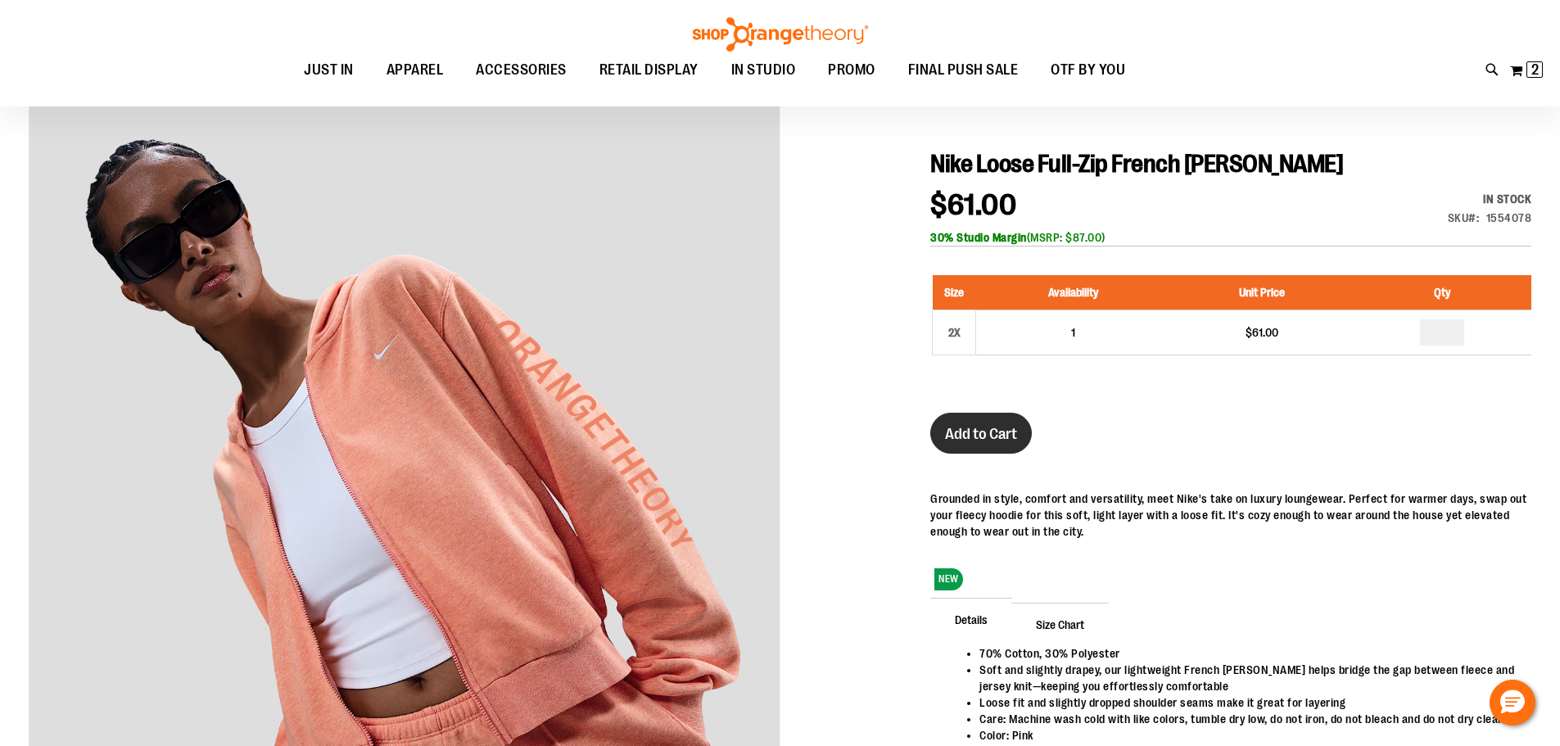
click at [970, 429] on span "Add to Cart" at bounding box center [981, 434] width 72 height 18
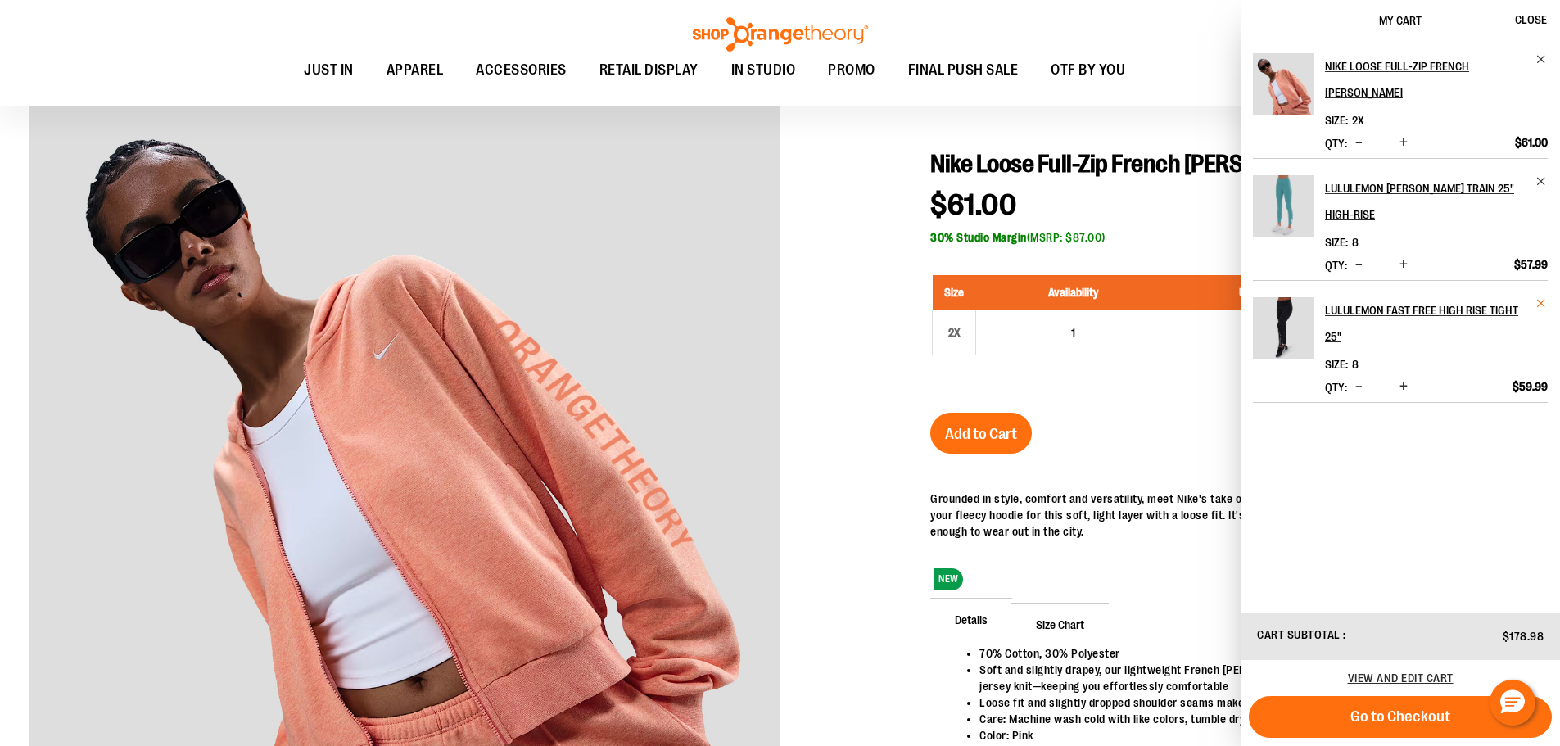
click at [1544, 300] on span "Remove item" at bounding box center [1541, 303] width 12 height 12
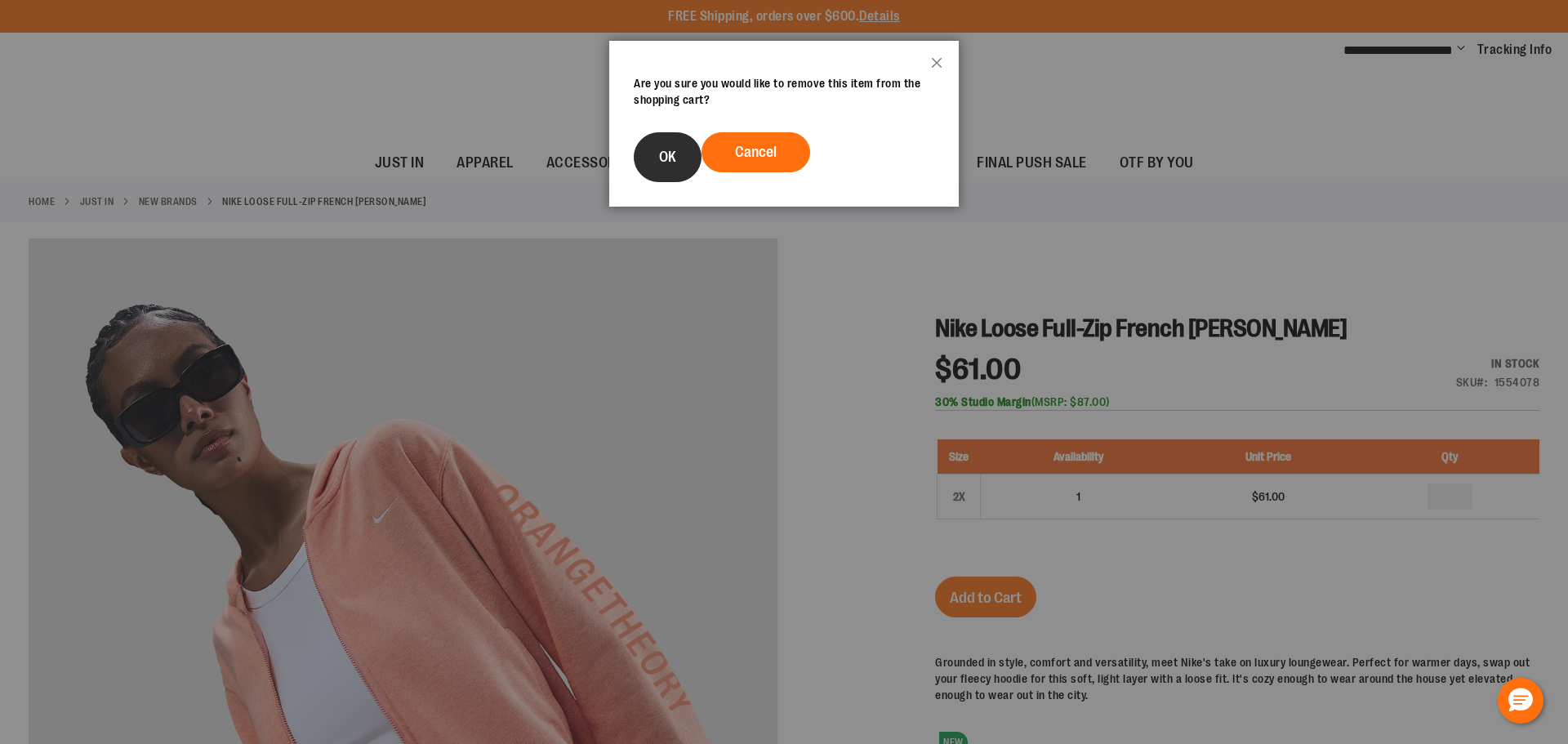
click at [645, 148] on button "OK" at bounding box center [667, 158] width 68 height 50
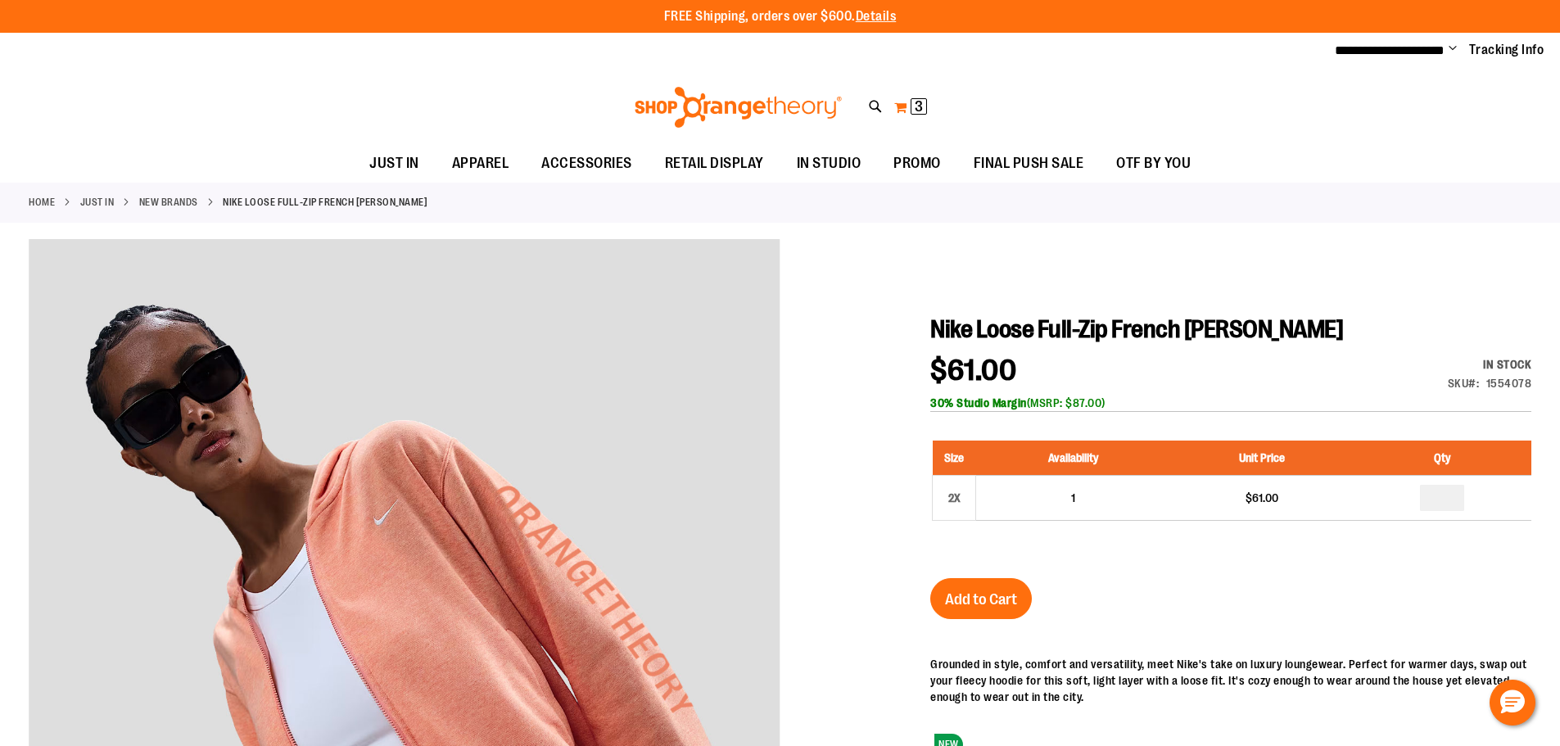
click at [914, 110] on span "3" at bounding box center [918, 106] width 8 height 16
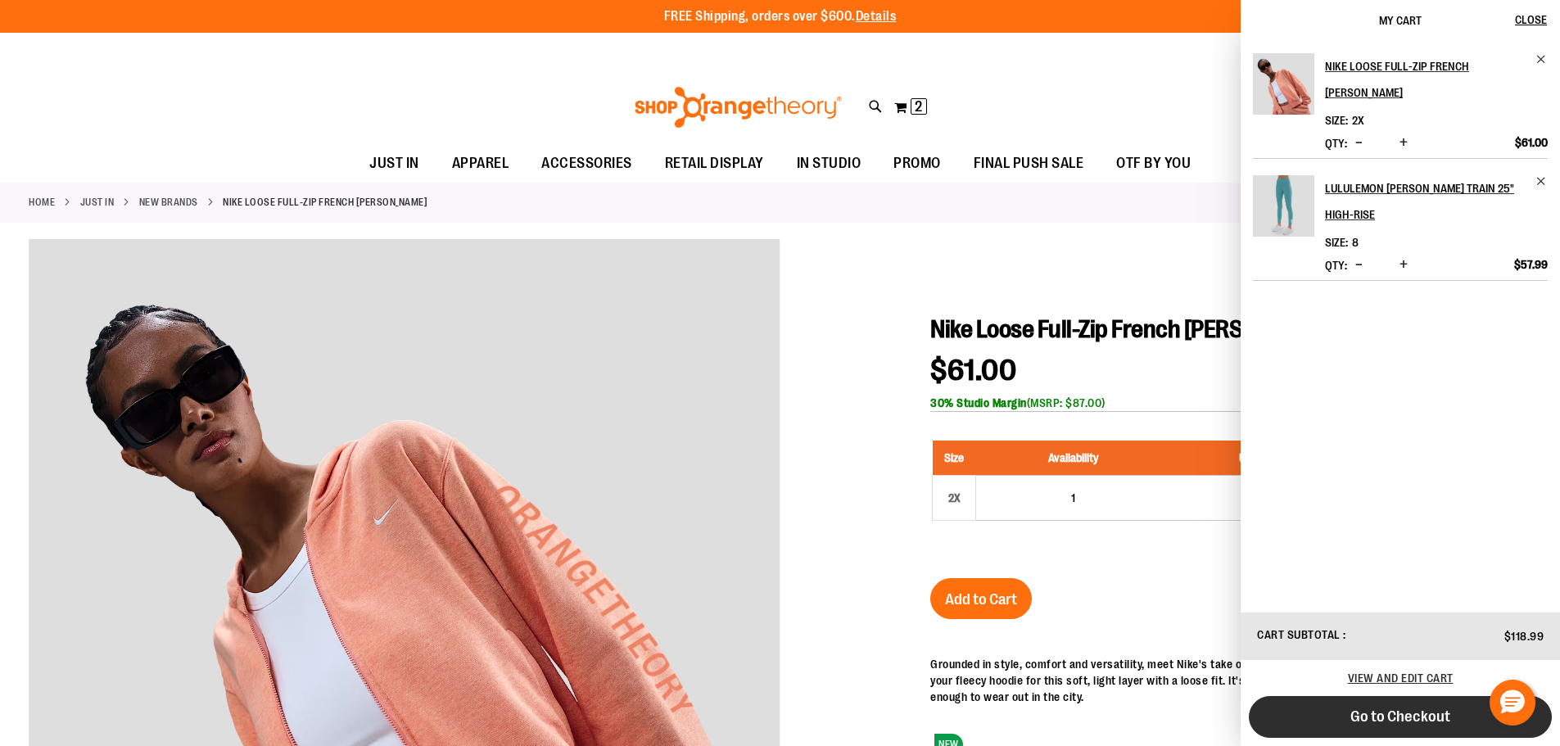
click at [1378, 713] on span "Go to Checkout" at bounding box center [1400, 716] width 100 height 18
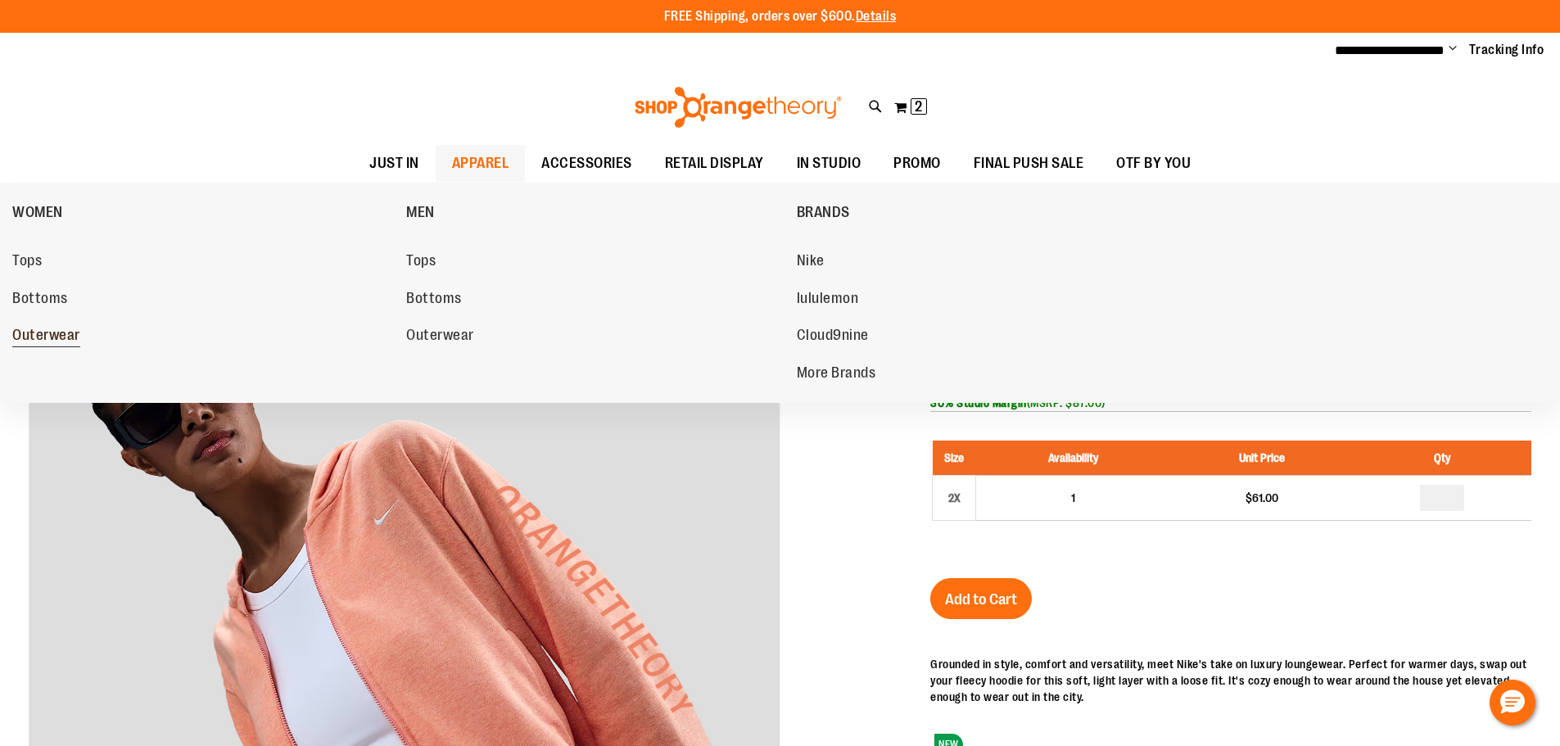
click at [66, 335] on span "Outerwear" at bounding box center [46, 337] width 68 height 20
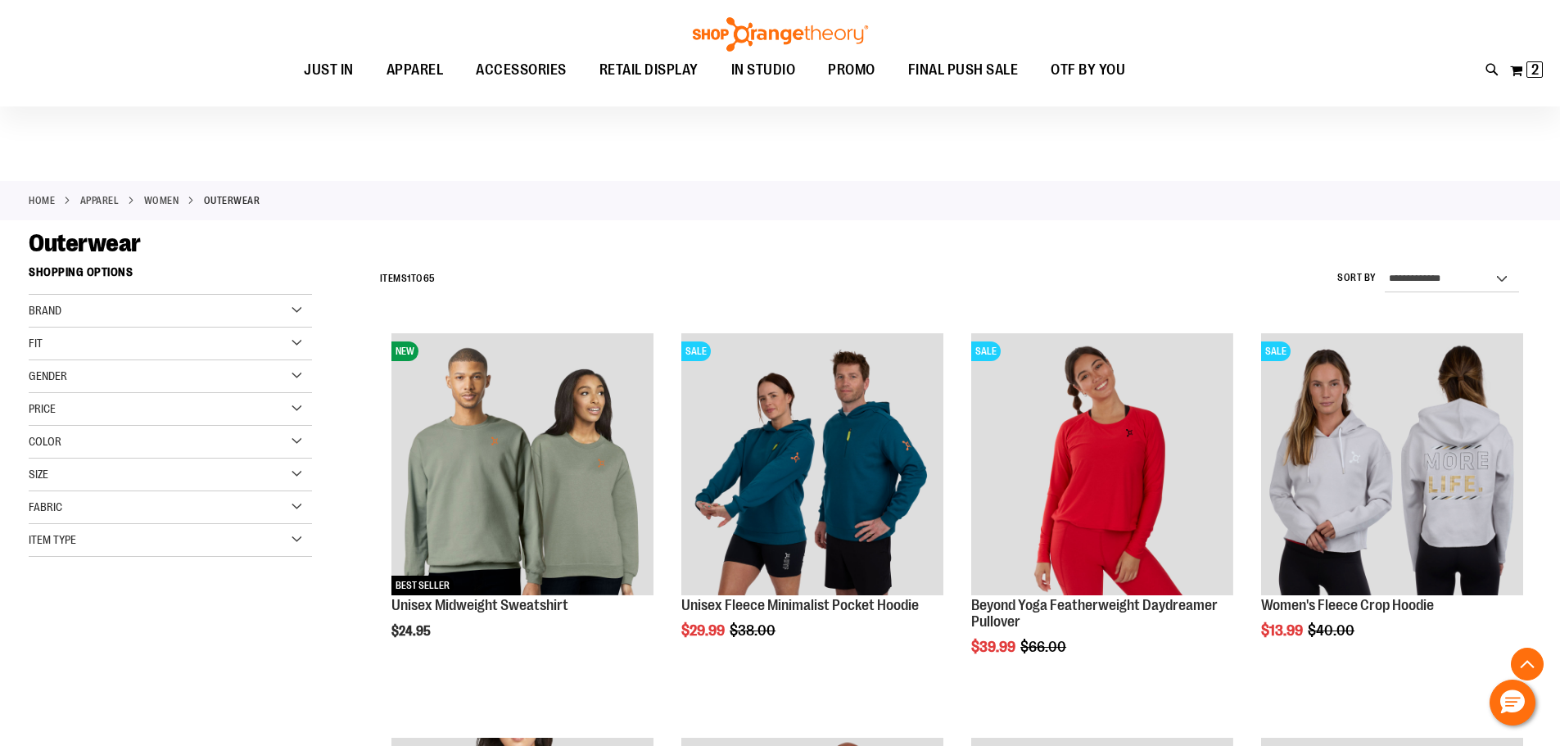
scroll to position [490, 0]
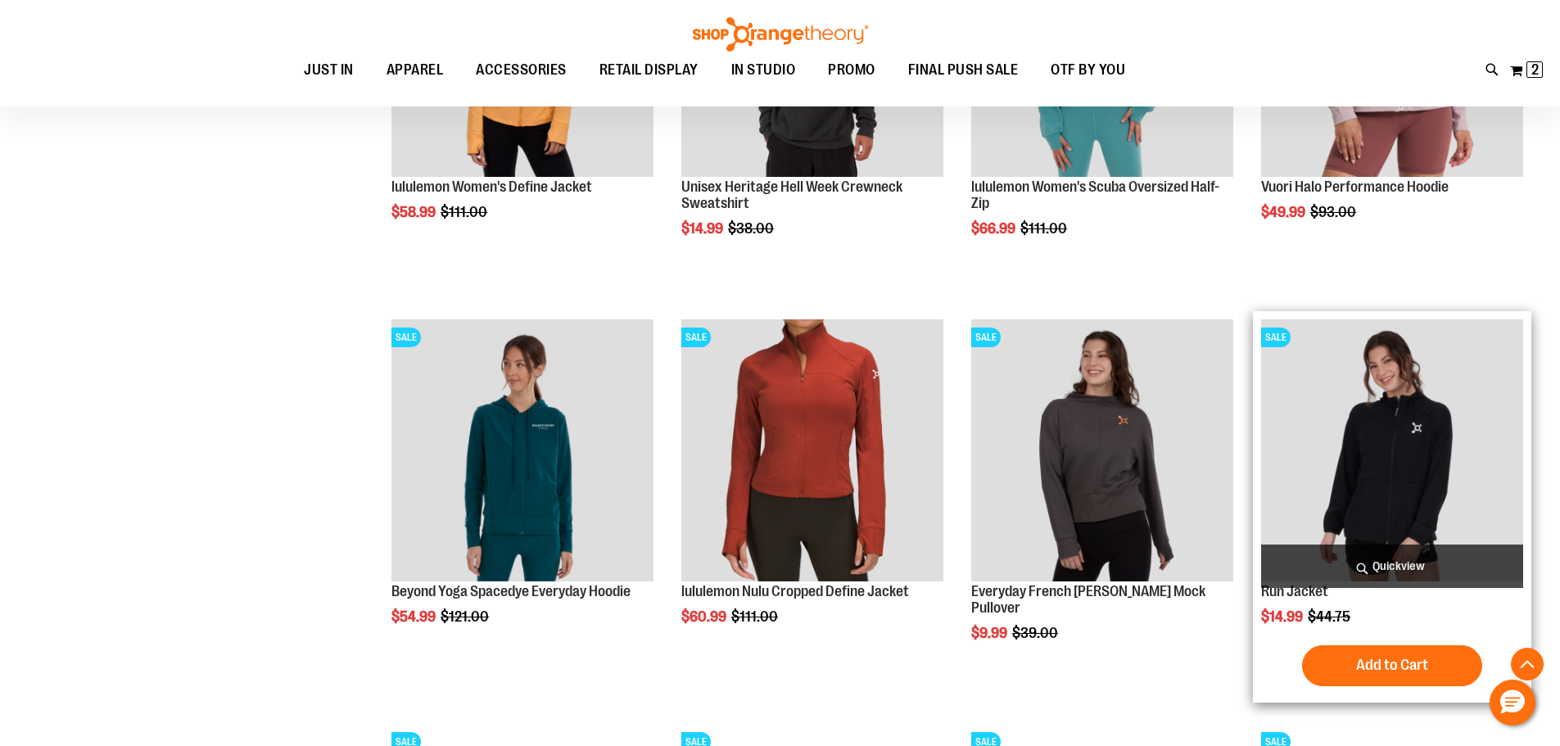
scroll to position [1391, 0]
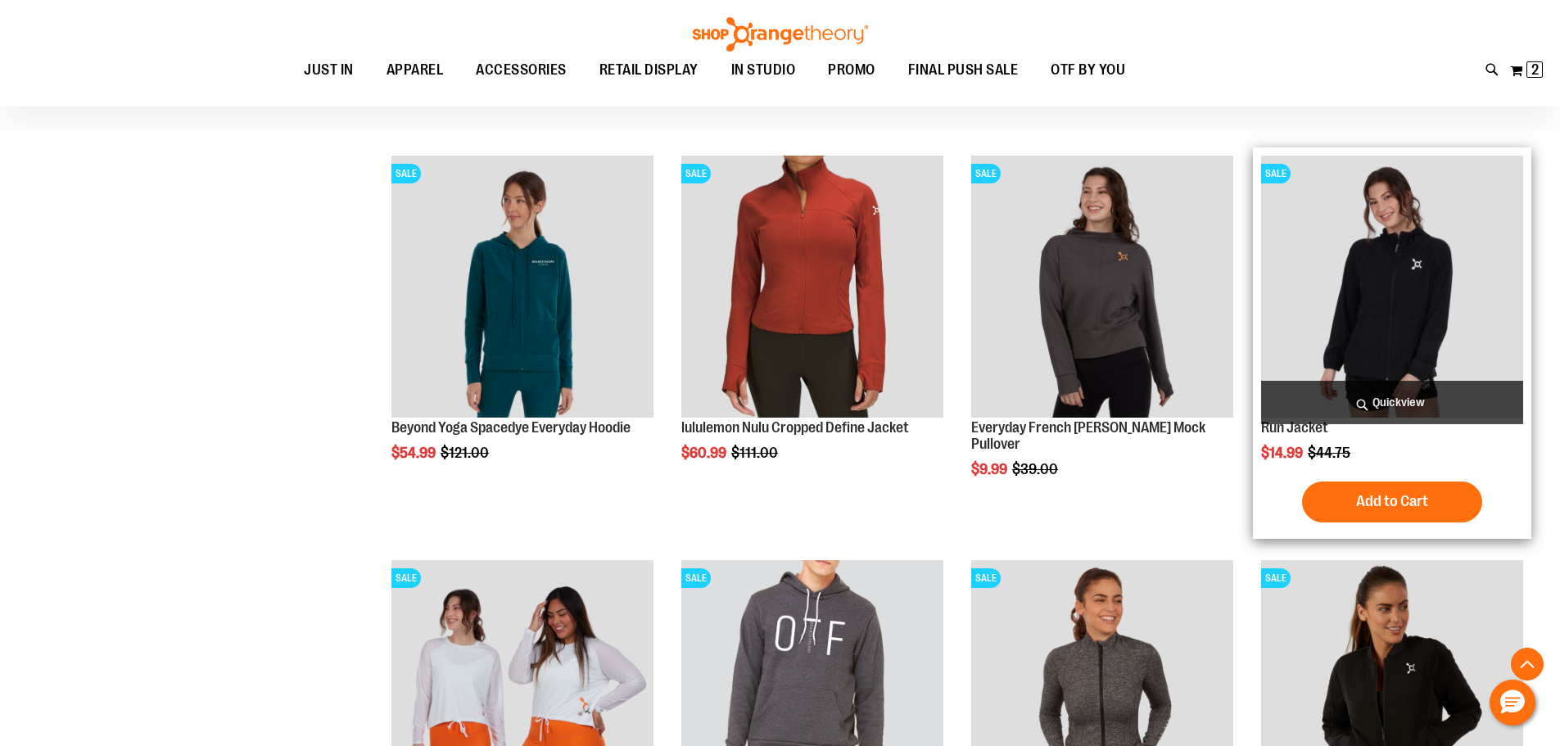
click at [1469, 298] on img "product" at bounding box center [1392, 287] width 262 height 262
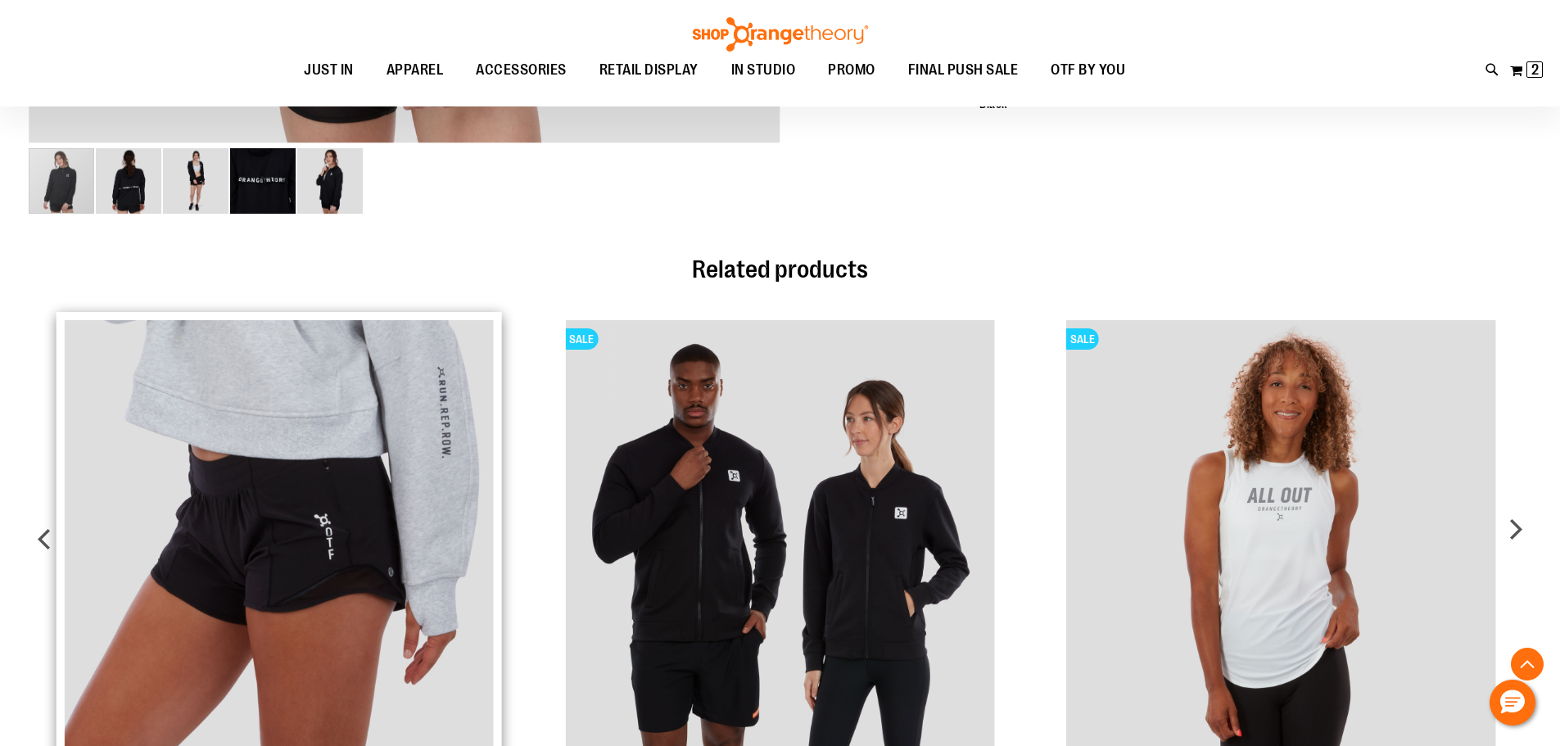
scroll to position [989, 0]
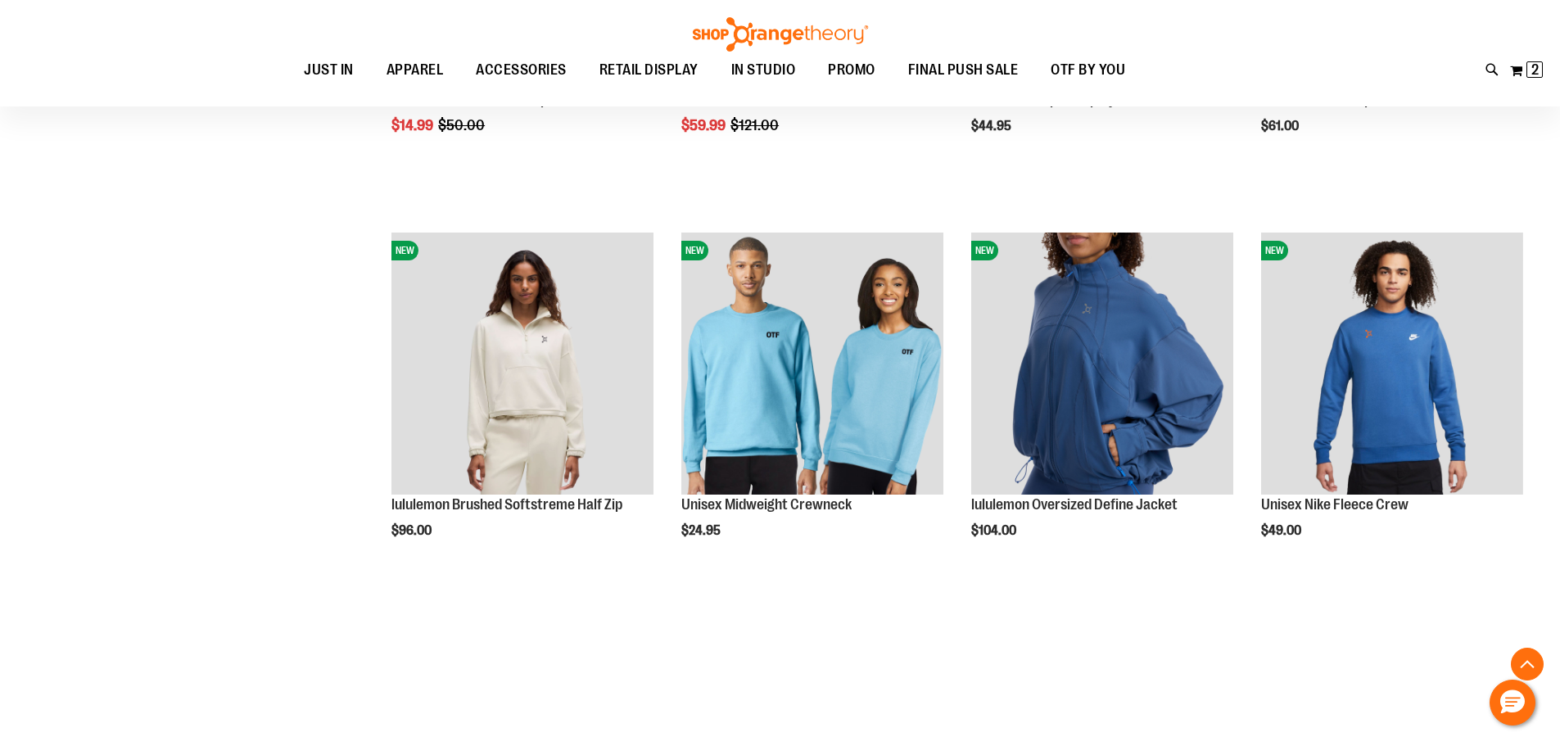
scroll to position [1865, 0]
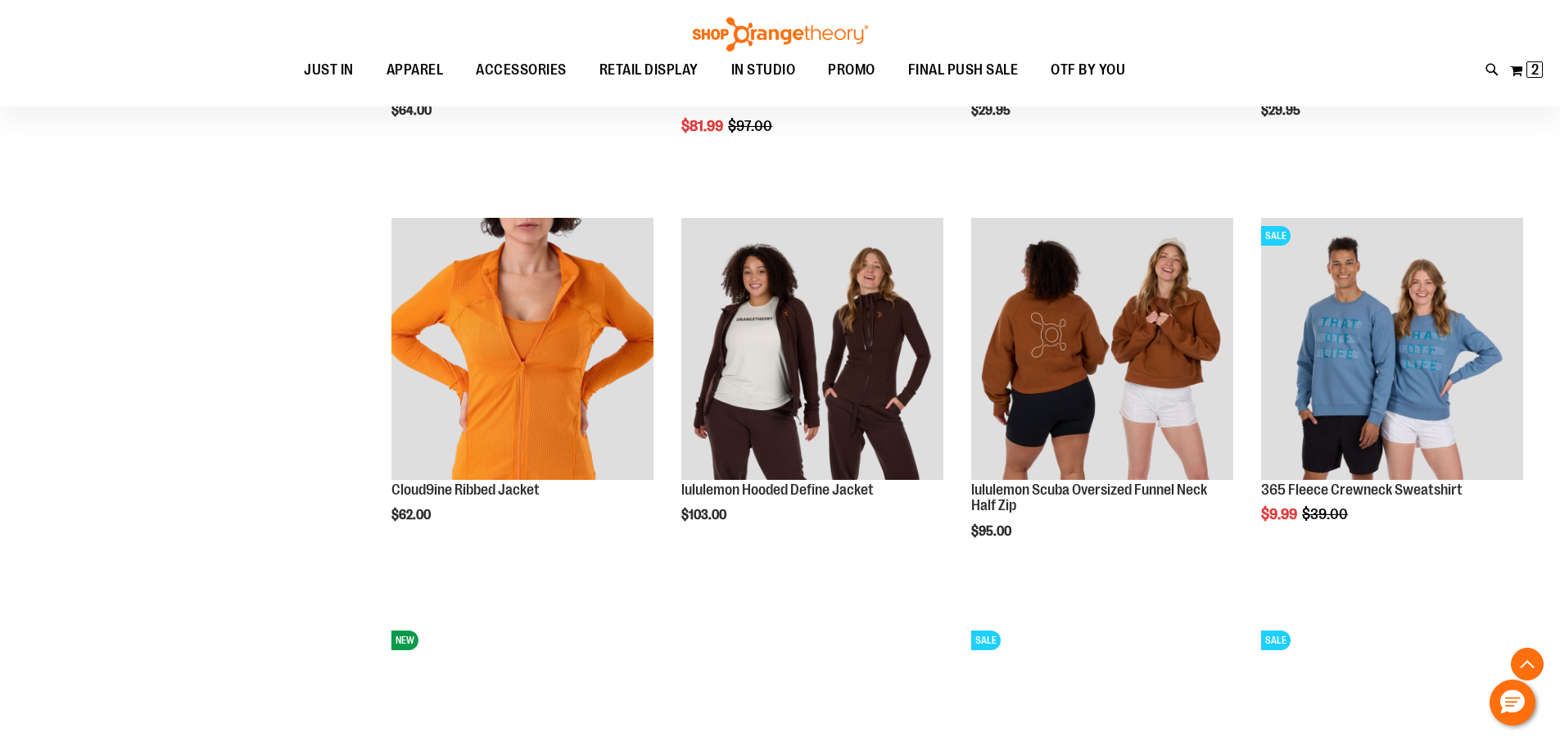
scroll to position [3175, 0]
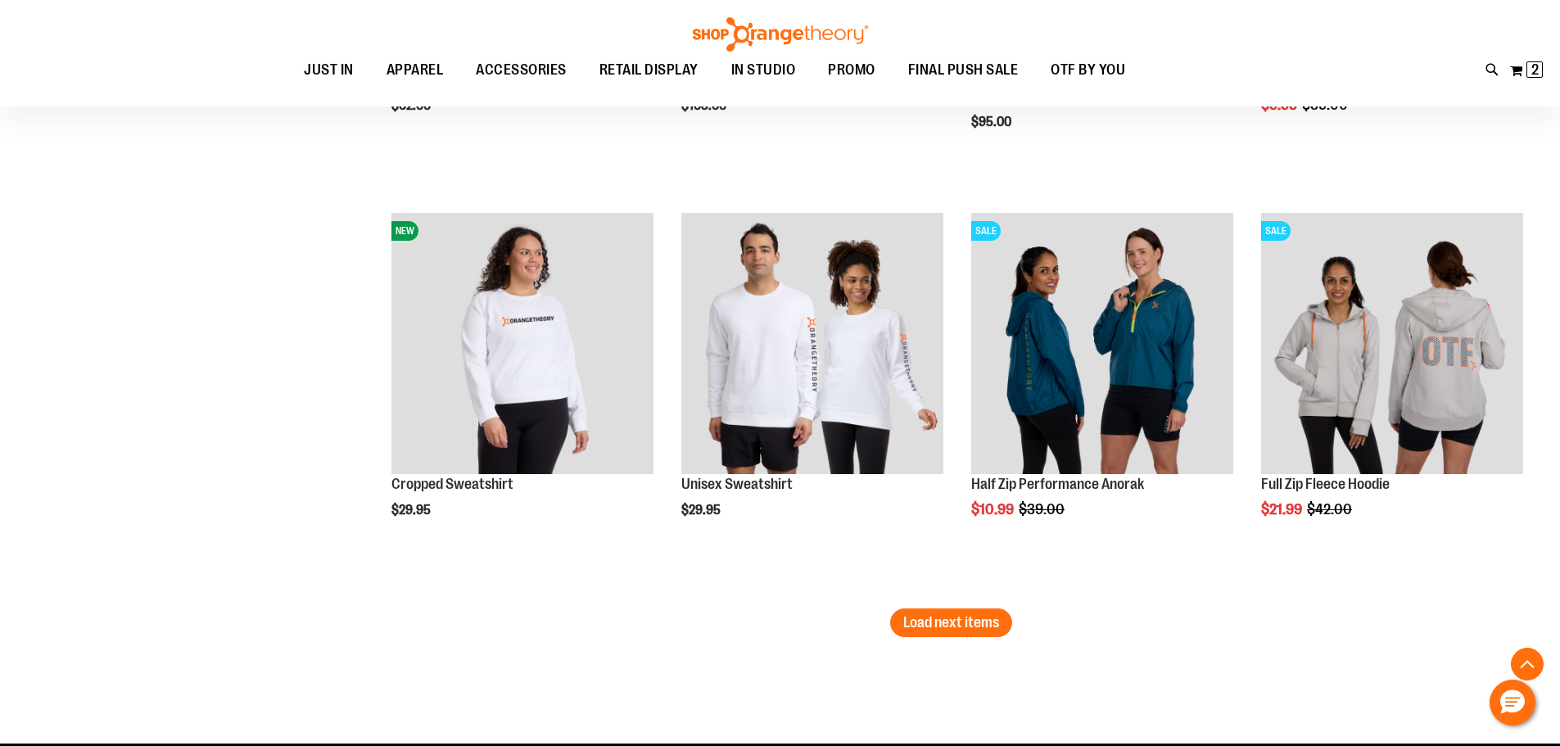
click at [936, 628] on span "Load next items" at bounding box center [951, 622] width 96 height 16
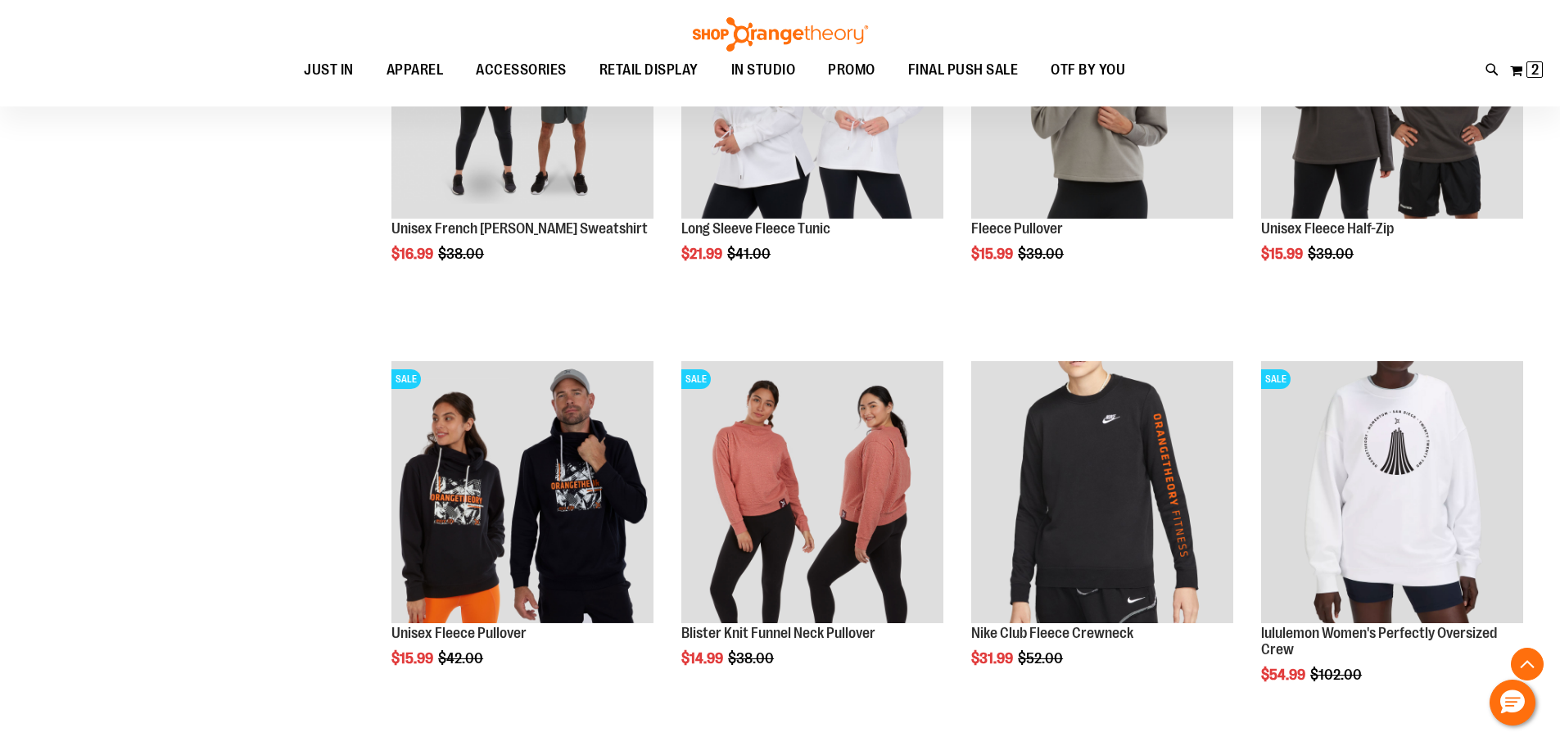
scroll to position [4485, 0]
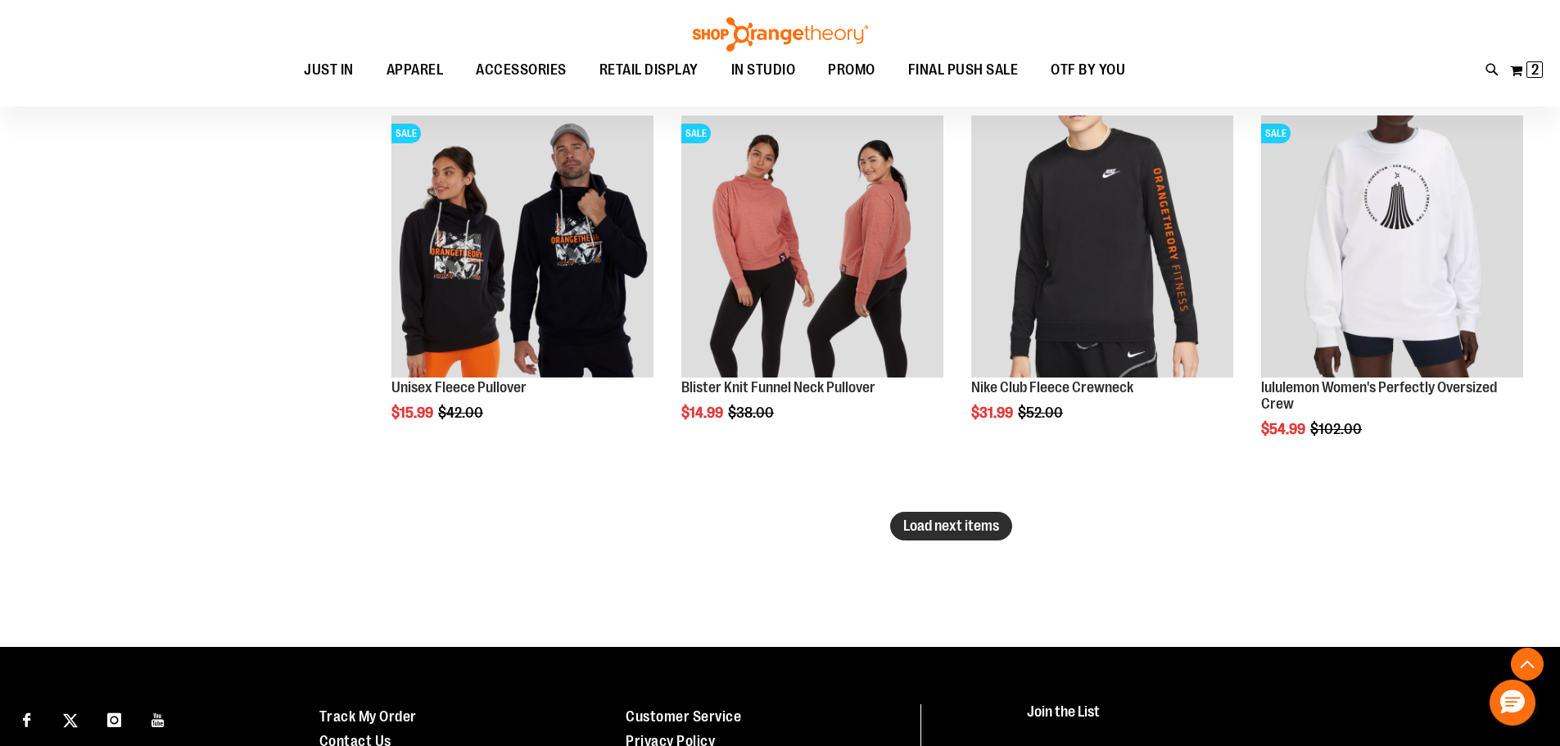
click at [983, 530] on span "Load next items" at bounding box center [951, 525] width 96 height 16
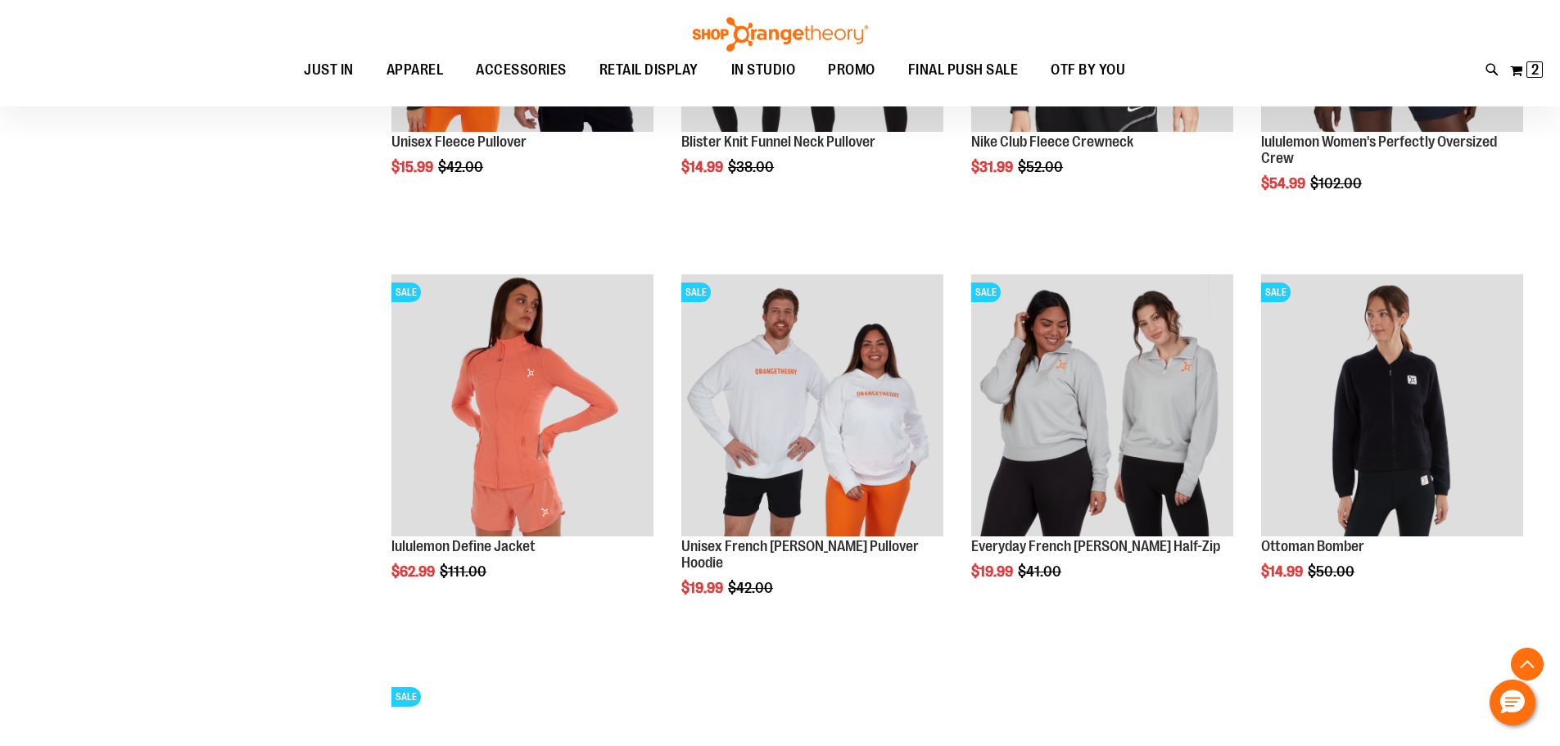
scroll to position [4812, 0]
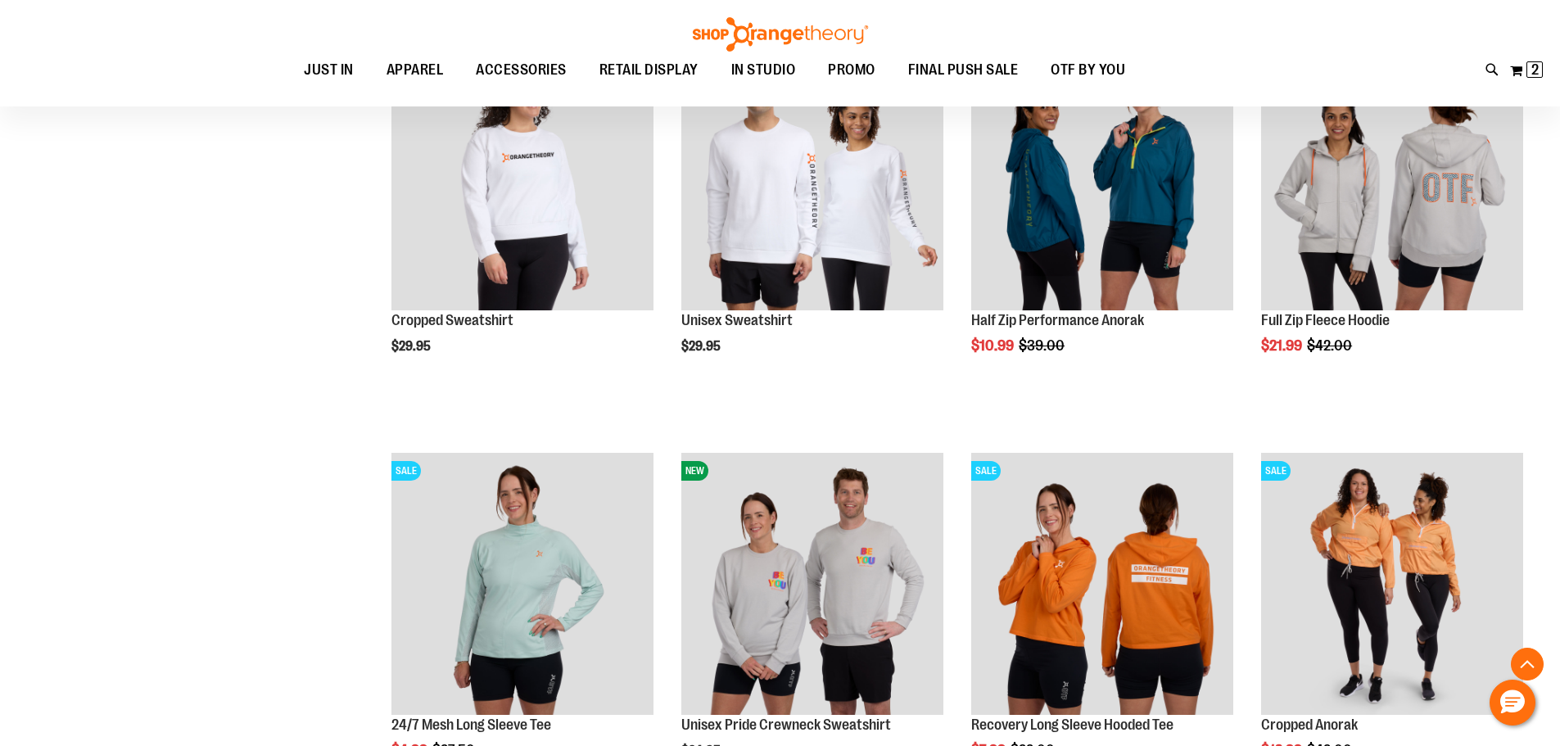
scroll to position [3257, 0]
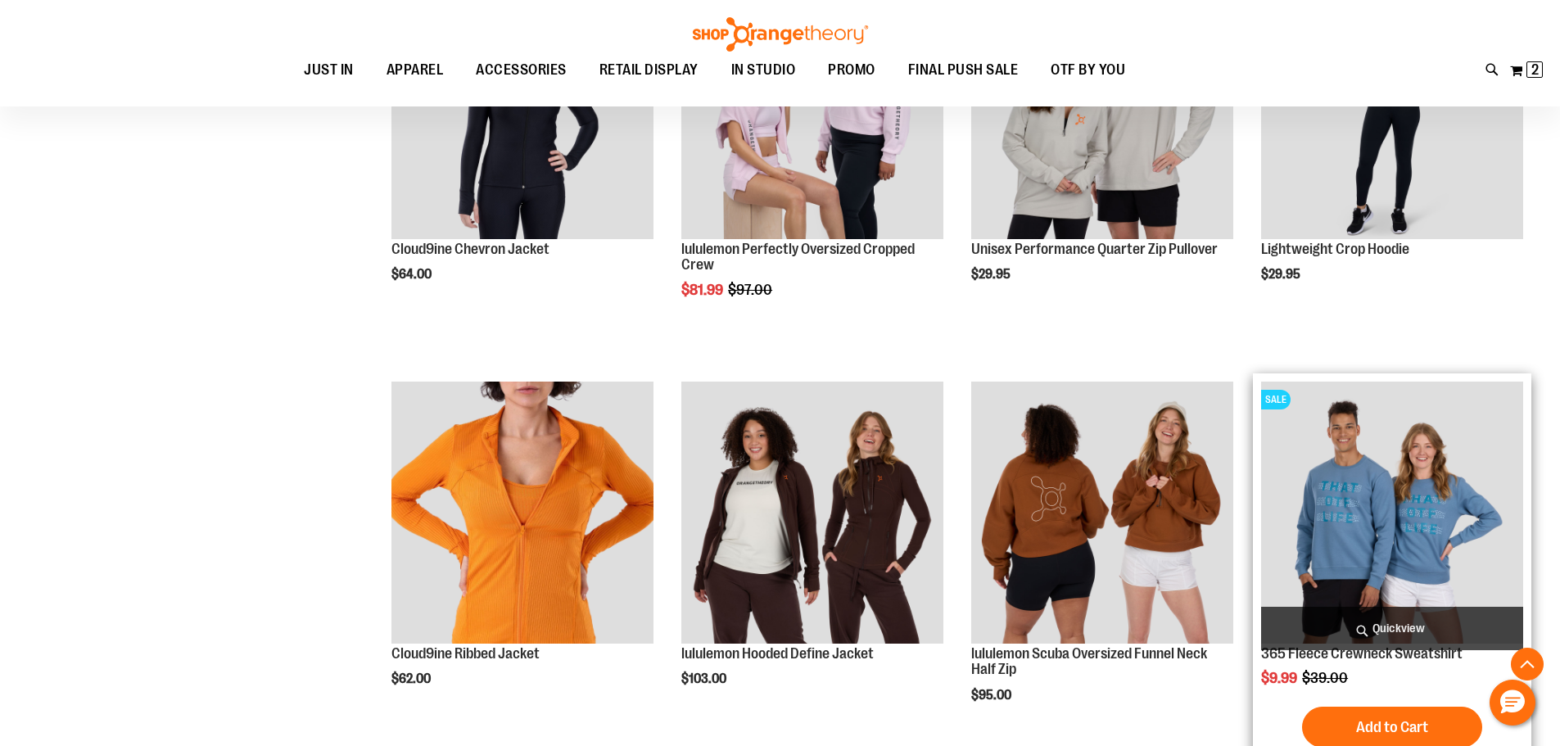
scroll to position [2356, 0]
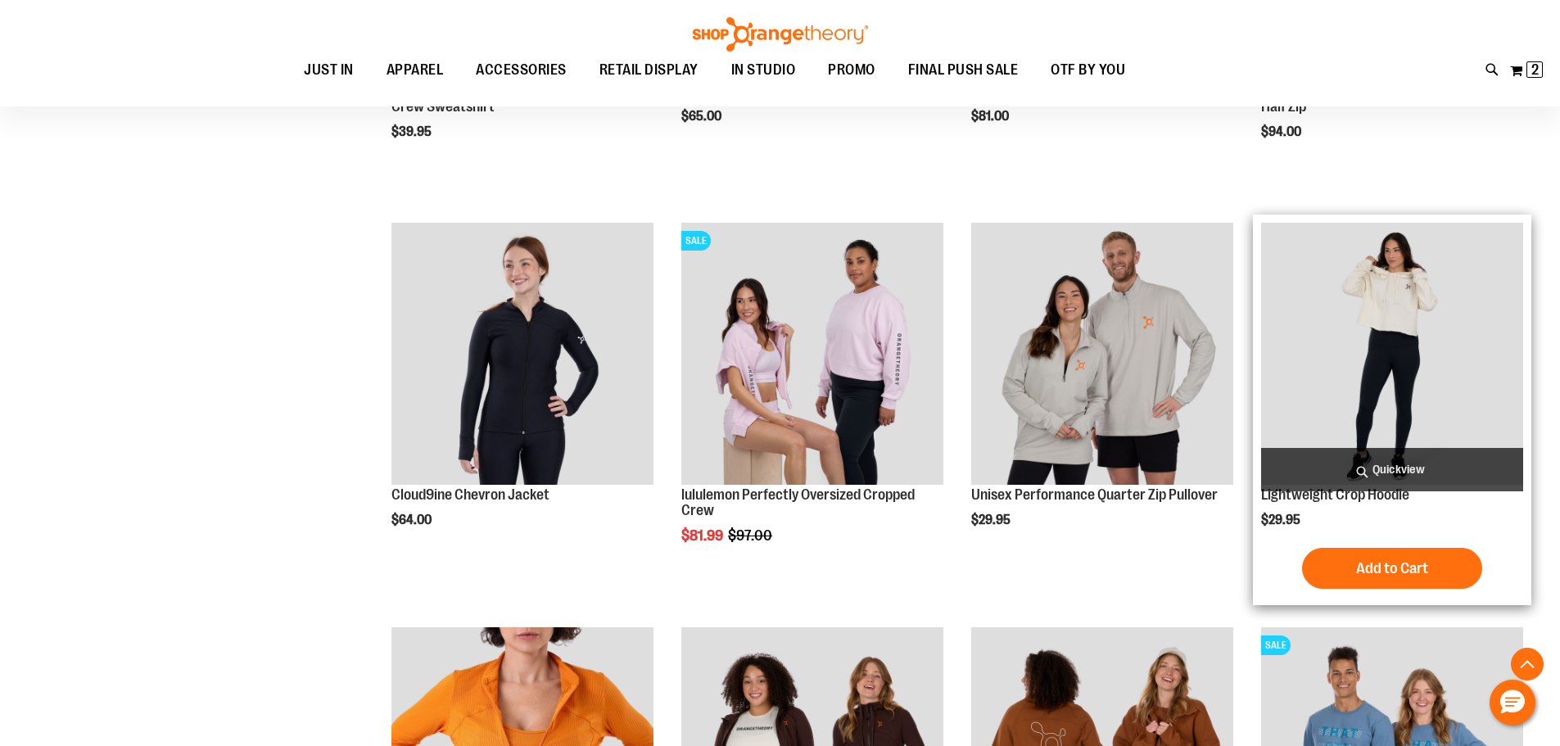
click at [1449, 422] on img "product" at bounding box center [1392, 354] width 262 height 262
click at [1370, 383] on img "product" at bounding box center [1392, 354] width 262 height 262
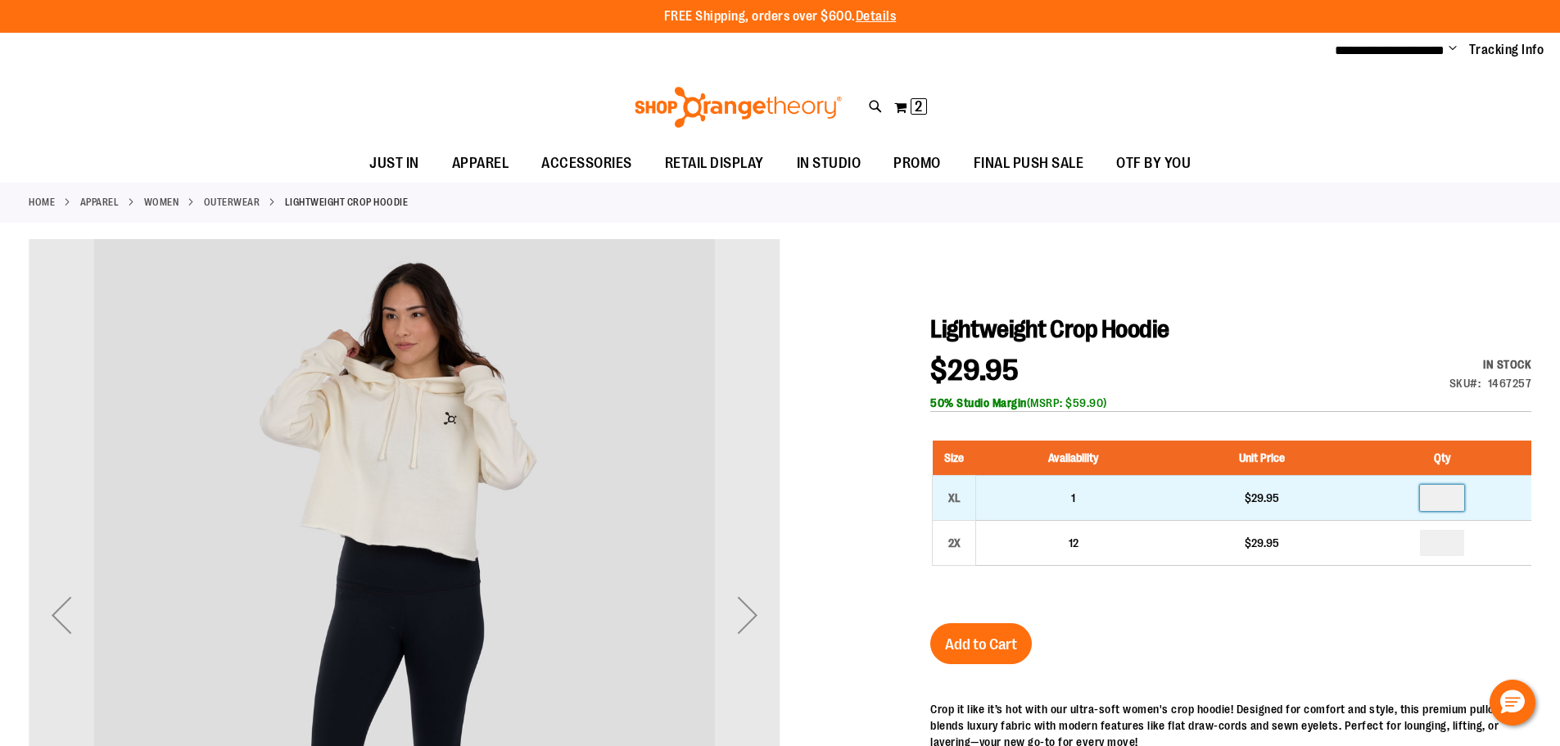
click at [1454, 503] on input "number" at bounding box center [1442, 498] width 44 height 26
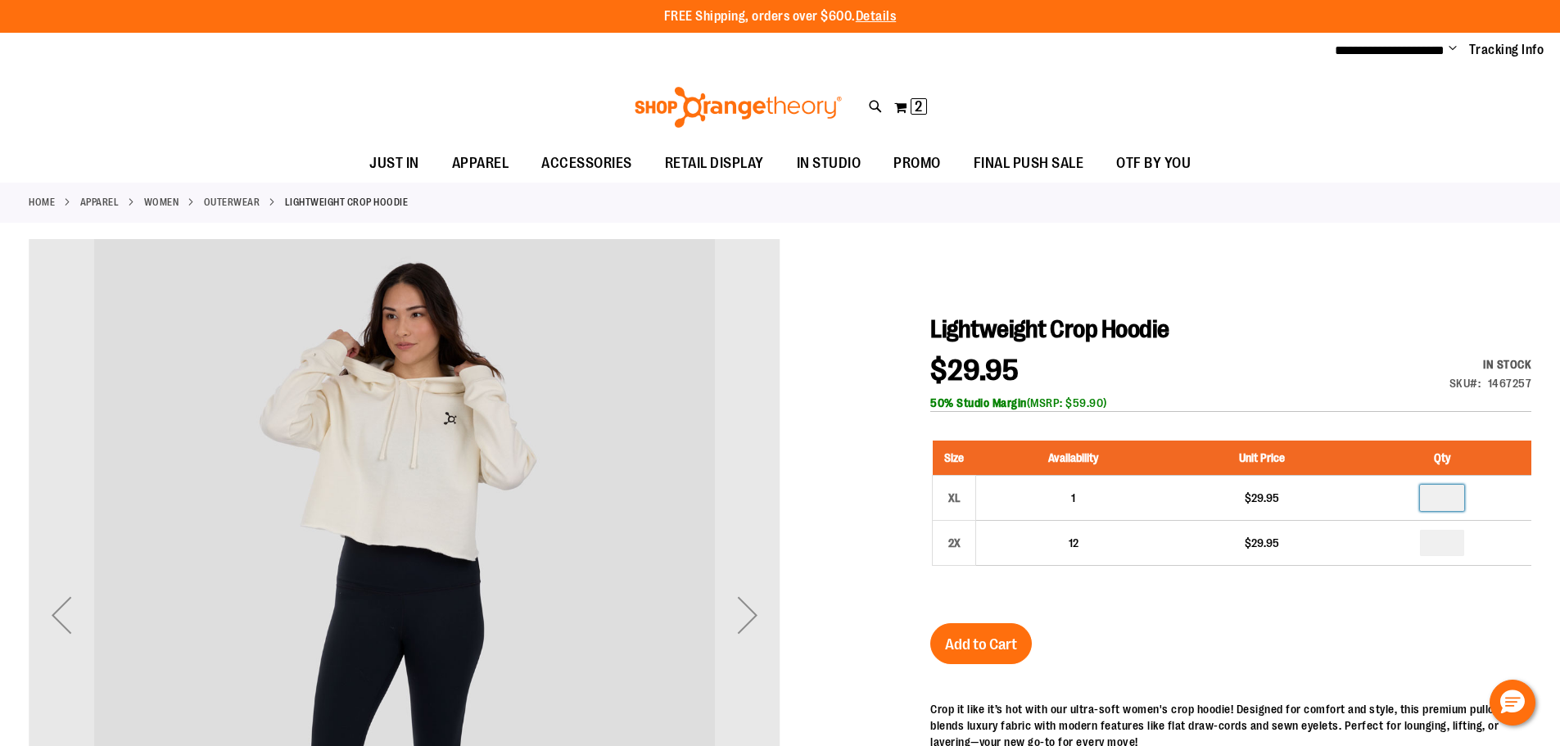
type input "*"
click at [1029, 652] on button "Add to Cart" at bounding box center [981, 643] width 102 height 41
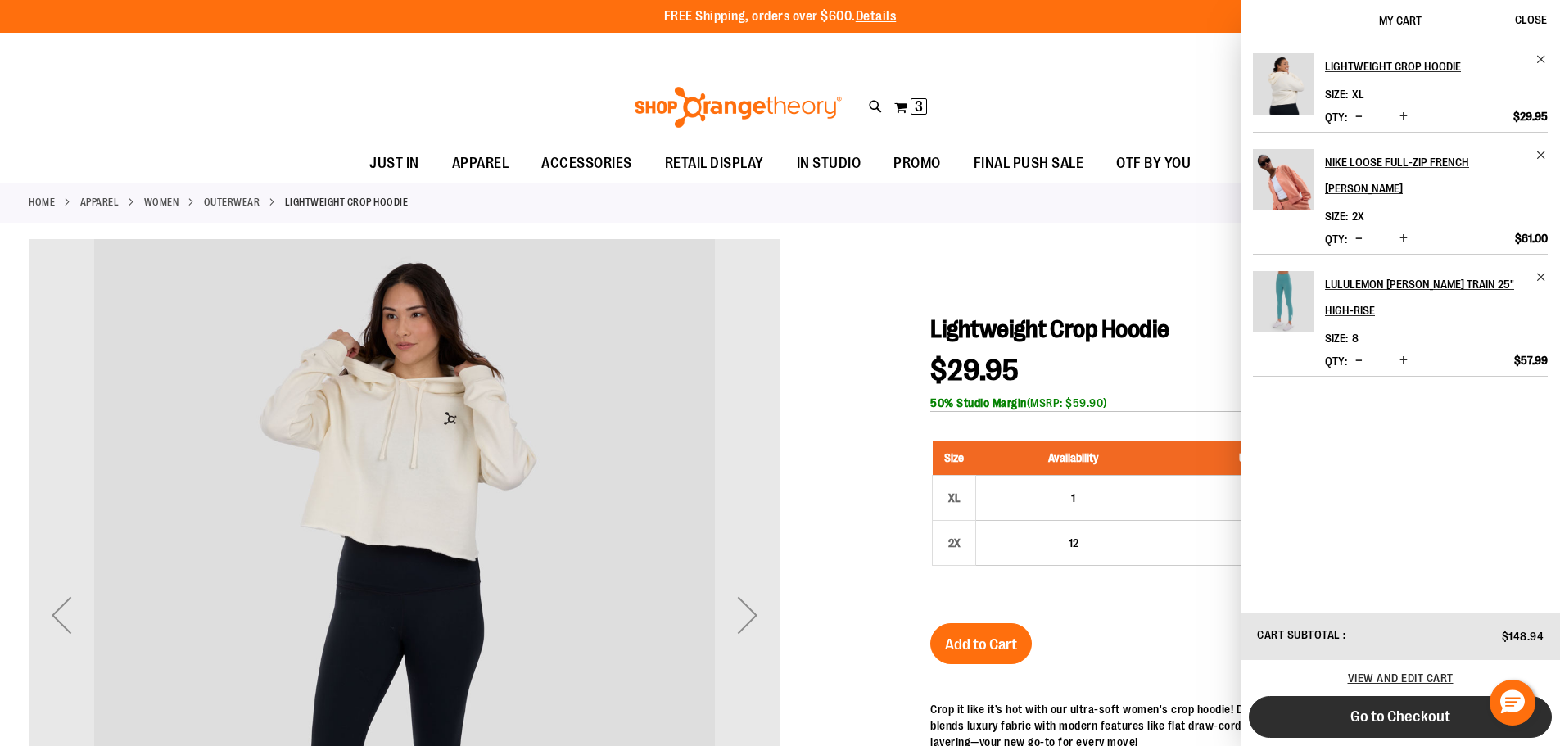
click at [1350, 717] on span "Go to Checkout" at bounding box center [1400, 716] width 100 height 18
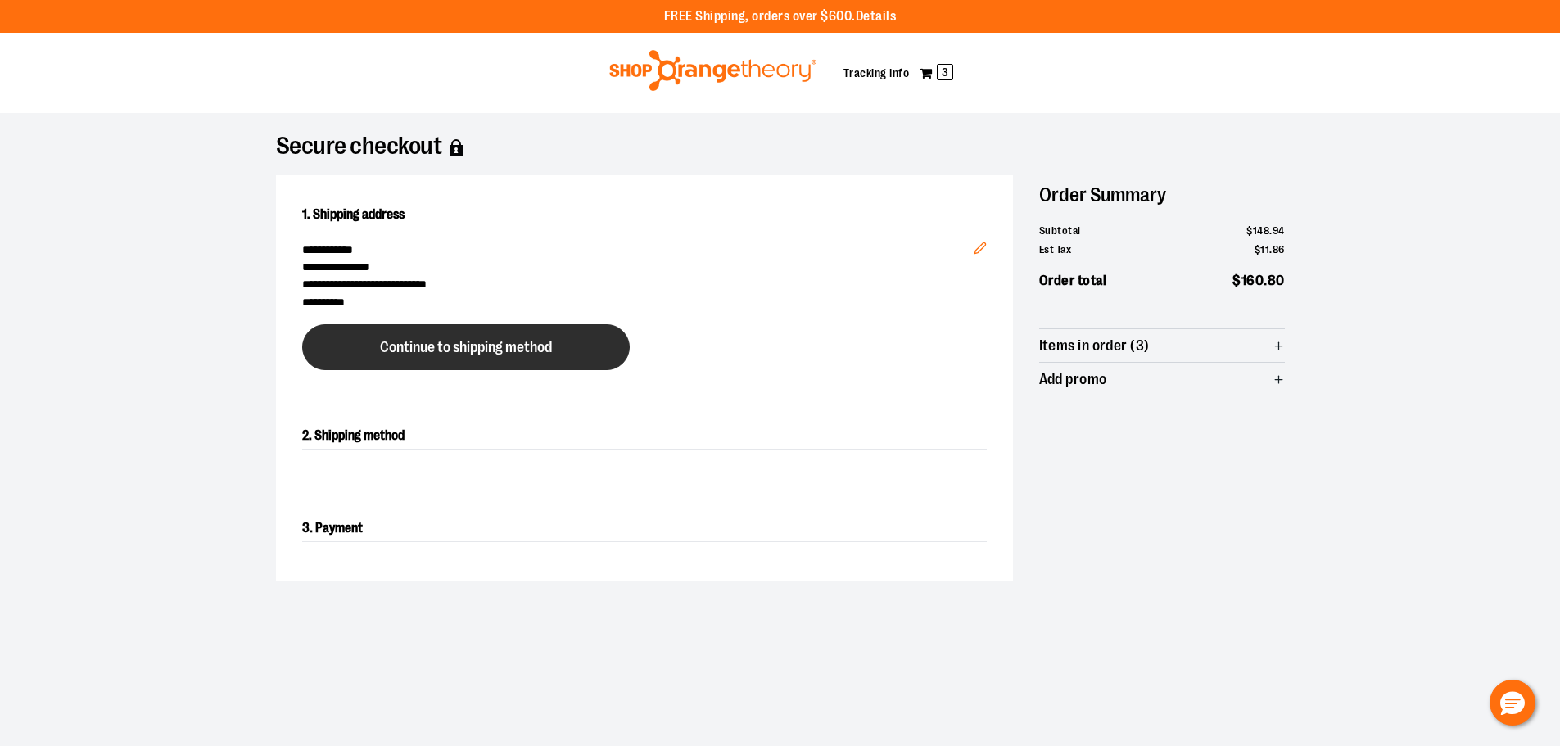
click at [578, 362] on button "Continue to shipping method" at bounding box center [465, 347] width 327 height 46
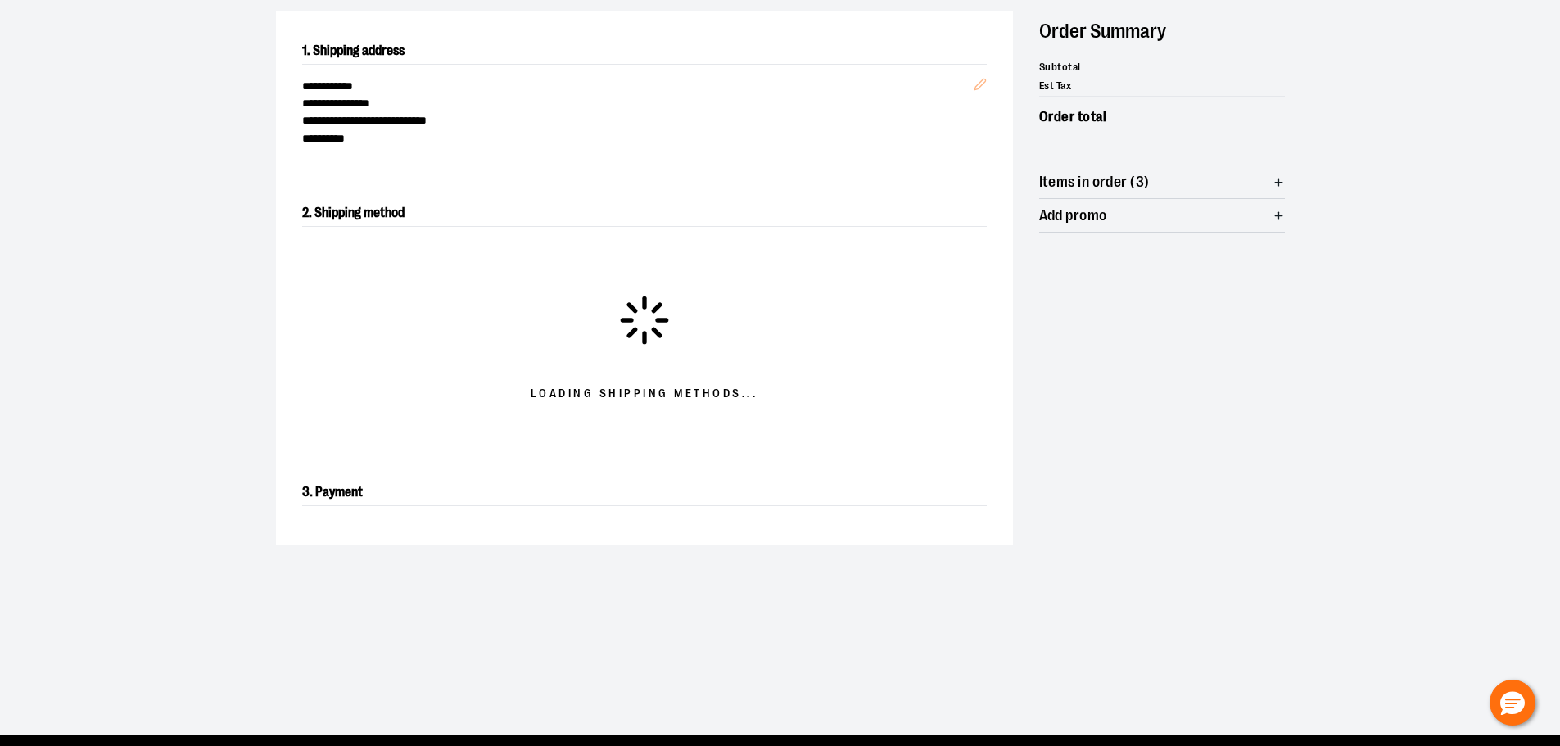
scroll to position [273, 0]
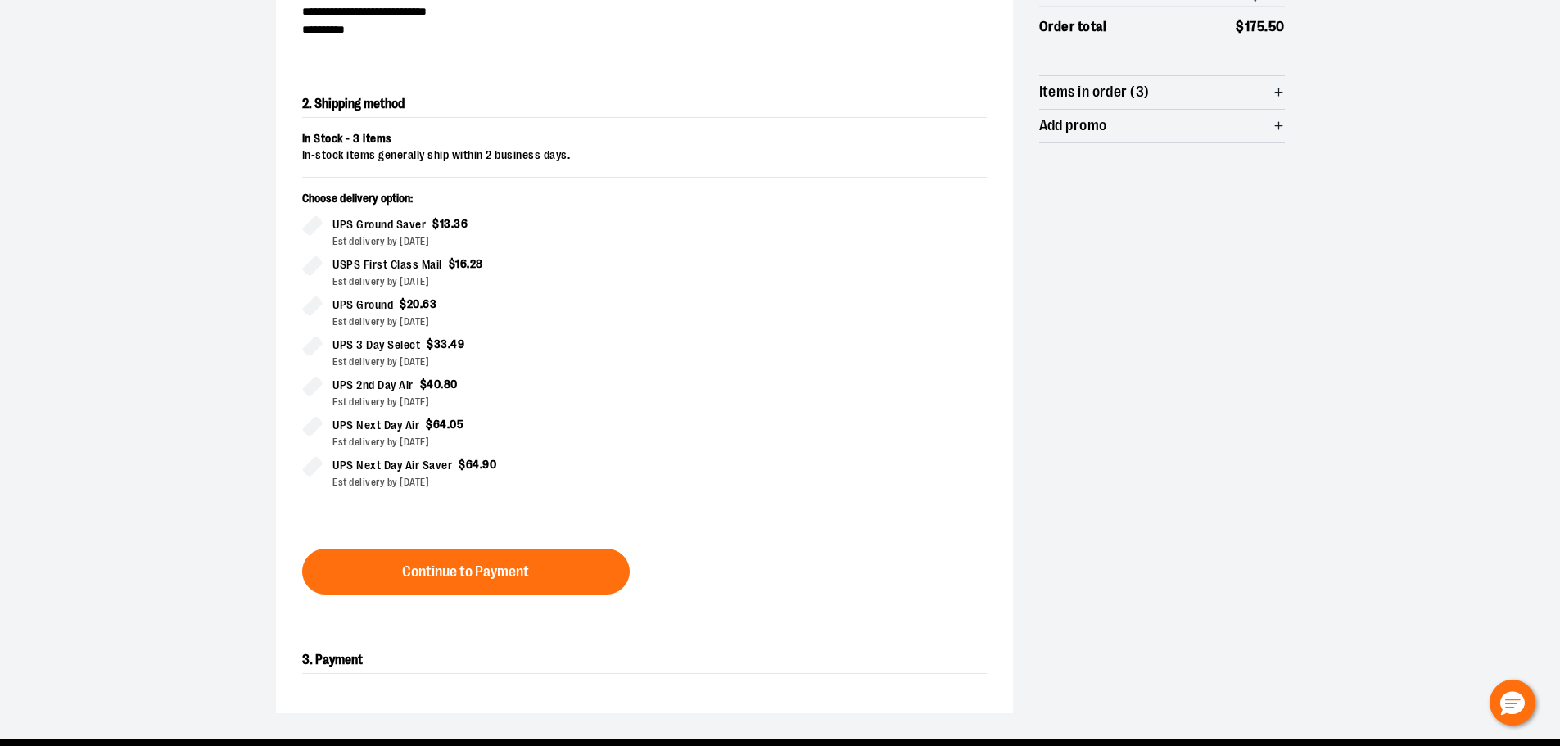
click at [532, 594] on button "Continue to Payment" at bounding box center [465, 572] width 327 height 46
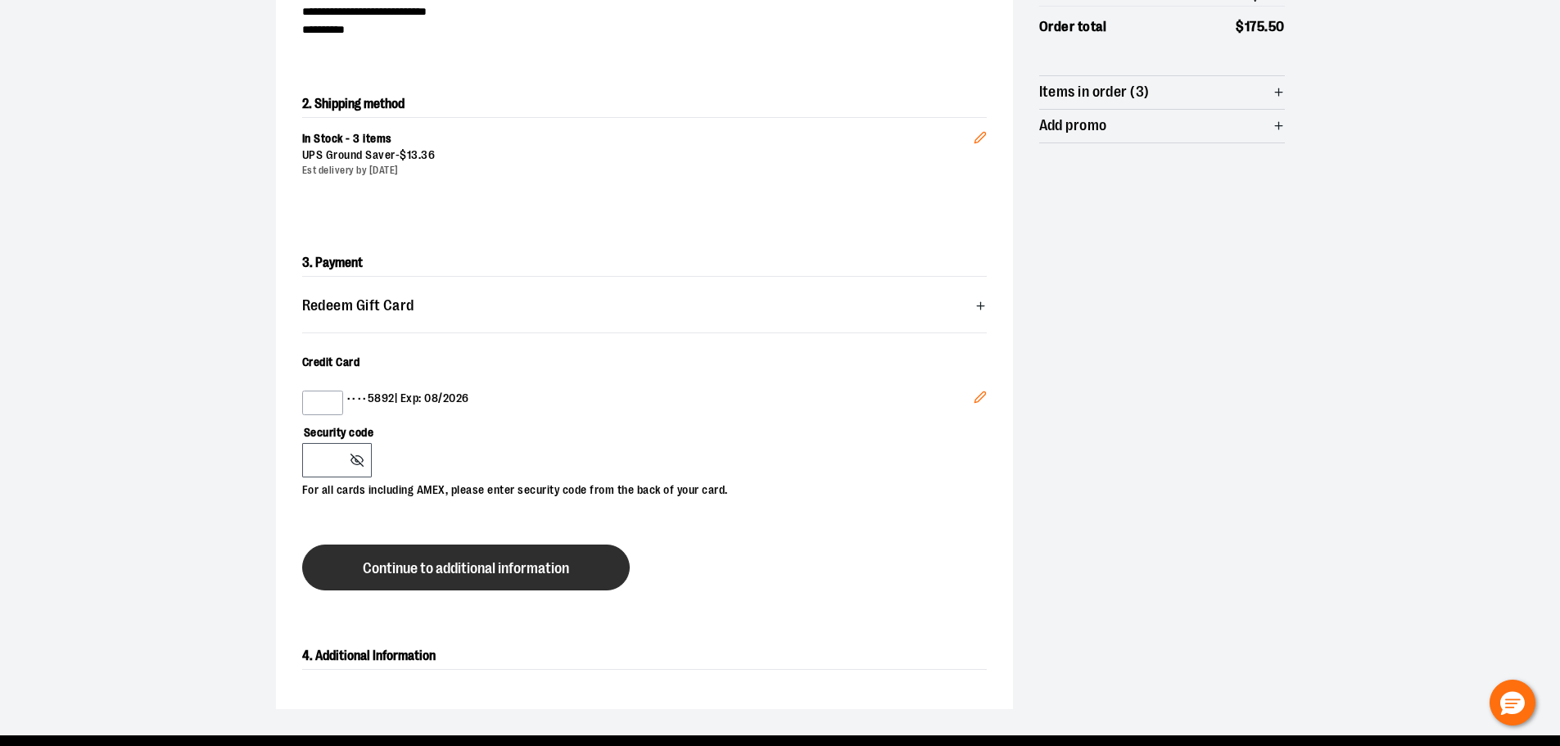
scroll to position [436, 0]
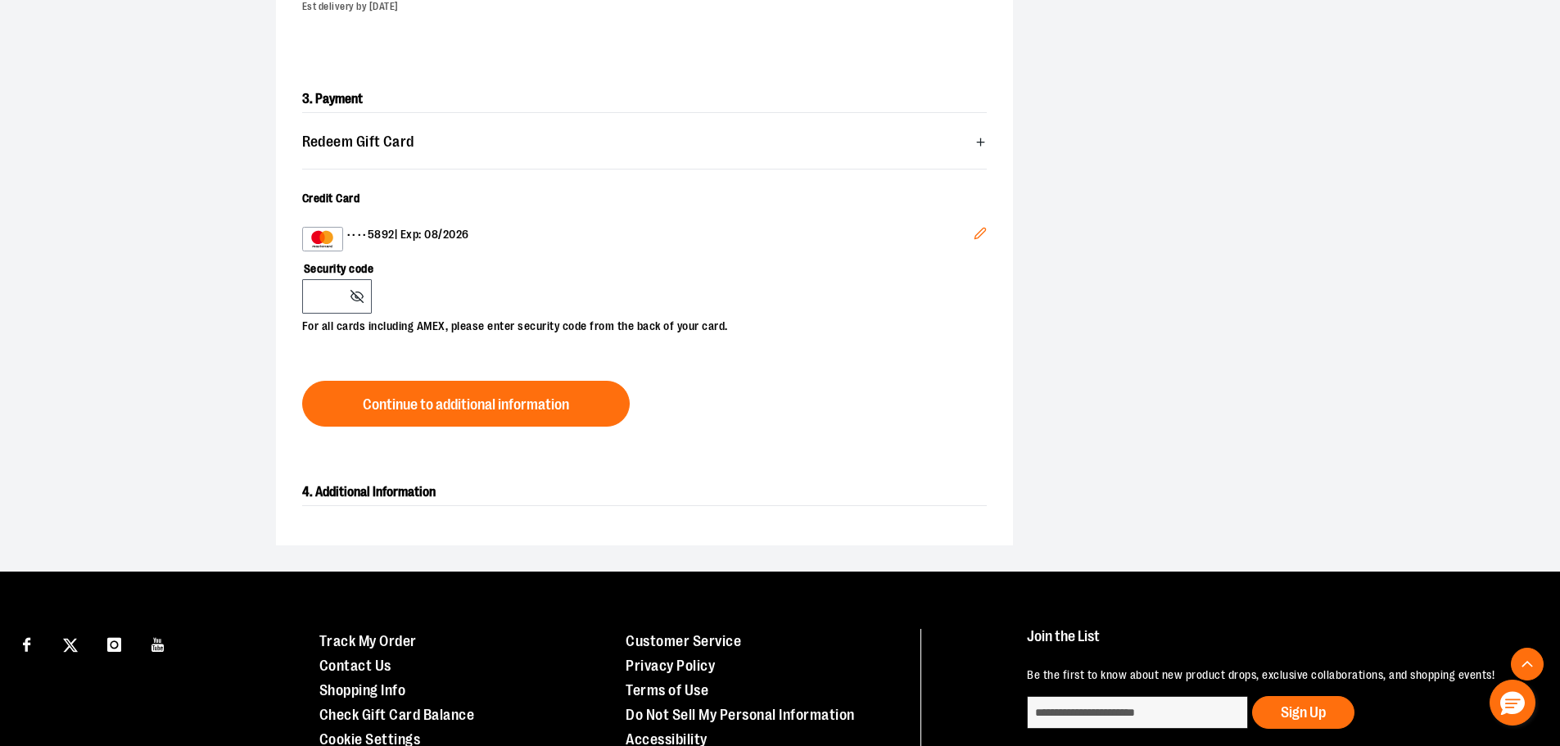
click at [974, 240] on icon "Edit" at bounding box center [979, 233] width 13 height 13
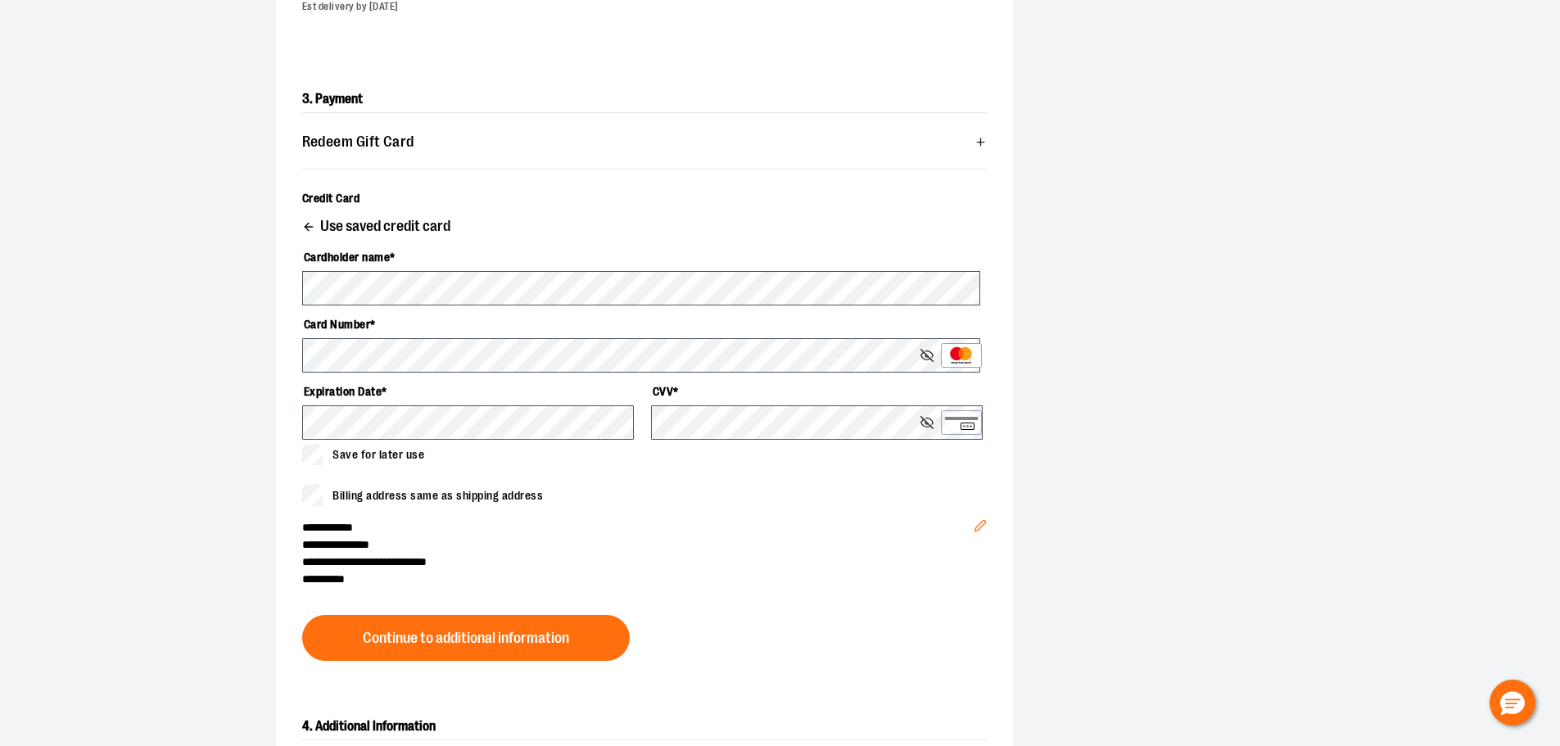
click at [647, 553] on span "**********" at bounding box center [634, 544] width 665 height 17
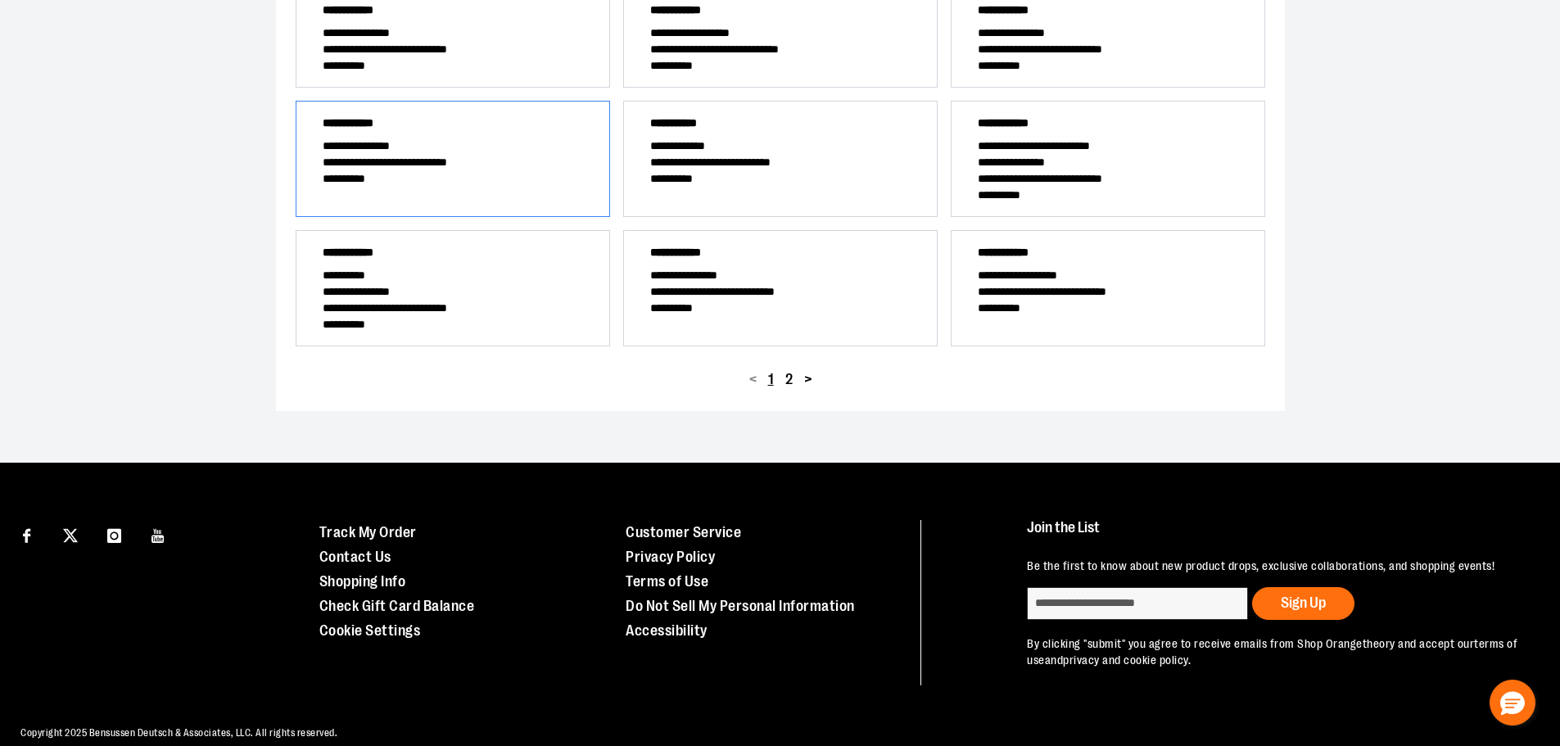
scroll to position [39, 0]
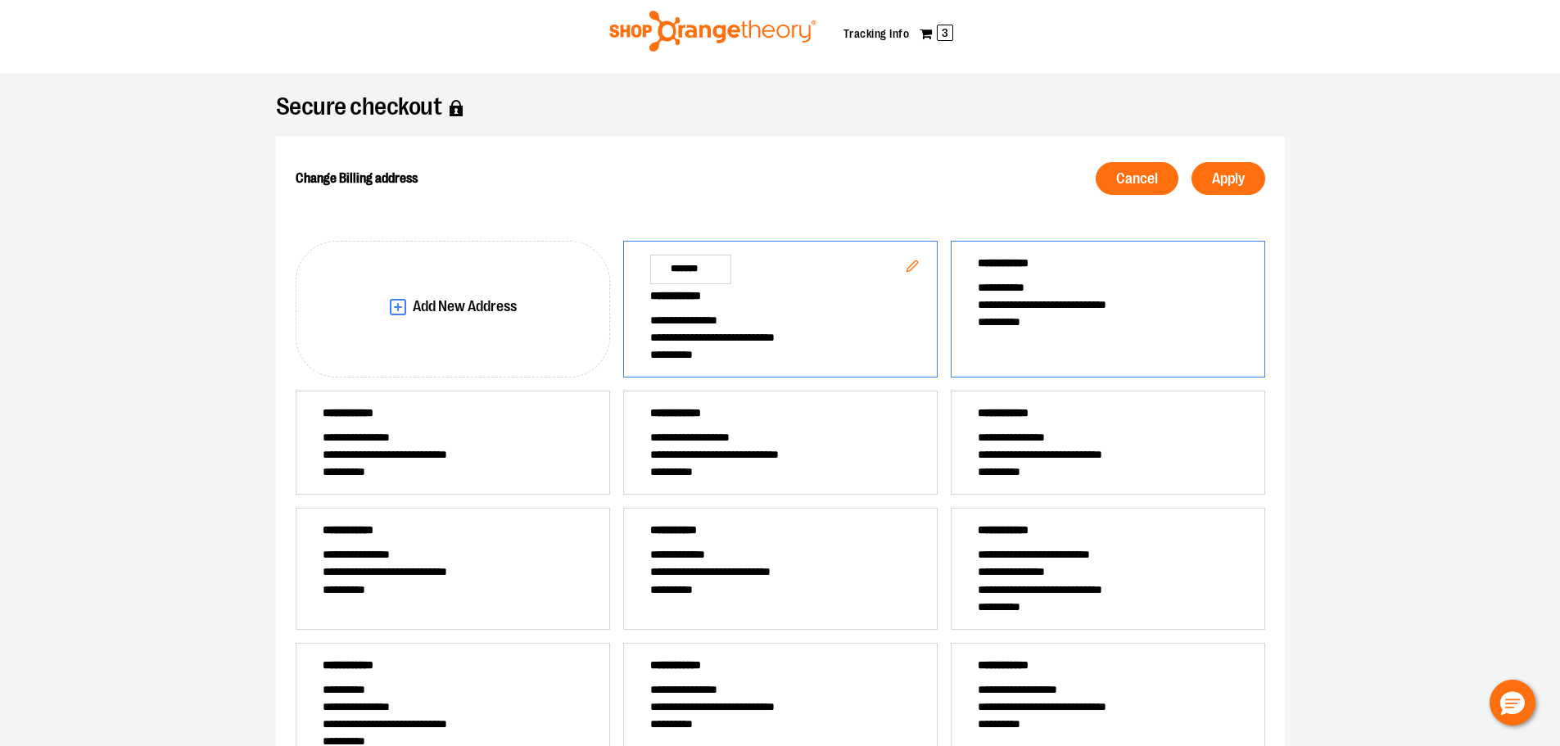
click at [1120, 314] on span "**********" at bounding box center [1105, 304] width 255 height 17
click at [1212, 177] on span "Apply" at bounding box center [1228, 179] width 33 height 16
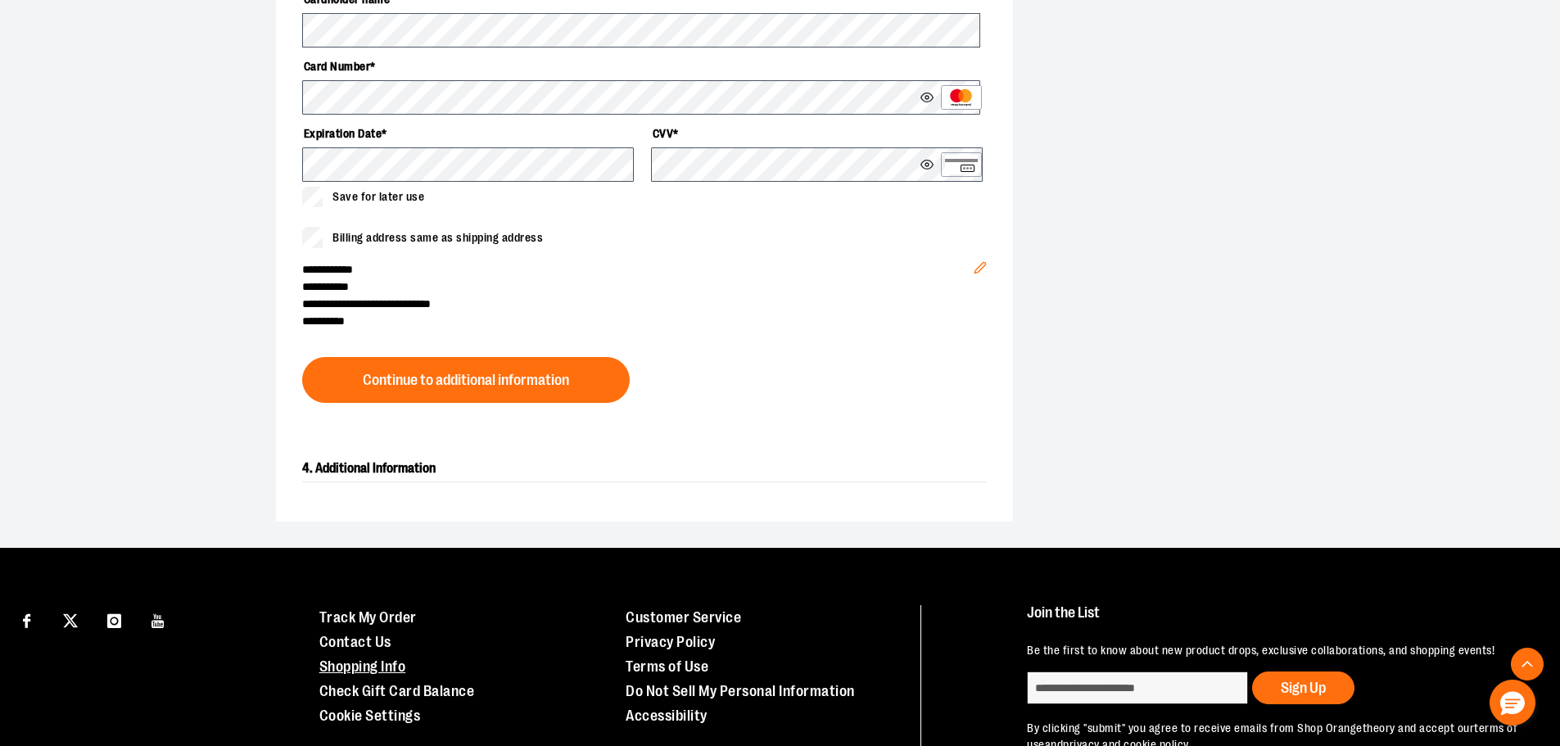
scroll to position [858, 0]
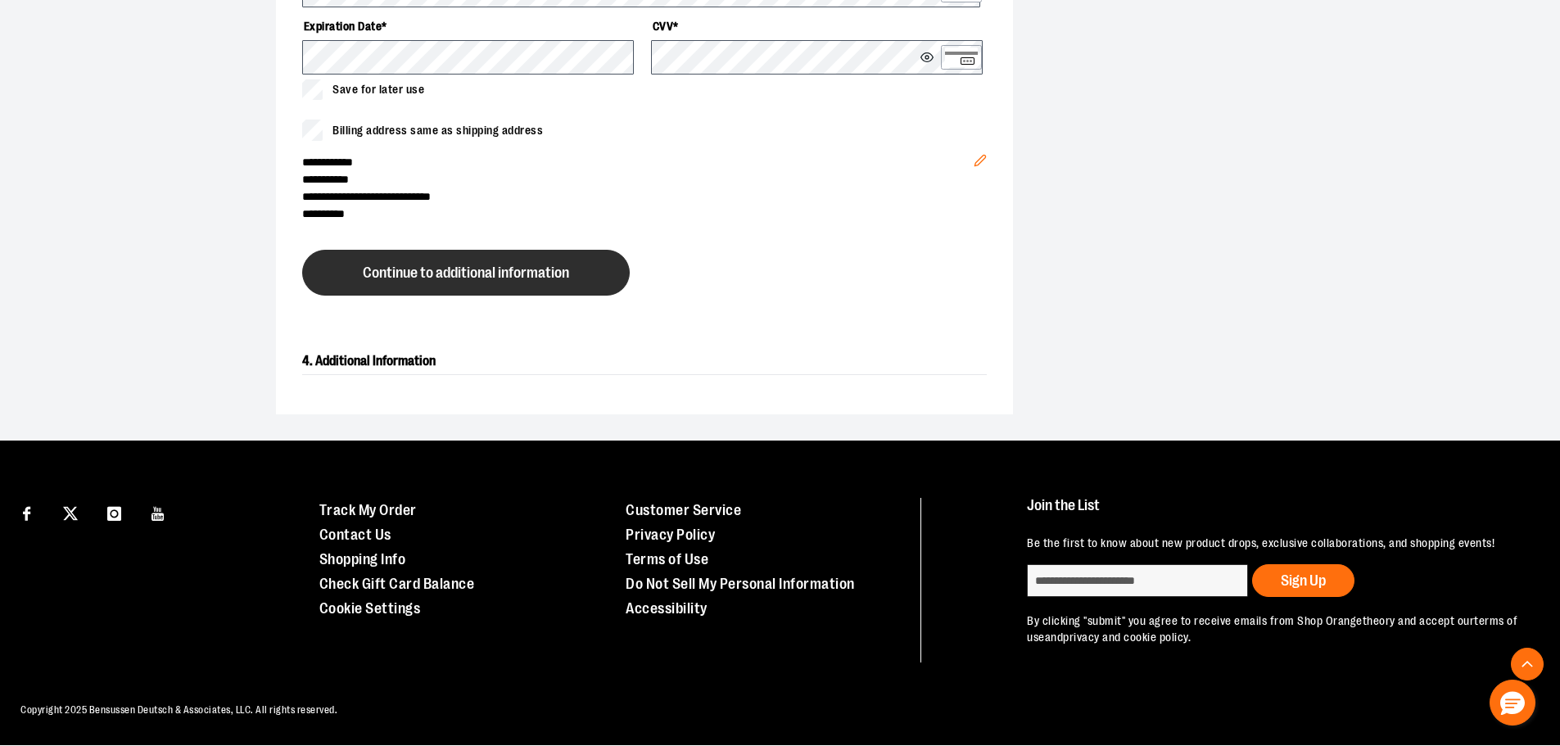
click at [481, 265] on span "Continue to additional information" at bounding box center [466, 273] width 206 height 16
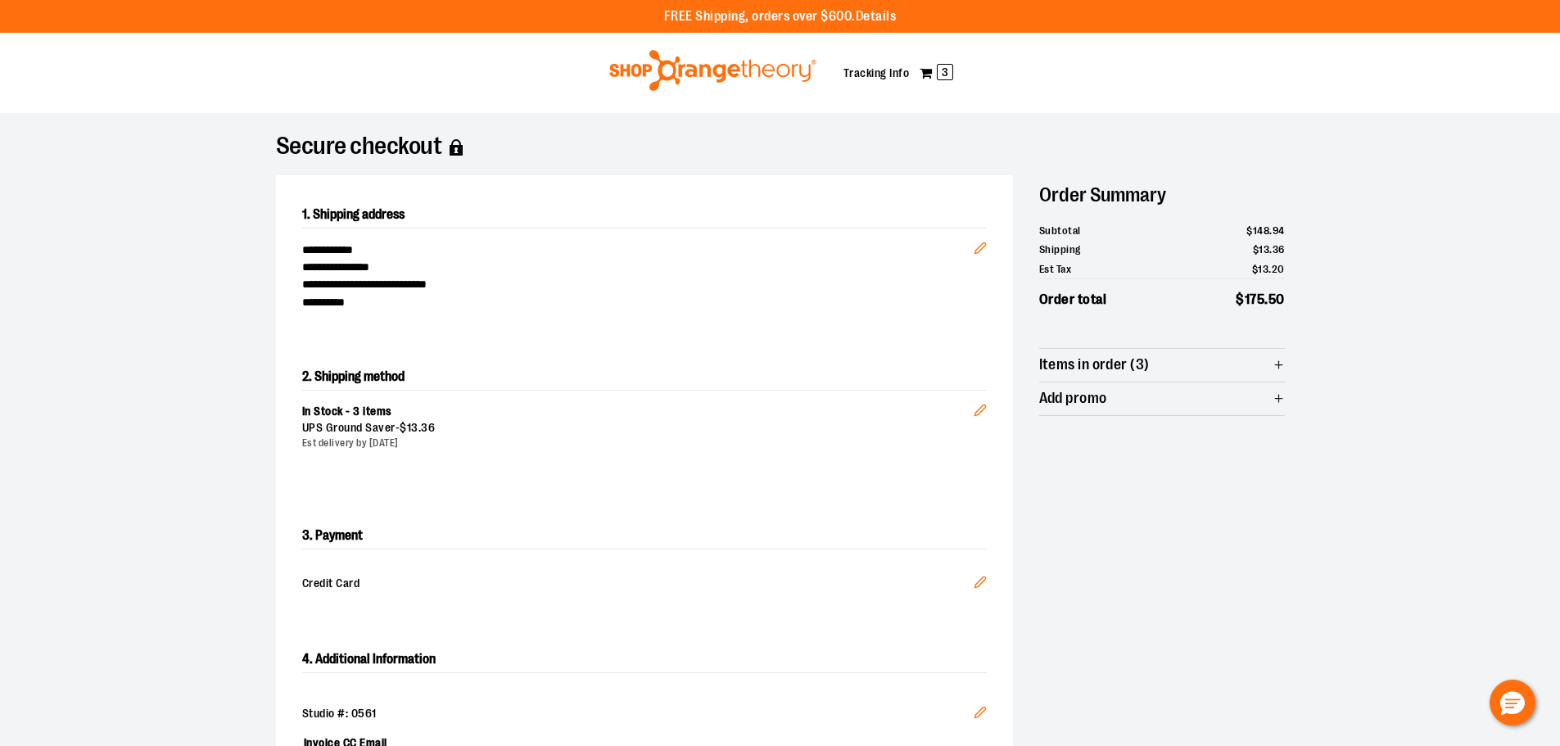
scroll to position [625, 0]
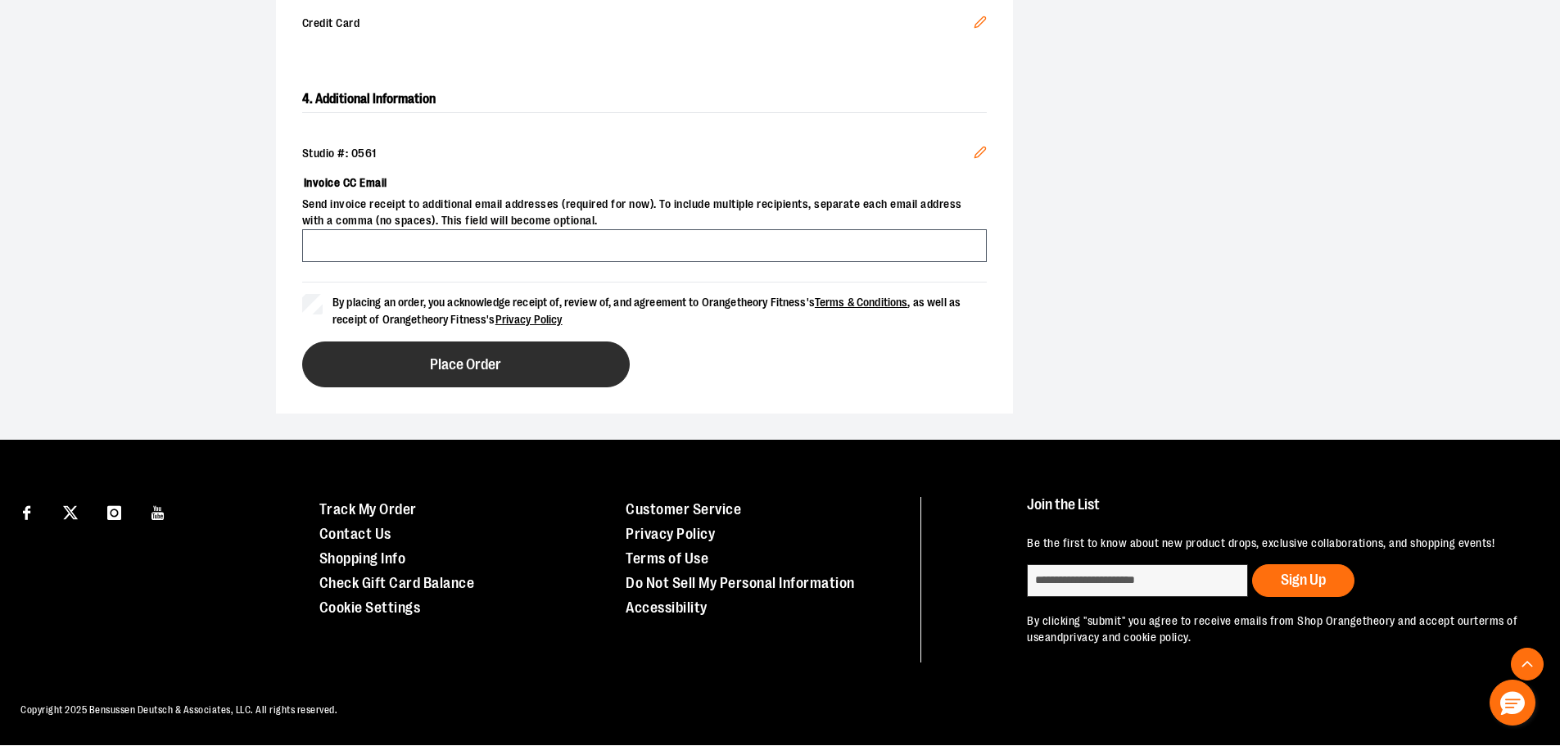
click at [559, 346] on button "Place Order" at bounding box center [465, 364] width 327 height 46
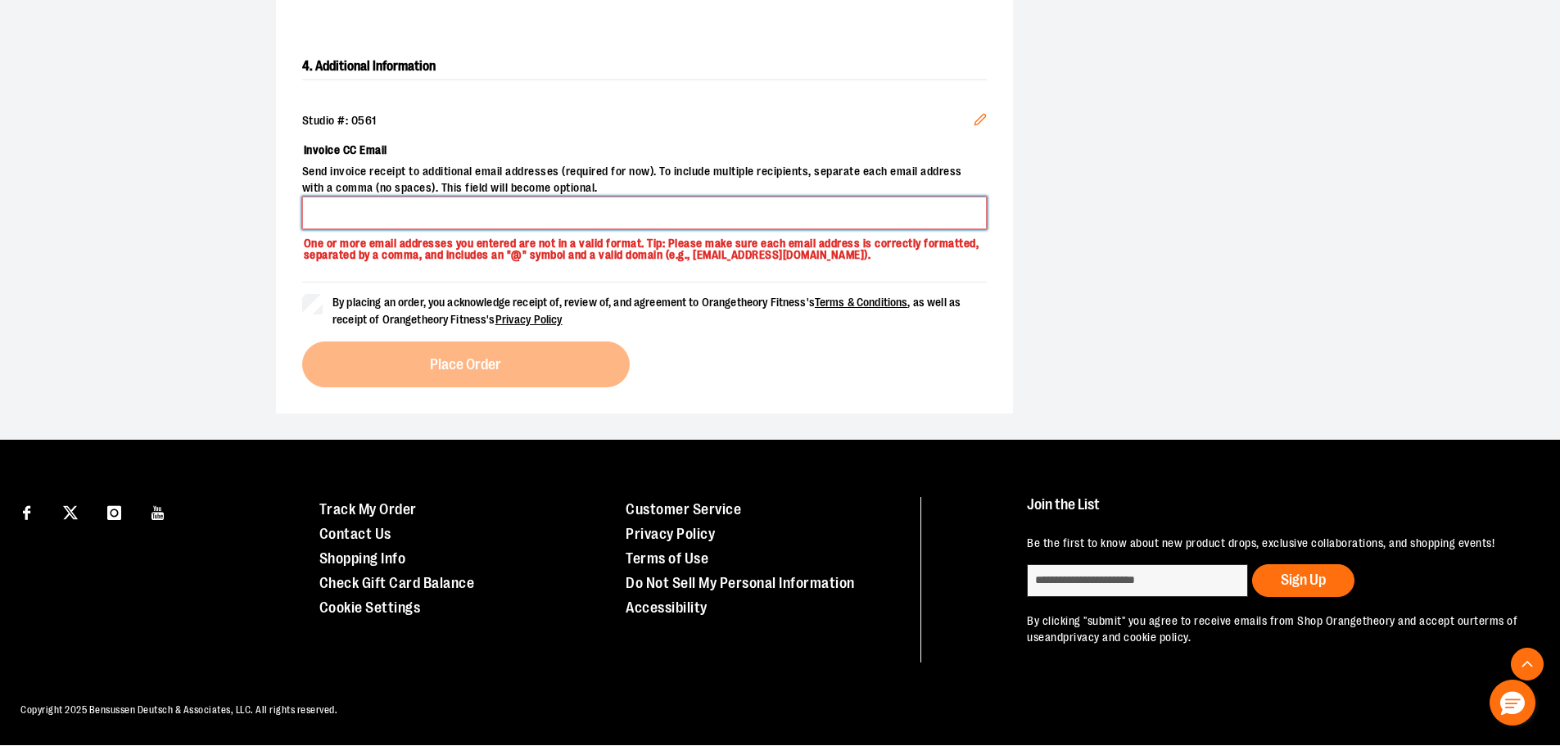
click at [546, 218] on input "Invoice CC Email" at bounding box center [644, 212] width 684 height 33
type input "**********"
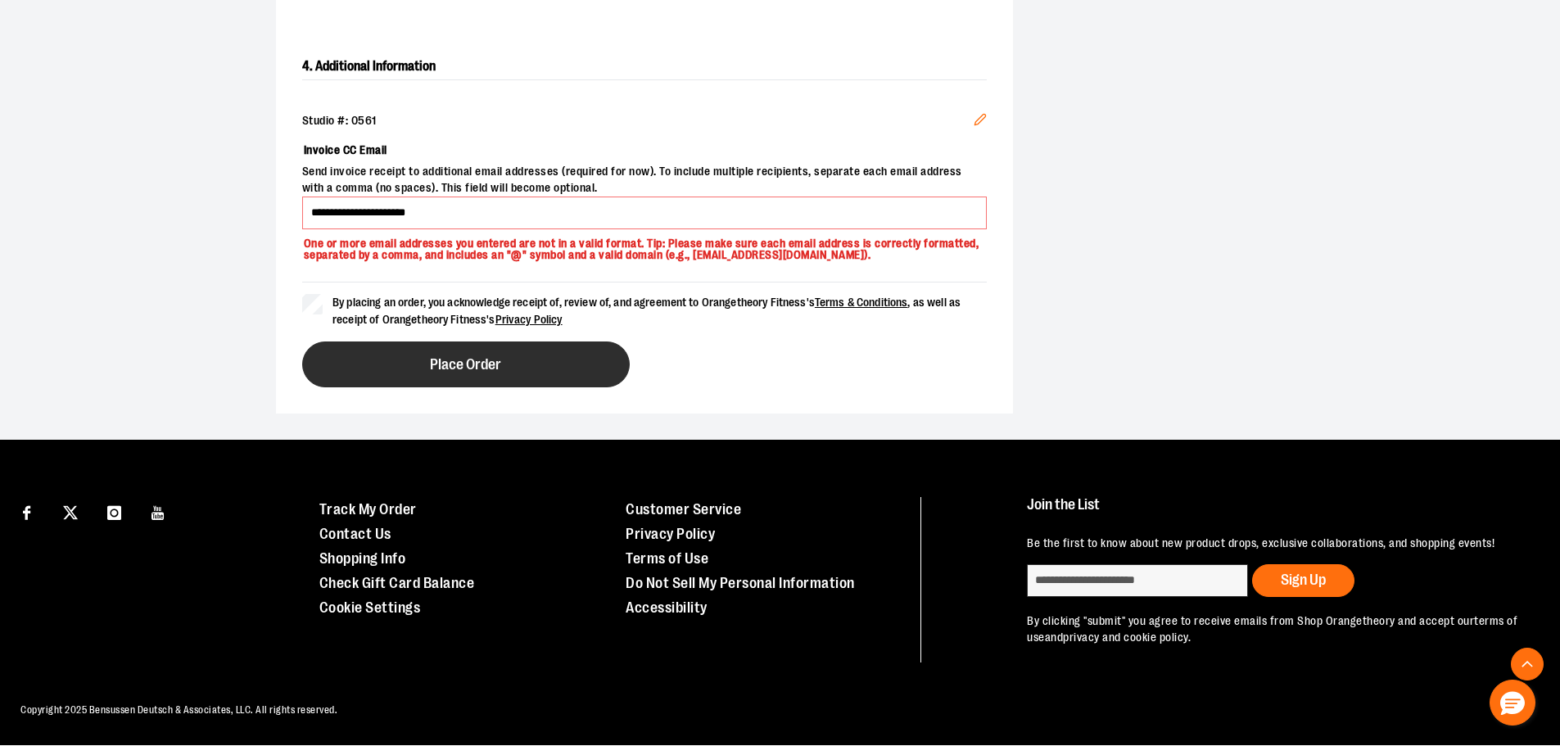
click at [395, 384] on button "Place Order" at bounding box center [465, 364] width 327 height 46
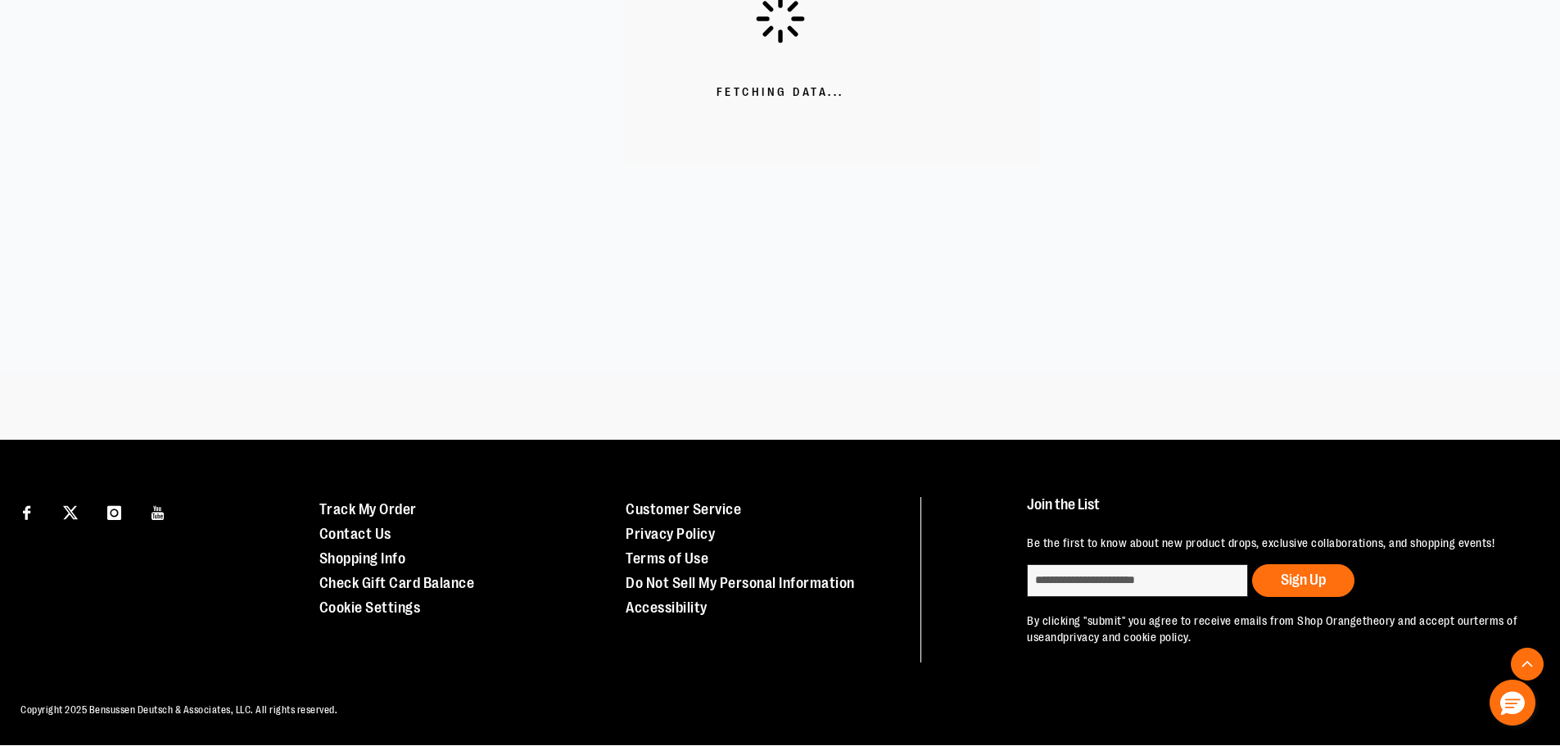
scroll to position [527, 0]
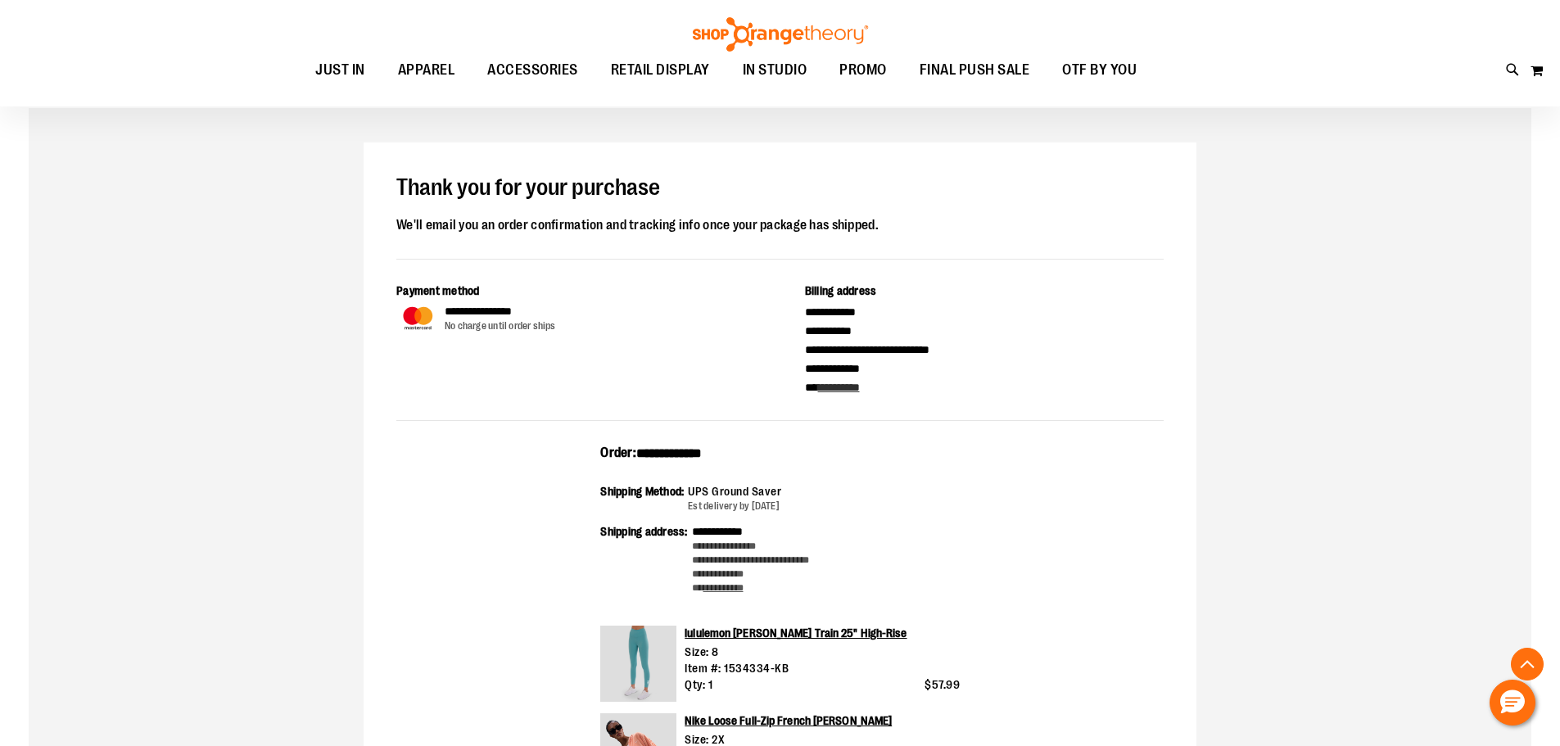
scroll to position [490, 0]
